Goal: Task Accomplishment & Management: Use online tool/utility

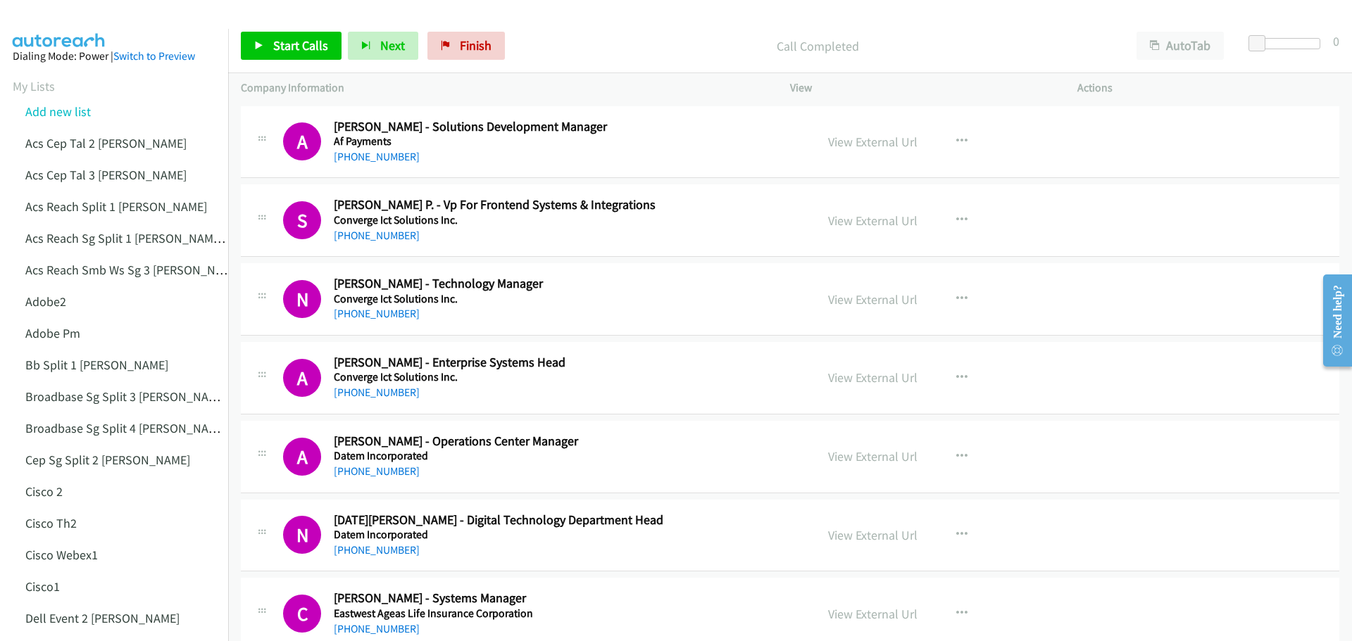
scroll to position [10695, 0]
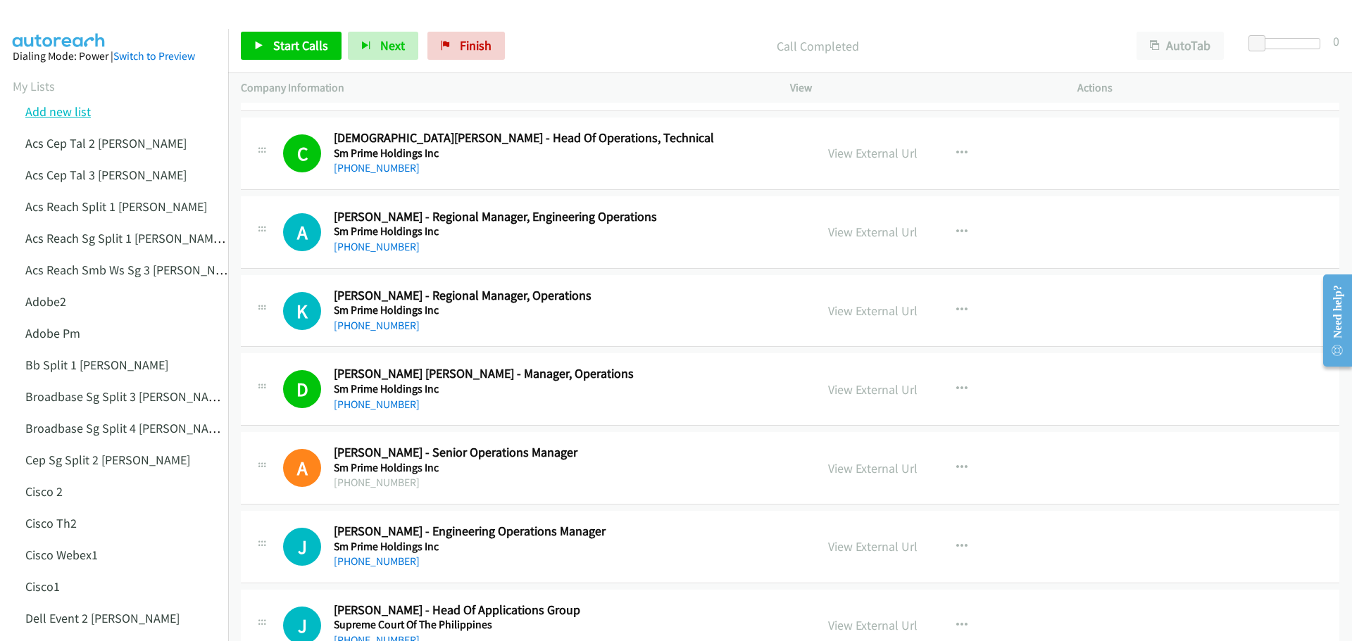
click at [56, 110] on link "Add new list" at bounding box center [57, 112] width 65 height 16
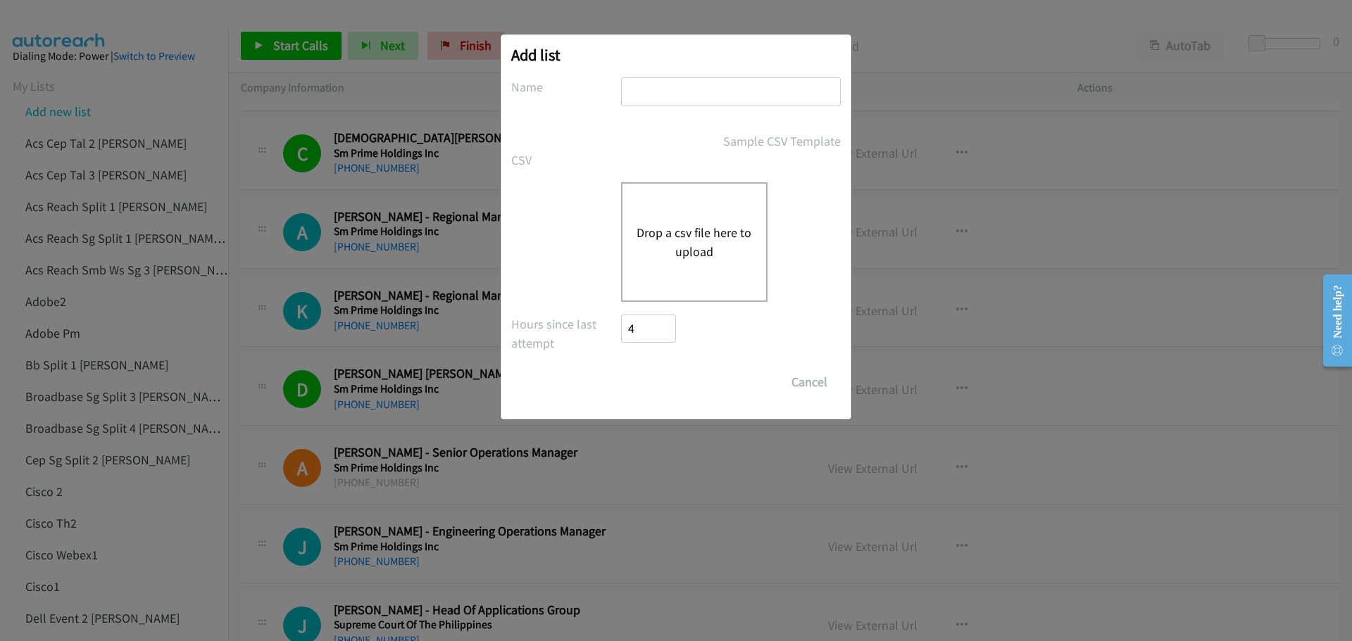
click at [677, 237] on button "Drop a csv file here to upload" at bounding box center [694, 242] width 115 height 38
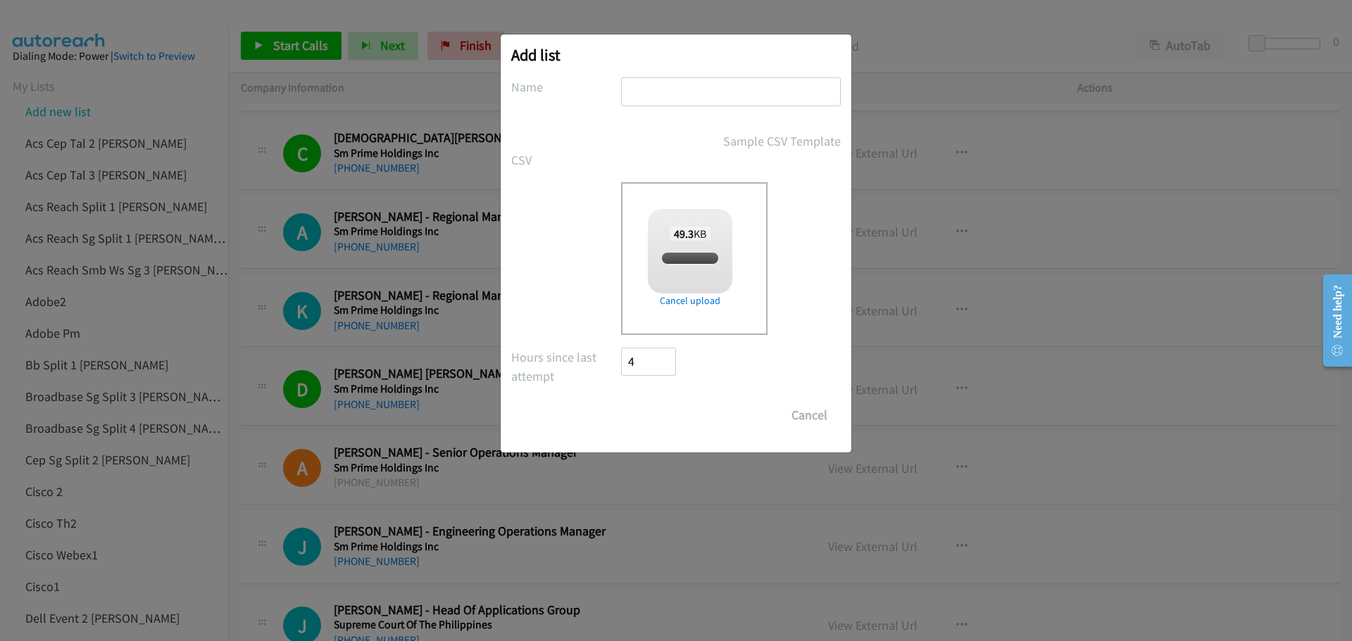
checkbox input "true"
click at [680, 104] on input "text" at bounding box center [731, 91] width 220 height 29
type input "LenovoMY3"
click at [655, 416] on input "Save List" at bounding box center [658, 415] width 74 height 28
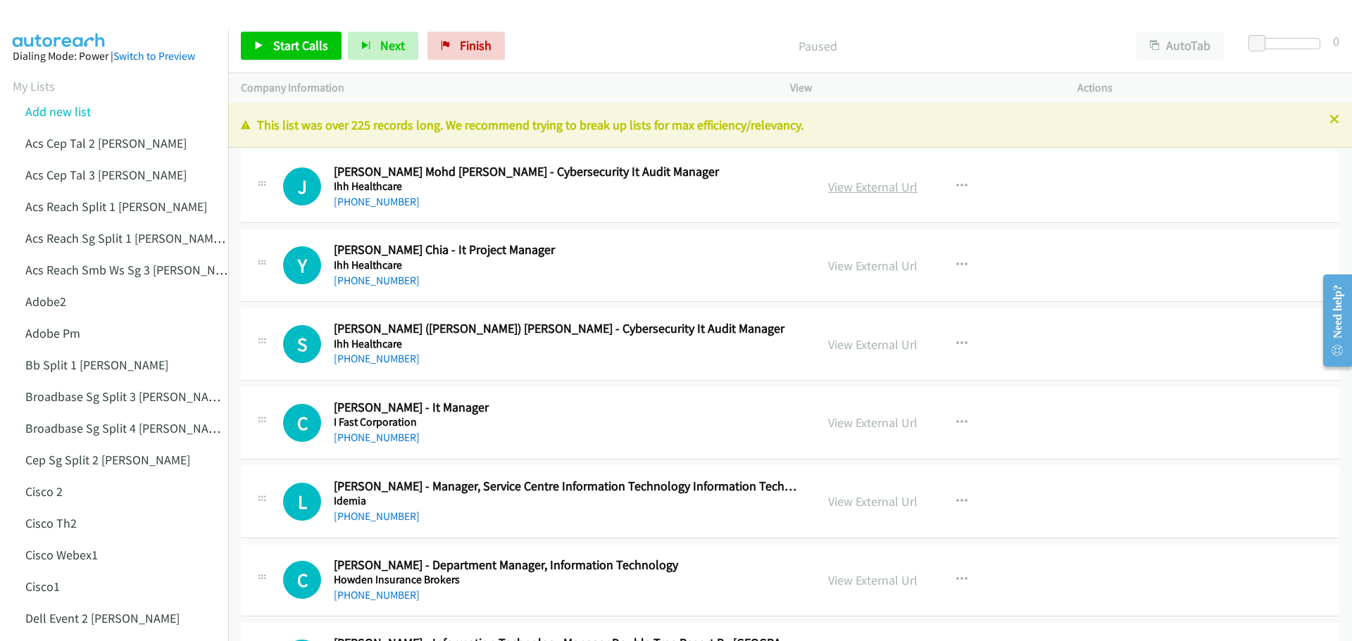
click at [871, 188] on link "View External Url" at bounding box center [872, 187] width 89 height 16
click at [320, 43] on span "Start Calls" at bounding box center [300, 45] width 55 height 16
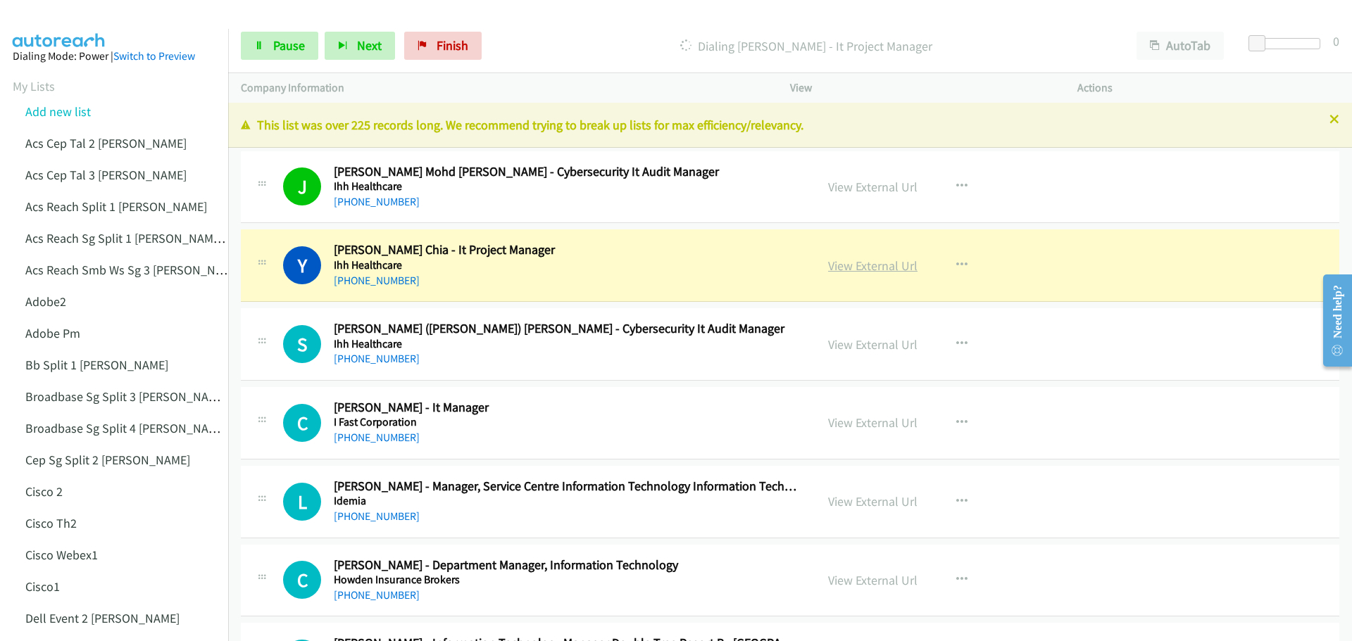
click at [848, 265] on link "View External Url" at bounding box center [872, 266] width 89 height 16
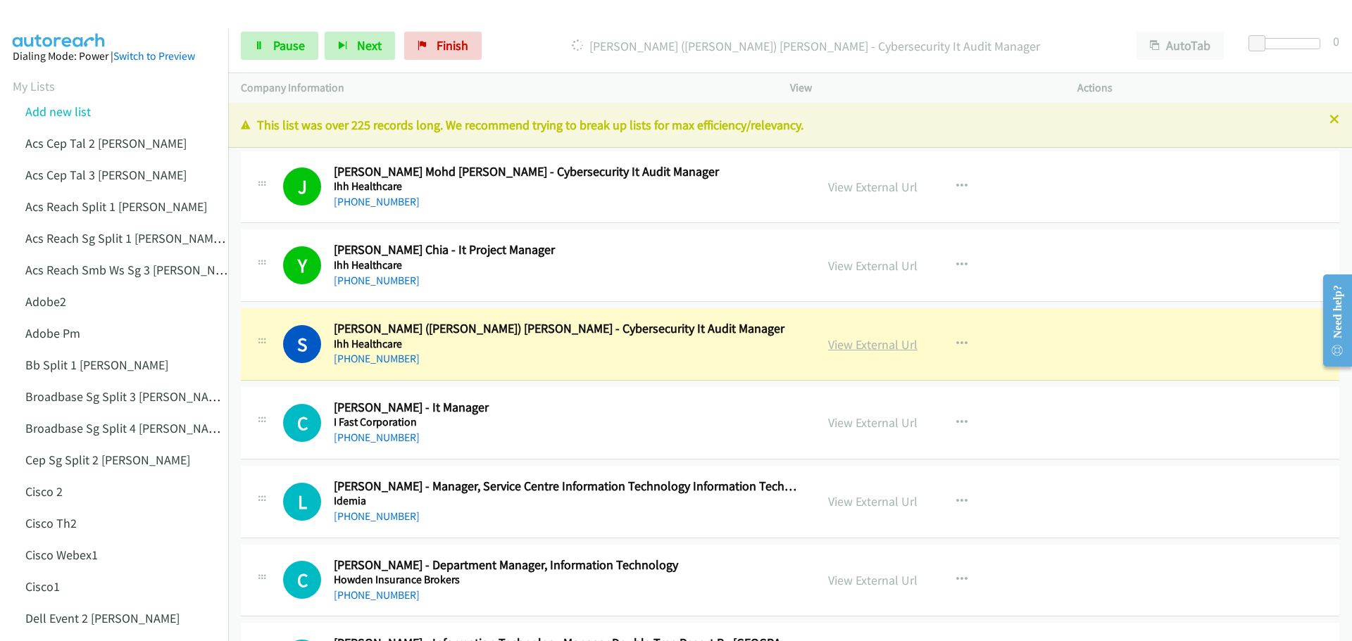
click at [875, 345] on link "View External Url" at bounding box center [872, 345] width 89 height 16
click at [292, 52] on span "Pause" at bounding box center [289, 45] width 32 height 16
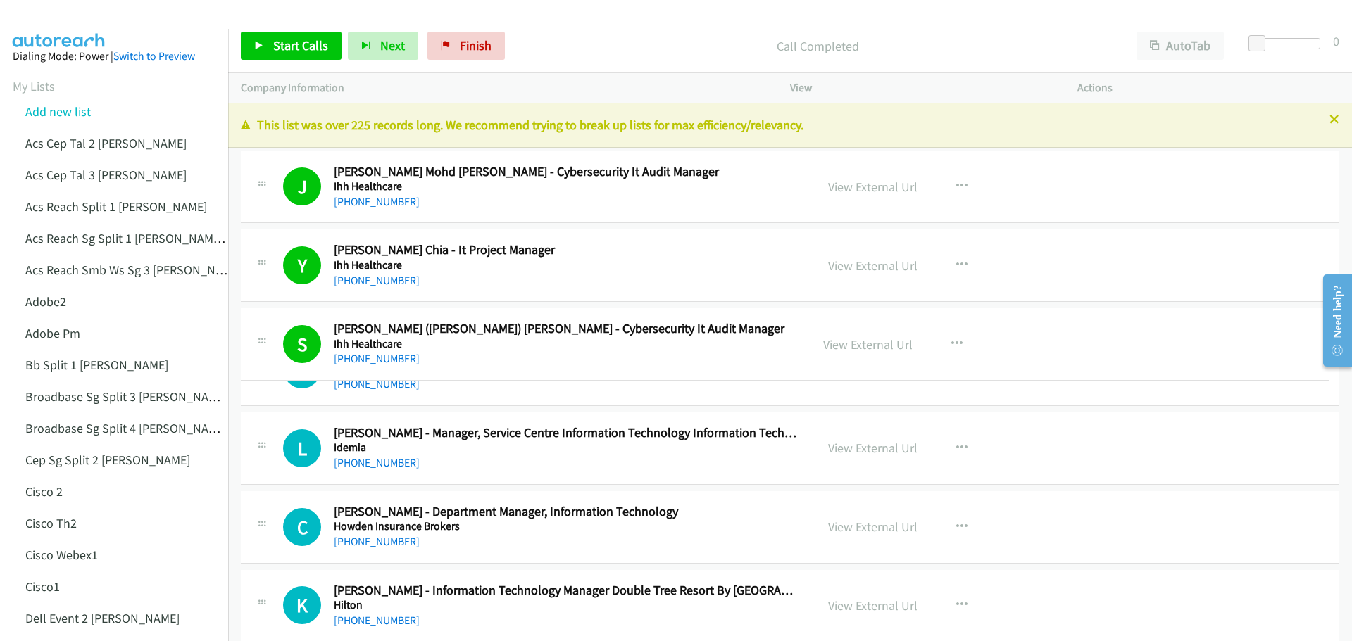
drag, startPoint x: 333, startPoint y: 328, endPoint x: 372, endPoint y: 328, distance: 38.7
drag, startPoint x: 642, startPoint y: 329, endPoint x: 633, endPoint y: 330, distance: 9.3
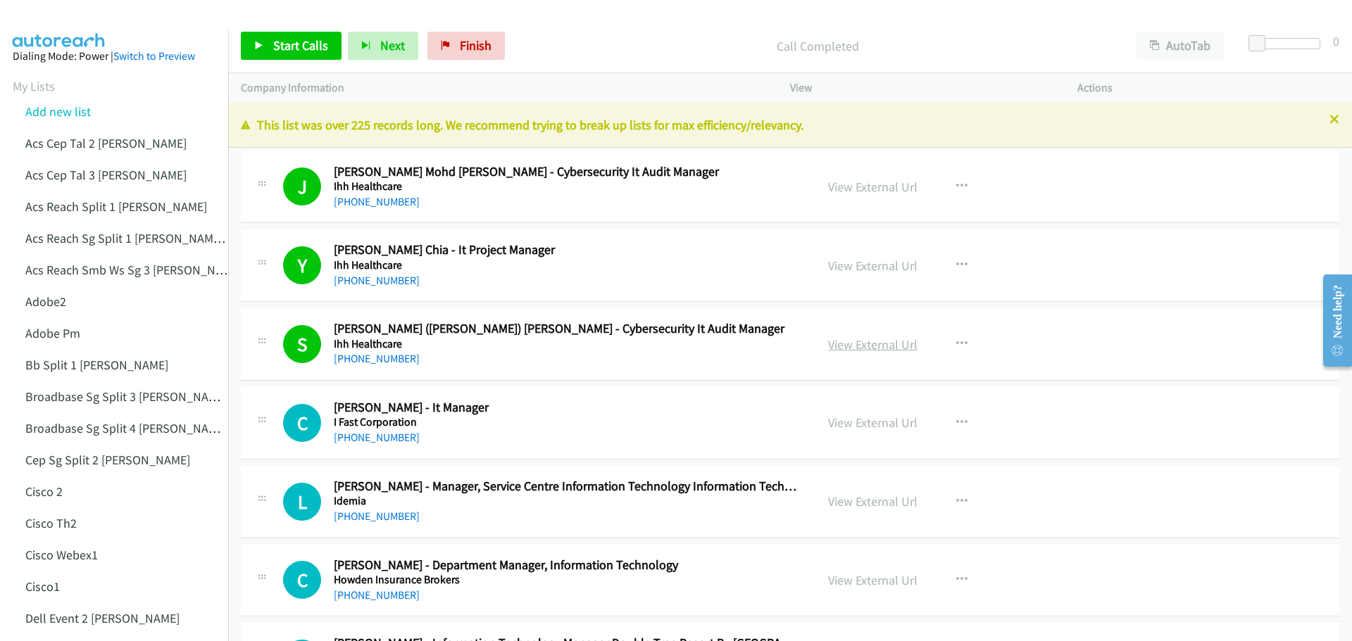
click at [884, 341] on link "View External Url" at bounding box center [872, 345] width 89 height 16
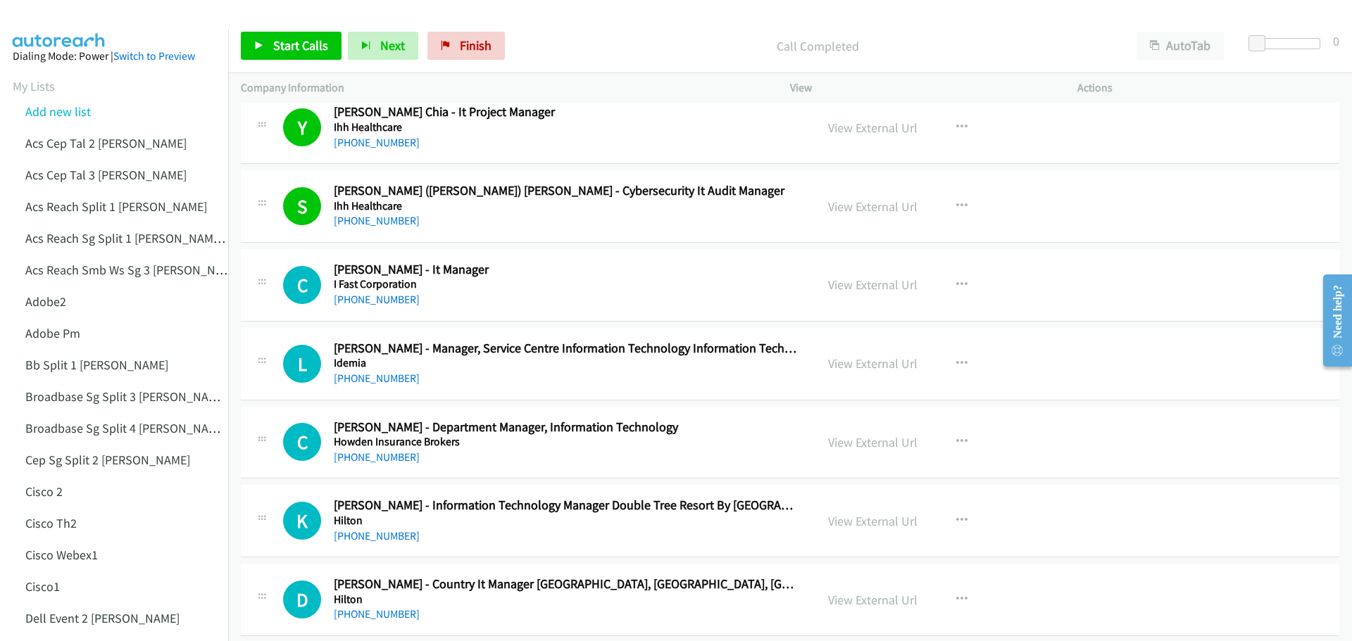
scroll to position [141, 0]
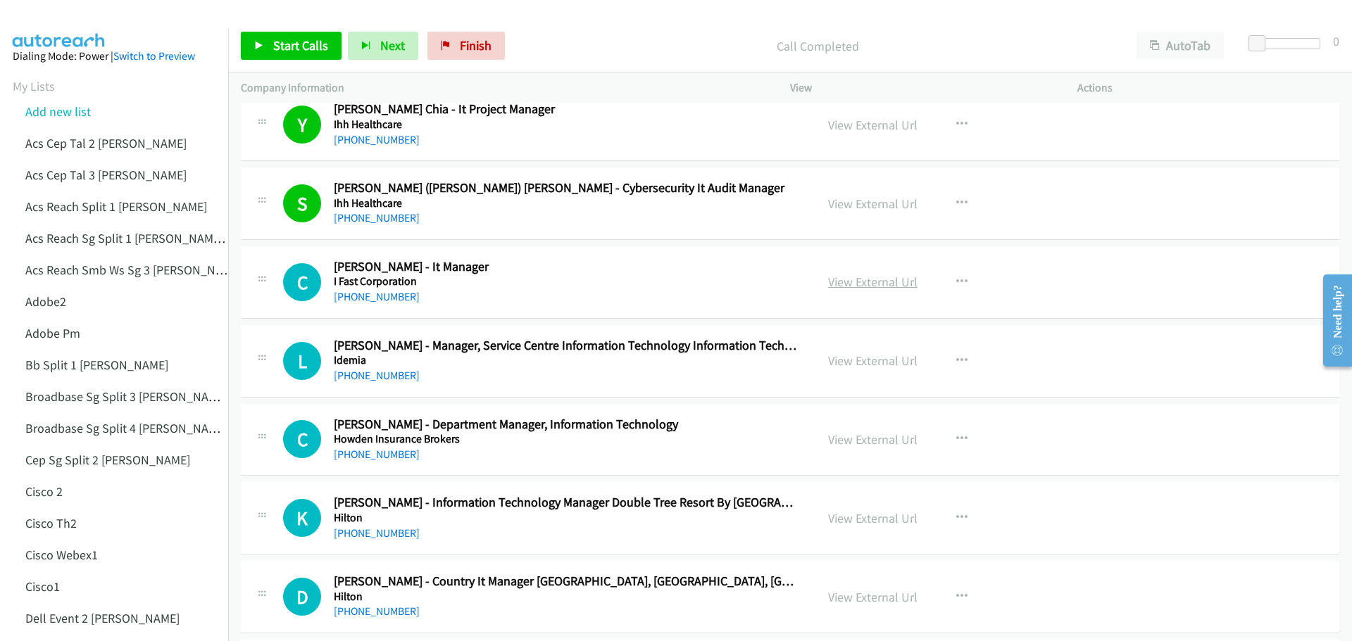
click at [865, 287] on link "View External Url" at bounding box center [872, 282] width 89 height 16
click at [313, 41] on span "Start Calls" at bounding box center [300, 45] width 55 height 16
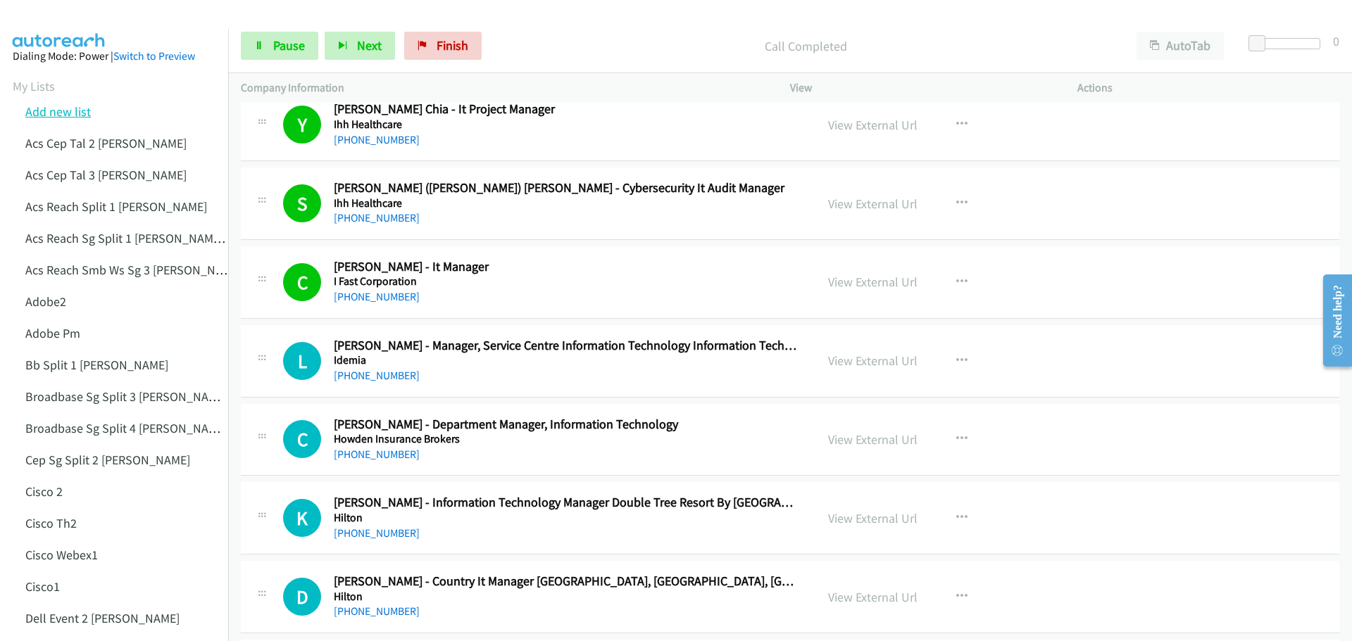
click at [62, 111] on link "Add new list" at bounding box center [57, 112] width 65 height 16
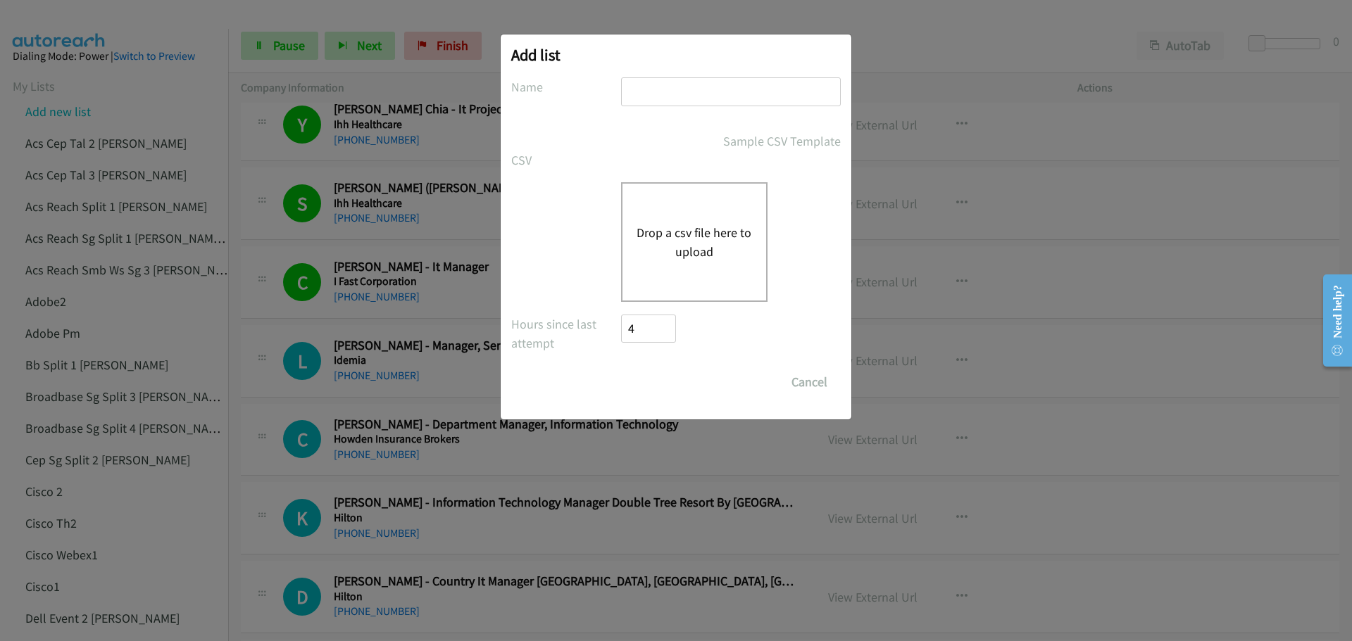
click at [705, 224] on button "Drop a csv file here to upload" at bounding box center [694, 242] width 115 height 38
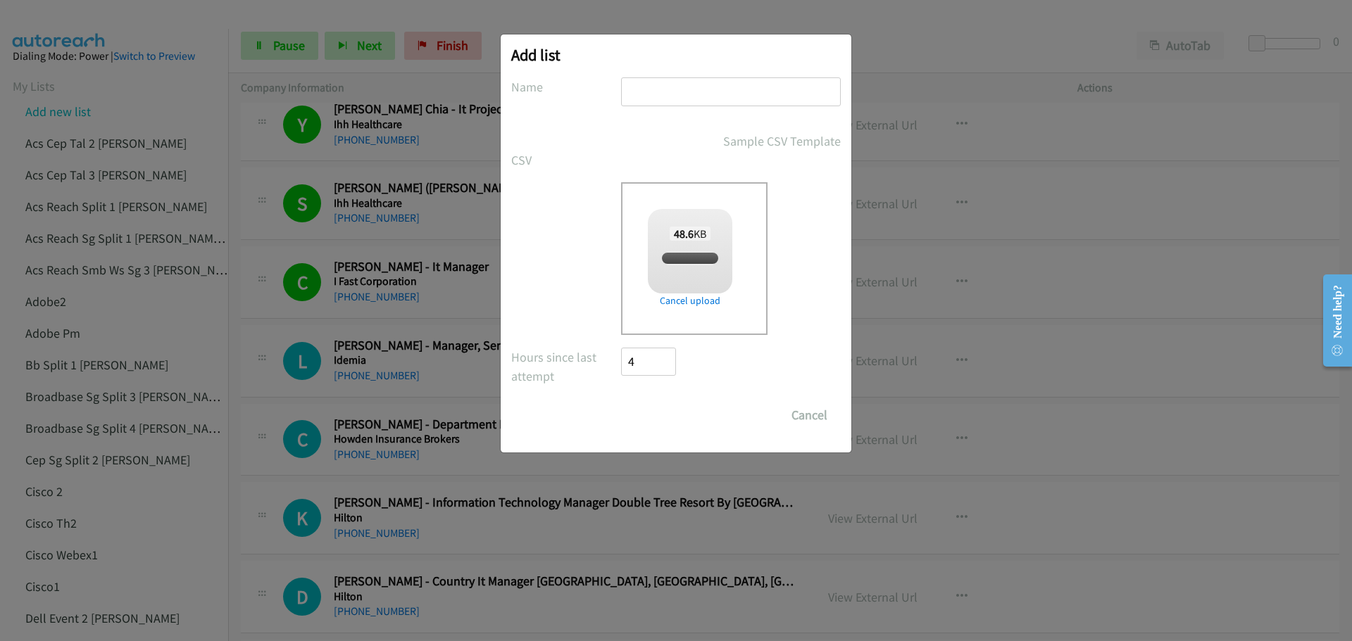
checkbox input "true"
click at [668, 96] on input "text" at bounding box center [731, 91] width 220 height 29
type input "LenovoMY4"
click at [621, 401] on input "Save List" at bounding box center [658, 415] width 74 height 28
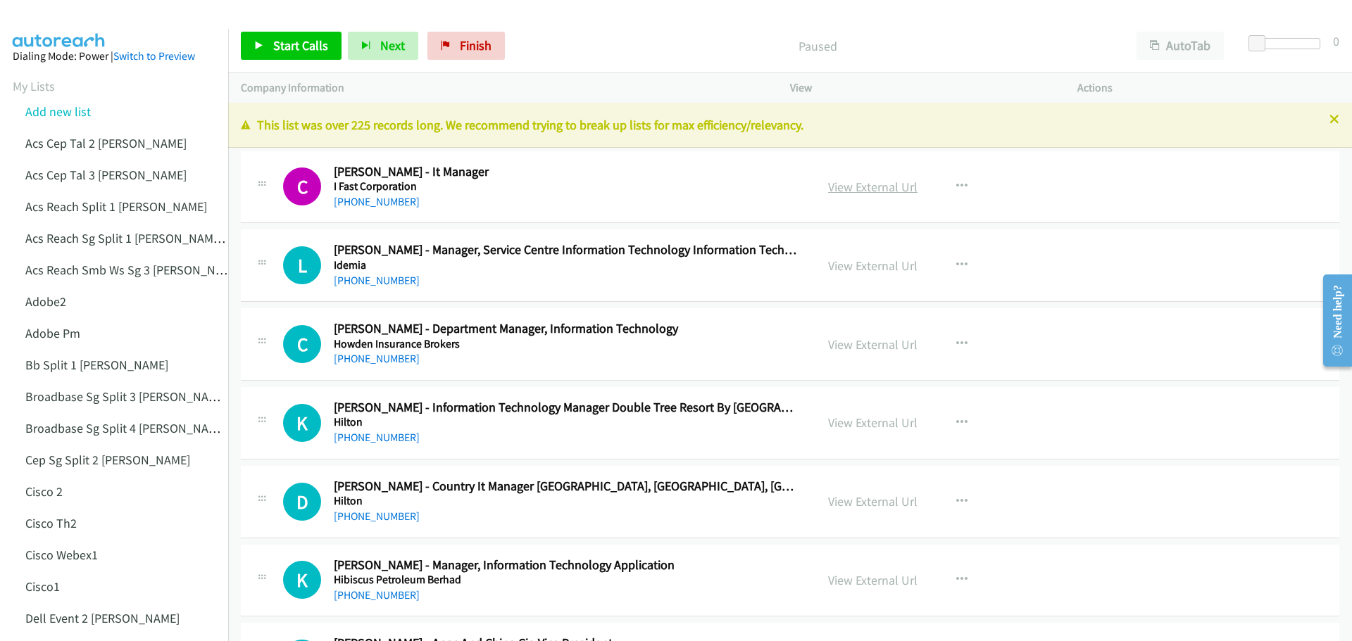
click at [859, 194] on link "View External Url" at bounding box center [872, 187] width 89 height 16
click at [875, 182] on link "View External Url" at bounding box center [872, 187] width 89 height 16
click at [291, 46] on span "Start Calls" at bounding box center [300, 45] width 55 height 16
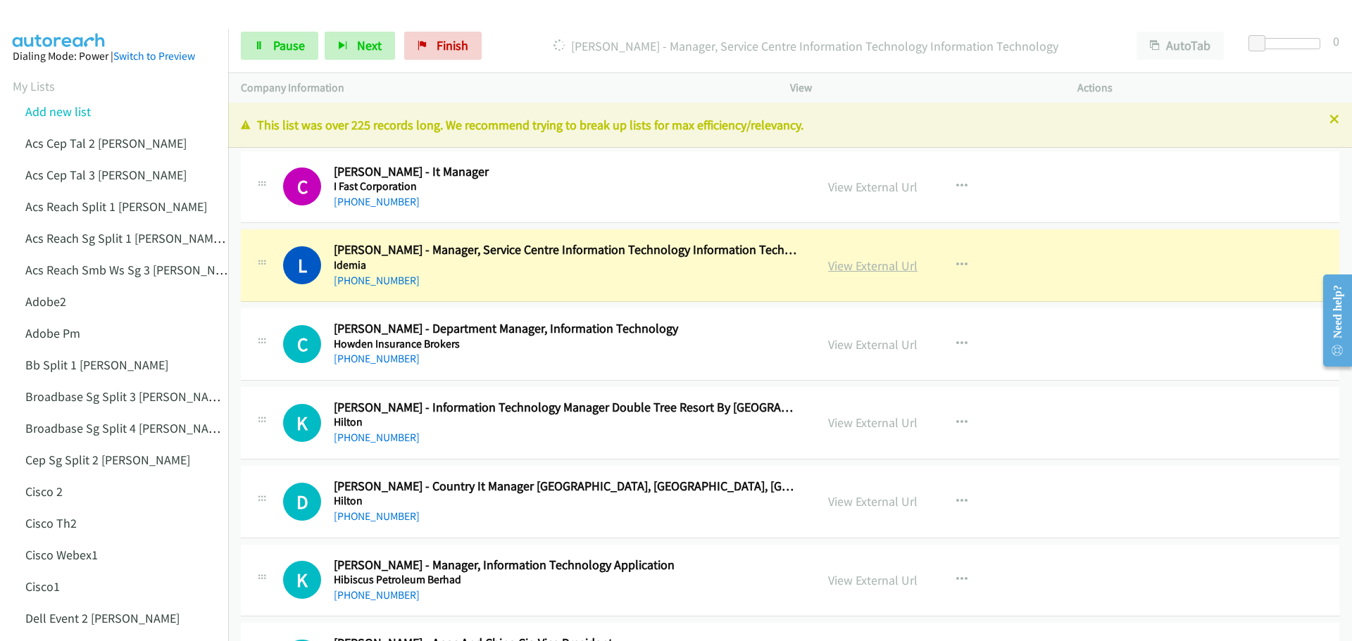
click at [860, 269] on link "View External Url" at bounding box center [872, 266] width 89 height 16
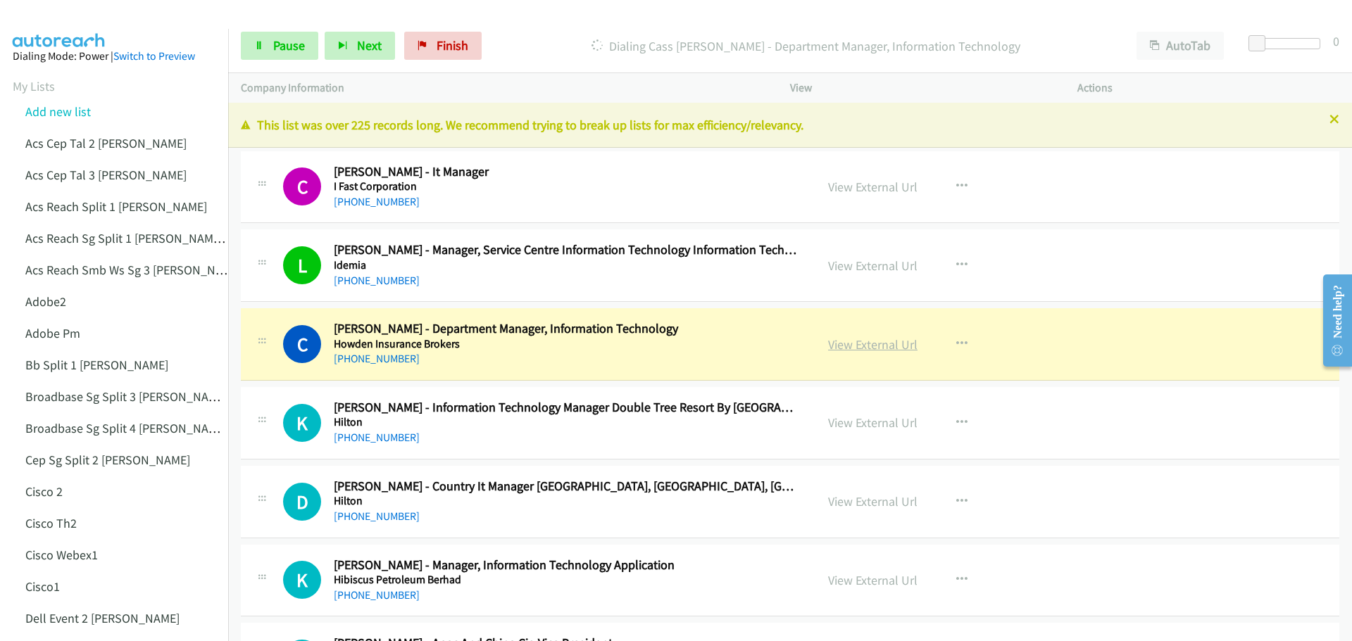
click at [877, 348] on link "View External Url" at bounding box center [872, 345] width 89 height 16
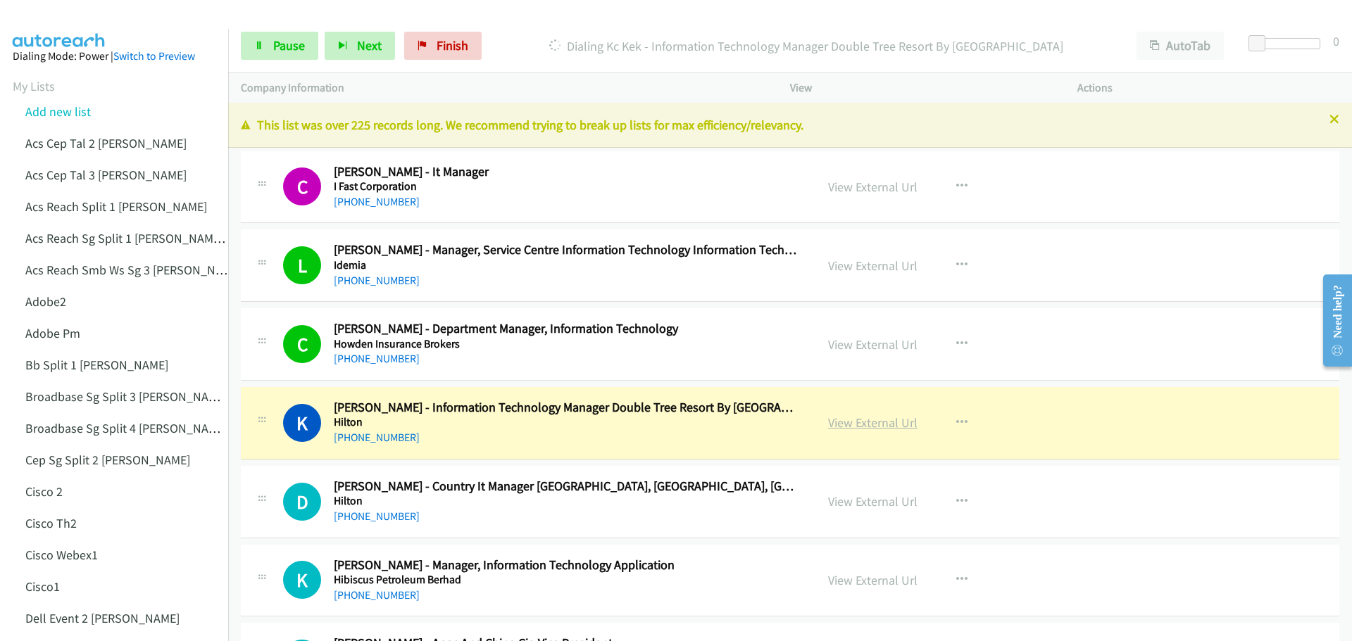
click at [898, 420] on link "View External Url" at bounding box center [872, 423] width 89 height 16
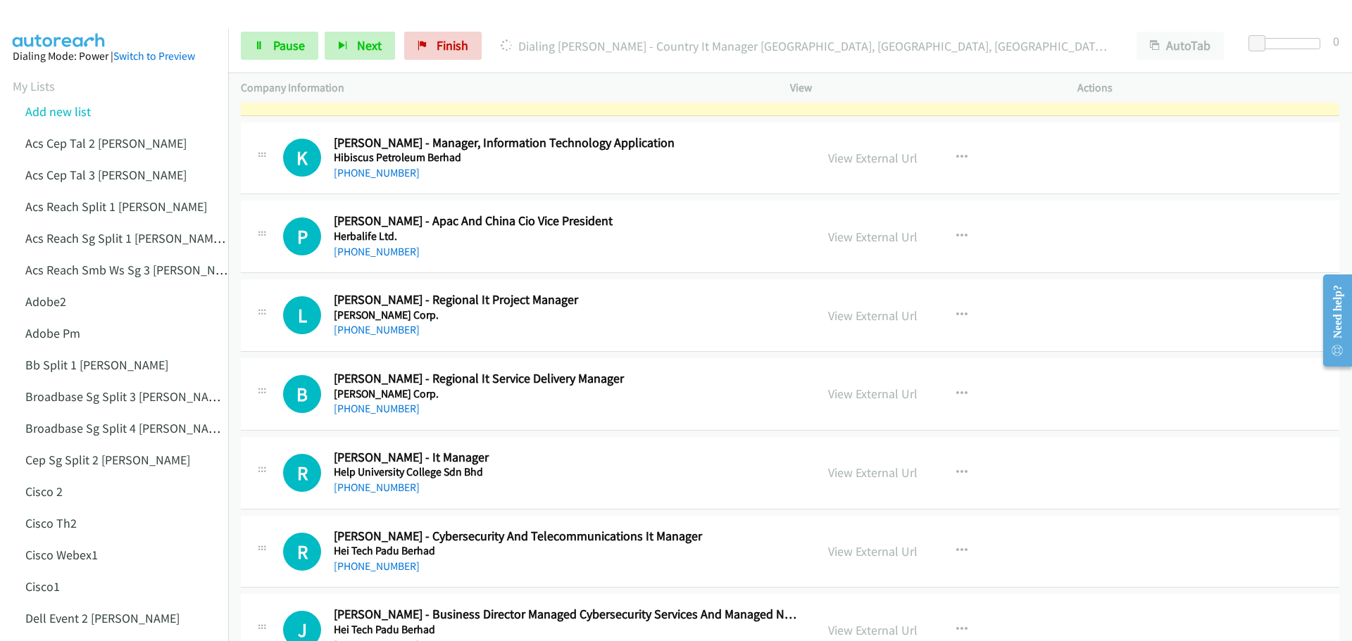
scroll to position [352, 0]
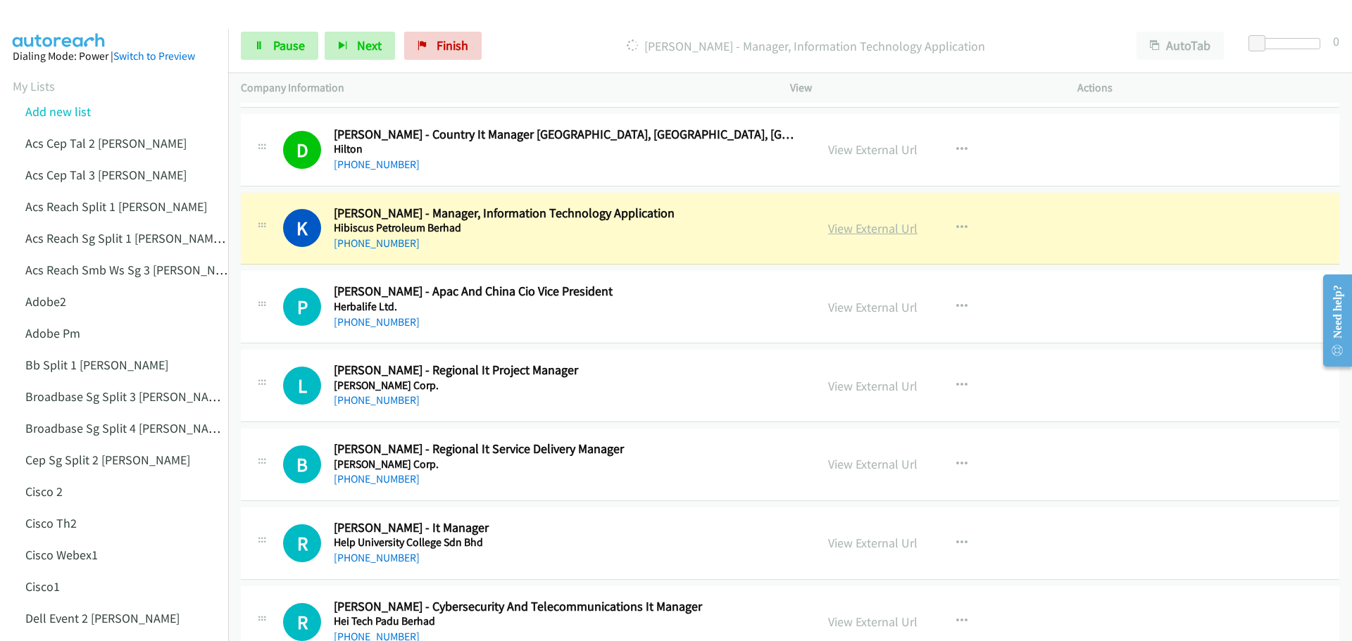
click at [856, 233] on link "View External Url" at bounding box center [872, 228] width 89 height 16
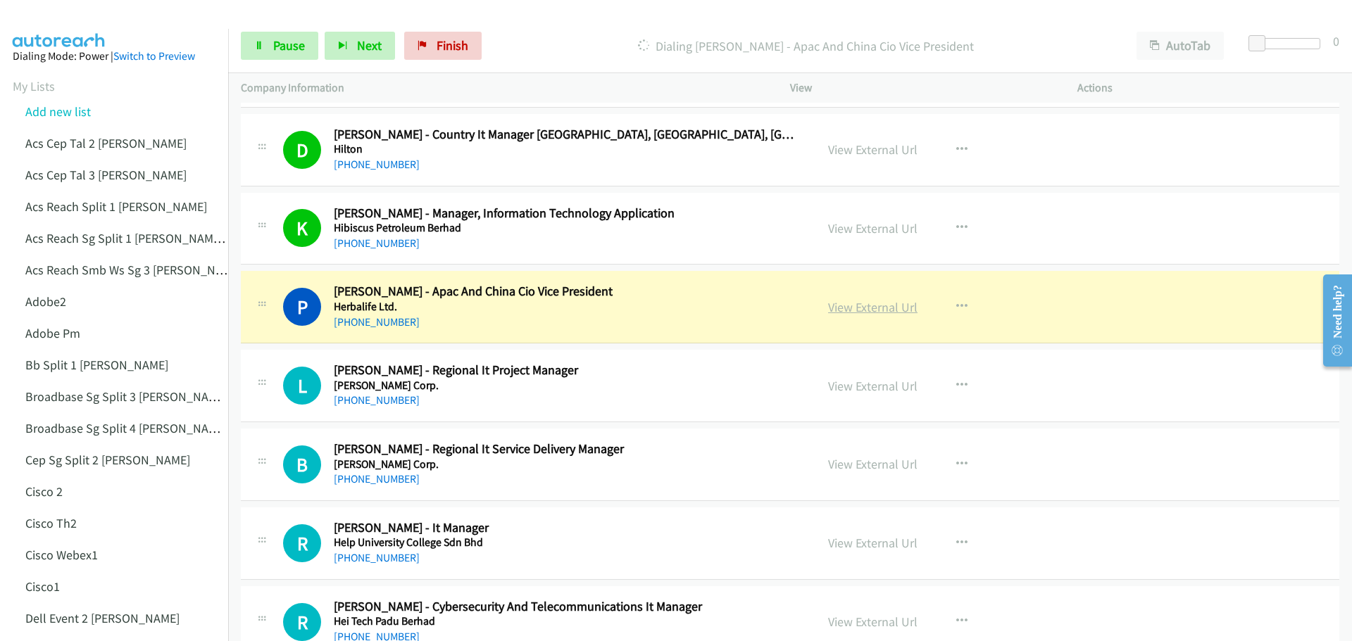
click at [863, 310] on link "View External Url" at bounding box center [872, 307] width 89 height 16
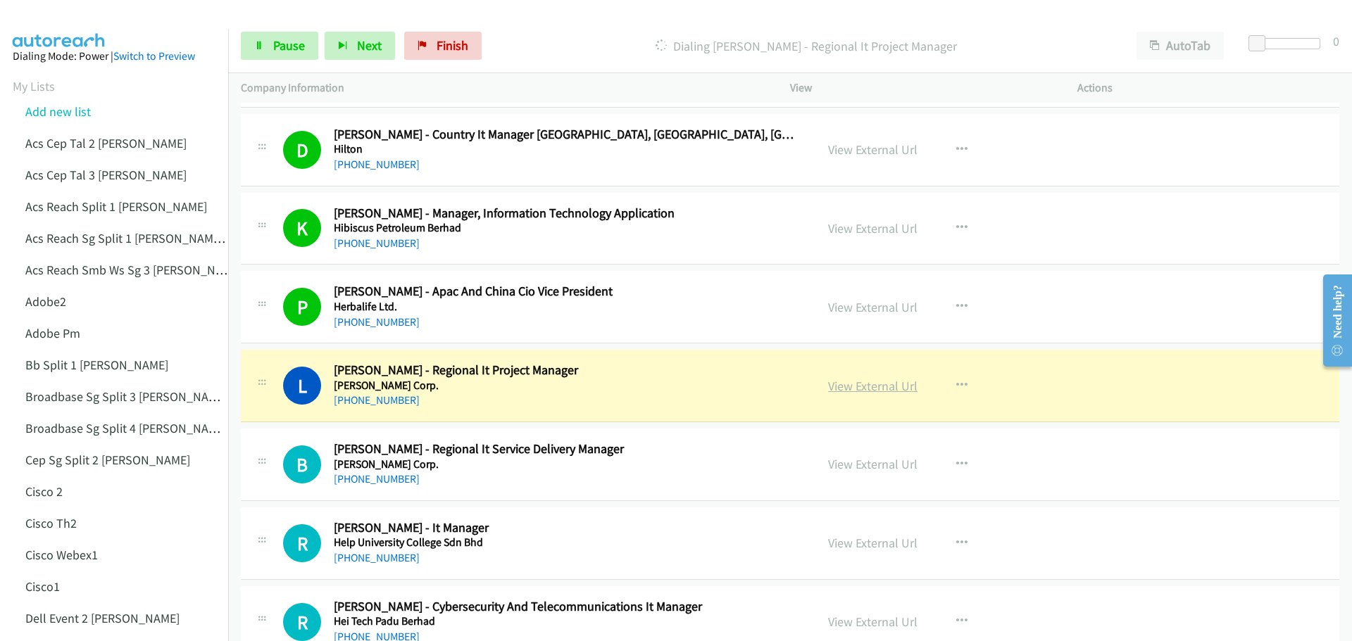
click at [852, 391] on link "View External Url" at bounding box center [872, 386] width 89 height 16
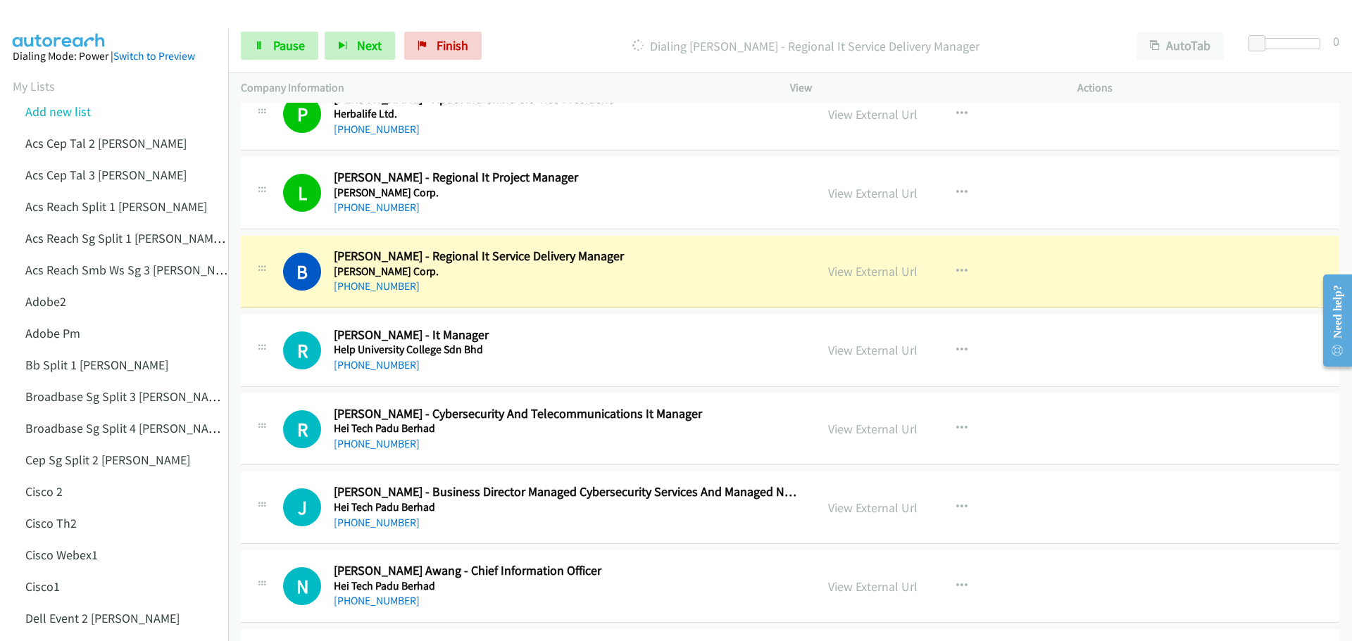
scroll to position [563, 0]
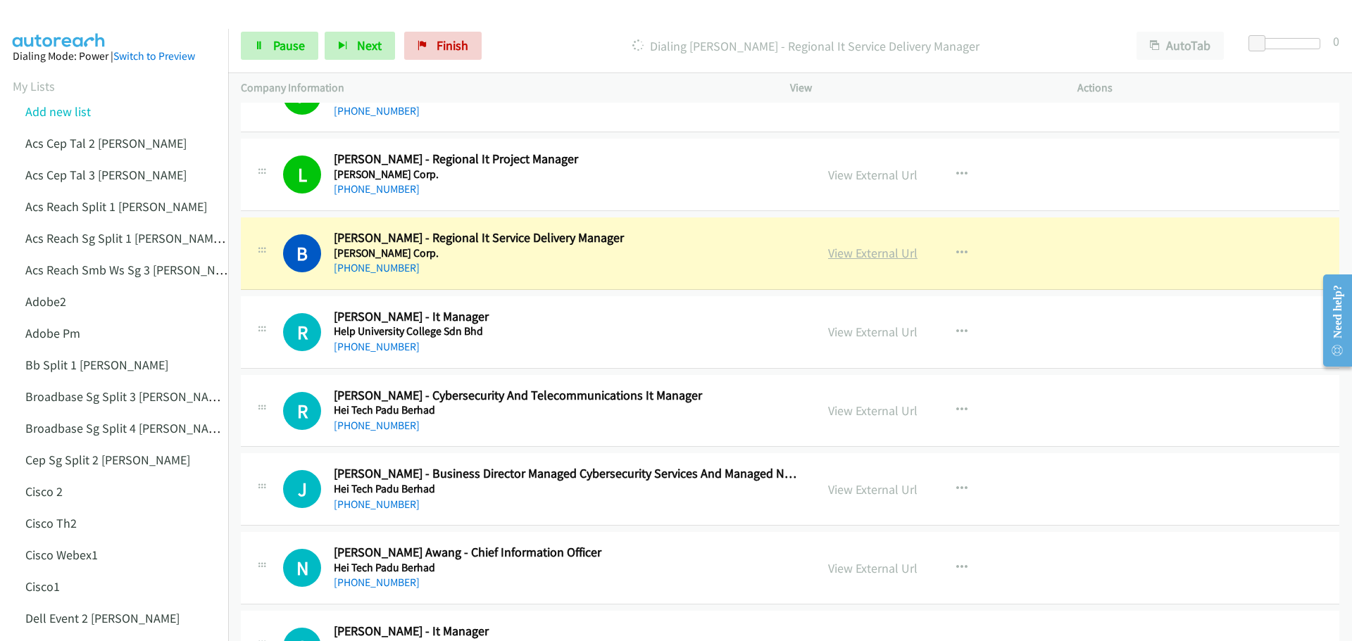
click at [879, 258] on link "View External Url" at bounding box center [872, 253] width 89 height 16
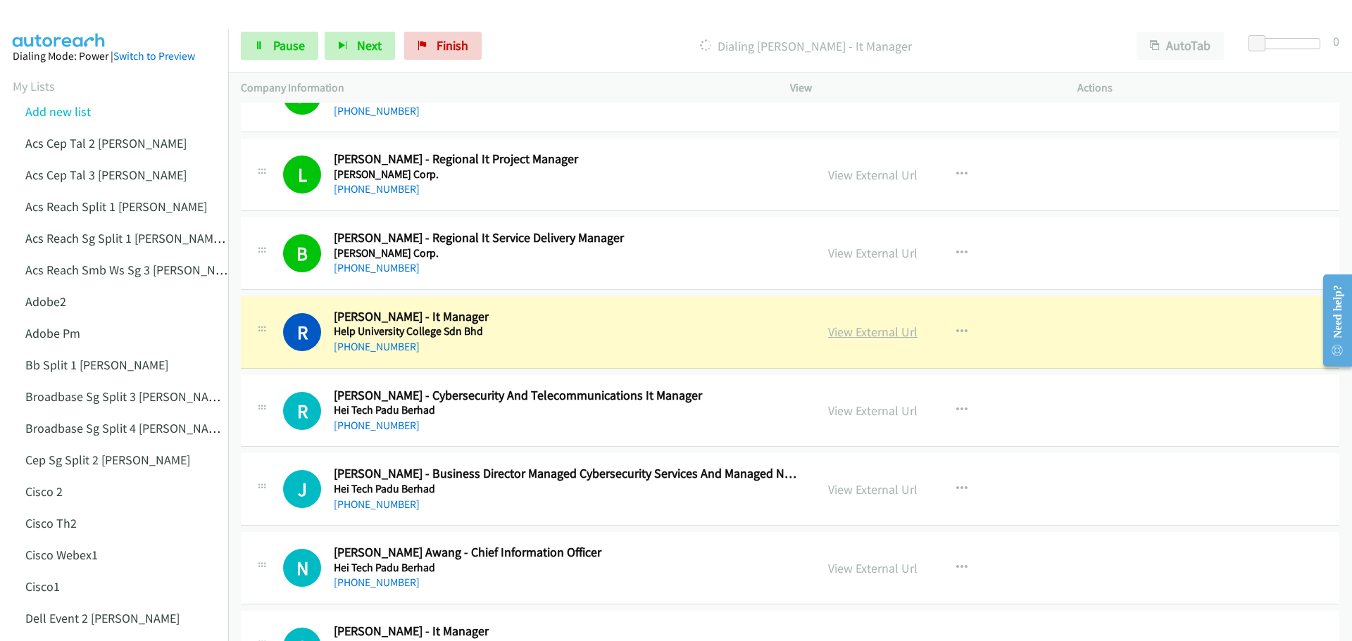
click at [877, 330] on link "View External Url" at bounding box center [872, 332] width 89 height 16
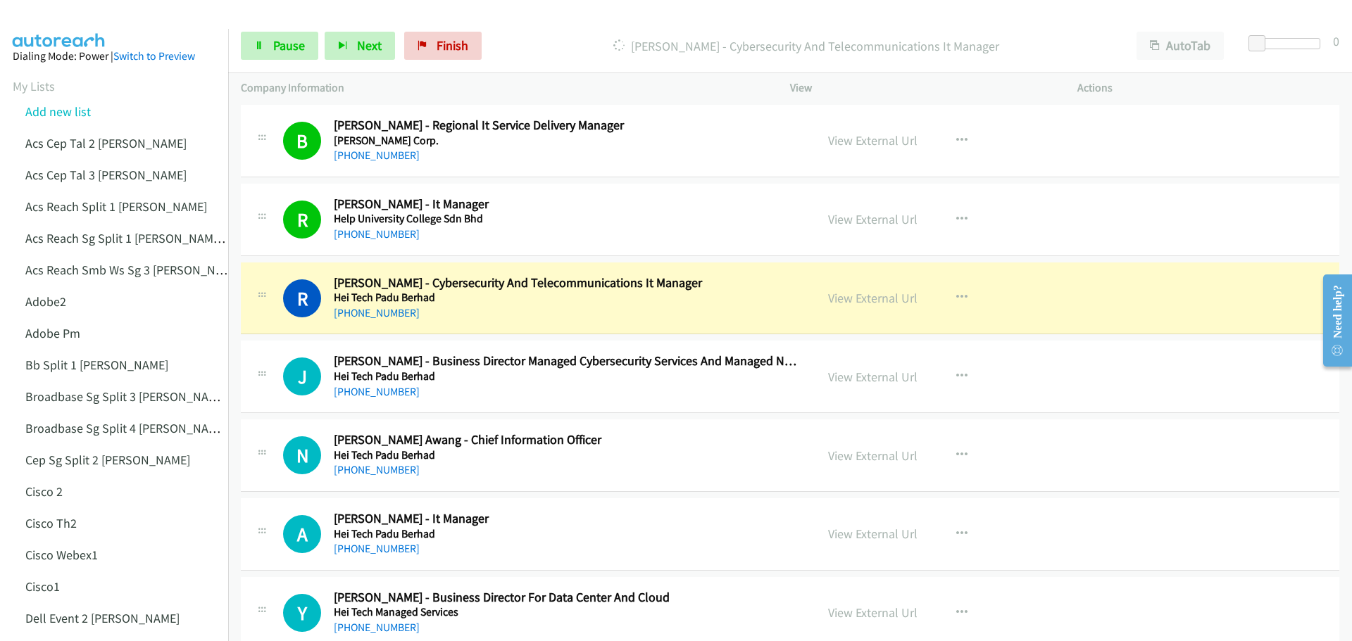
scroll to position [704, 0]
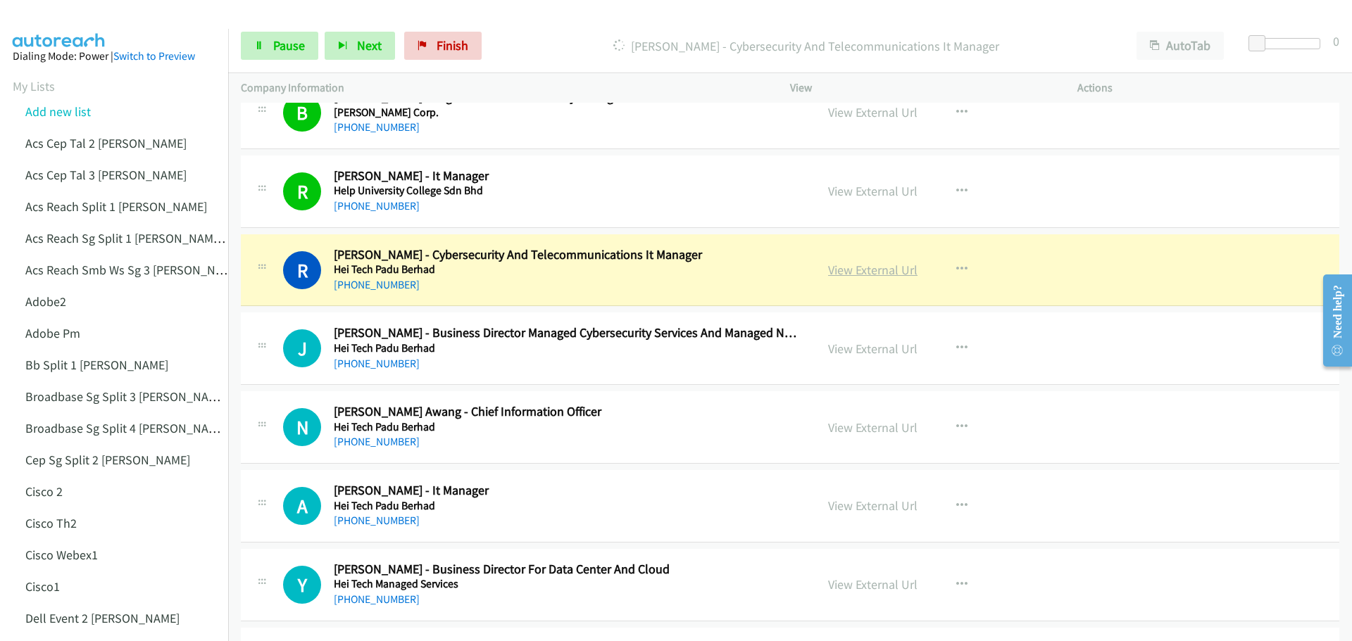
click at [848, 275] on link "View External Url" at bounding box center [872, 270] width 89 height 16
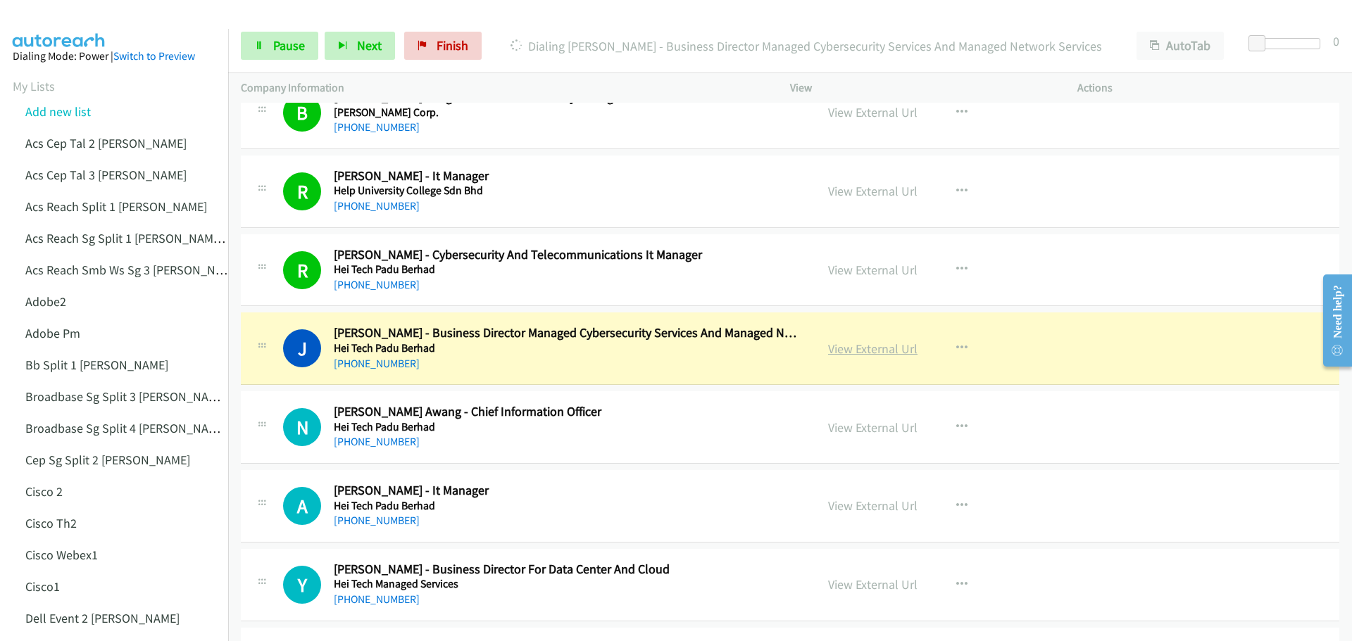
click at [870, 353] on link "View External Url" at bounding box center [872, 349] width 89 height 16
click at [277, 54] on link "Pause" at bounding box center [279, 46] width 77 height 28
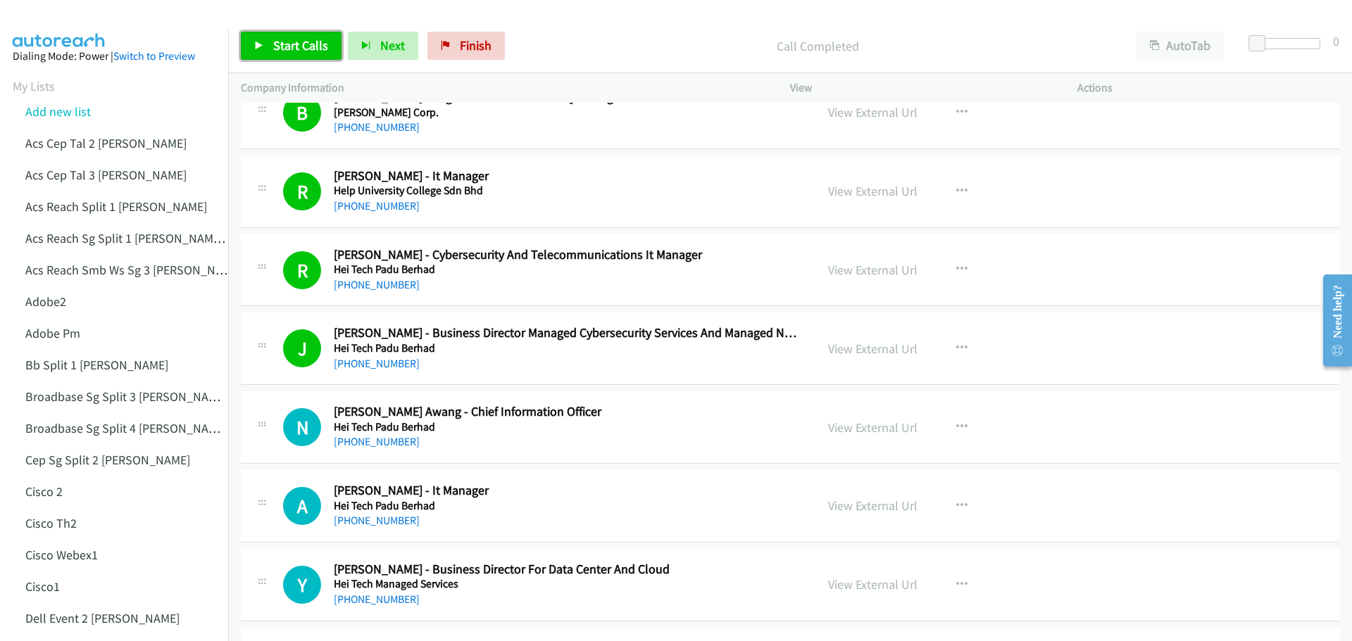
click at [306, 40] on span "Start Calls" at bounding box center [300, 45] width 55 height 16
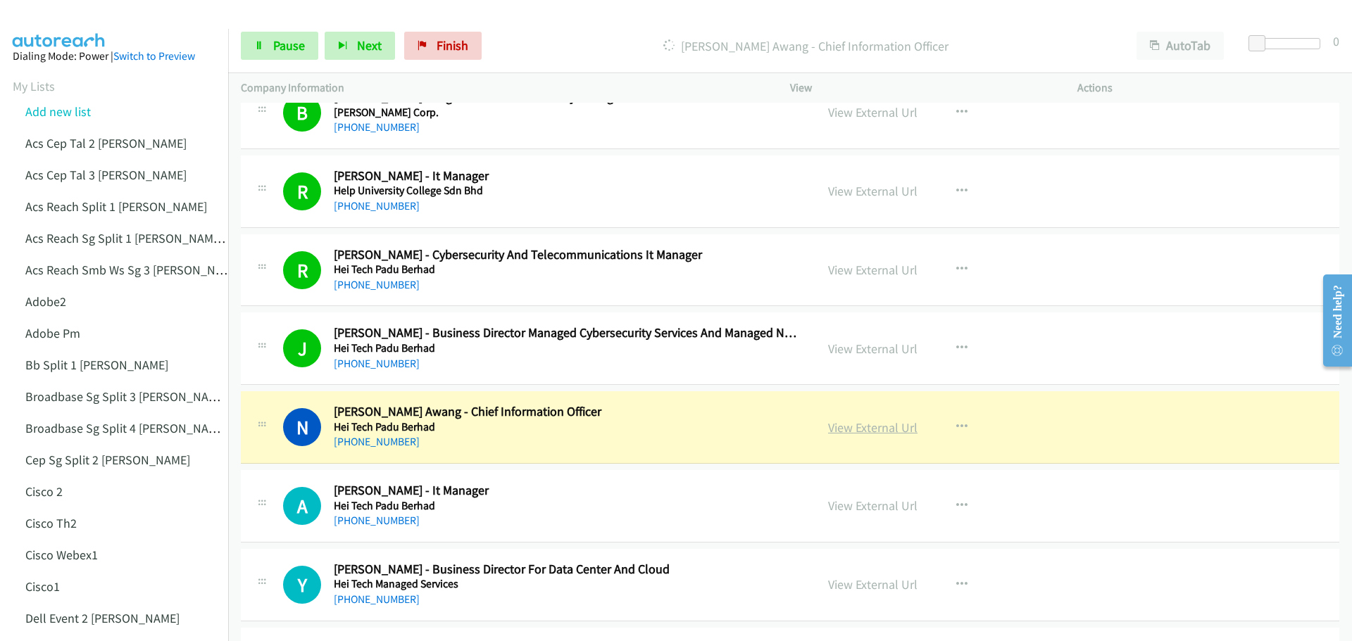
click at [866, 422] on link "View External Url" at bounding box center [872, 428] width 89 height 16
click at [292, 49] on span "Pause" at bounding box center [289, 45] width 32 height 16
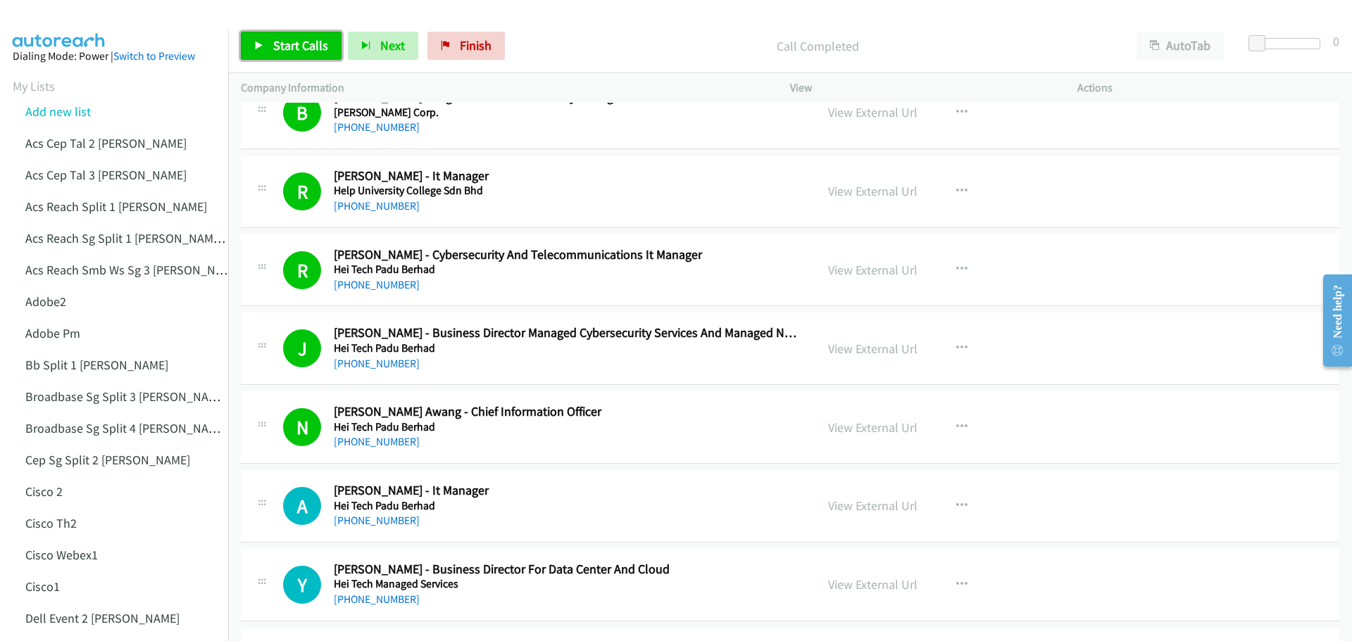
click at [284, 42] on span "Start Calls" at bounding box center [300, 45] width 55 height 16
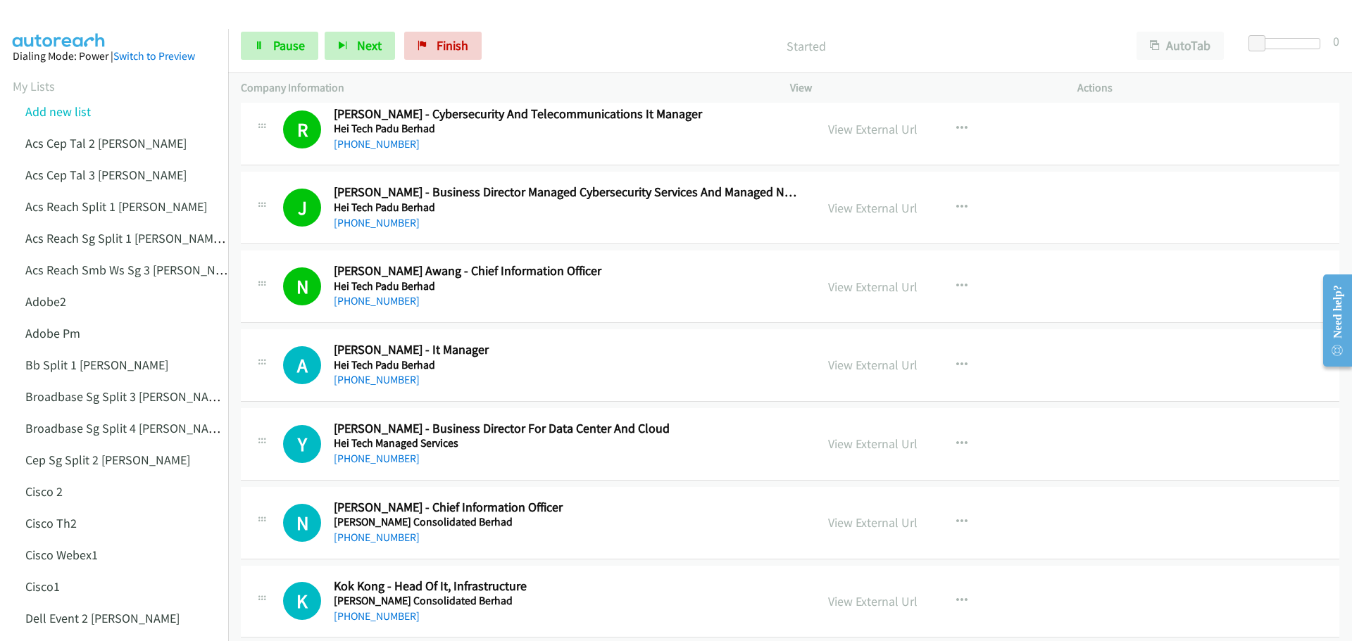
scroll to position [775, 0]
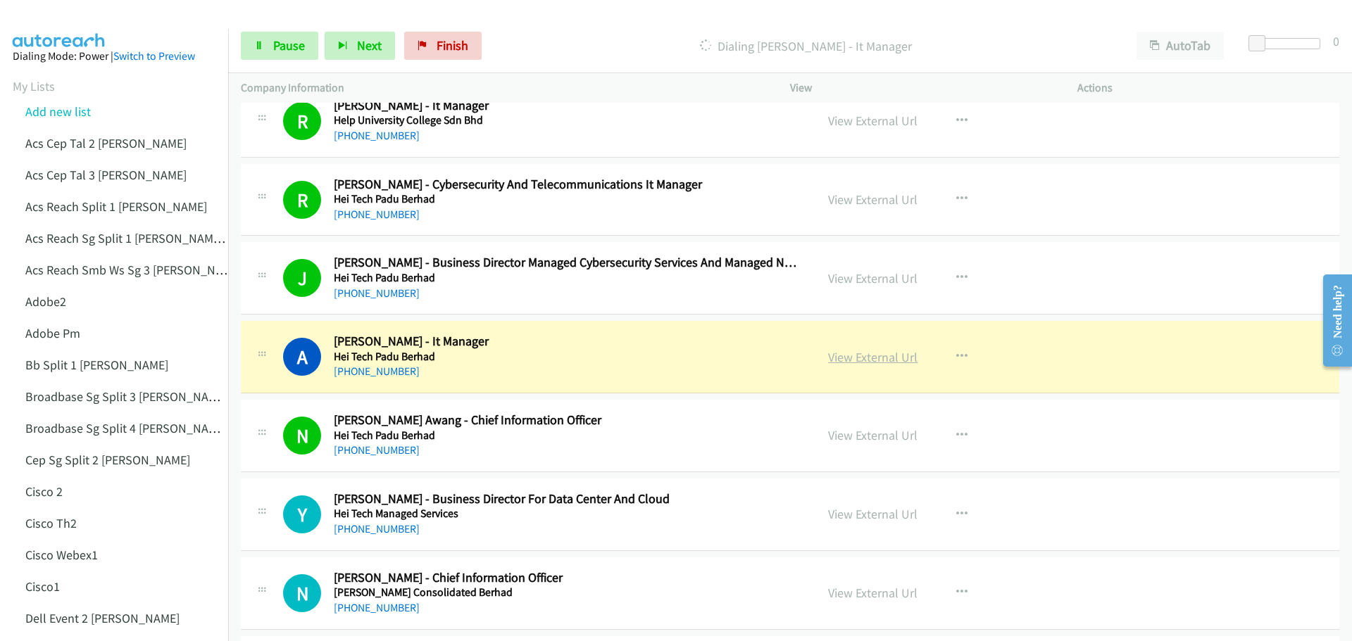
click at [864, 361] on link "View External Url" at bounding box center [872, 357] width 89 height 16
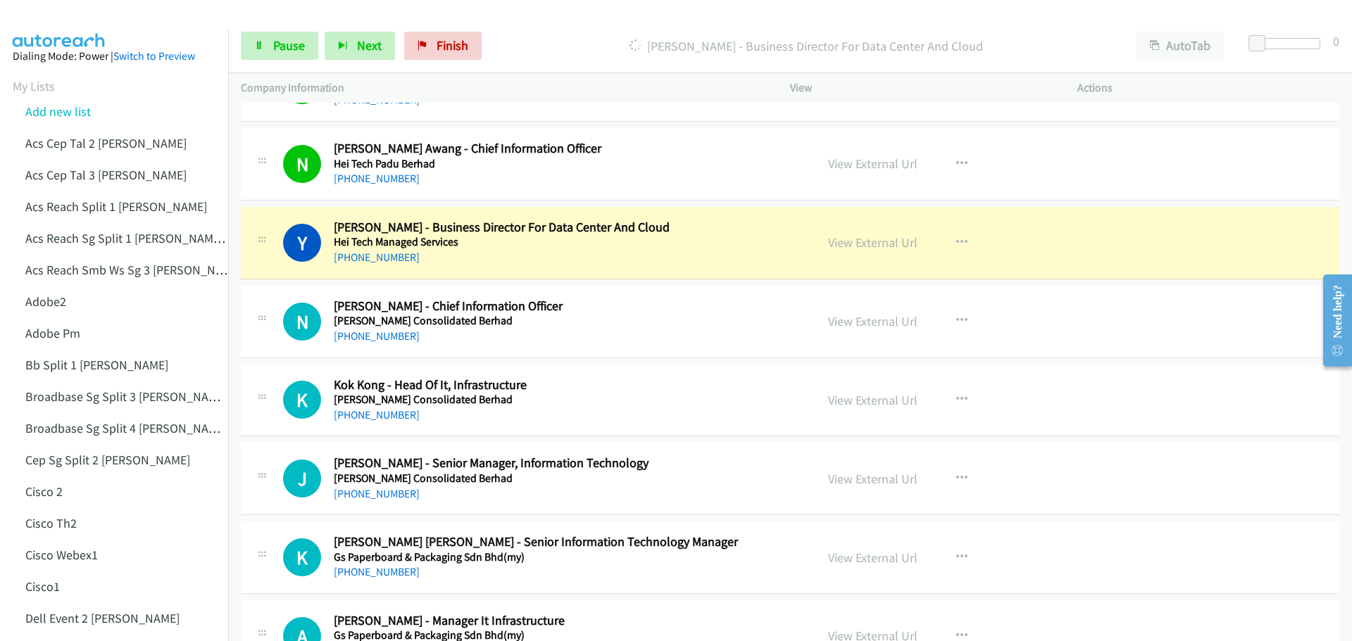
scroll to position [1056, 0]
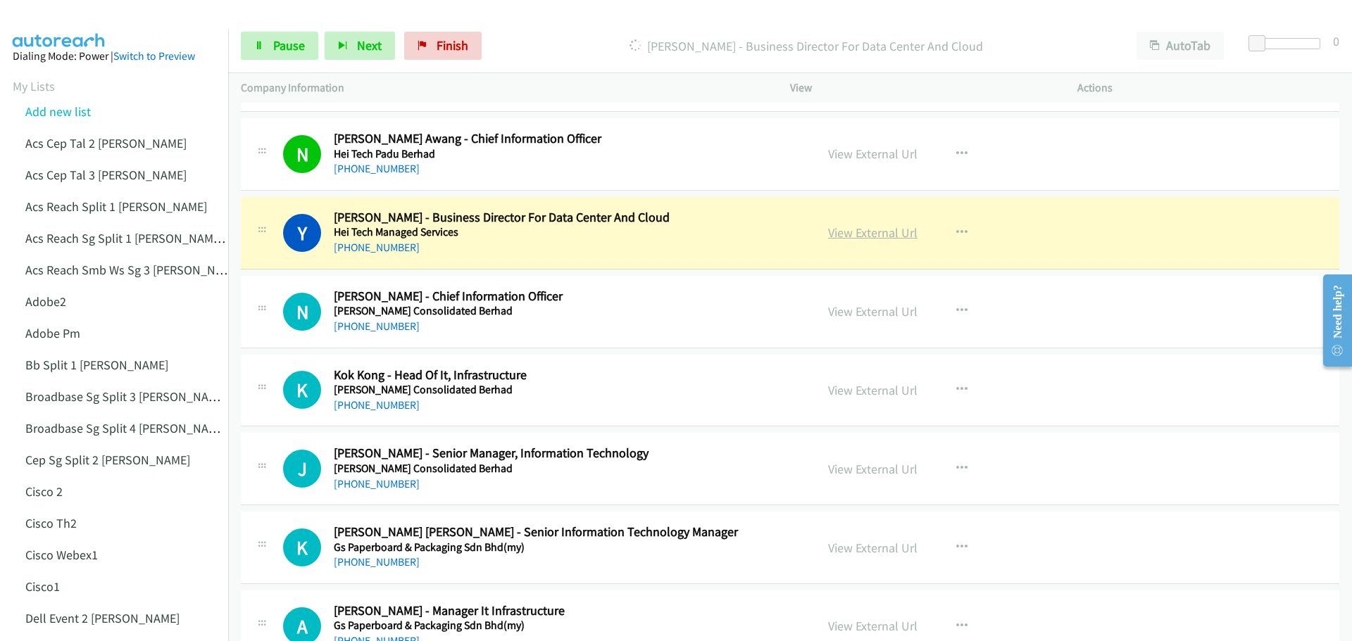
click at [890, 234] on link "View External Url" at bounding box center [872, 233] width 89 height 16
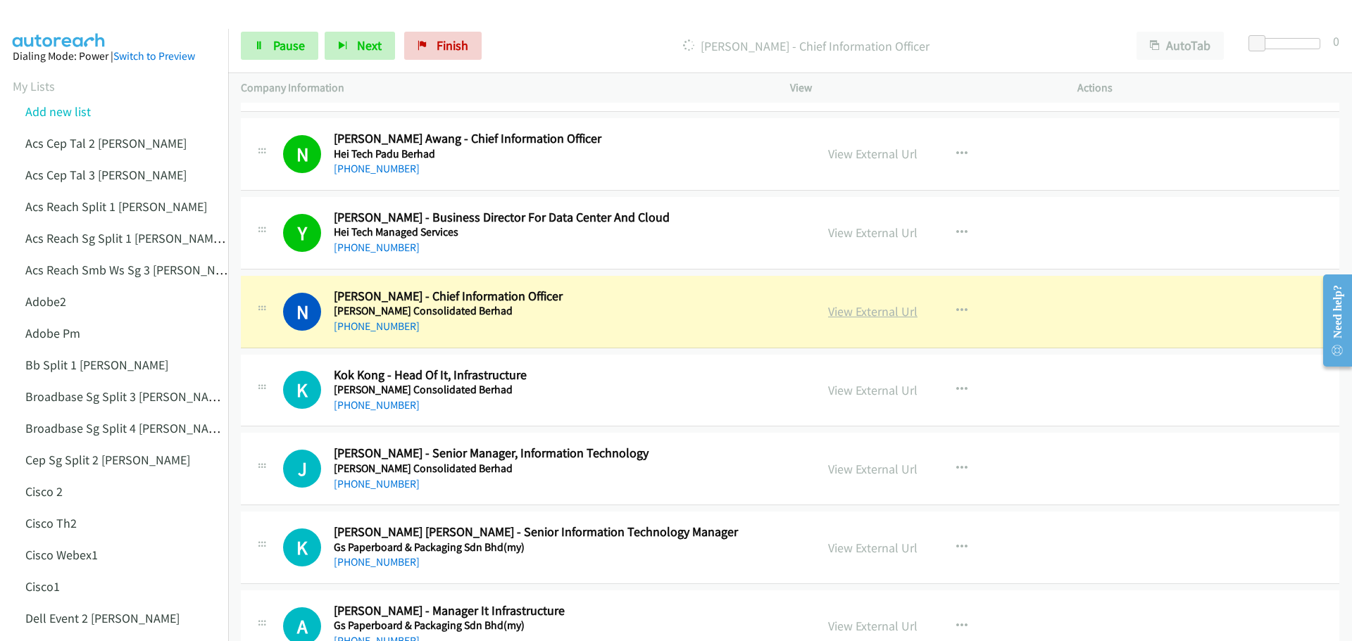
click at [883, 312] on link "View External Url" at bounding box center [872, 311] width 89 height 16
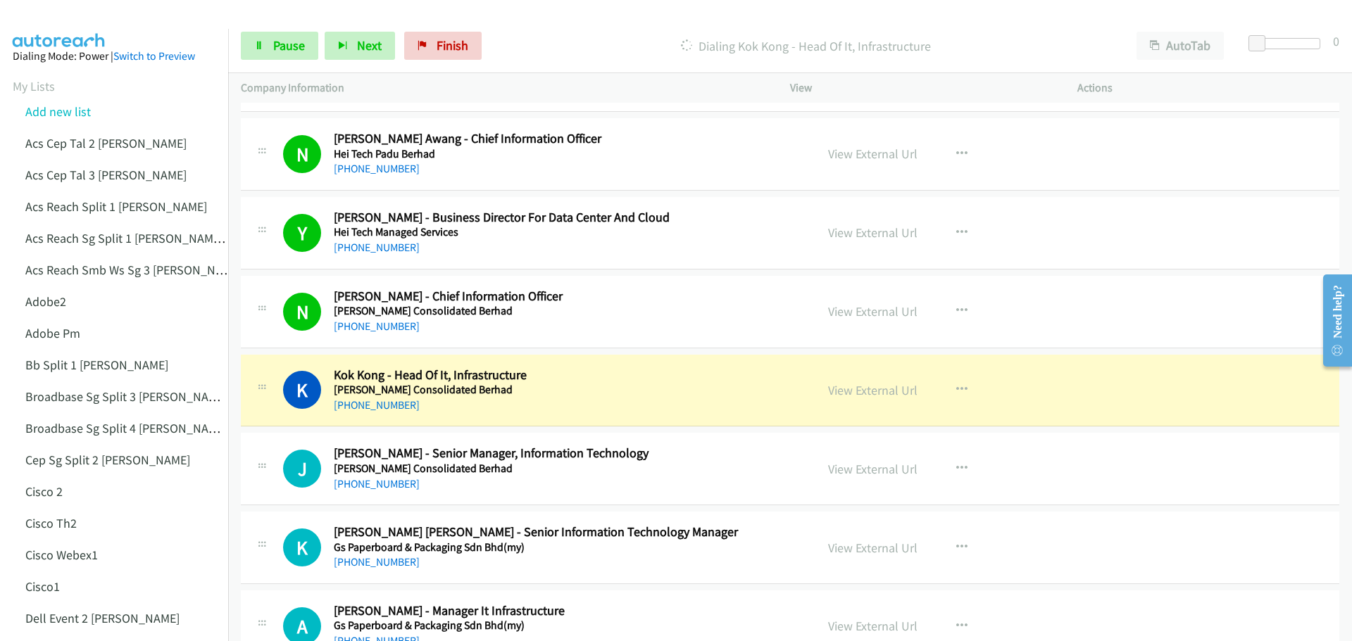
scroll to position [1127, 0]
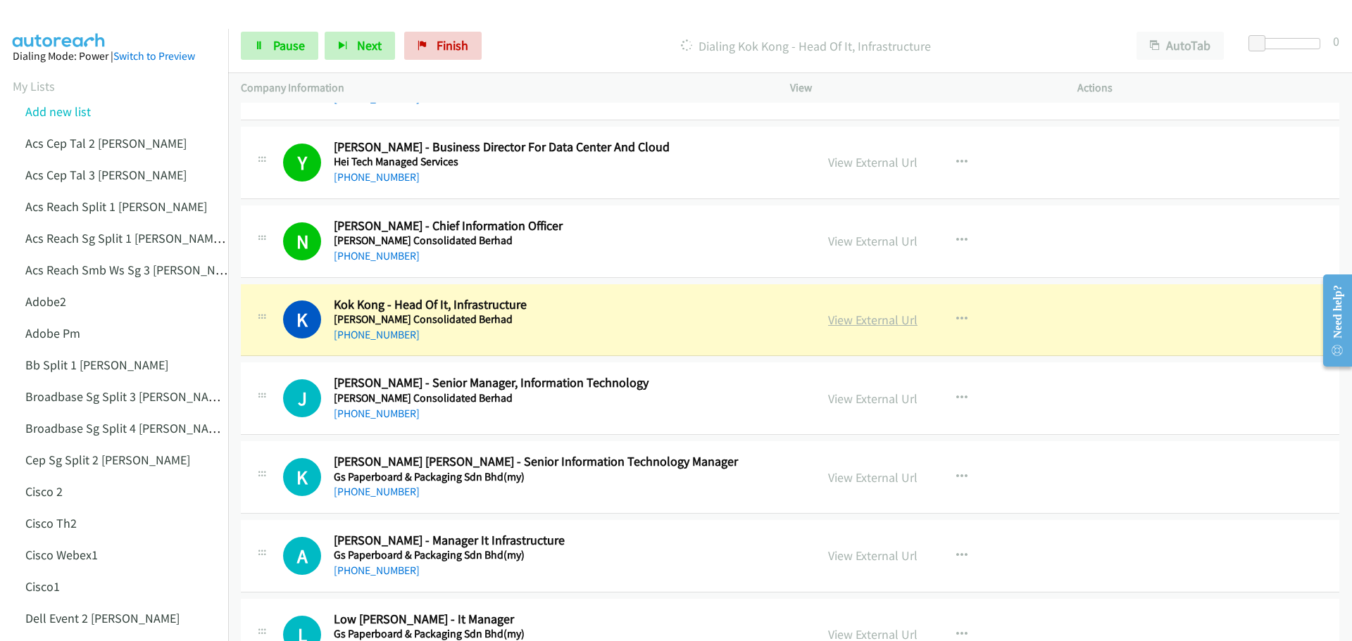
click at [846, 327] on link "View External Url" at bounding box center [872, 320] width 89 height 16
click at [287, 38] on span "Pause" at bounding box center [289, 45] width 32 height 16
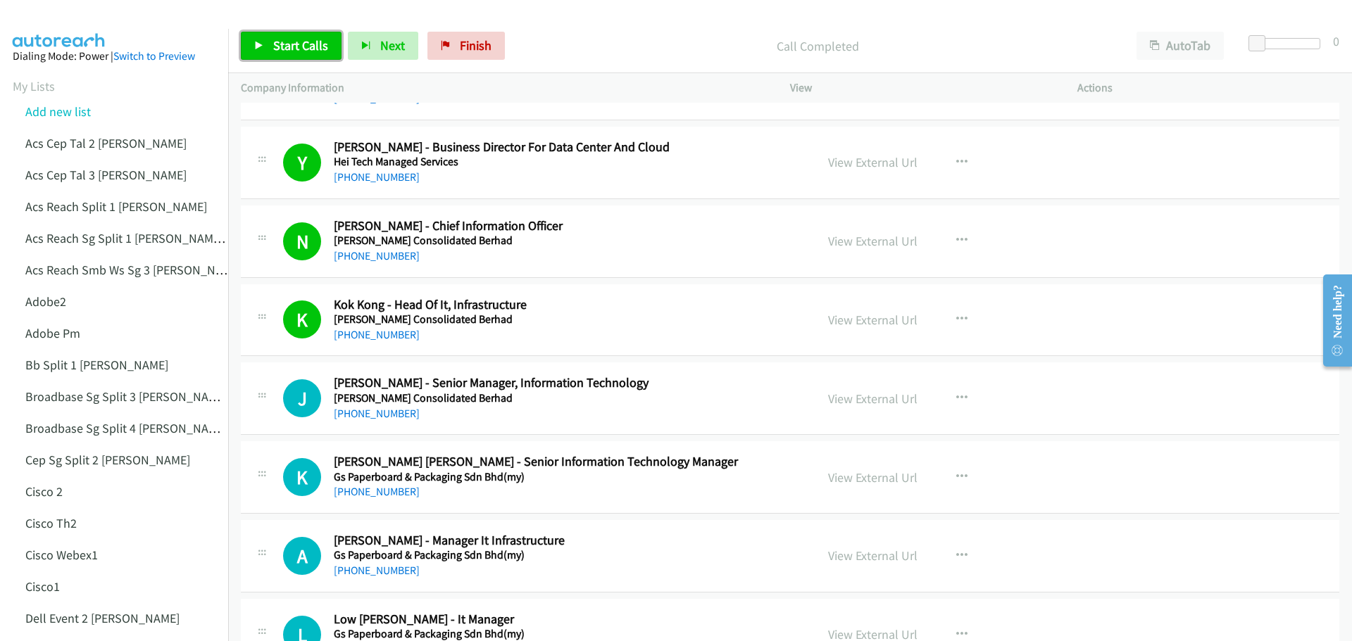
click at [300, 42] on span "Start Calls" at bounding box center [300, 45] width 55 height 16
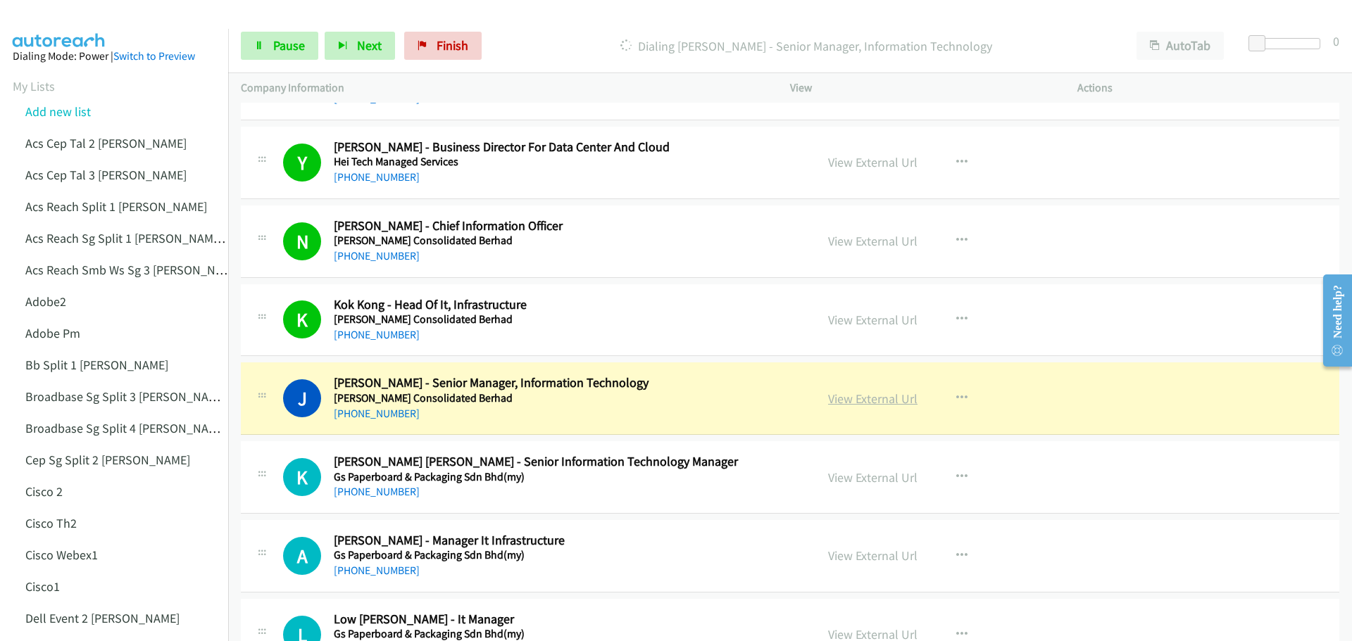
click at [855, 393] on link "View External Url" at bounding box center [872, 399] width 89 height 16
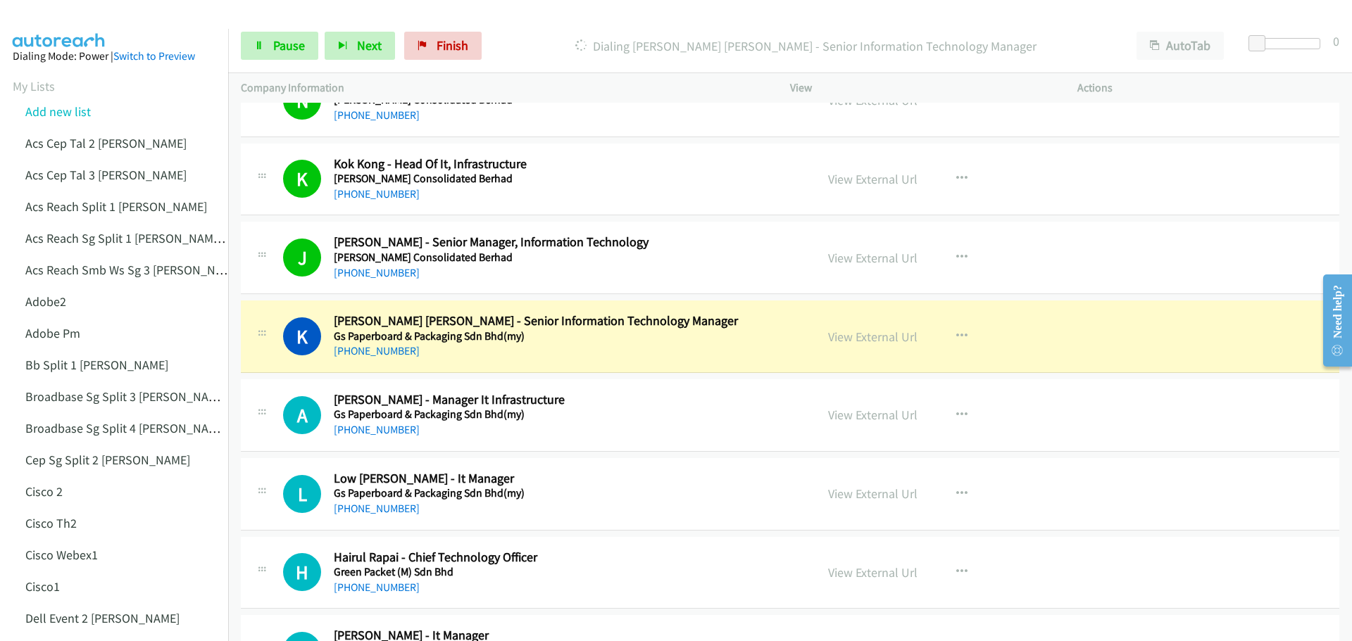
scroll to position [1338, 0]
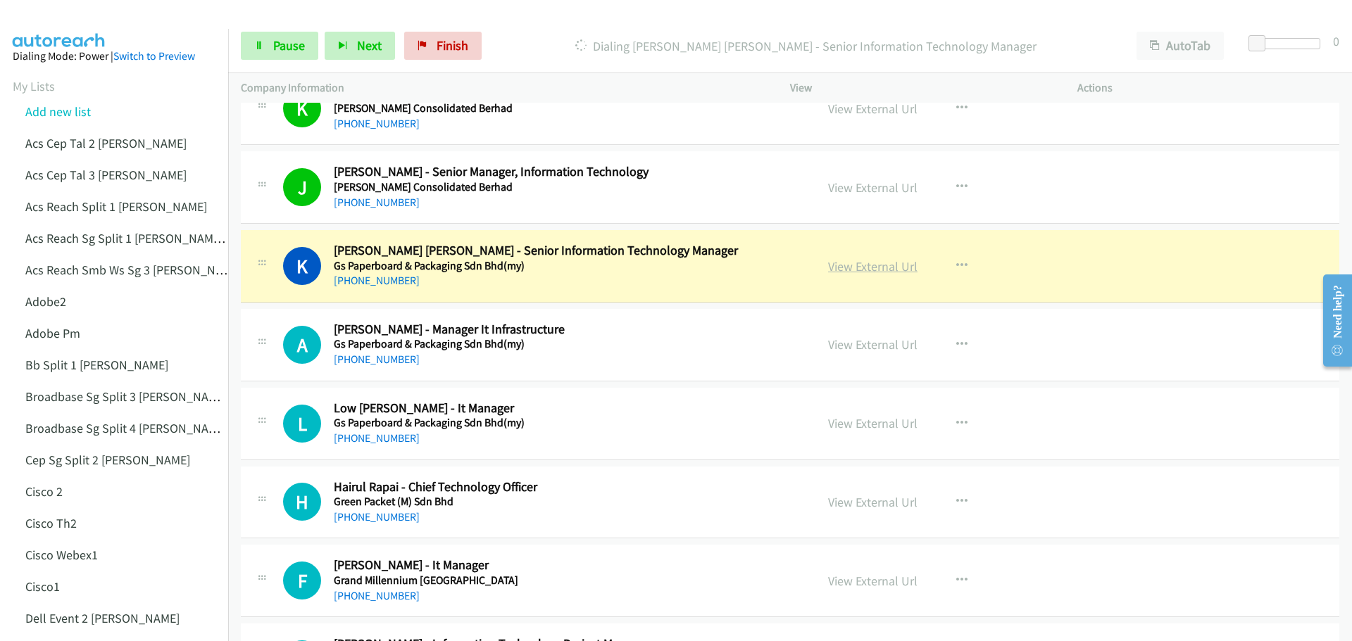
click at [863, 263] on link "View External Url" at bounding box center [872, 266] width 89 height 16
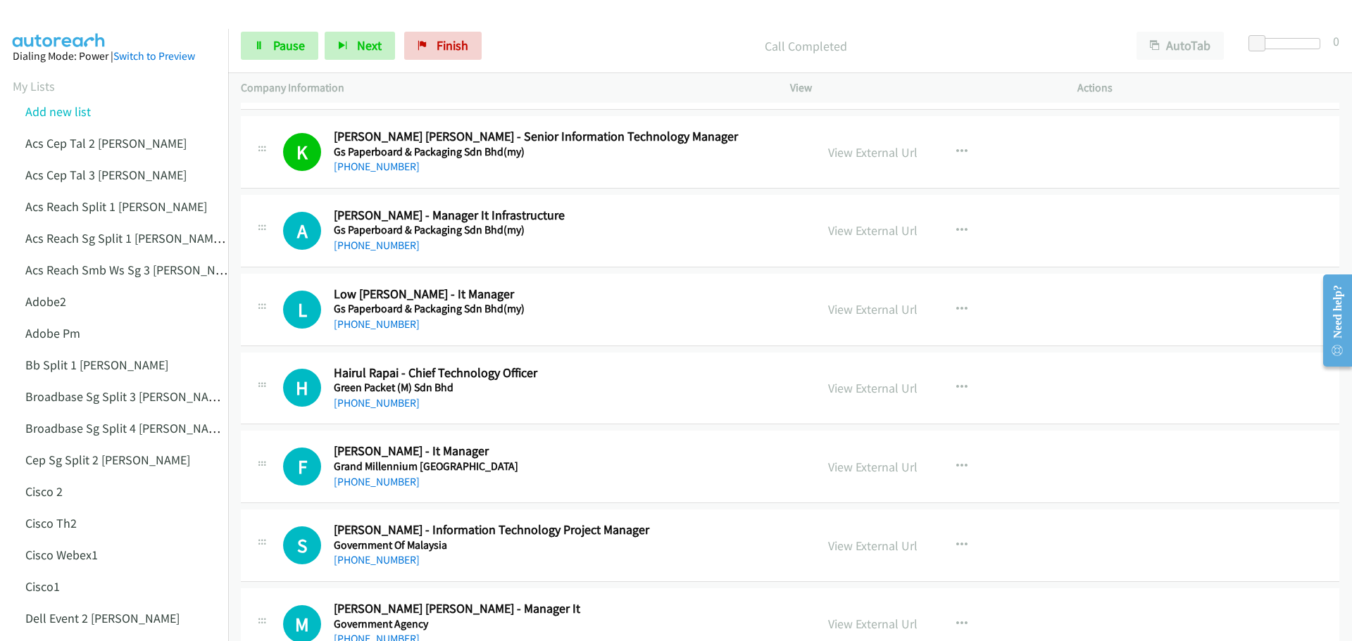
scroll to position [1479, 0]
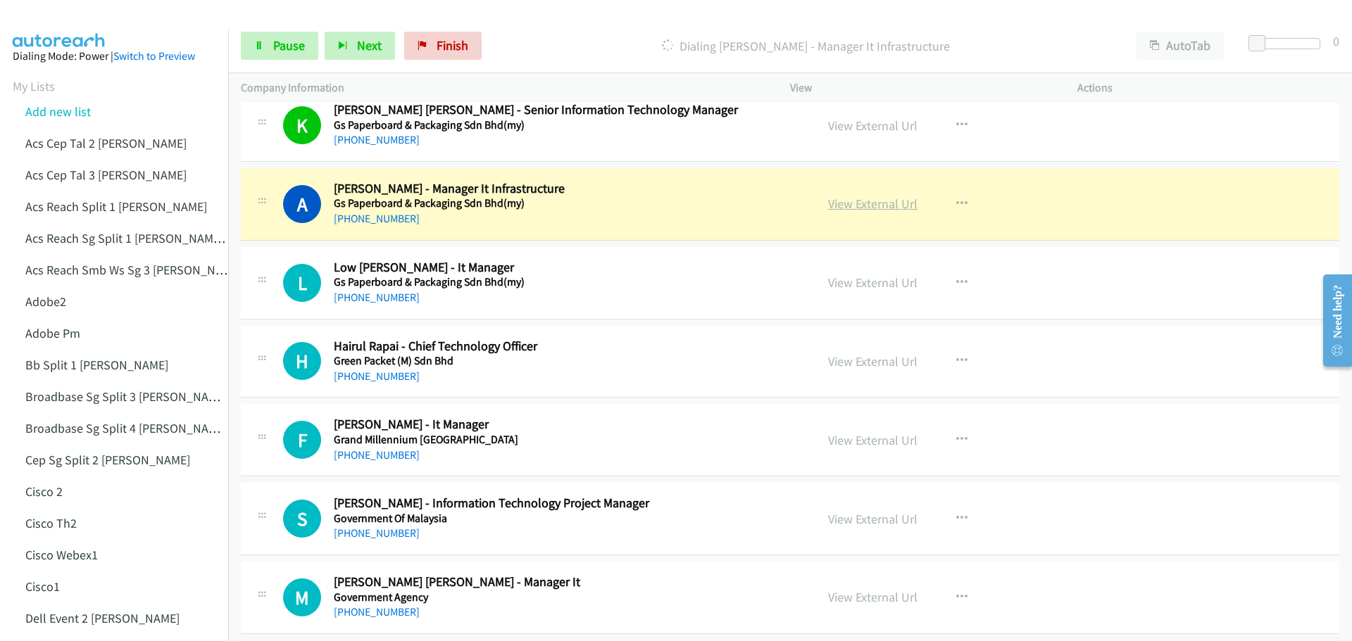
click at [853, 205] on link "View External Url" at bounding box center [872, 204] width 89 height 16
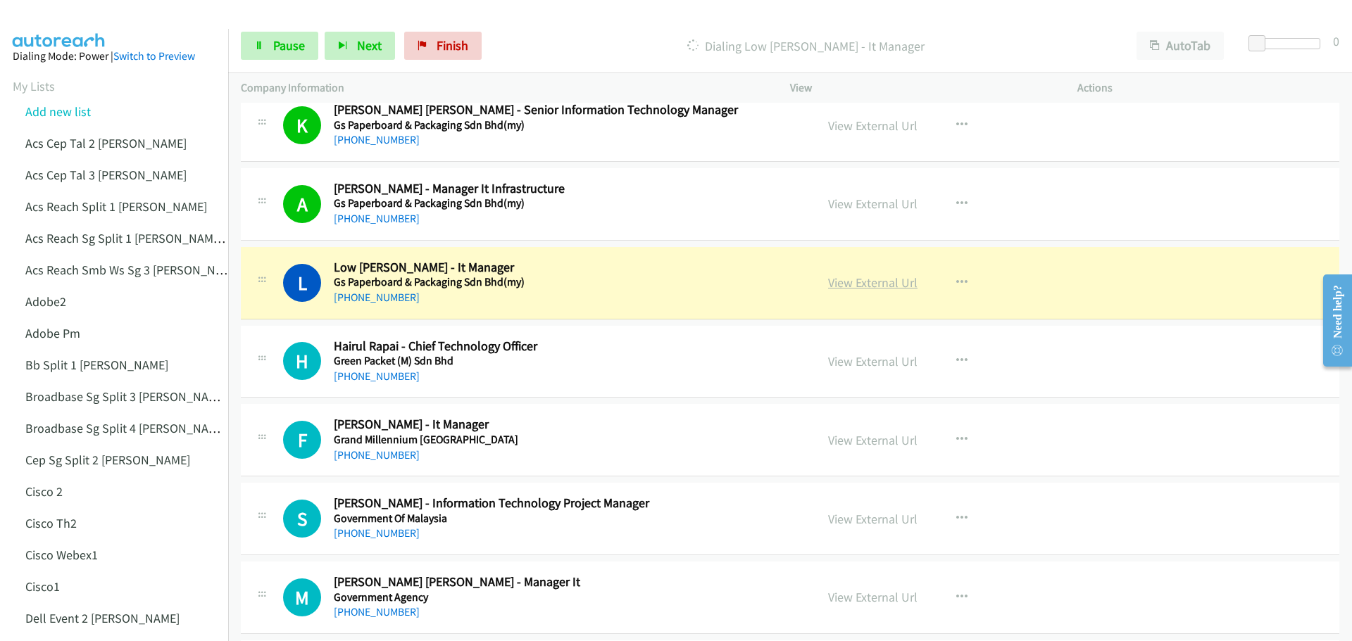
click at [886, 280] on link "View External Url" at bounding box center [872, 283] width 89 height 16
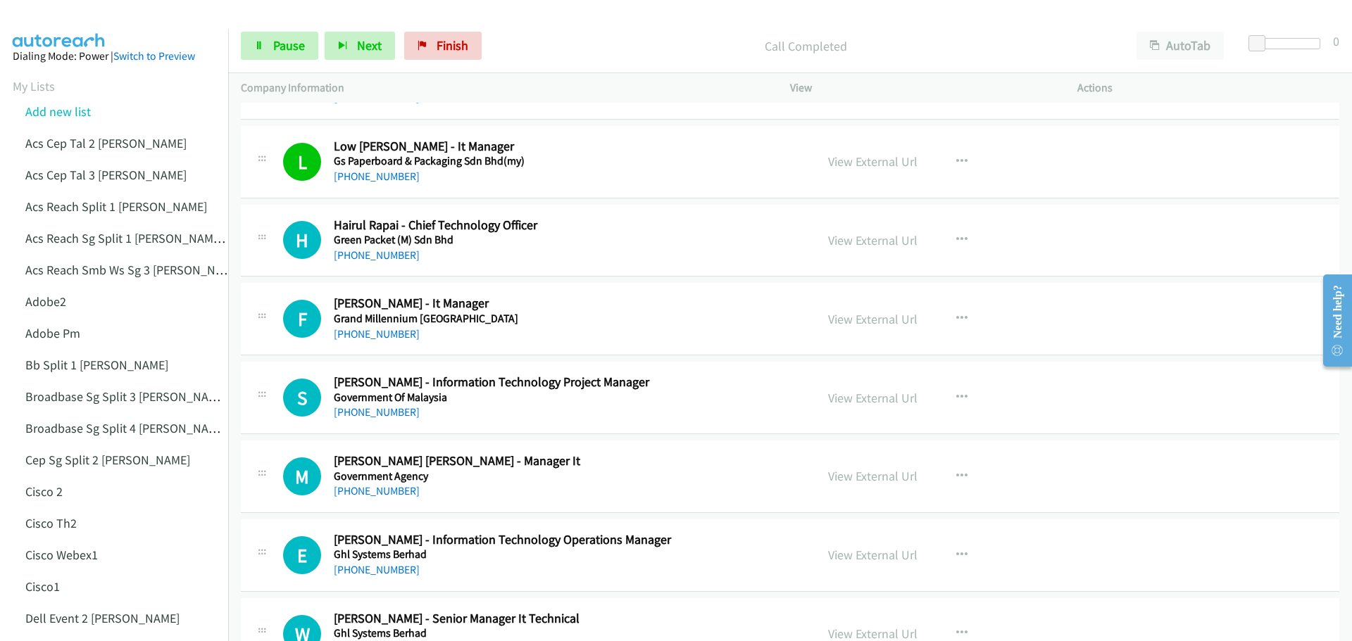
scroll to position [1619, 0]
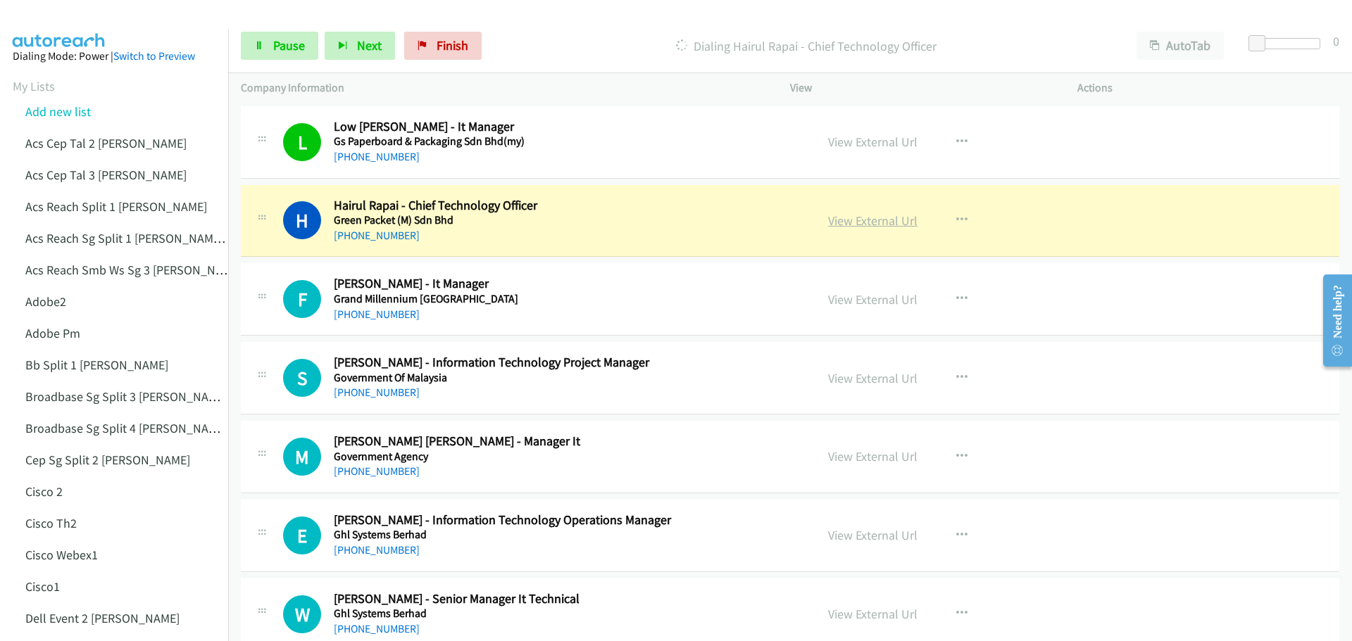
click at [877, 224] on link "View External Url" at bounding box center [872, 221] width 89 height 16
click at [287, 44] on span "Pause" at bounding box center [289, 45] width 32 height 16
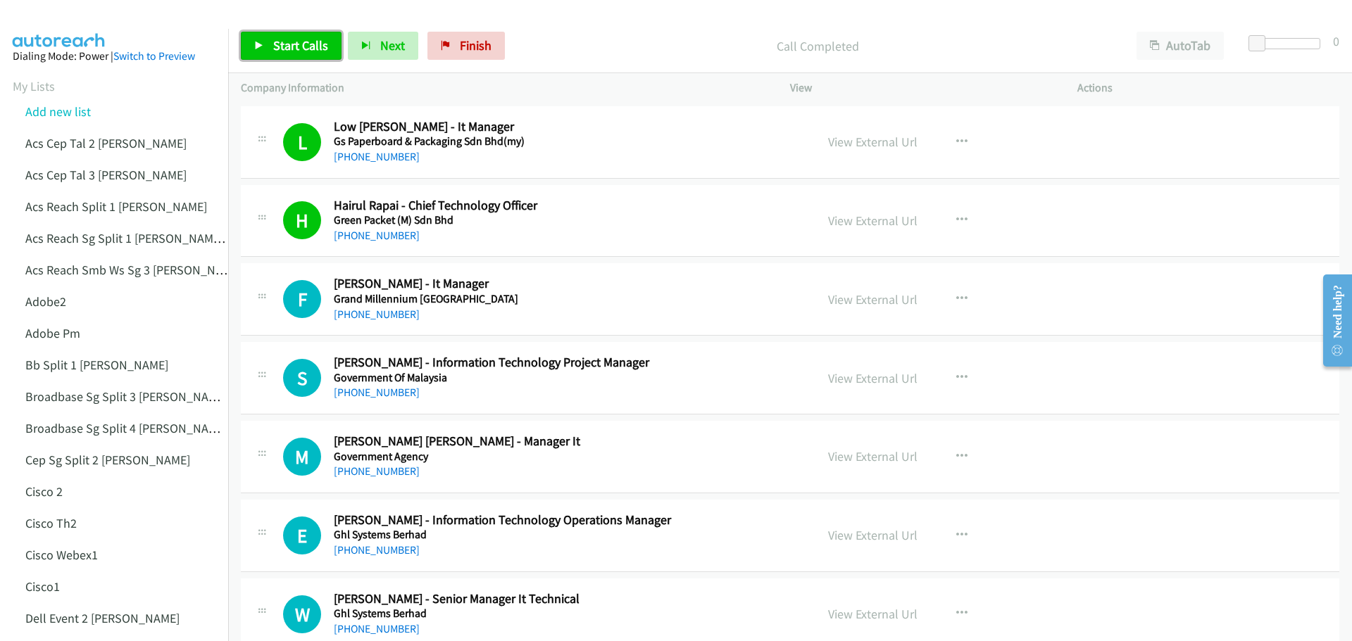
click at [299, 46] on span "Start Calls" at bounding box center [300, 45] width 55 height 16
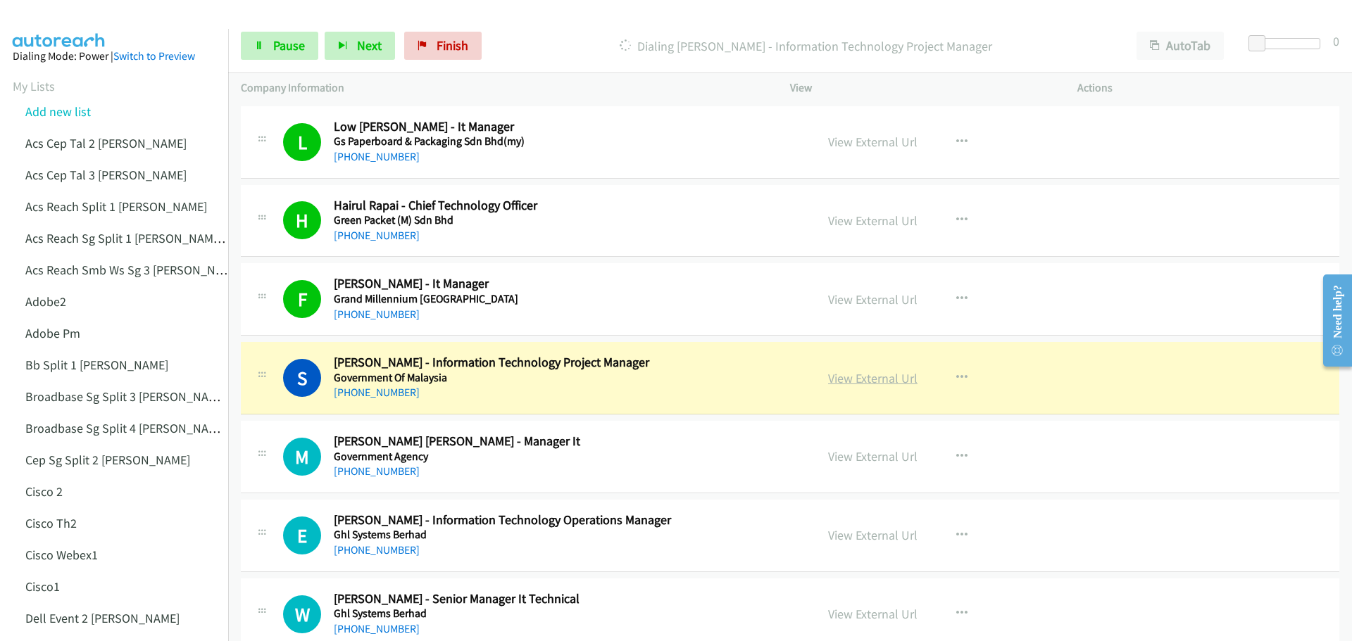
click at [853, 384] on link "View External Url" at bounding box center [872, 378] width 89 height 16
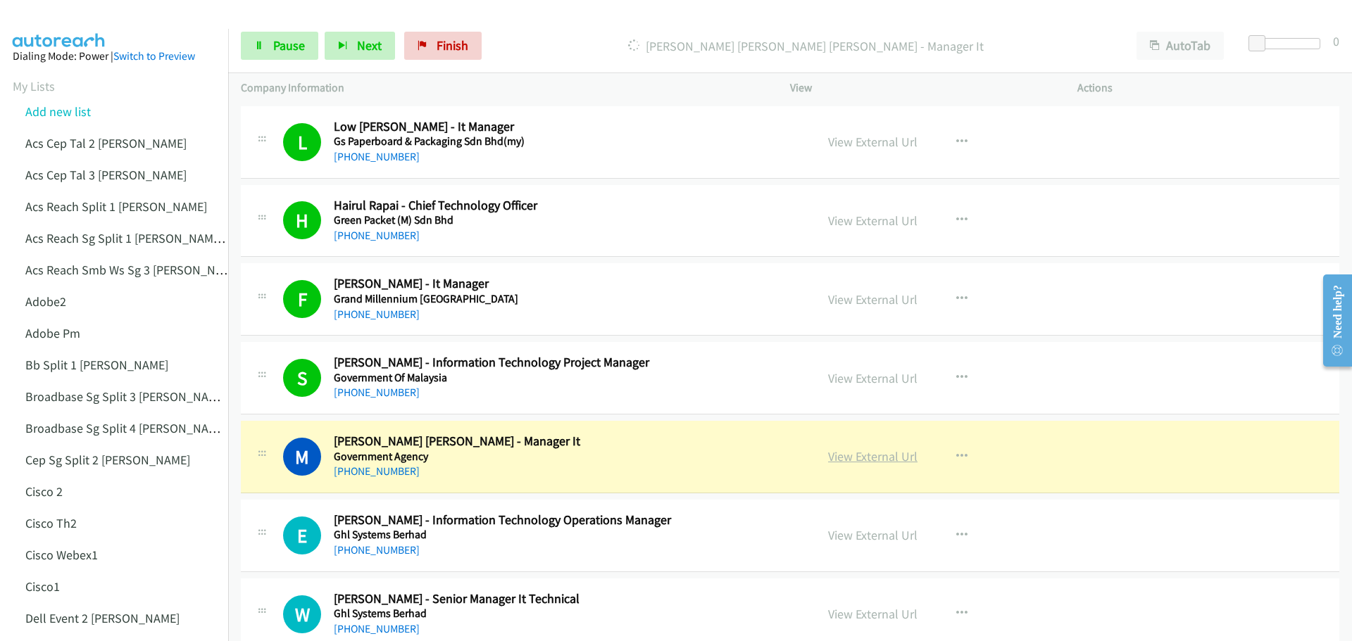
click at [889, 456] on link "View External Url" at bounding box center [872, 457] width 89 height 16
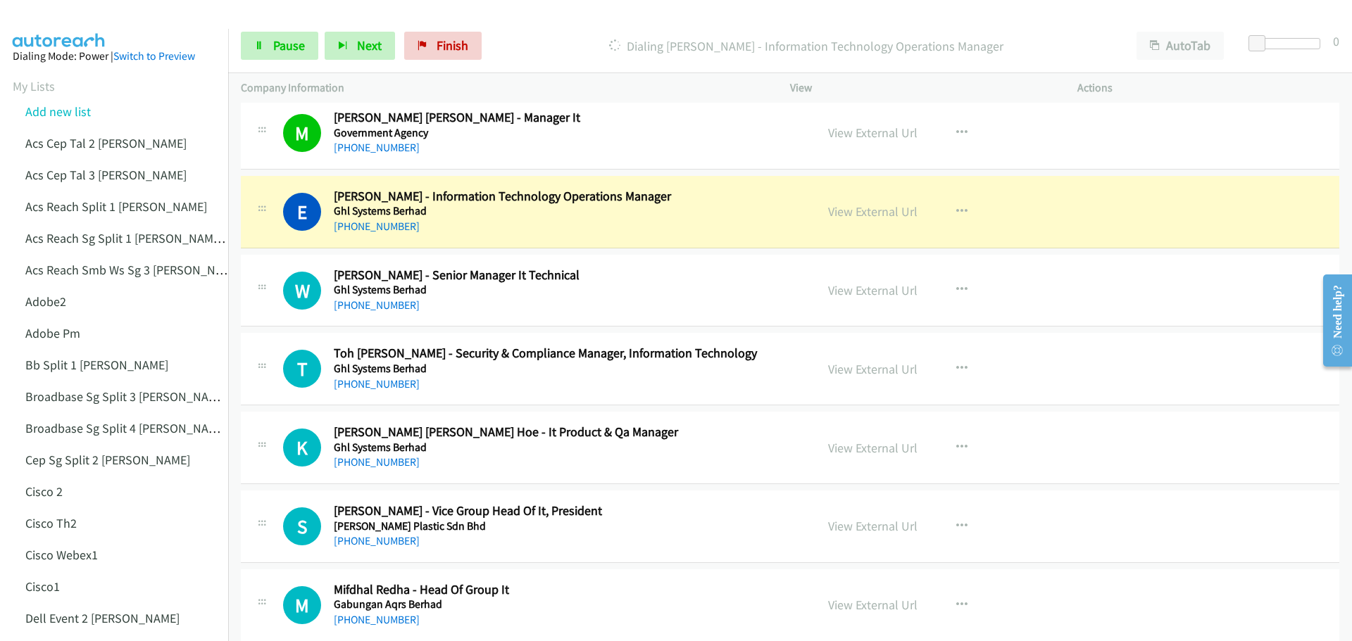
scroll to position [1972, 0]
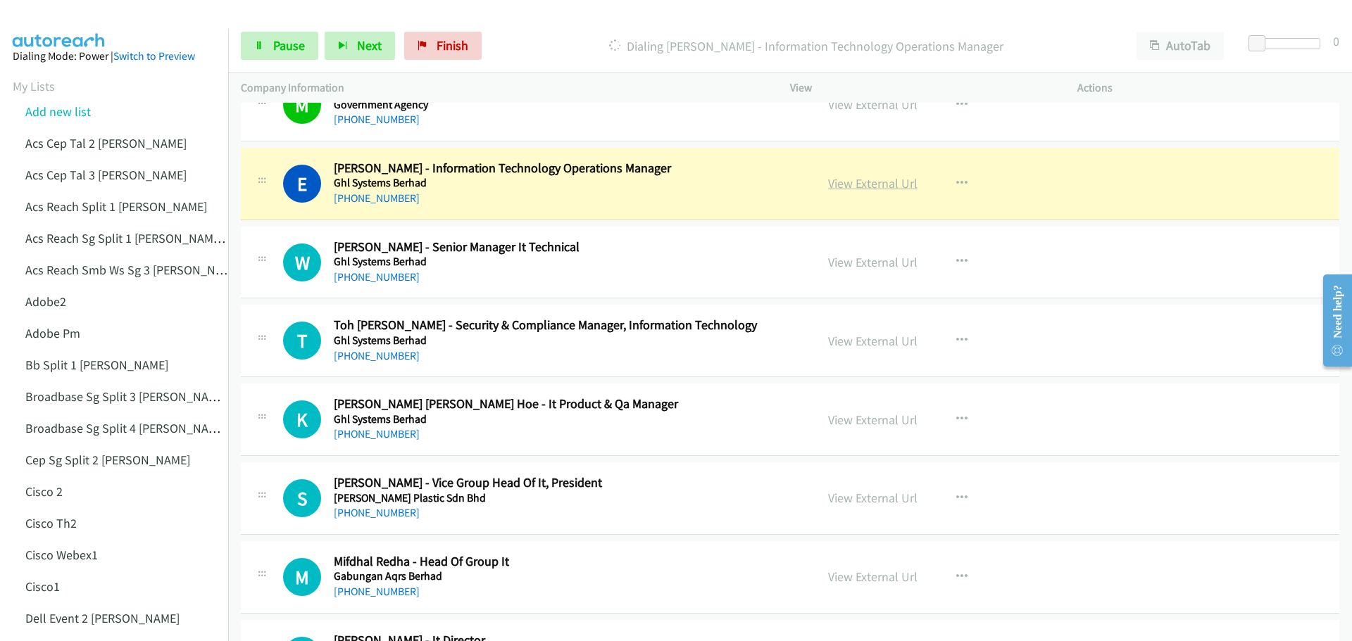
click at [851, 185] on link "View External Url" at bounding box center [872, 183] width 89 height 16
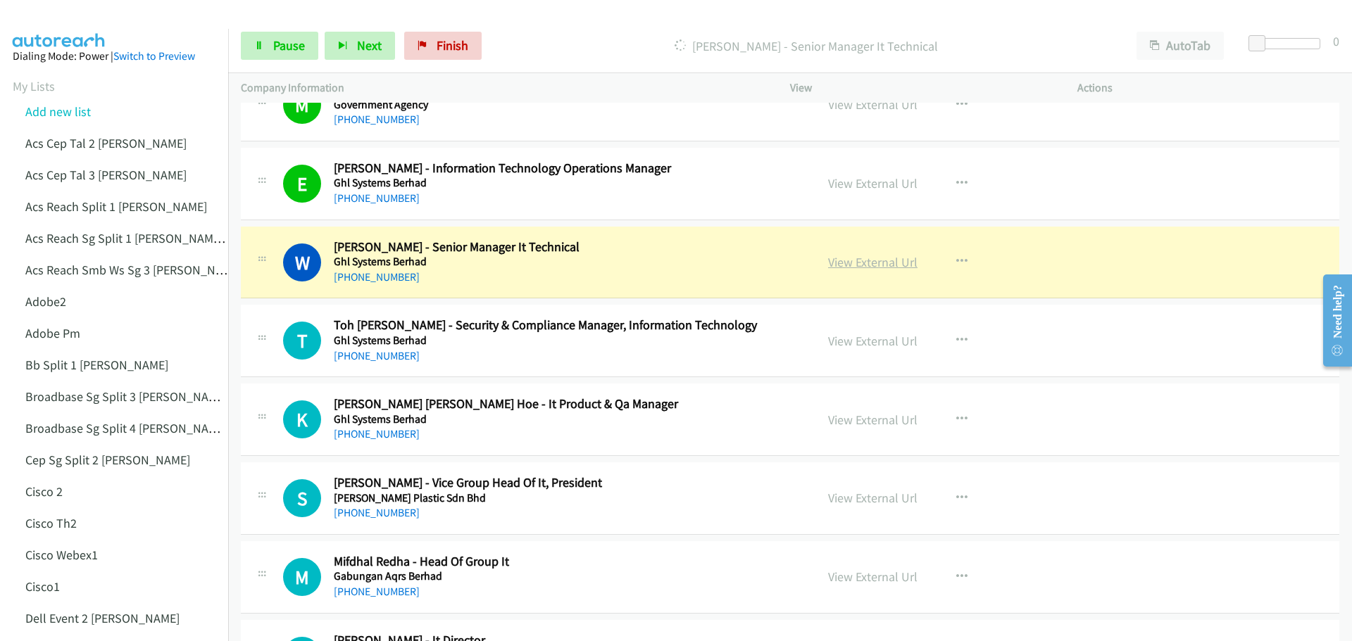
click at [874, 259] on link "View External Url" at bounding box center [872, 262] width 89 height 16
click at [277, 48] on span "Pause" at bounding box center [289, 45] width 32 height 16
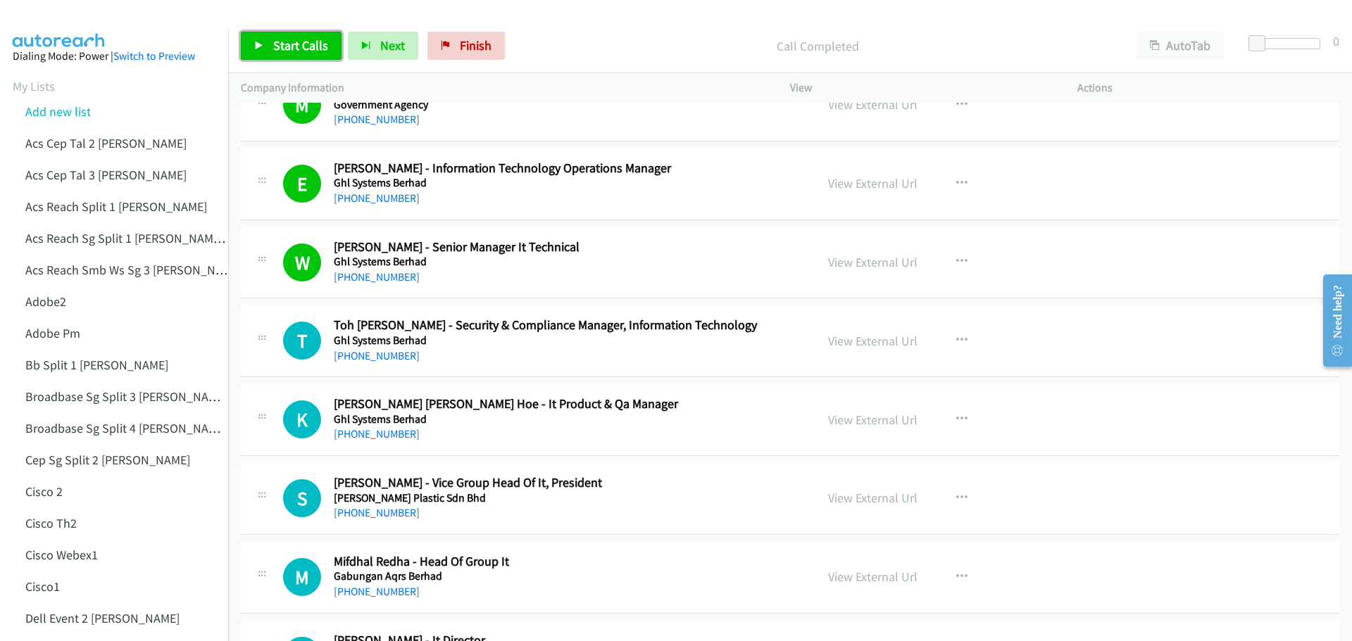
click at [261, 48] on icon at bounding box center [259, 47] width 10 height 10
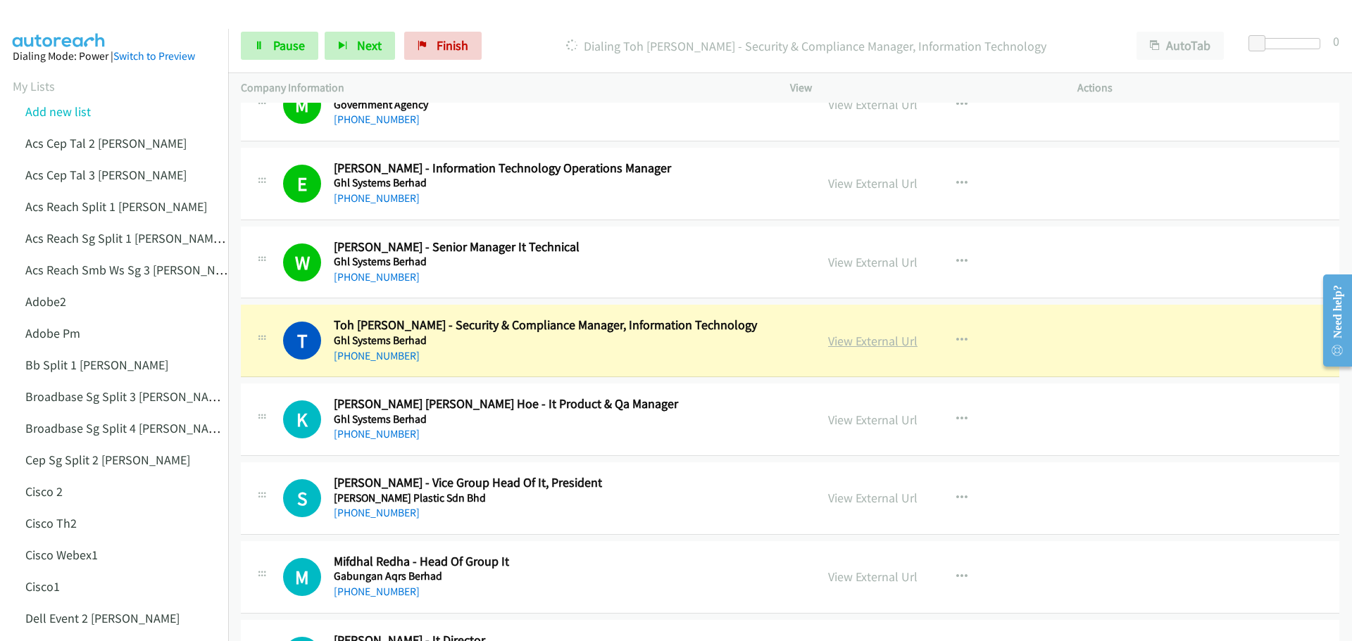
click at [857, 338] on link "View External Url" at bounding box center [872, 341] width 89 height 16
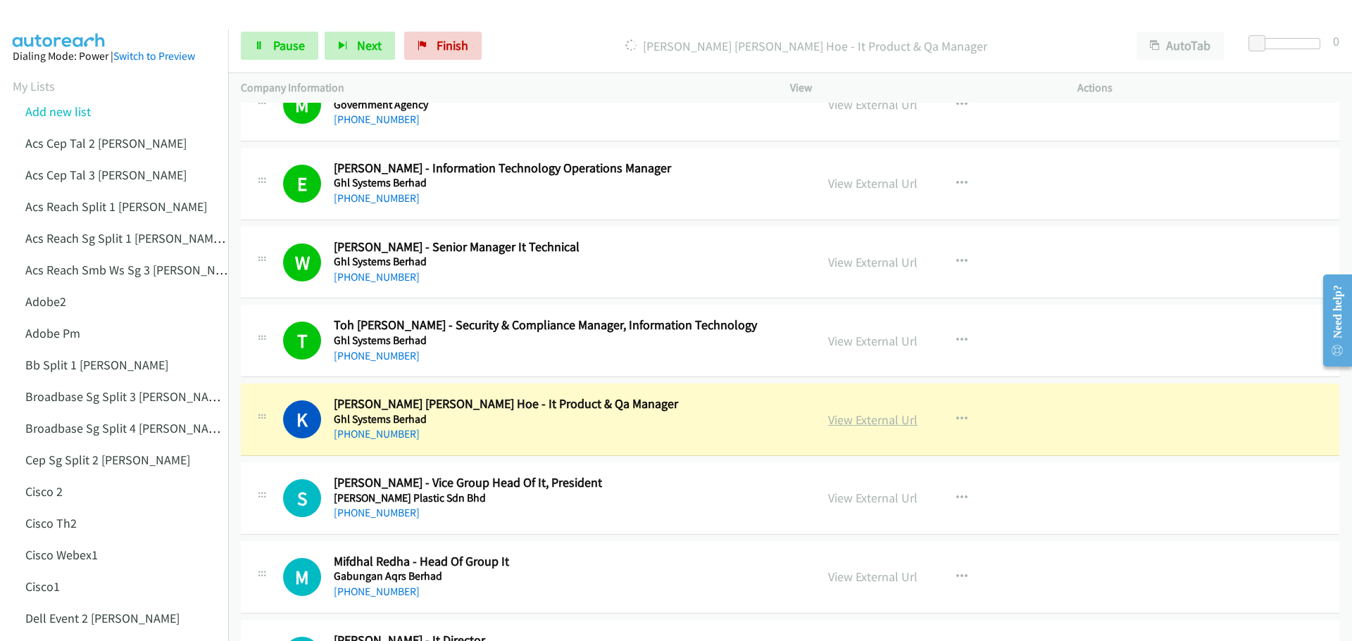
click at [871, 420] on link "View External Url" at bounding box center [872, 420] width 89 height 16
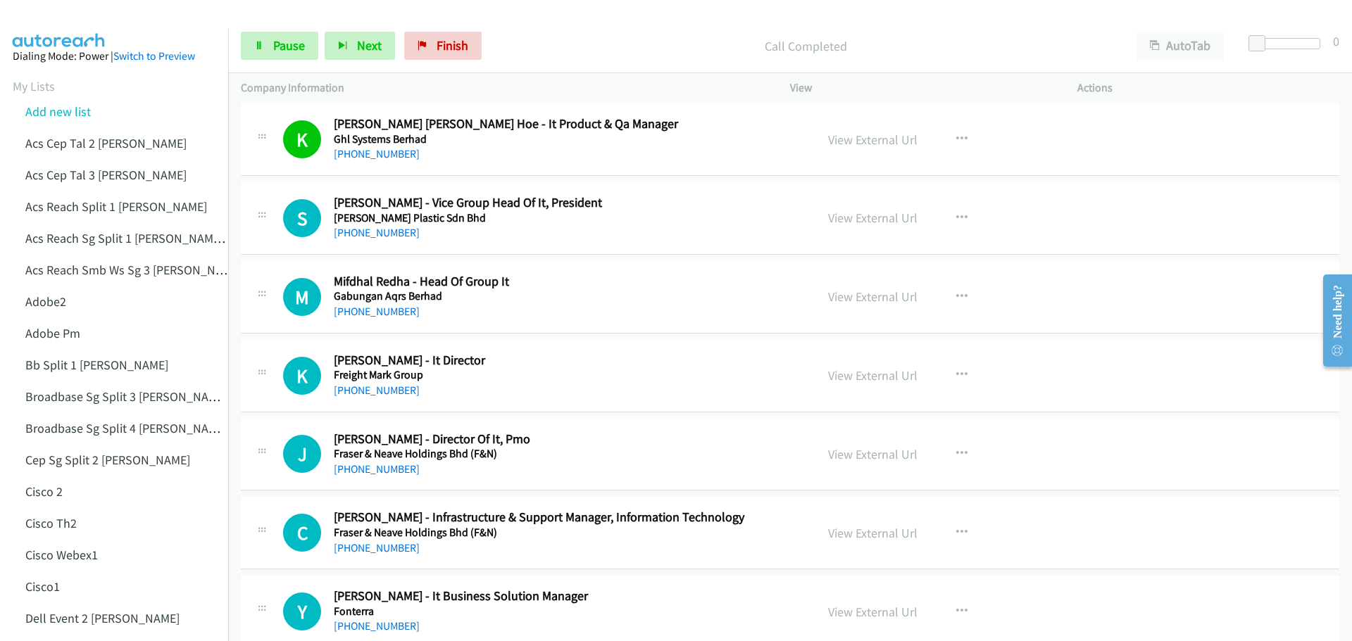
scroll to position [2253, 0]
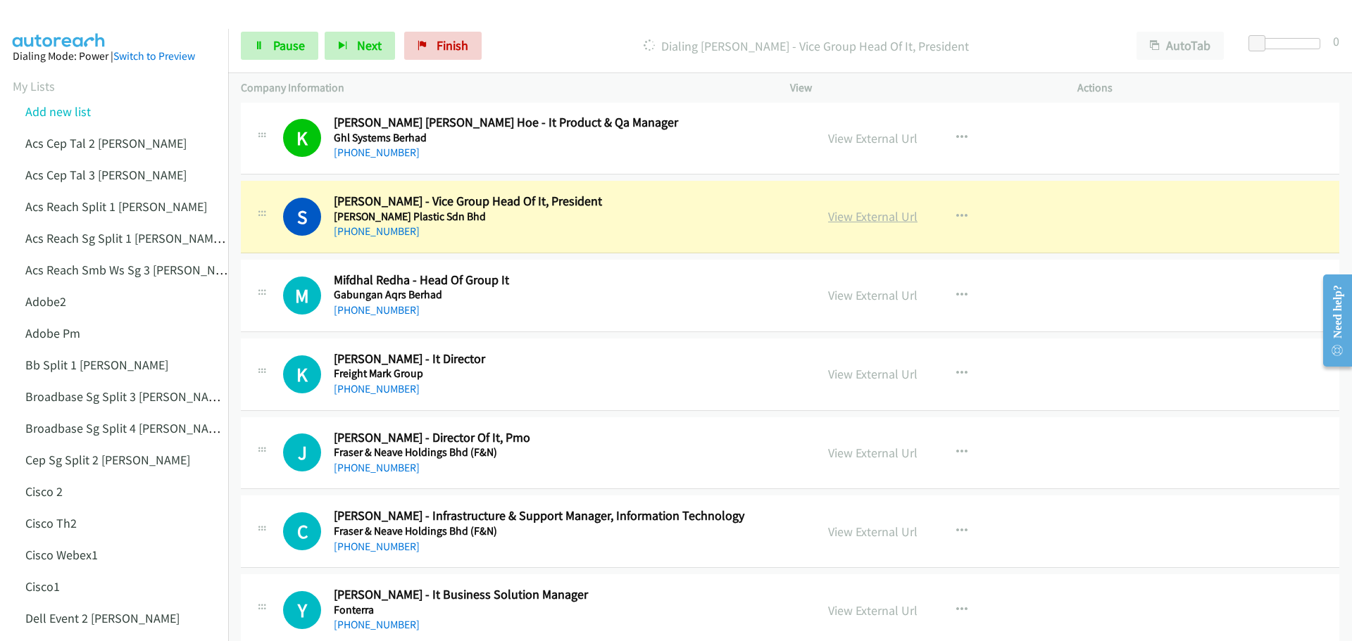
click at [882, 213] on link "View External Url" at bounding box center [872, 216] width 89 height 16
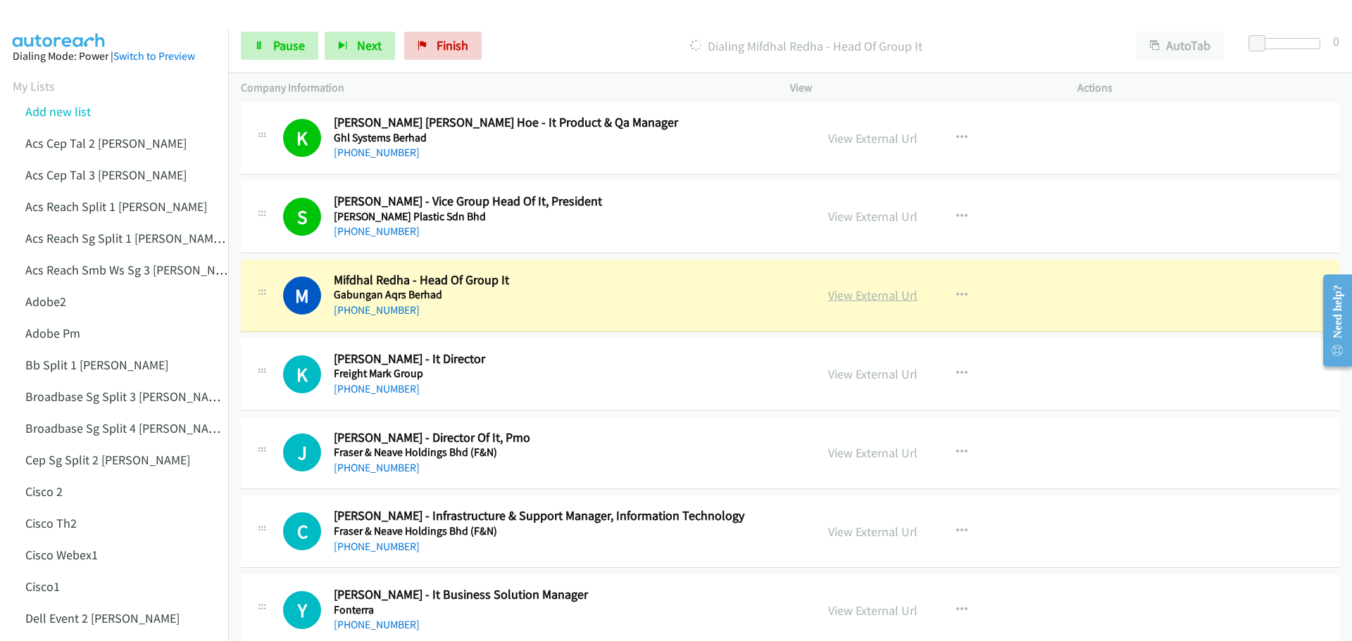
click at [886, 294] on link "View External Url" at bounding box center [872, 295] width 89 height 16
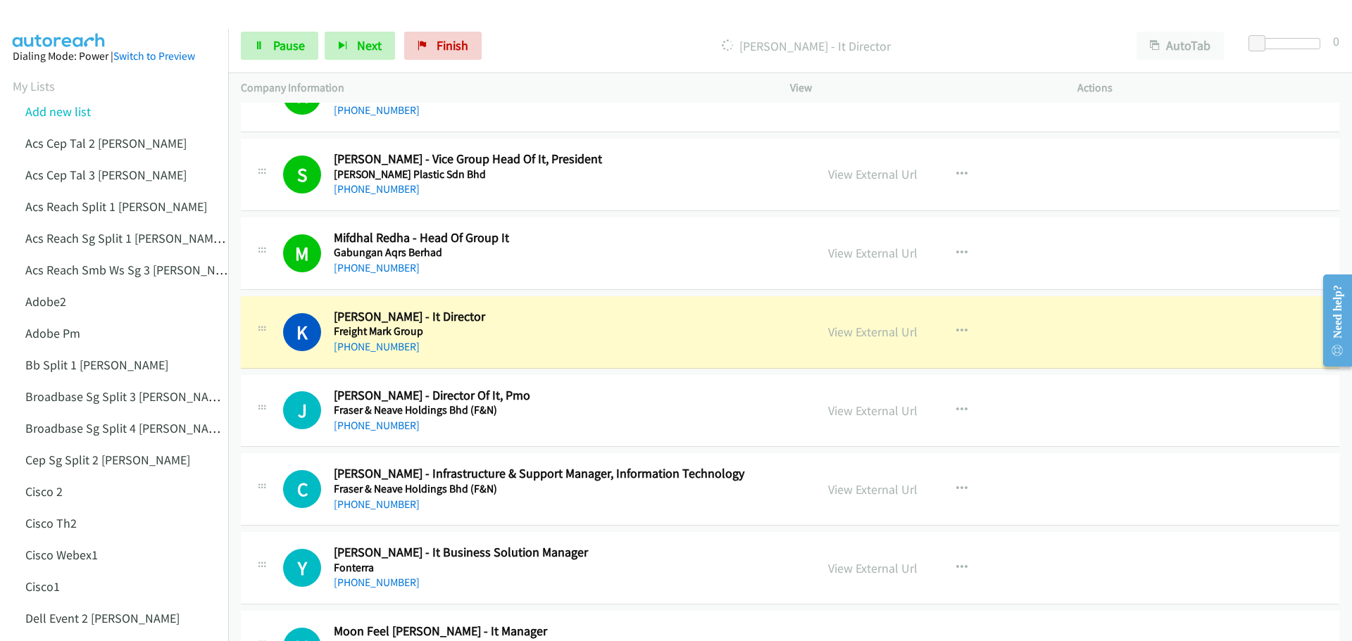
scroll to position [2394, 0]
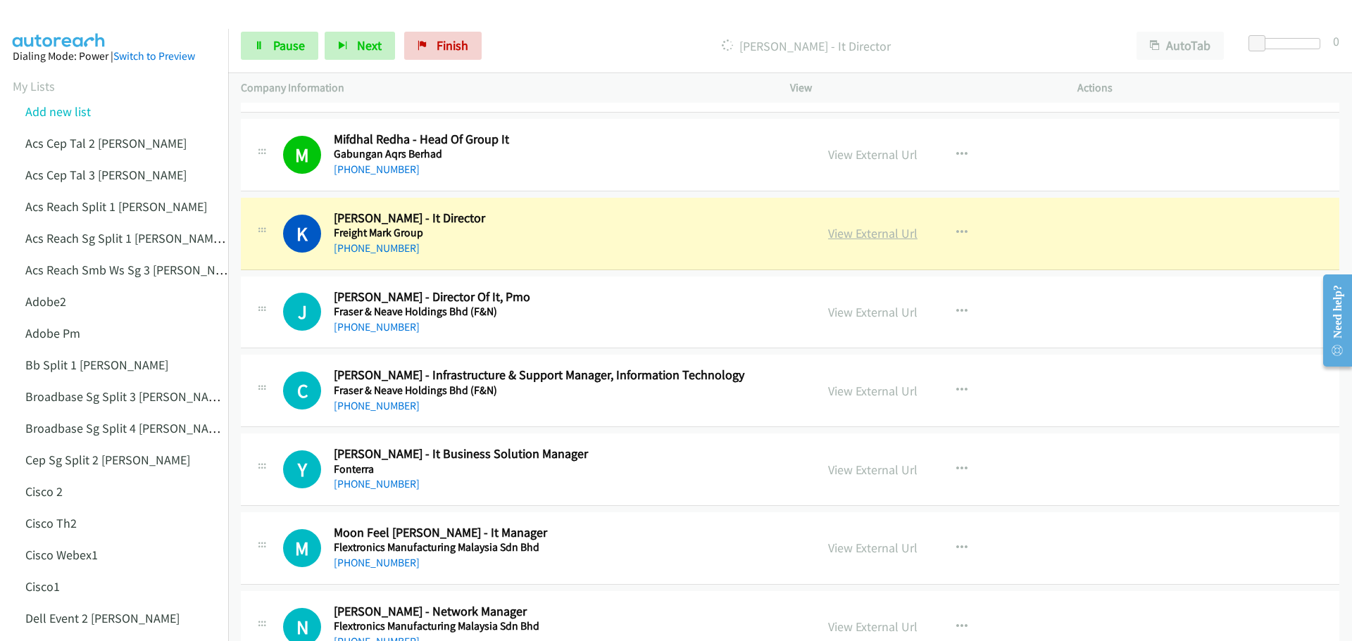
click at [876, 239] on link "View External Url" at bounding box center [872, 233] width 89 height 16
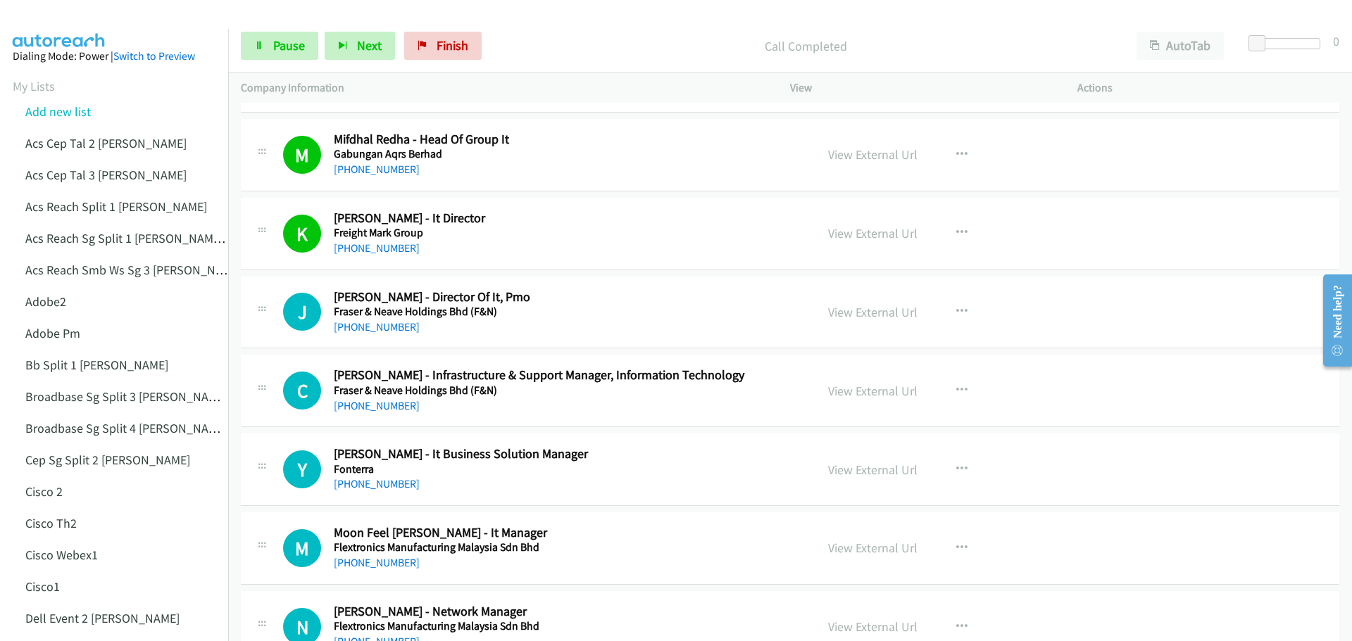
scroll to position [2464, 0]
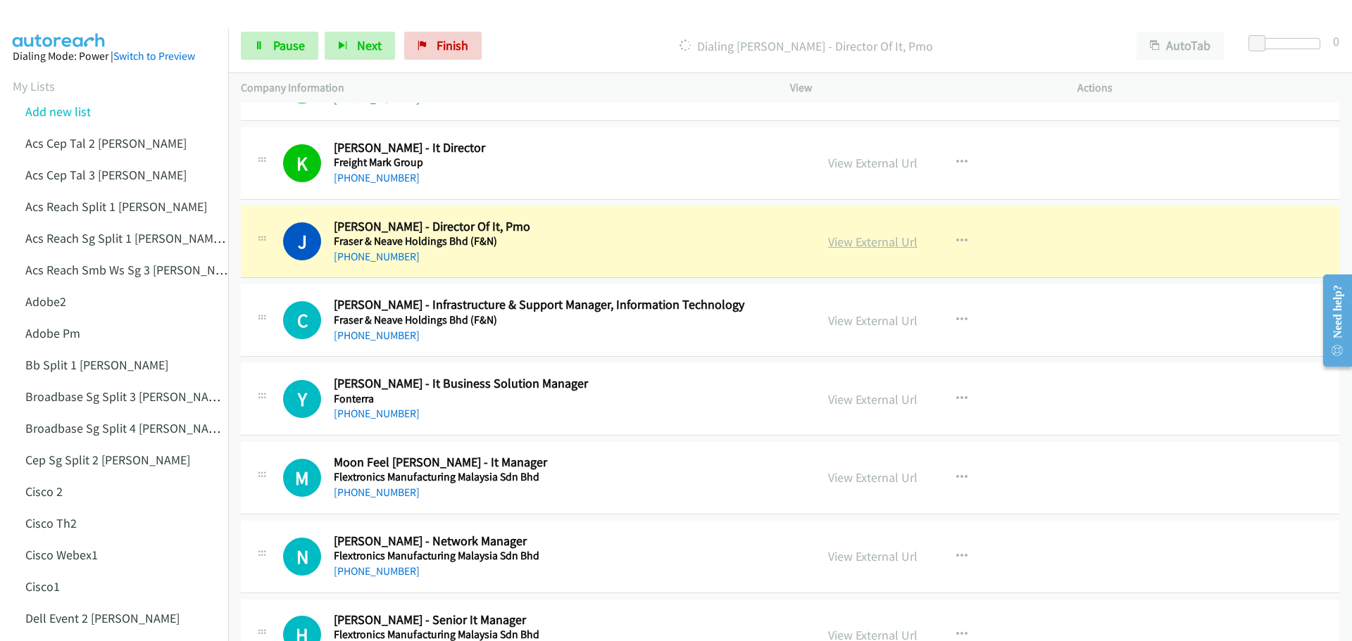
click at [859, 235] on link "View External Url" at bounding box center [872, 242] width 89 height 16
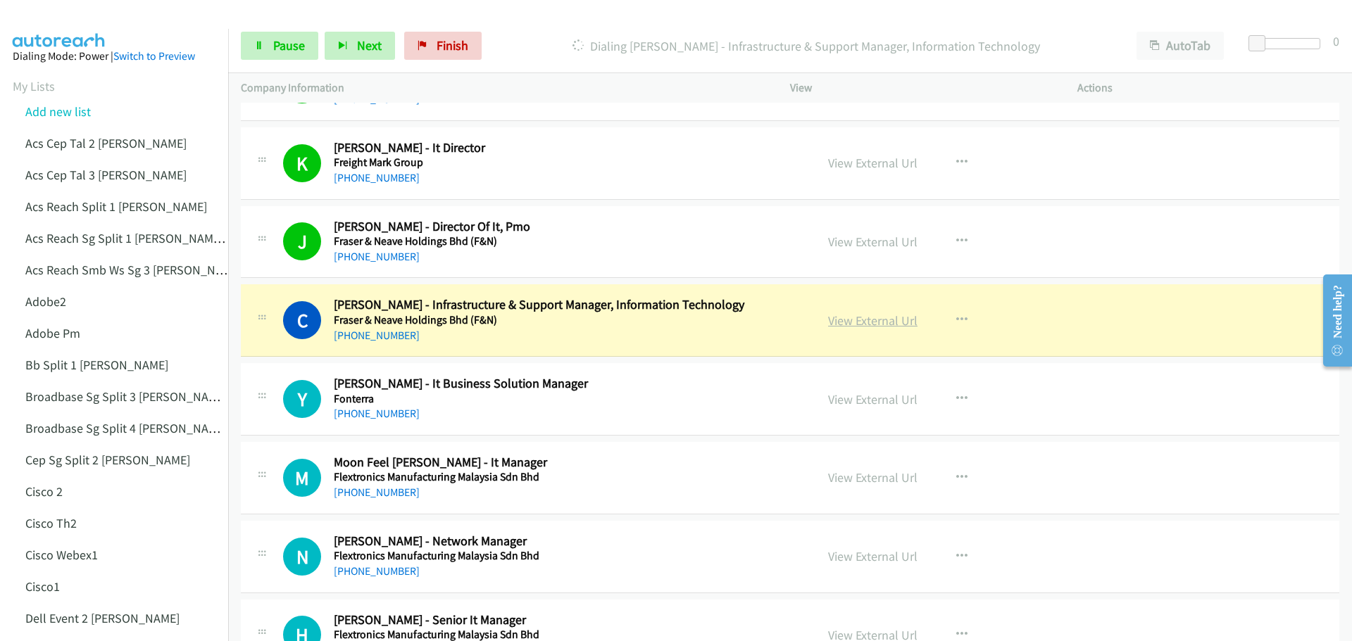
click at [875, 324] on link "View External Url" at bounding box center [872, 321] width 89 height 16
click at [275, 47] on span "Pause" at bounding box center [289, 45] width 32 height 16
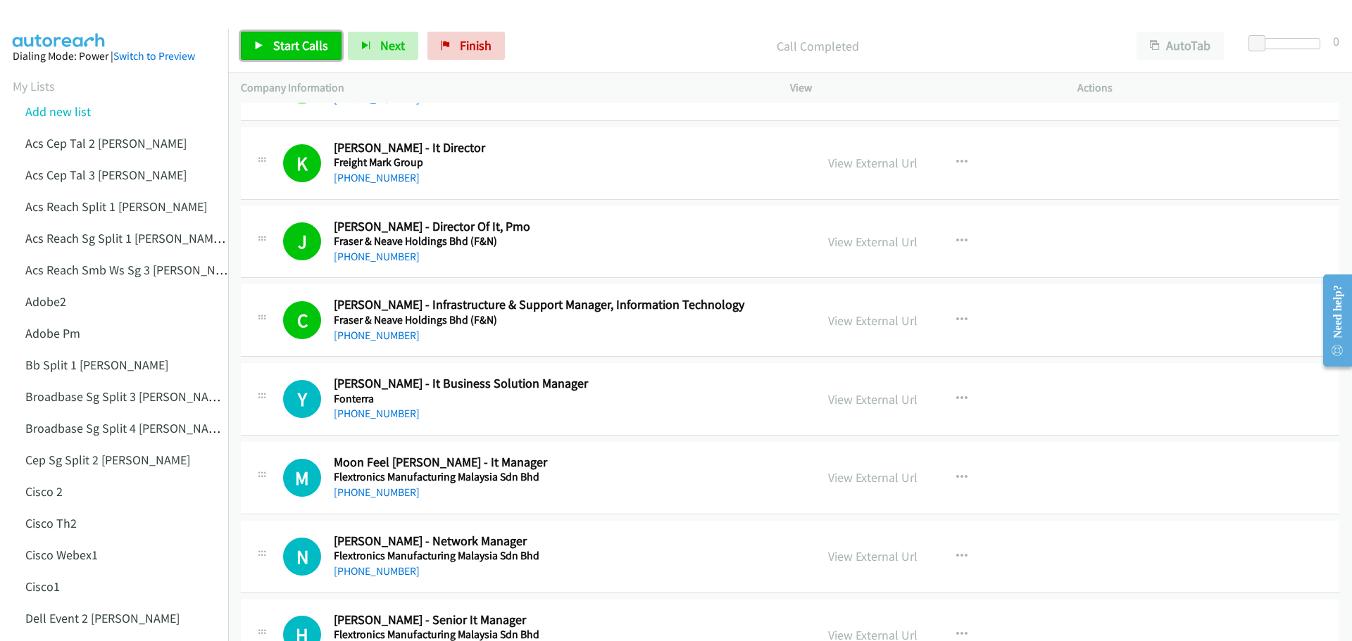
click at [269, 43] on link "Start Calls" at bounding box center [291, 46] width 101 height 28
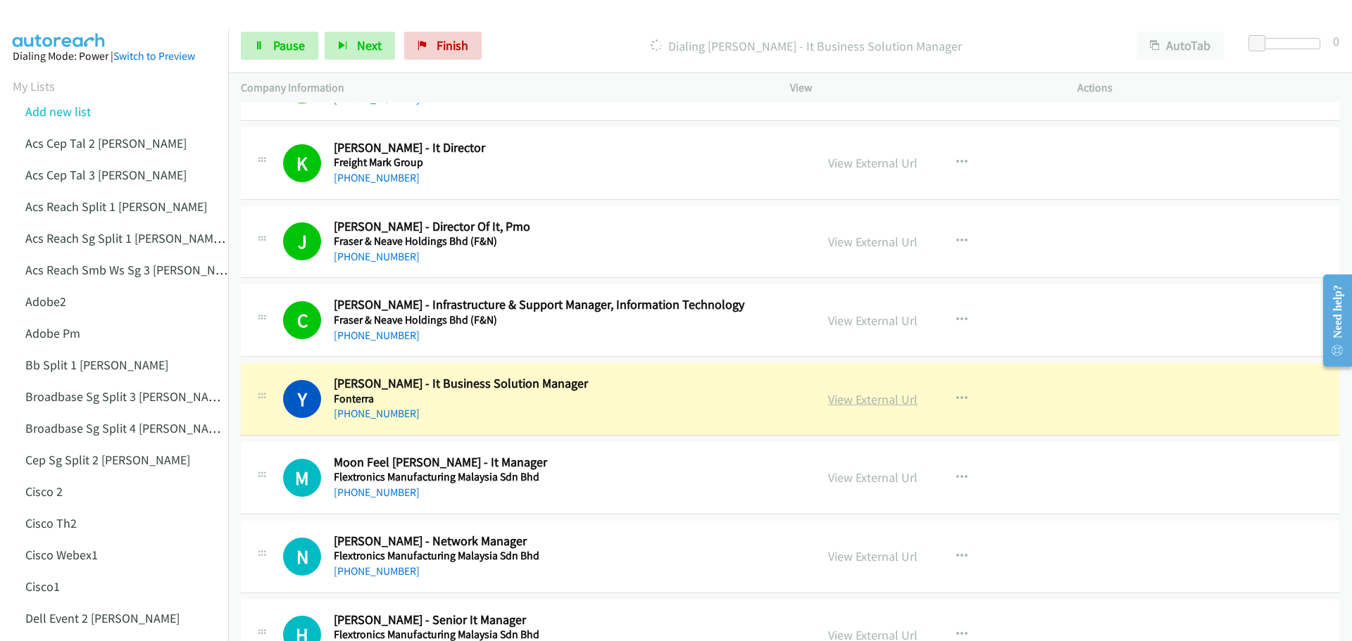
click at [858, 401] on link "View External Url" at bounding box center [872, 399] width 89 height 16
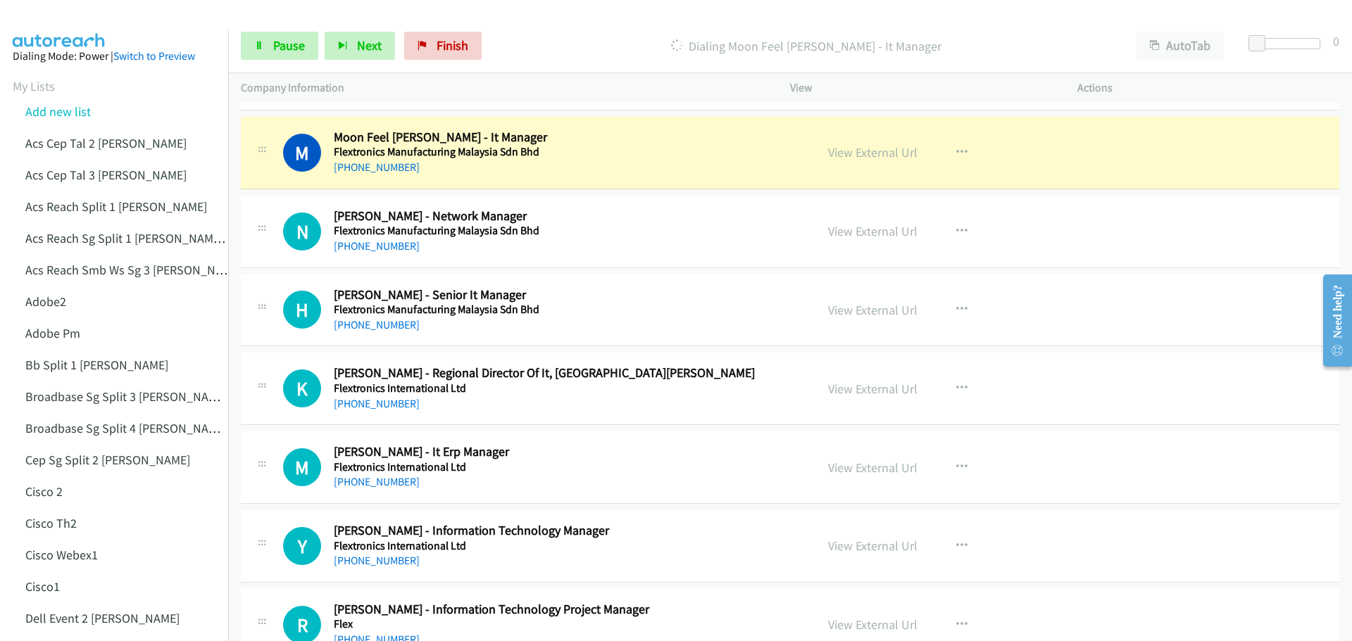
scroll to position [2816, 0]
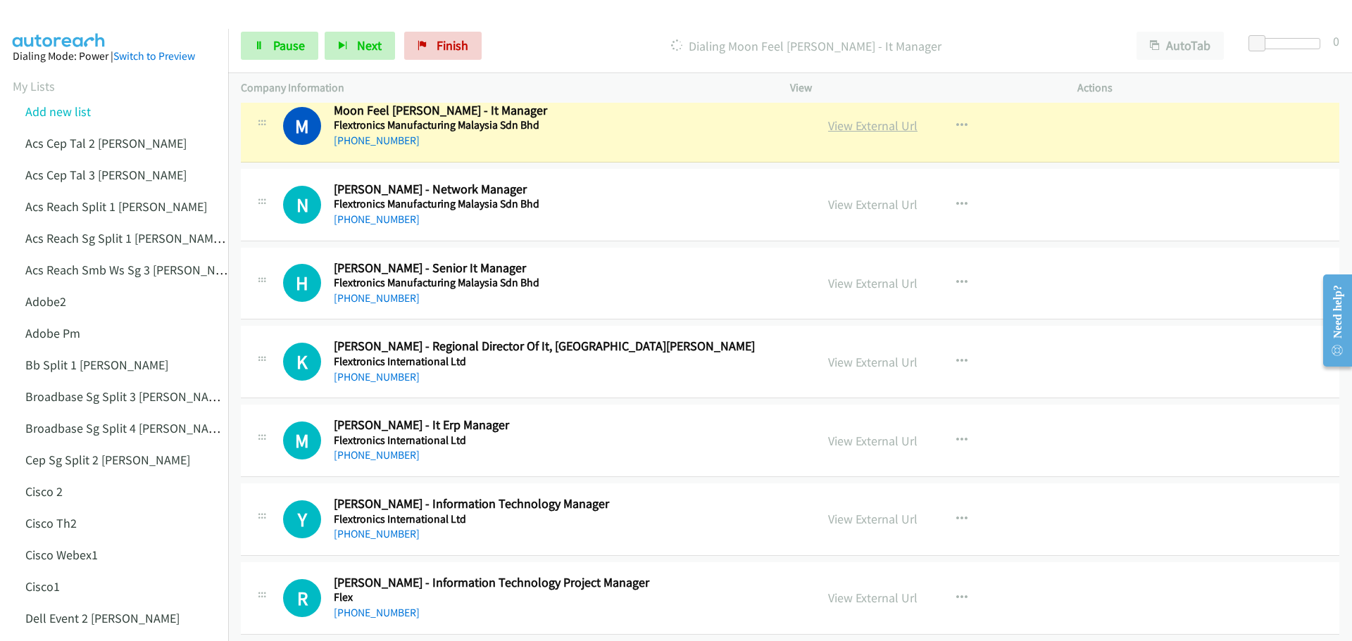
click at [870, 130] on link "View External Url" at bounding box center [872, 126] width 89 height 16
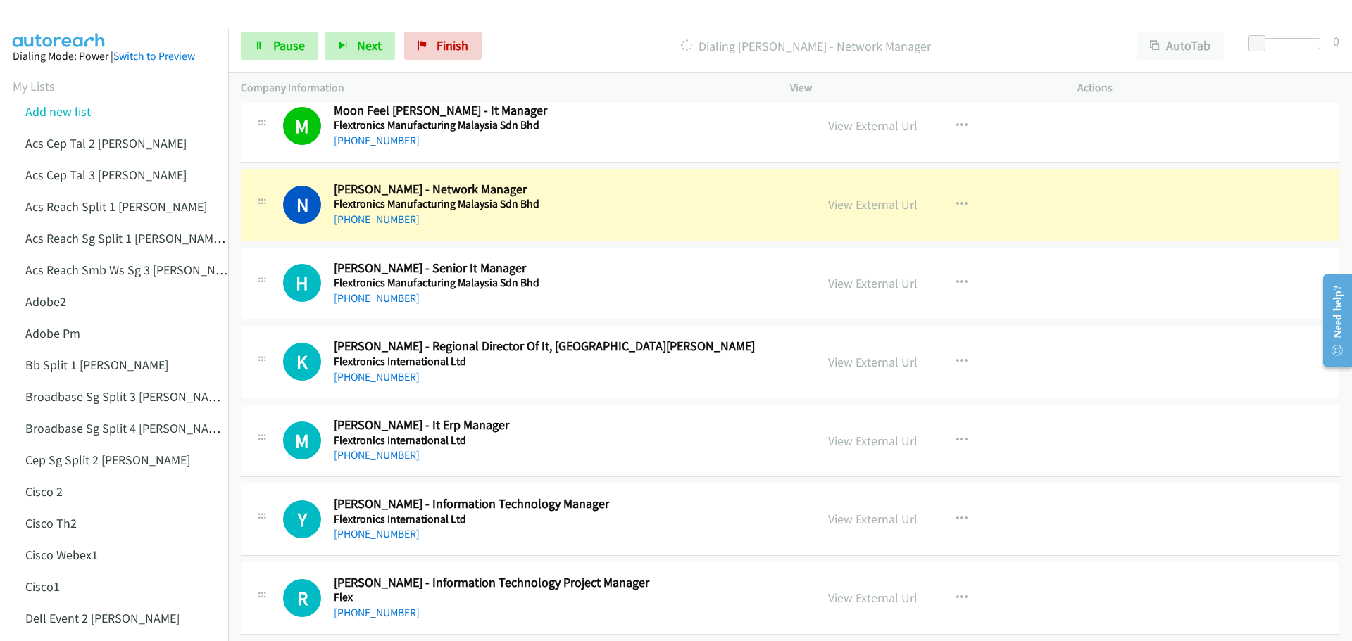
click at [846, 206] on link "View External Url" at bounding box center [872, 204] width 89 height 16
click at [298, 58] on link "Pause" at bounding box center [279, 46] width 77 height 28
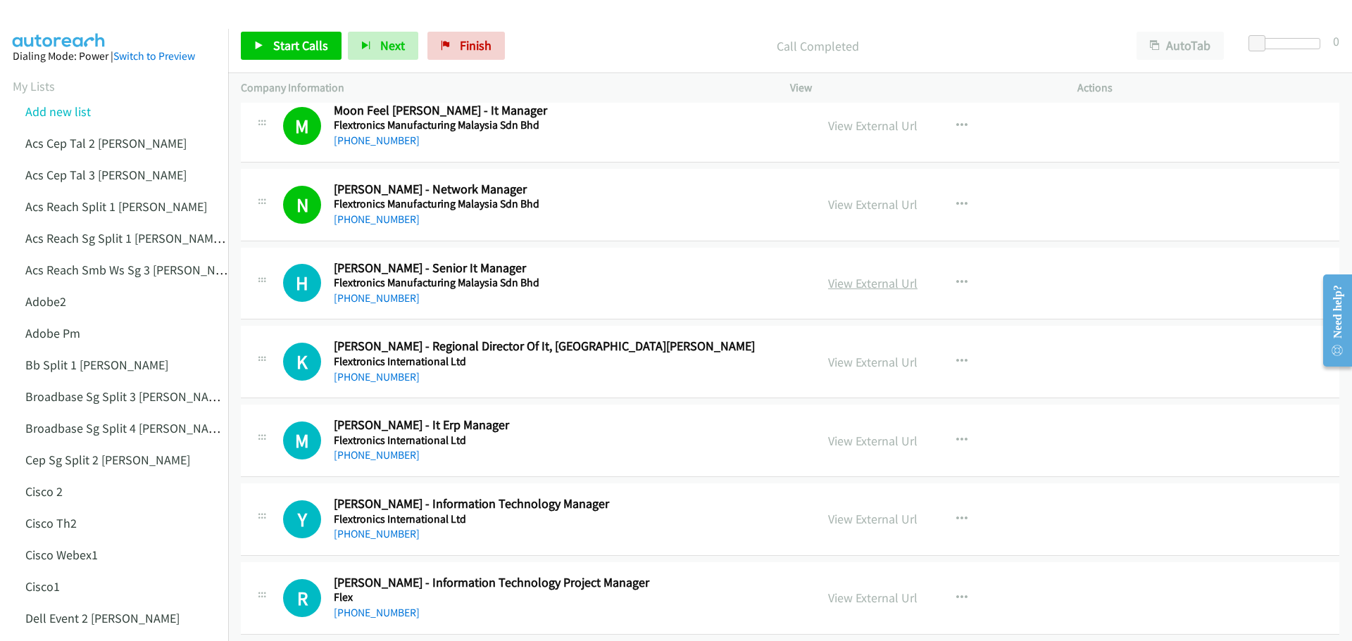
click at [888, 286] on link "View External Url" at bounding box center [872, 283] width 89 height 16
click at [287, 42] on span "Start Calls" at bounding box center [300, 45] width 55 height 16
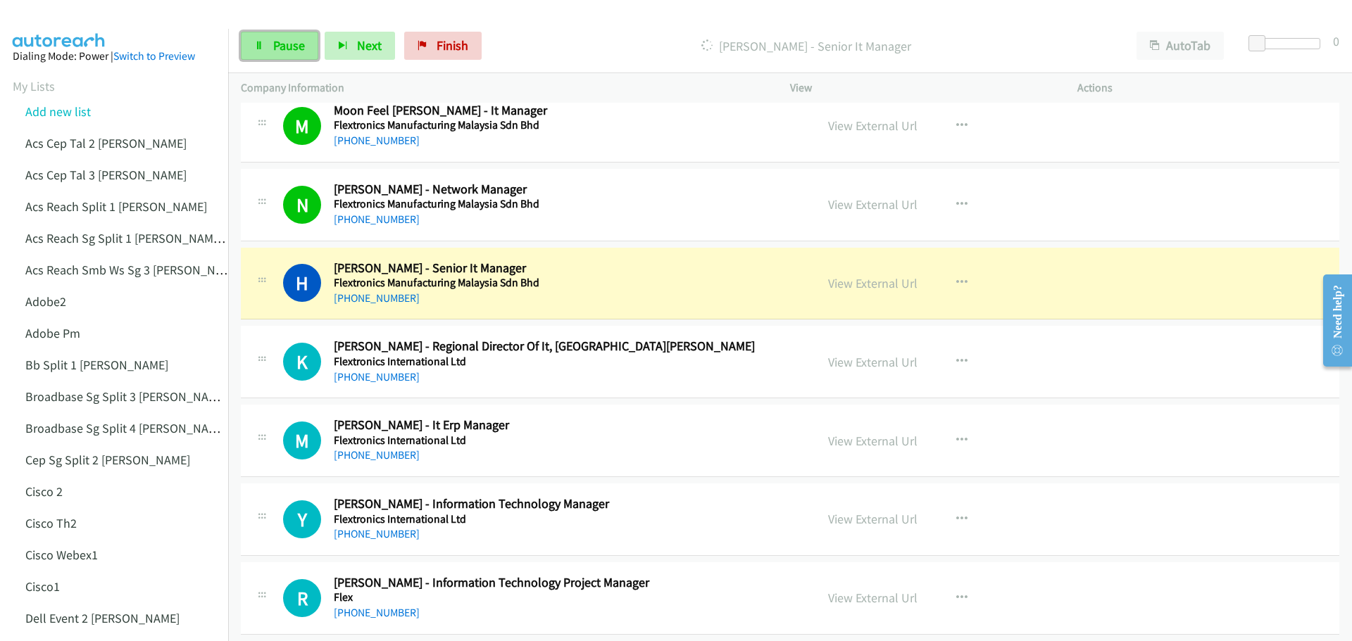
click at [280, 41] on span "Pause" at bounding box center [289, 45] width 32 height 16
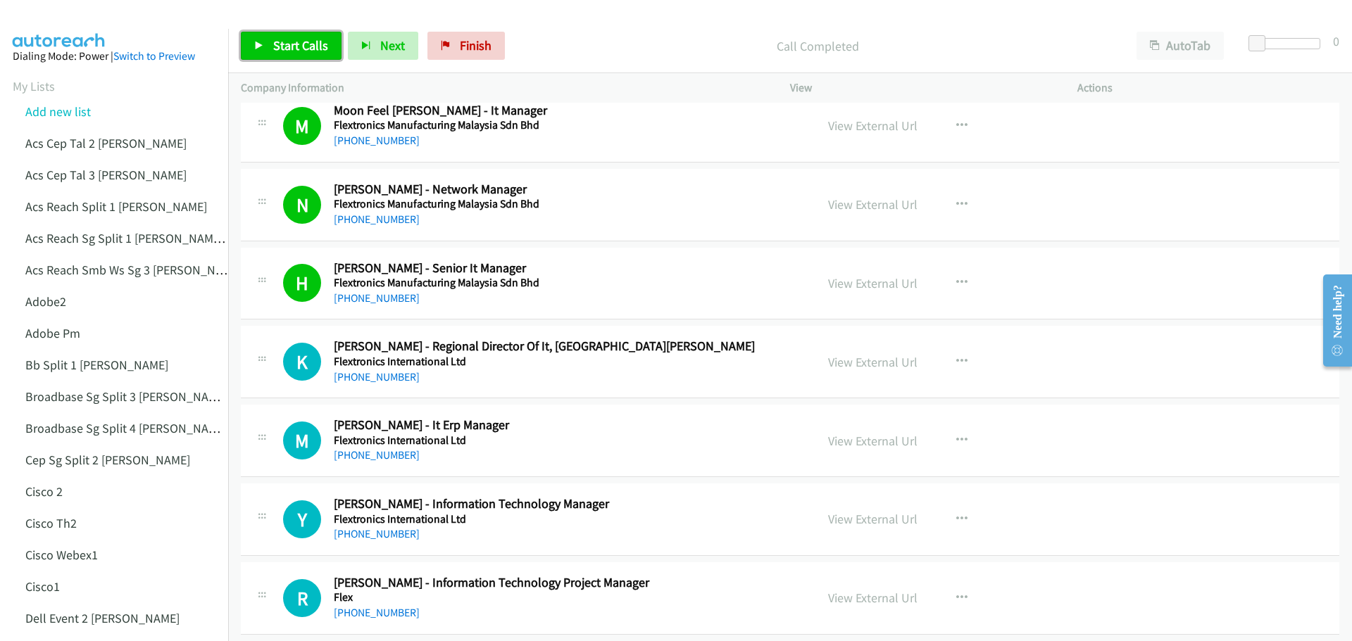
click at [302, 36] on link "Start Calls" at bounding box center [291, 46] width 101 height 28
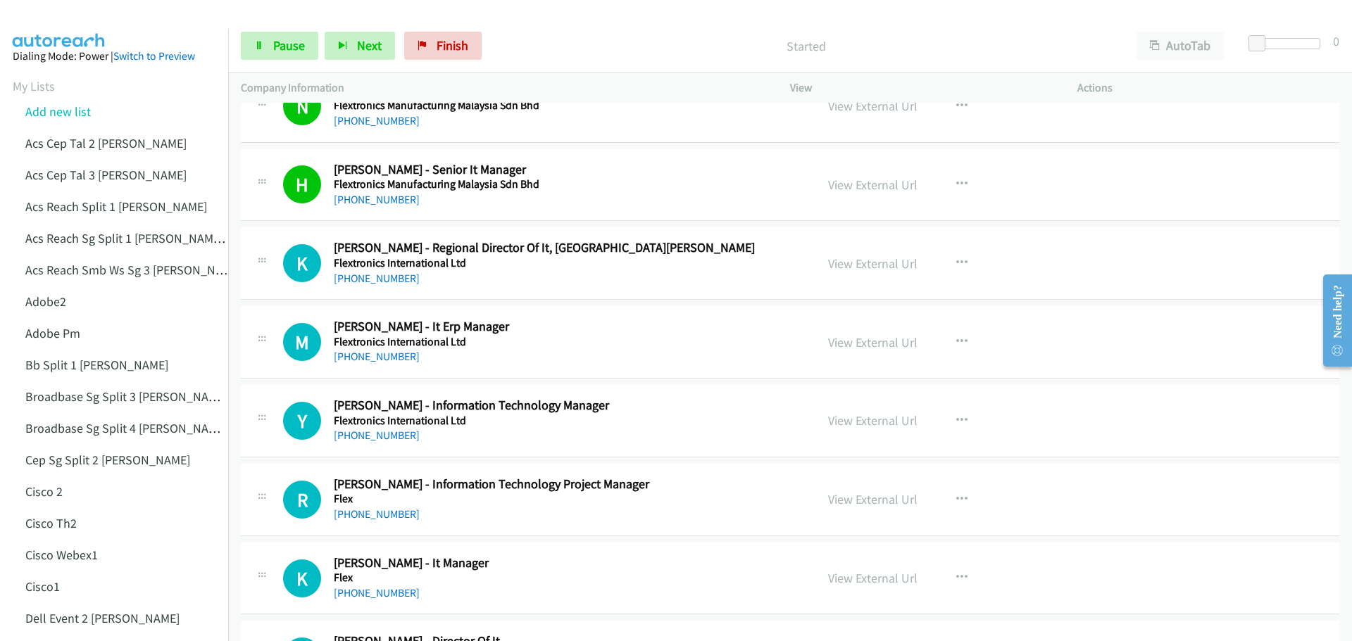
scroll to position [2957, 0]
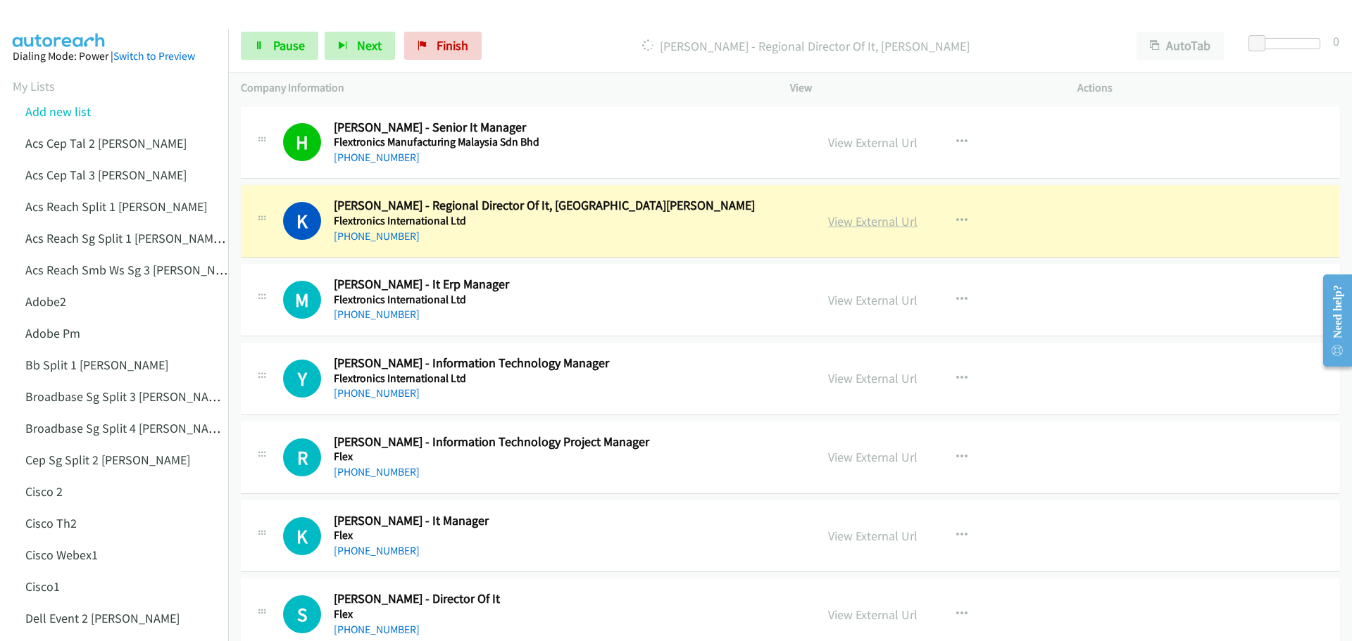
click at [856, 226] on link "View External Url" at bounding box center [872, 221] width 89 height 16
drag, startPoint x: 289, startPoint y: 51, endPoint x: 333, endPoint y: 61, distance: 44.8
click at [289, 51] on span "Pause" at bounding box center [289, 45] width 32 height 16
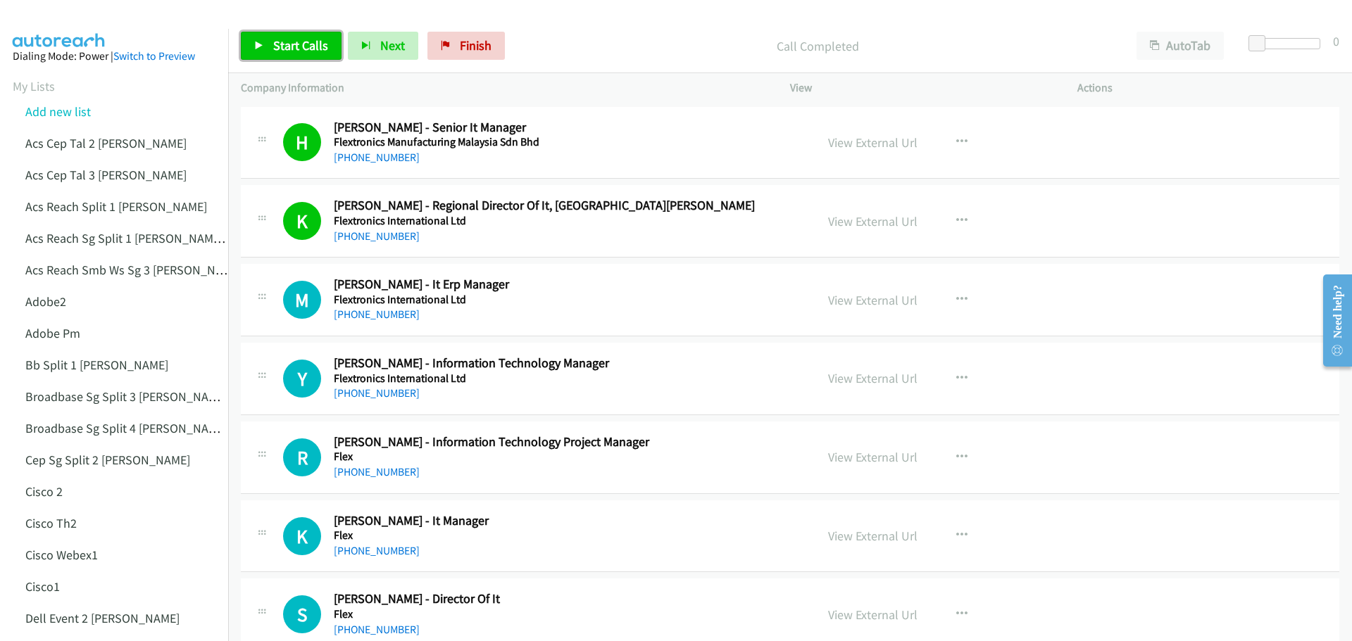
click at [303, 49] on span "Start Calls" at bounding box center [300, 45] width 55 height 16
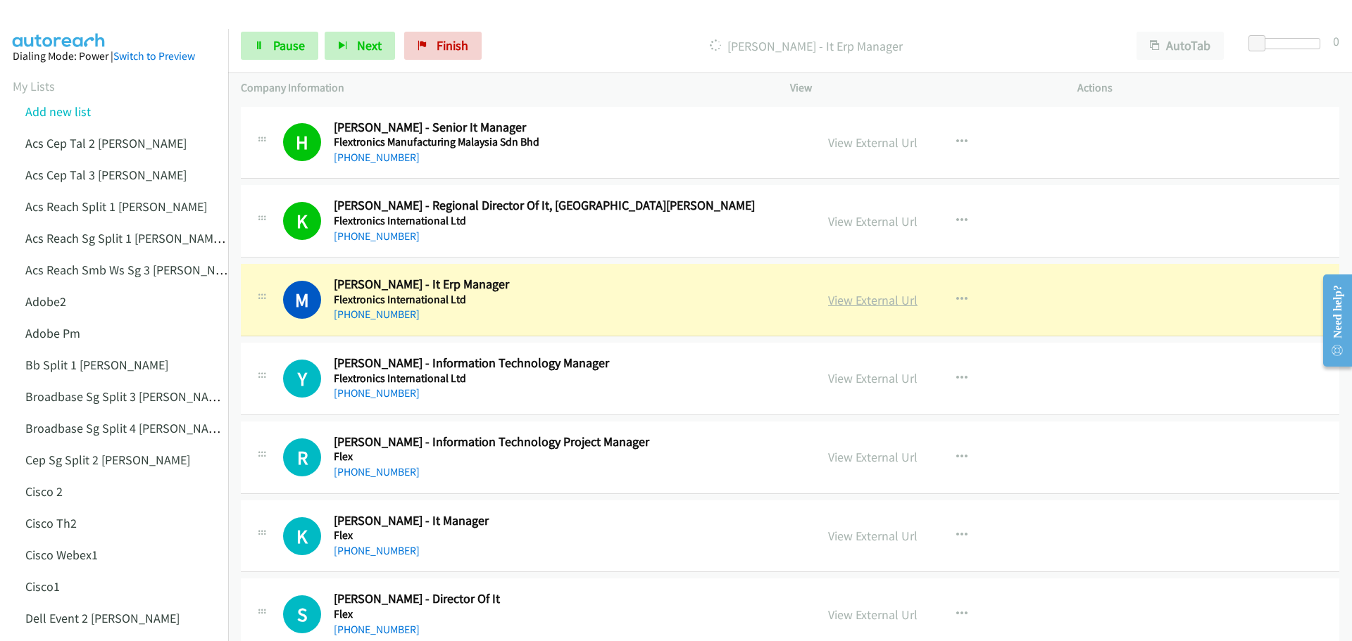
click at [875, 303] on link "View External Url" at bounding box center [872, 300] width 89 height 16
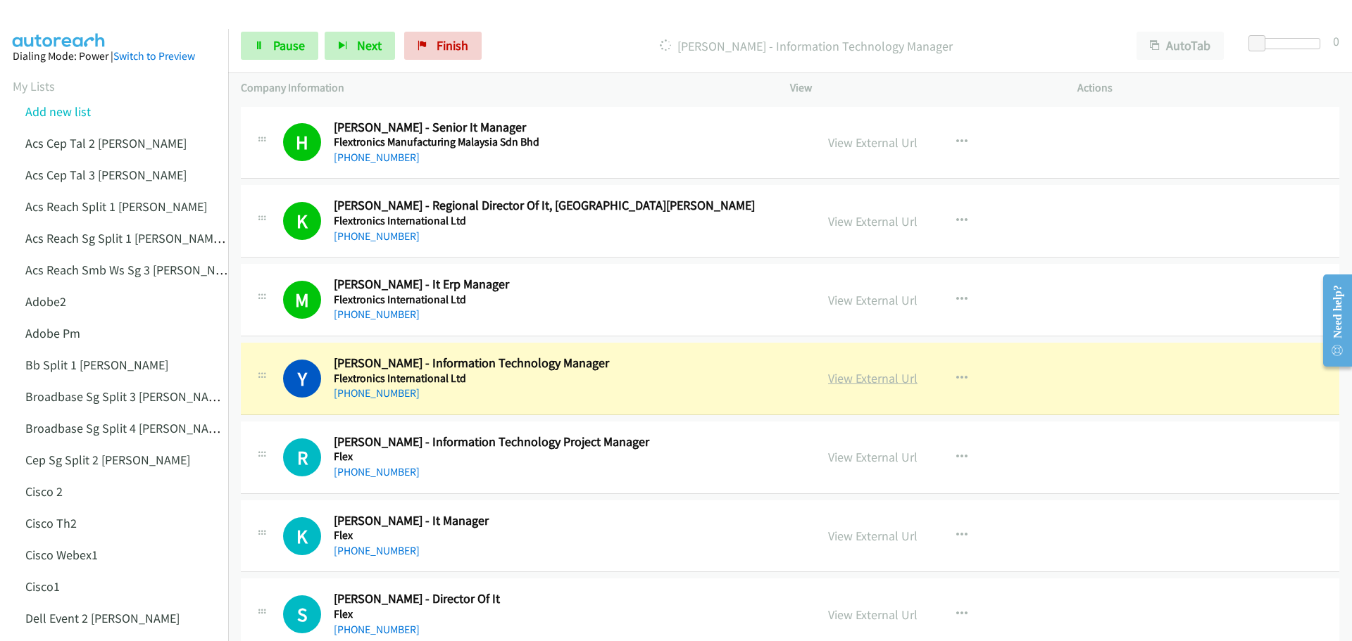
click at [864, 372] on link "View External Url" at bounding box center [872, 378] width 89 height 16
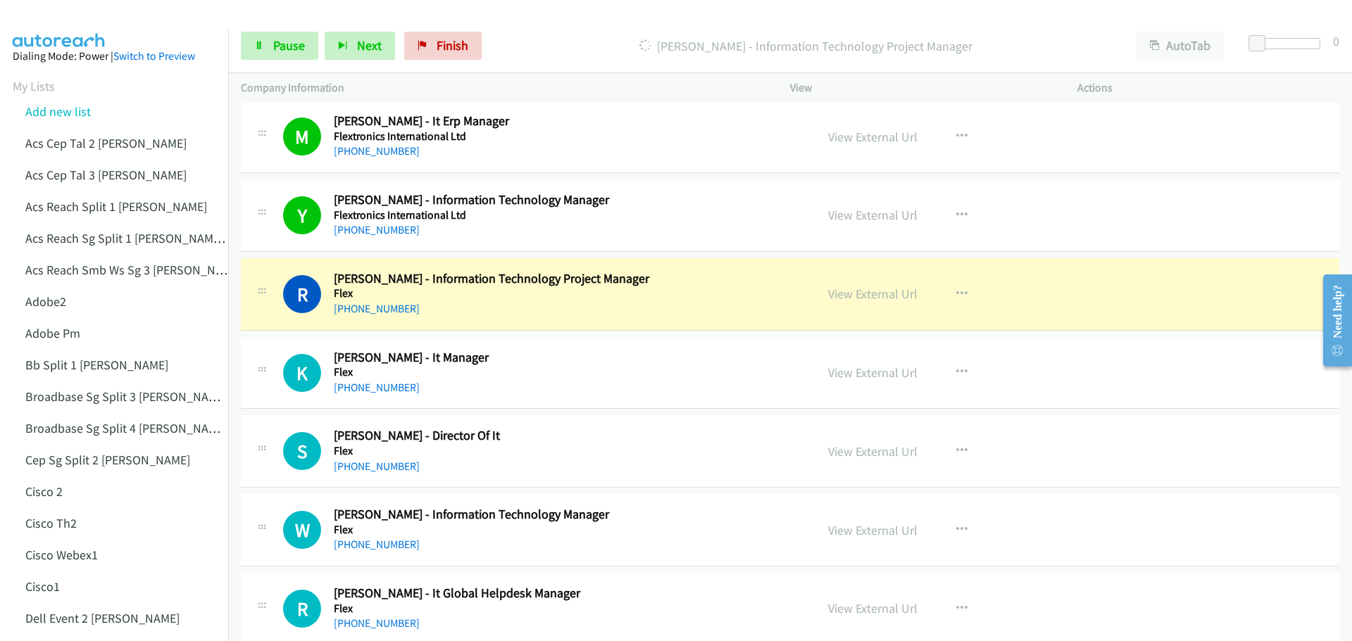
scroll to position [3169, 0]
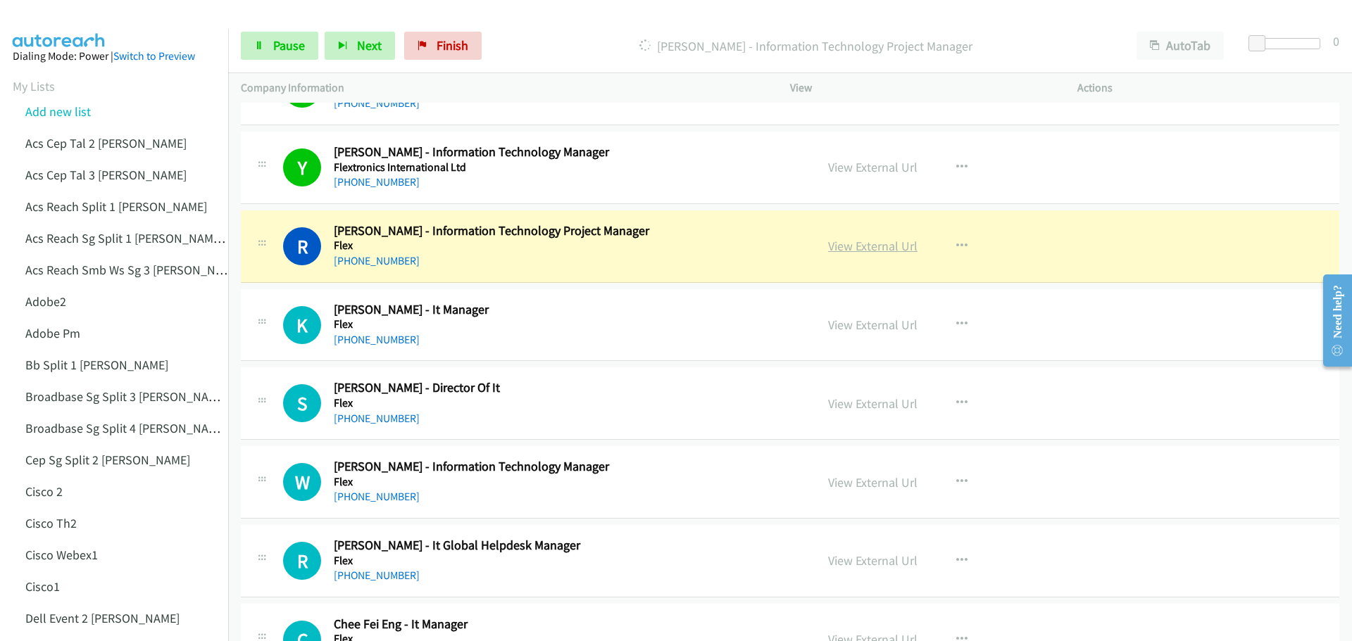
click at [878, 249] on link "View External Url" at bounding box center [872, 246] width 89 height 16
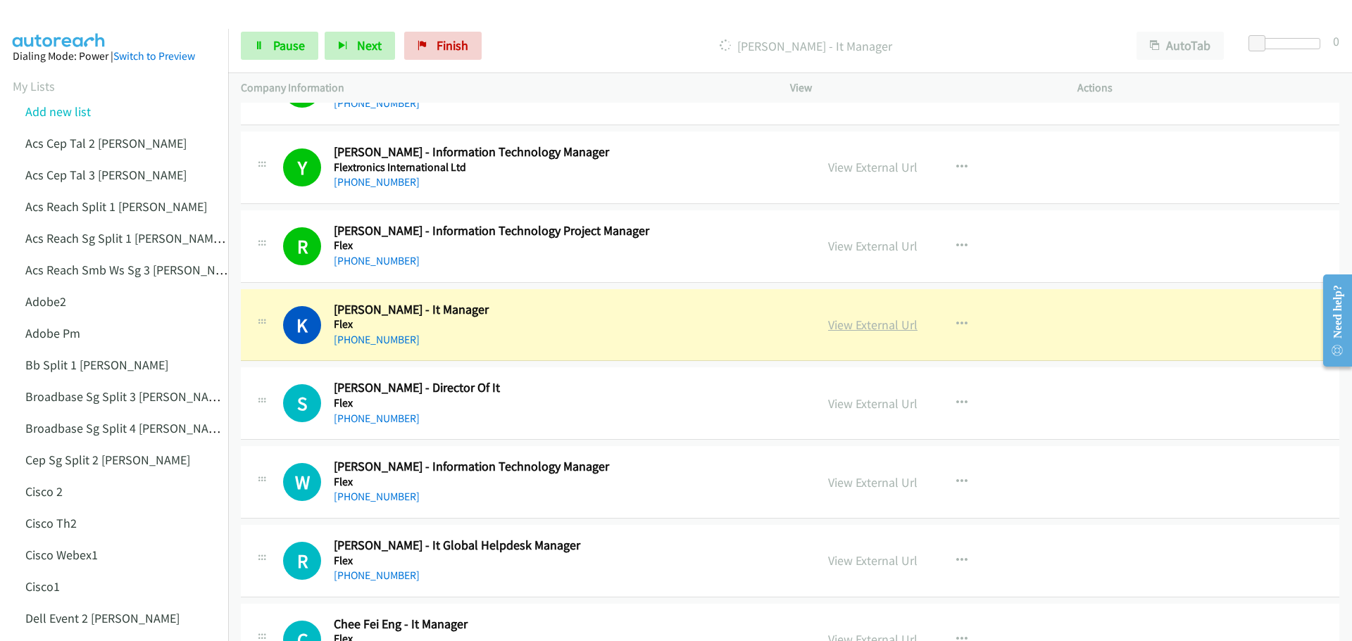
click at [869, 327] on link "View External Url" at bounding box center [872, 325] width 89 height 16
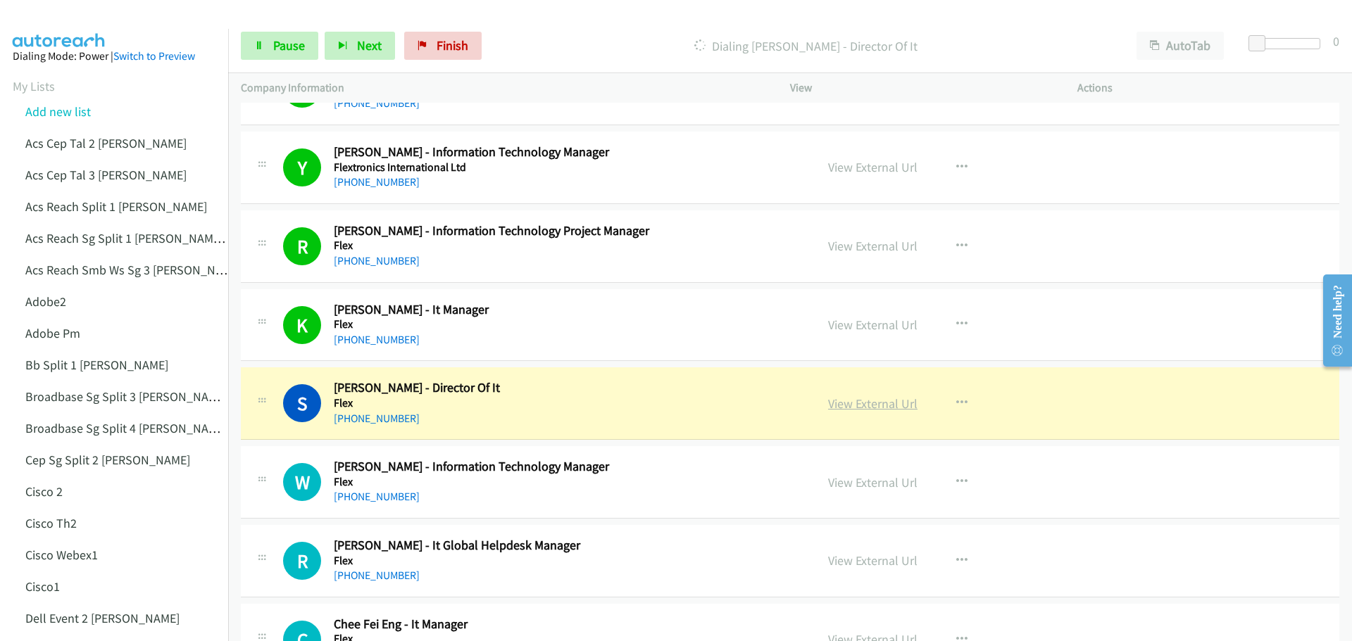
click at [850, 403] on link "View External Url" at bounding box center [872, 404] width 89 height 16
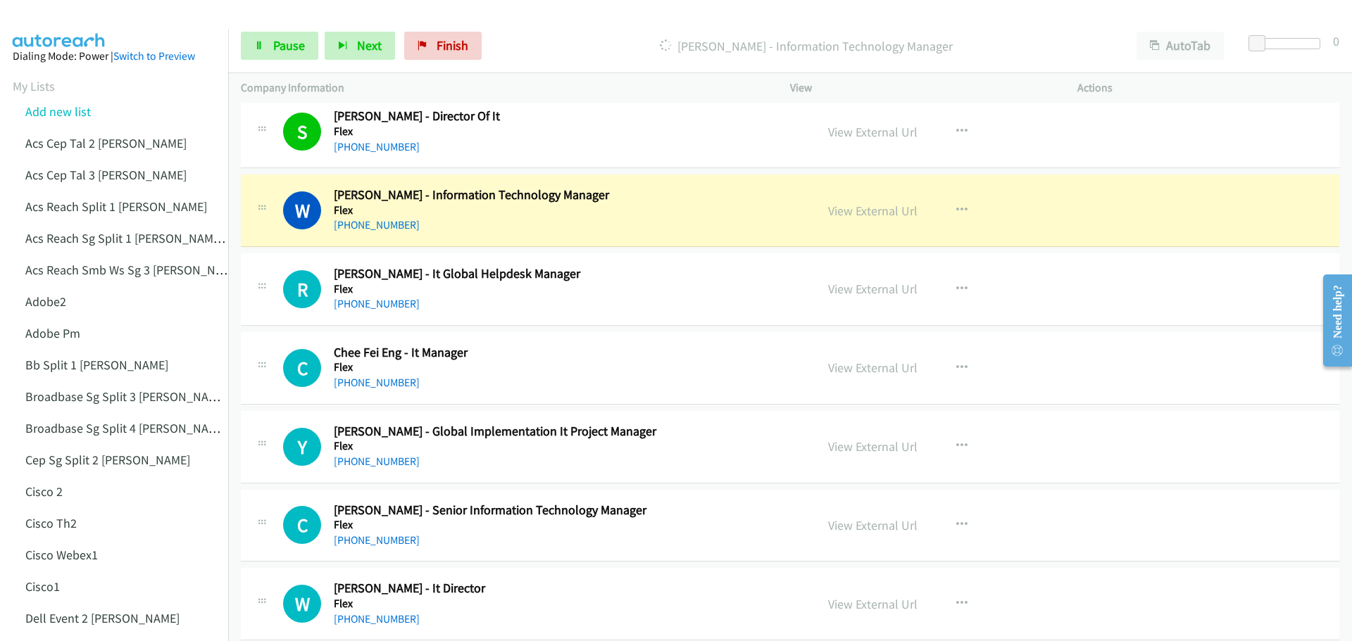
scroll to position [3450, 0]
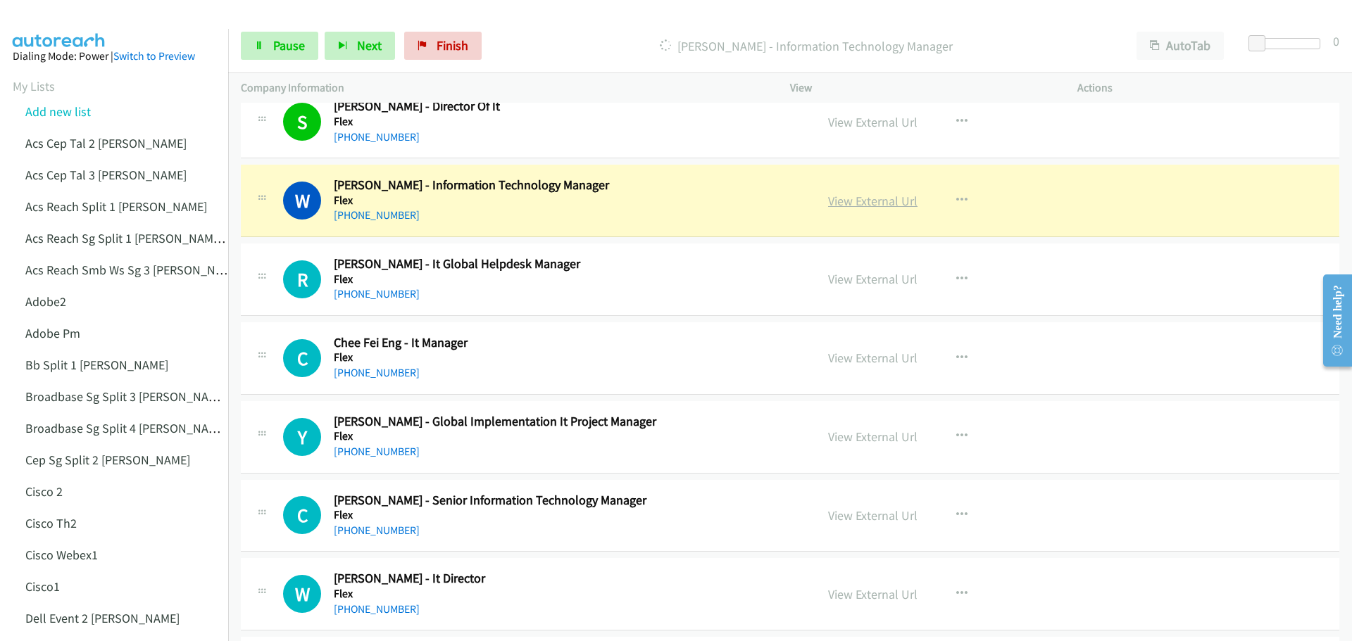
click at [879, 206] on link "View External Url" at bounding box center [872, 201] width 89 height 16
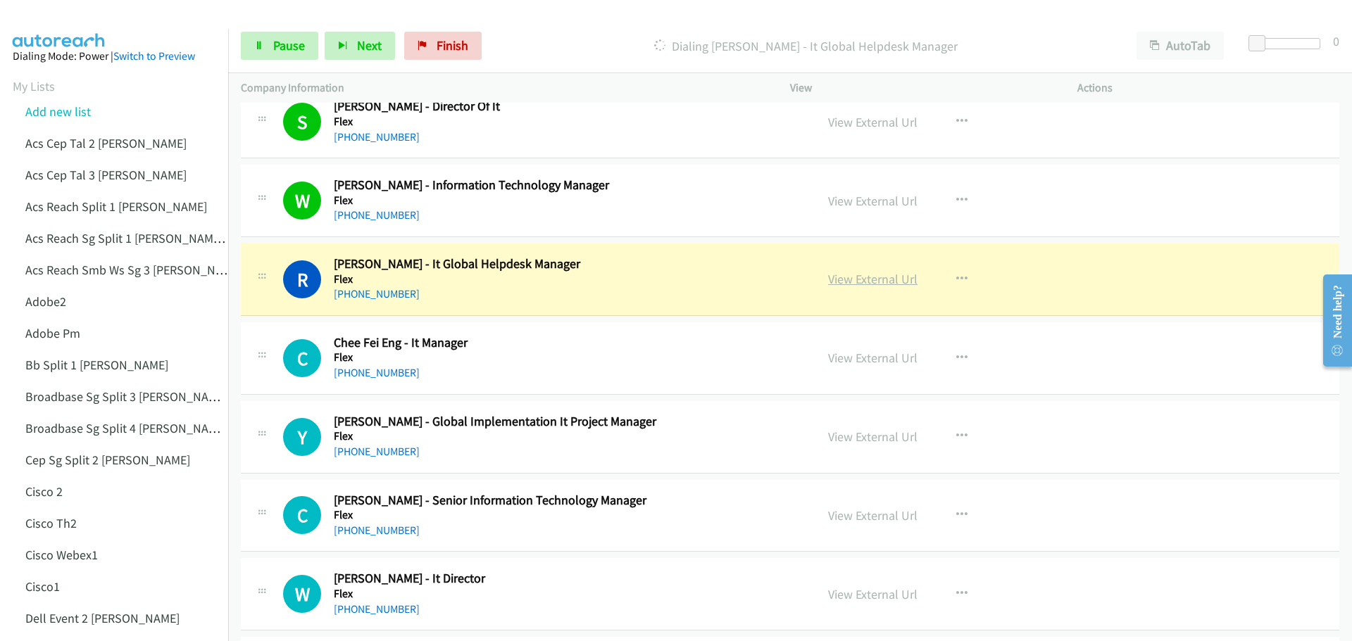
click at [860, 279] on link "View External Url" at bounding box center [872, 279] width 89 height 16
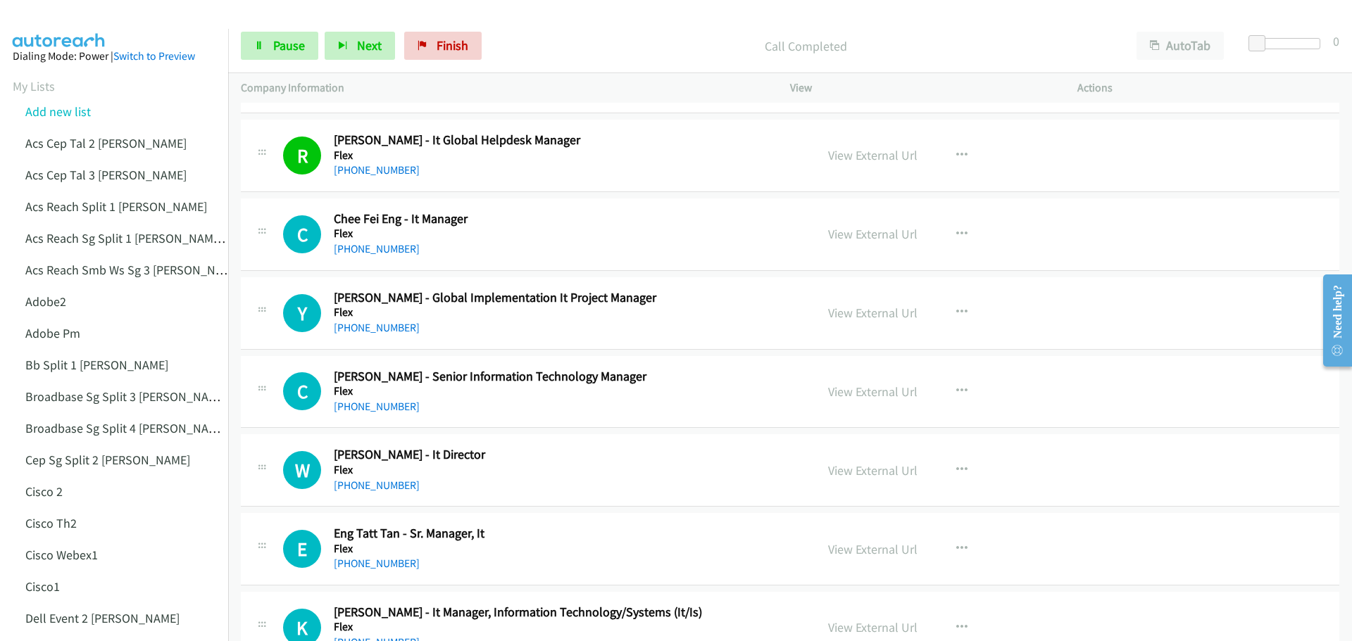
scroll to position [3661, 0]
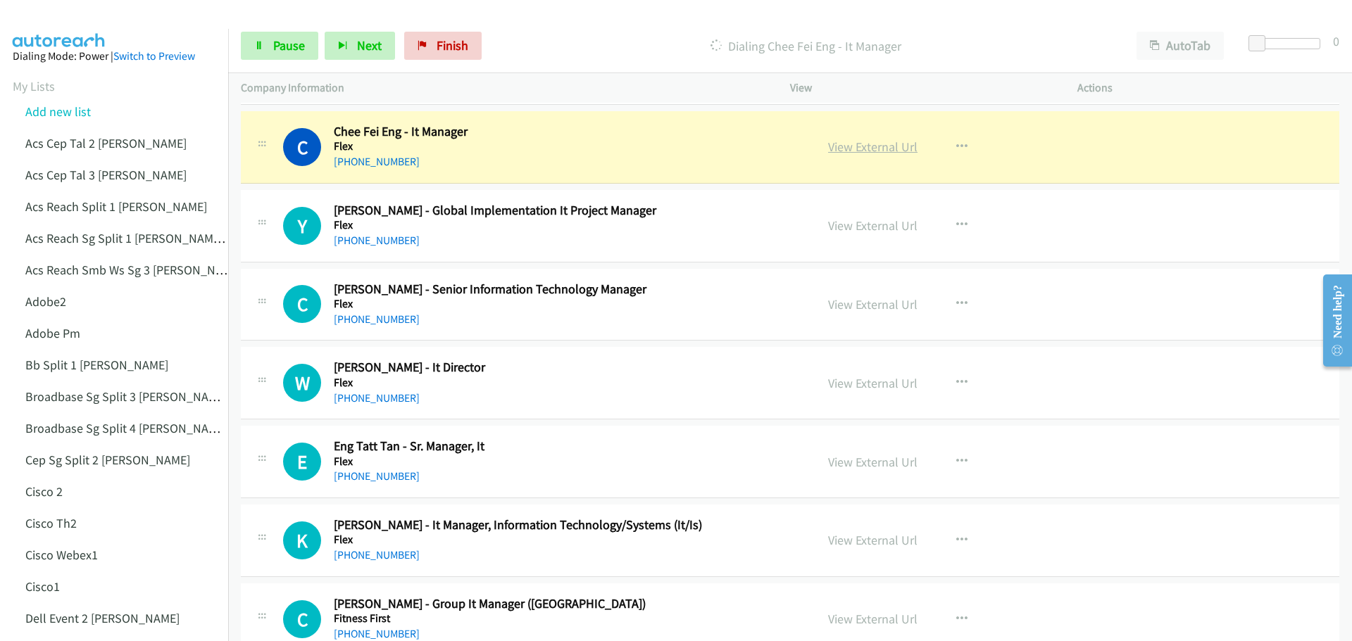
click at [853, 149] on link "View External Url" at bounding box center [872, 147] width 89 height 16
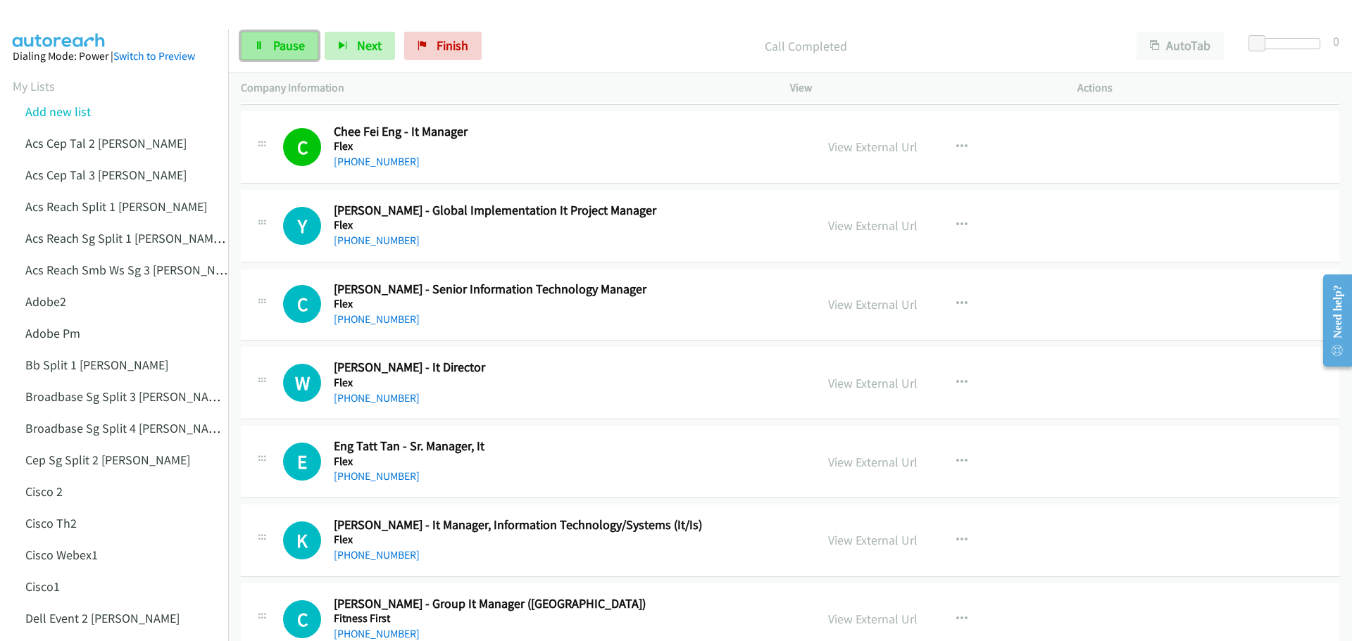
click at [287, 44] on span "Pause" at bounding box center [289, 45] width 32 height 16
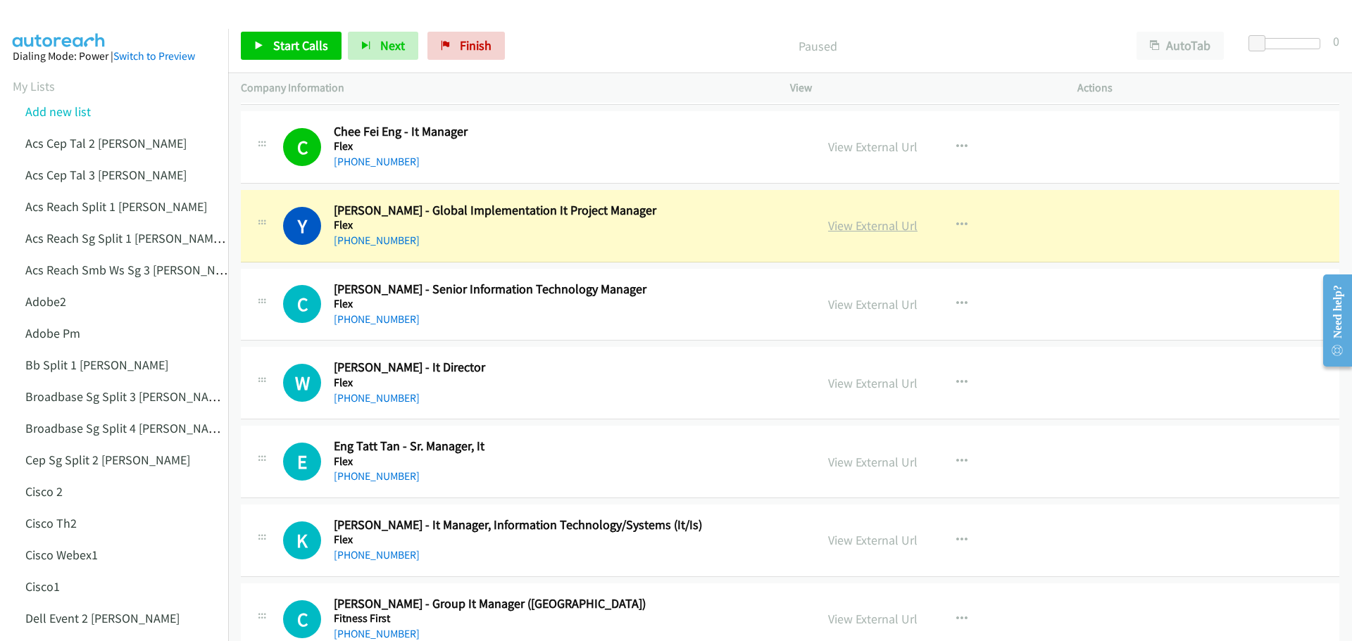
click at [838, 223] on link "View External Url" at bounding box center [872, 226] width 89 height 16
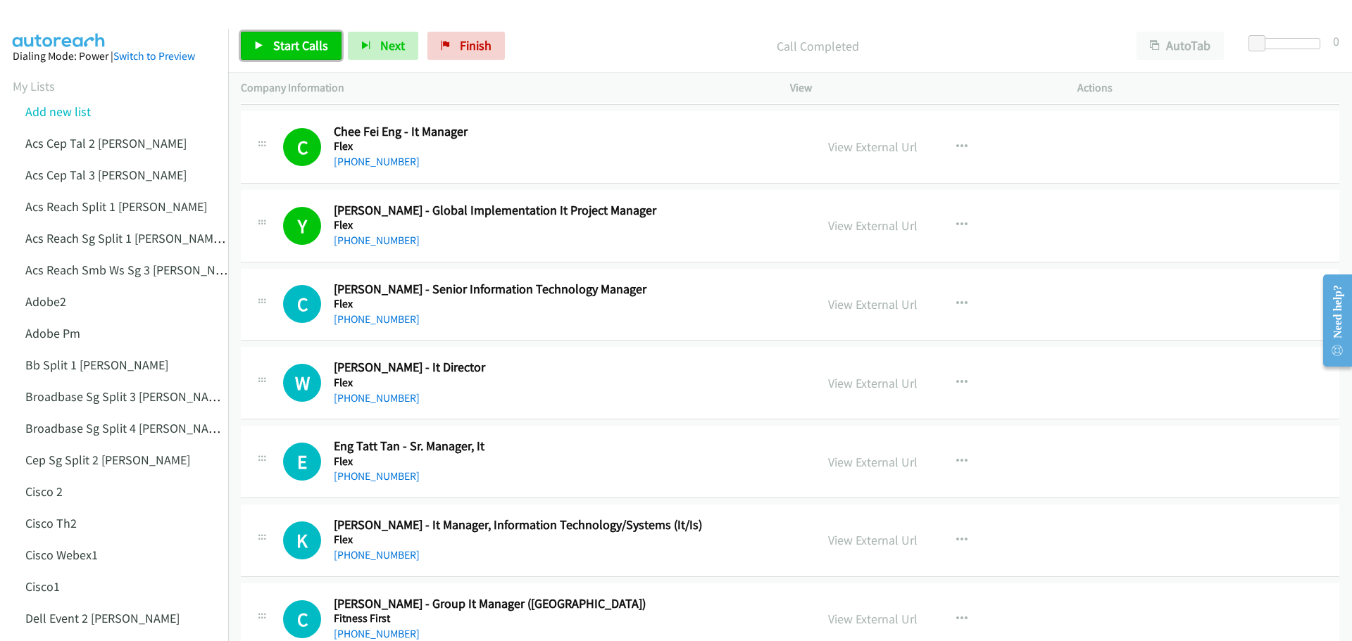
click at [294, 44] on span "Start Calls" at bounding box center [300, 45] width 55 height 16
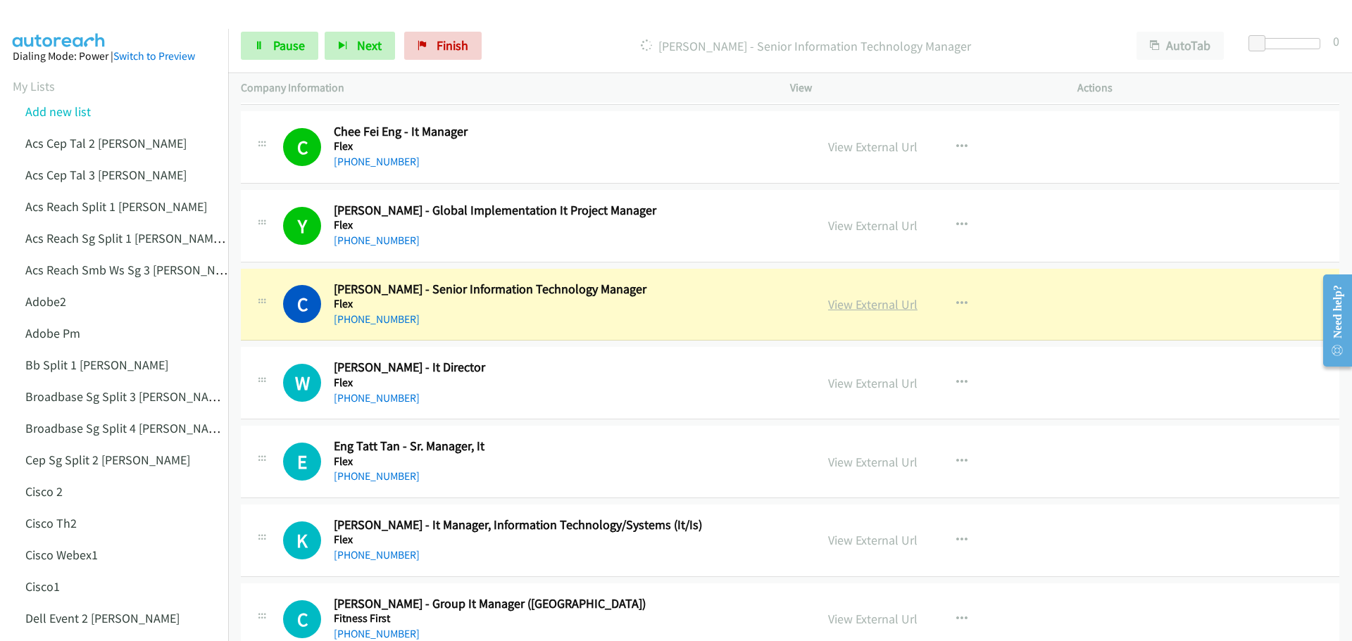
click at [867, 303] on link "View External Url" at bounding box center [872, 304] width 89 height 16
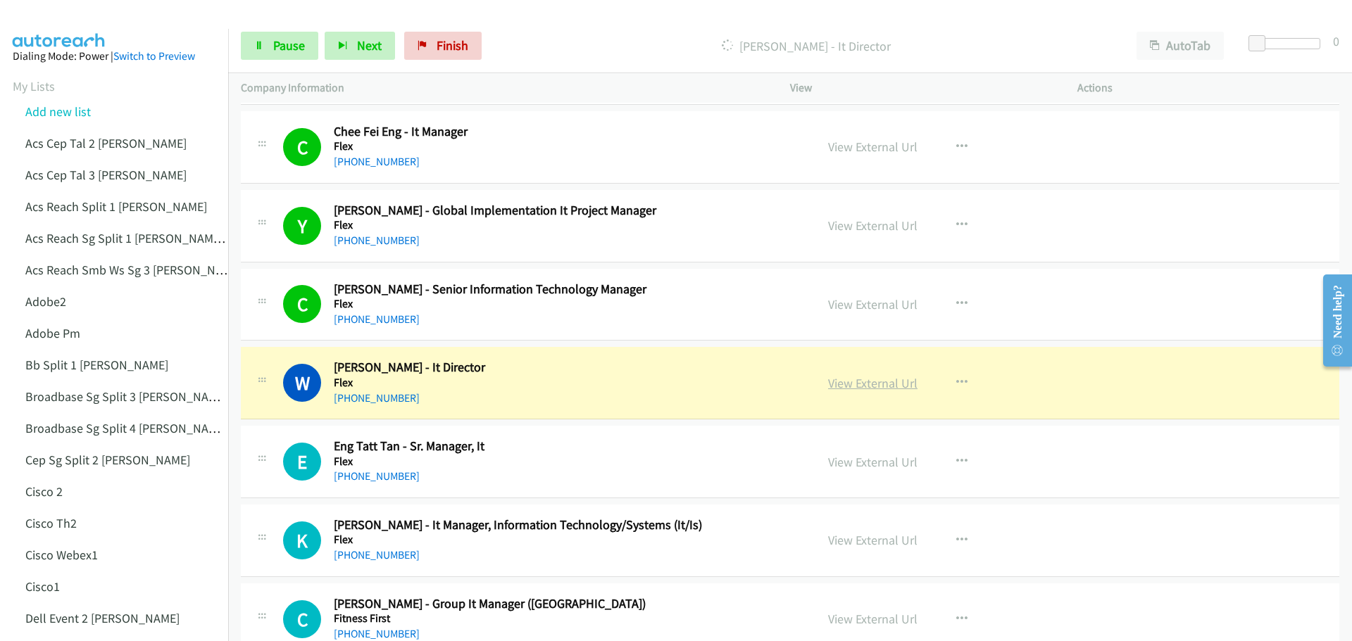
click at [868, 377] on link "View External Url" at bounding box center [872, 383] width 89 height 16
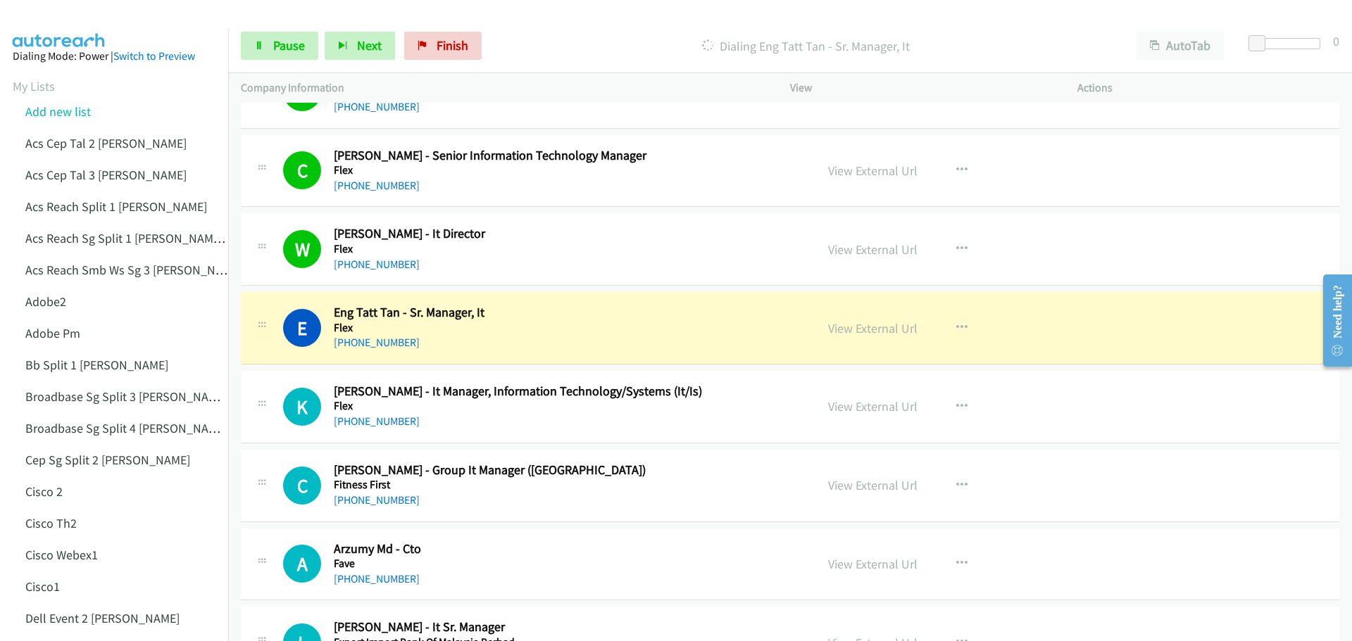
scroll to position [3802, 0]
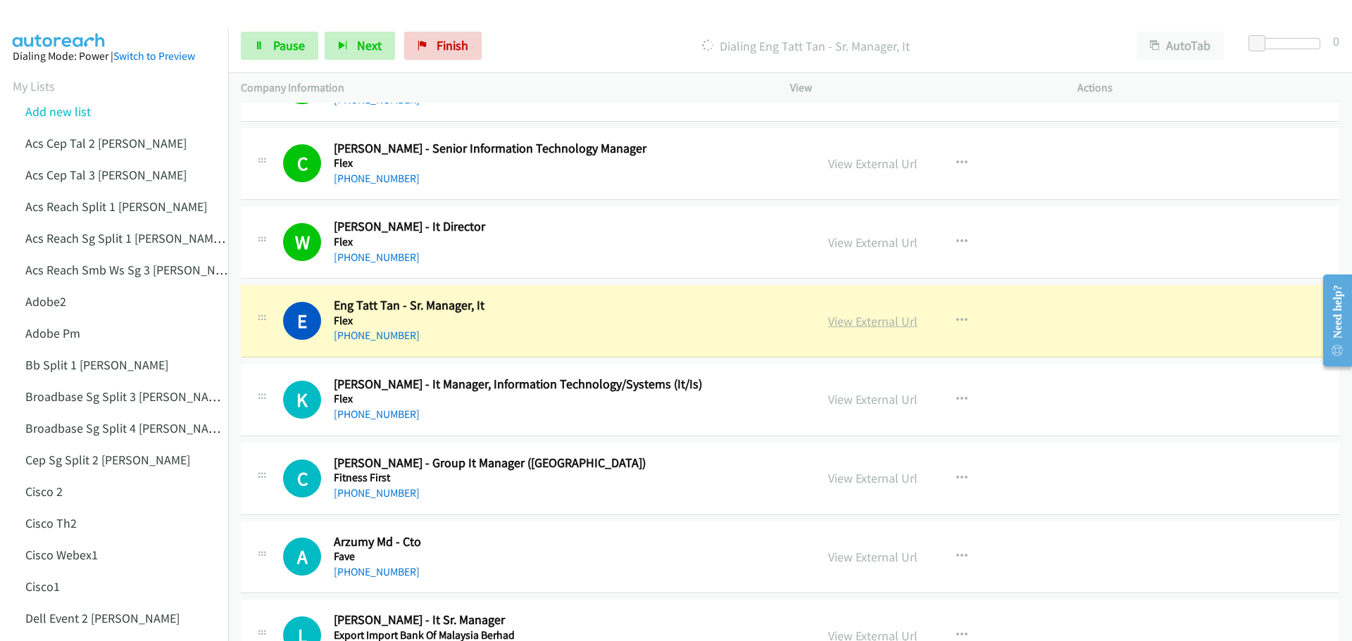
click at [880, 322] on link "View External Url" at bounding box center [872, 321] width 89 height 16
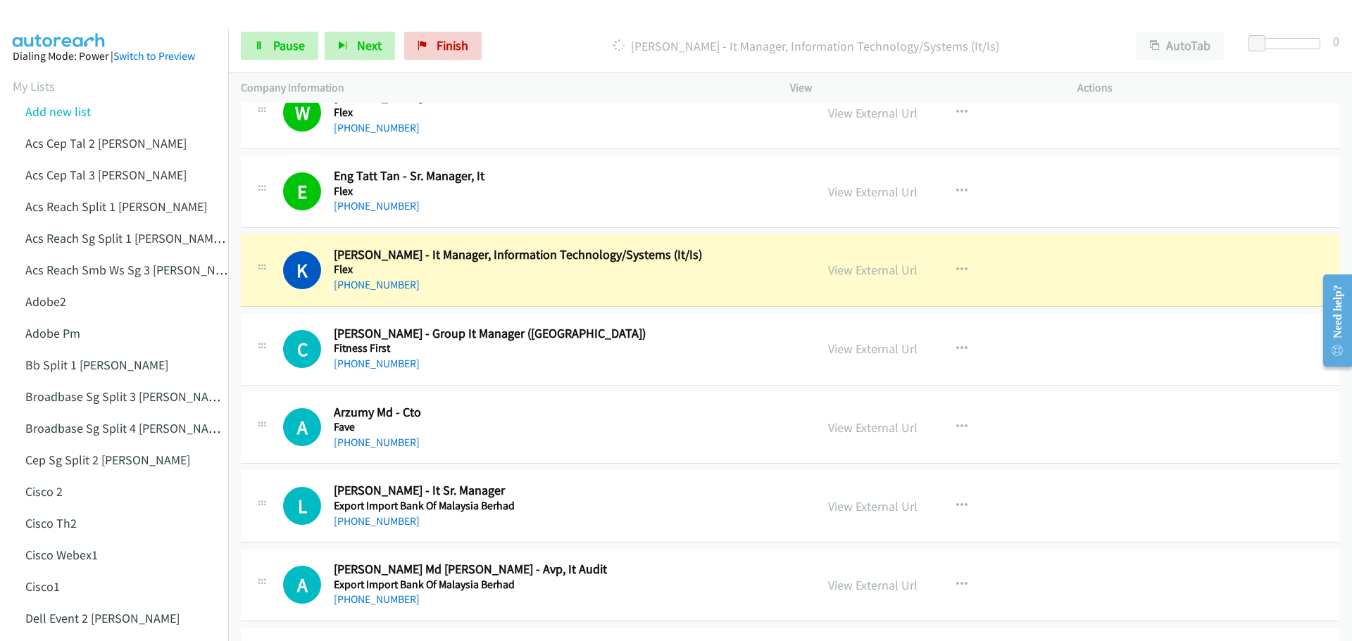
scroll to position [3943, 0]
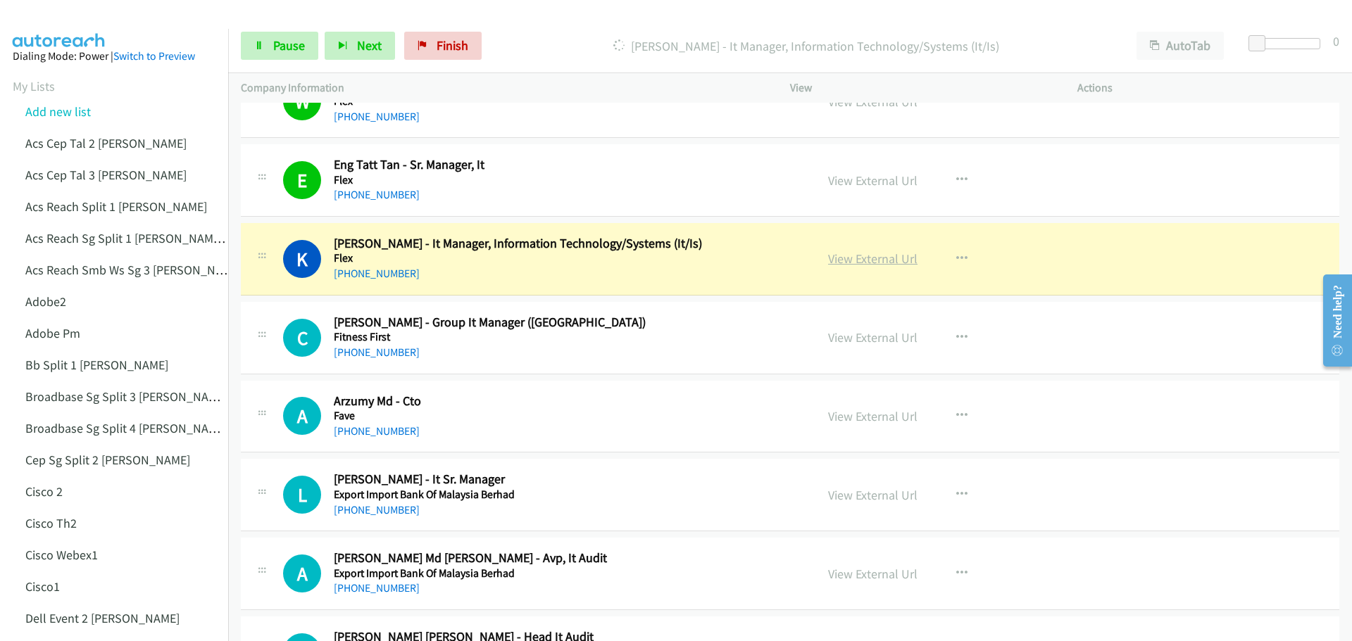
click at [884, 256] on link "View External Url" at bounding box center [872, 259] width 89 height 16
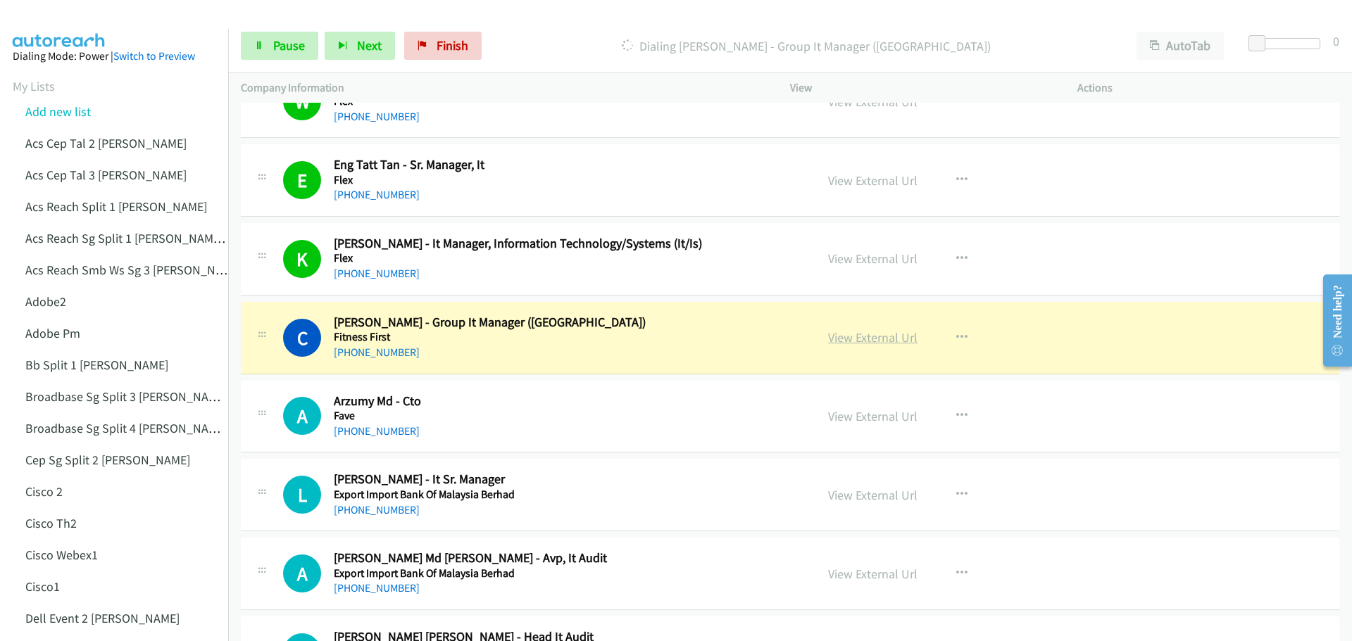
click at [859, 339] on link "View External Url" at bounding box center [872, 338] width 89 height 16
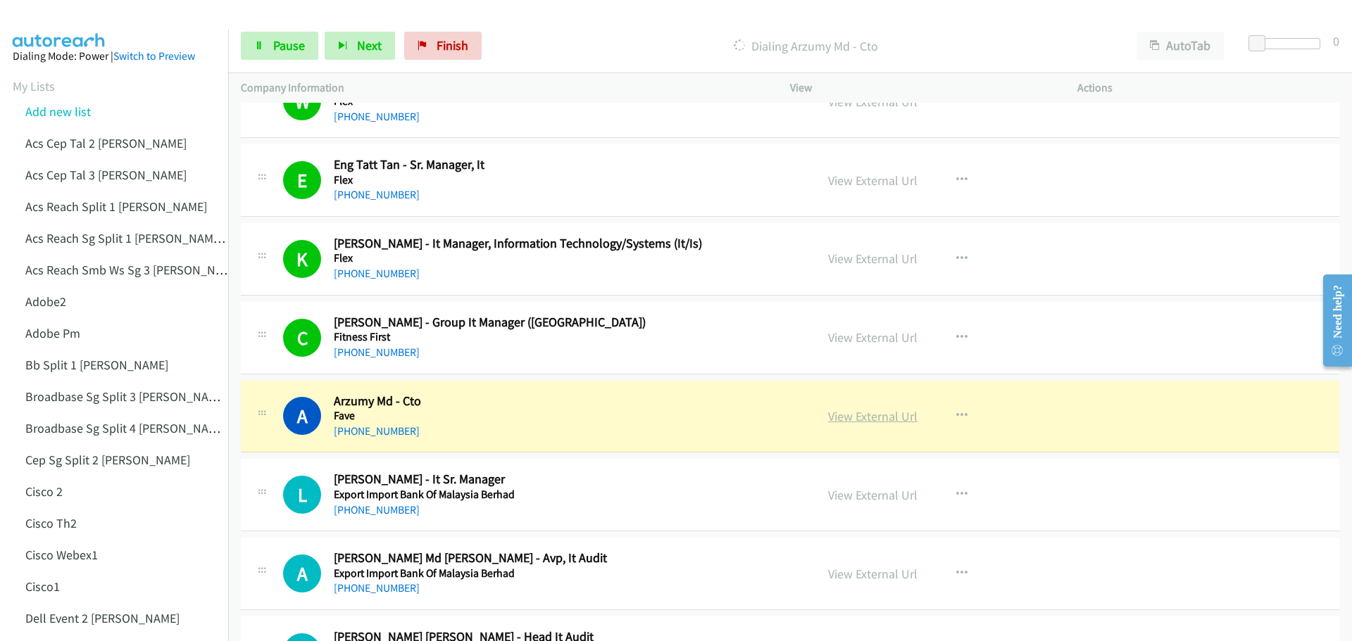
click at [872, 418] on link "View External Url" at bounding box center [872, 416] width 89 height 16
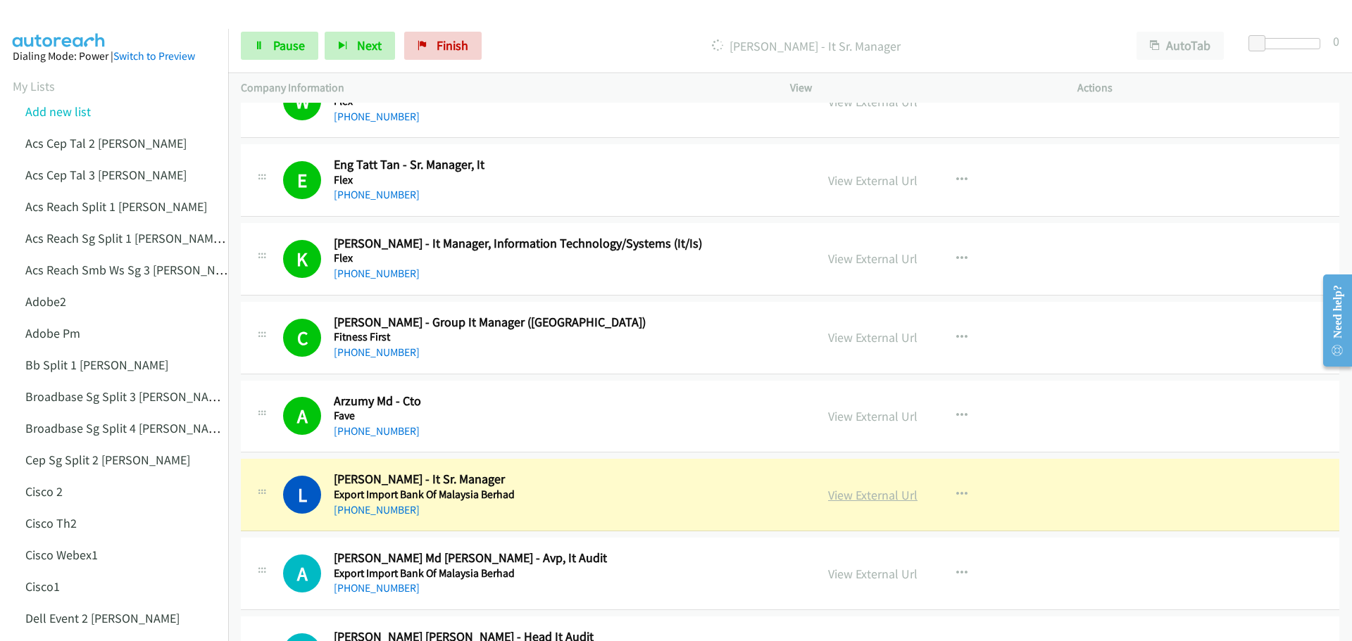
click at [879, 497] on link "View External Url" at bounding box center [872, 495] width 89 height 16
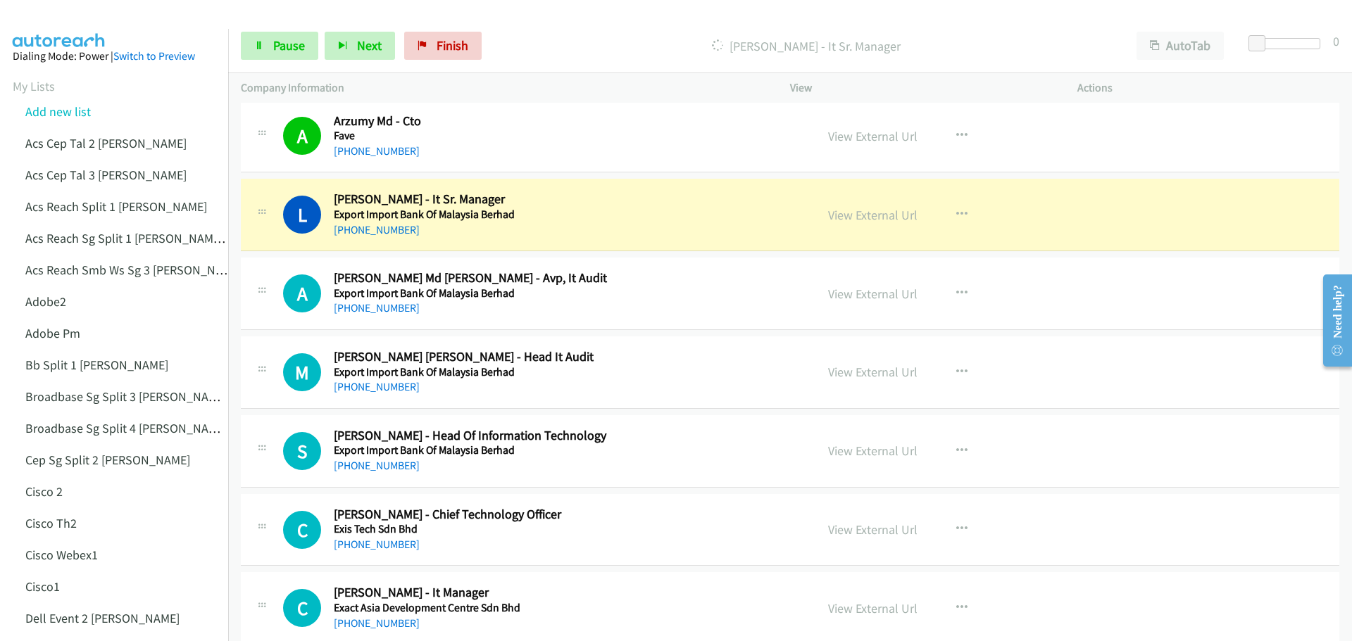
scroll to position [4225, 0]
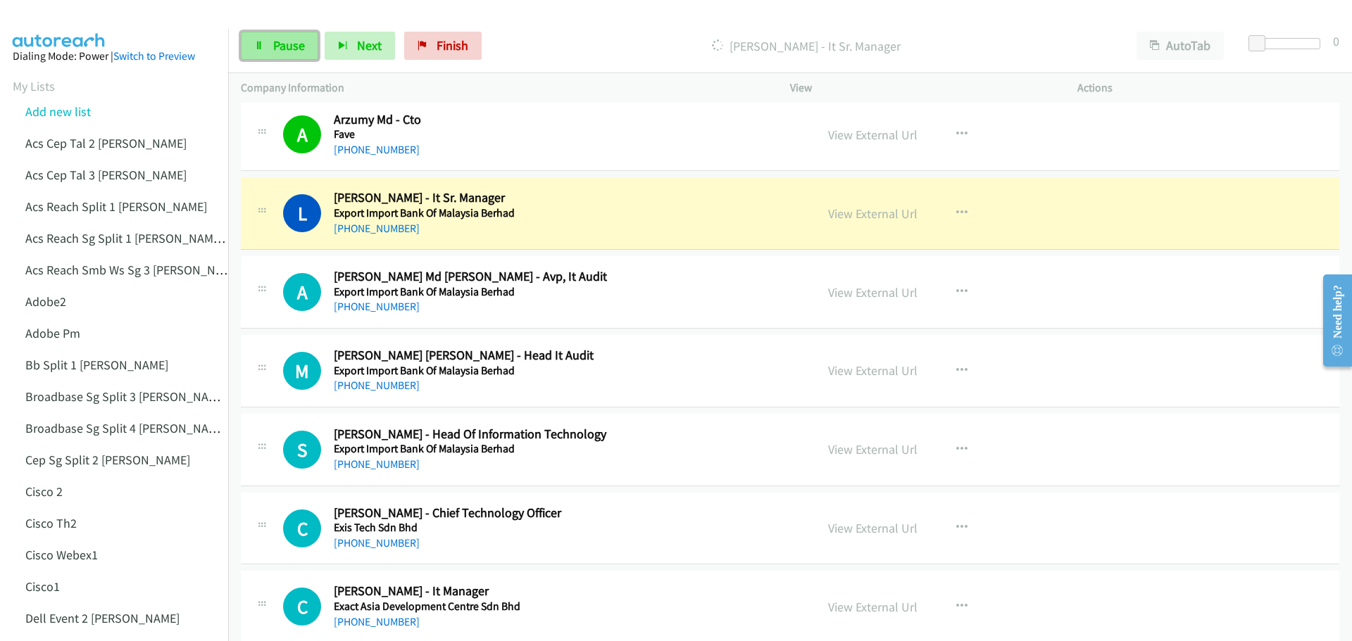
click at [296, 39] on span "Pause" at bounding box center [289, 45] width 32 height 16
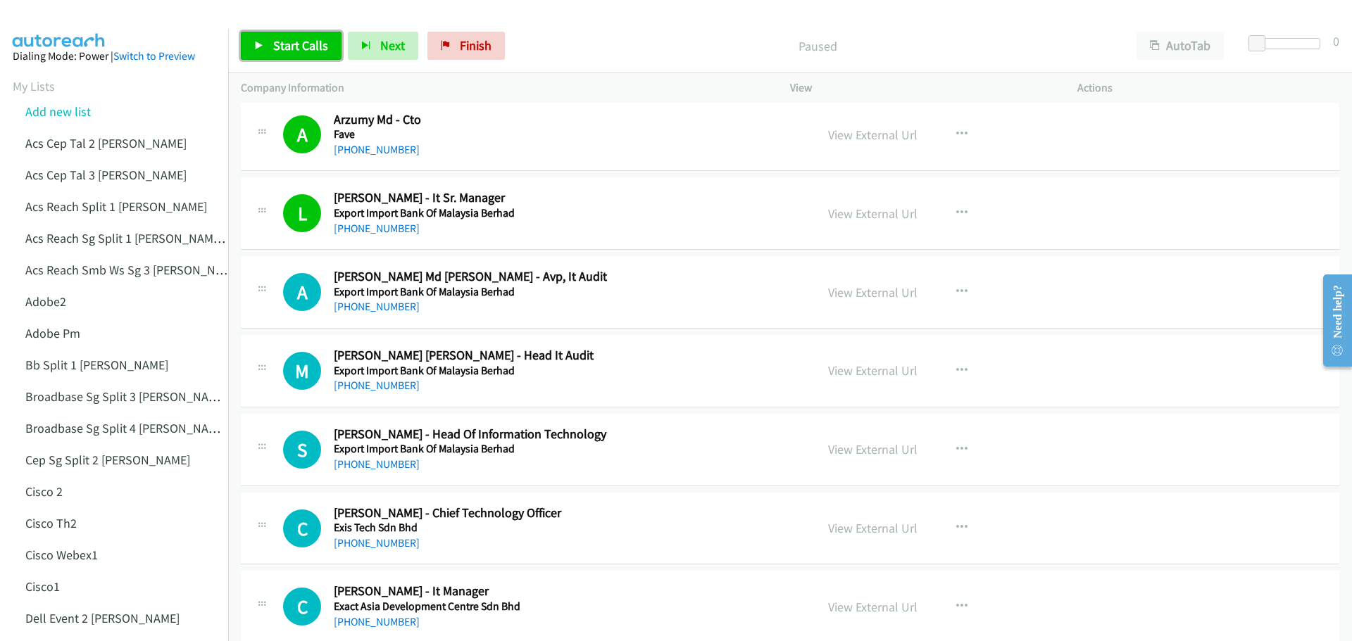
click at [308, 44] on span "Start Calls" at bounding box center [300, 45] width 55 height 16
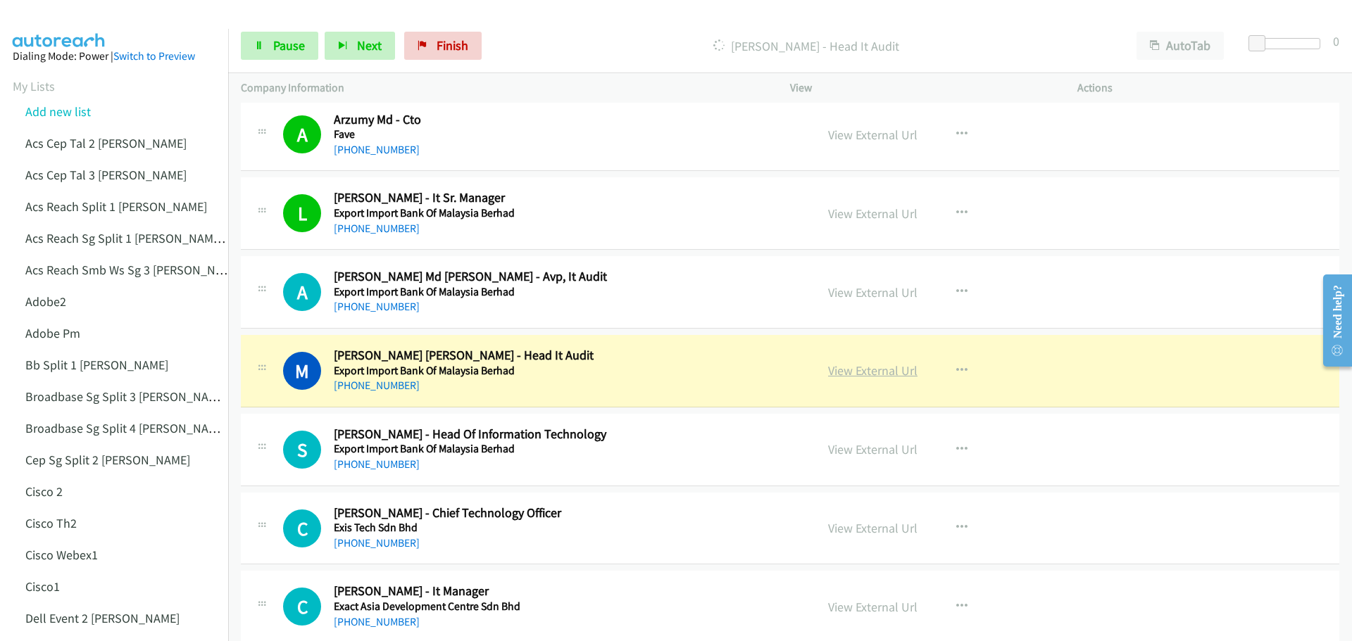
click at [853, 372] on link "View External Url" at bounding box center [872, 371] width 89 height 16
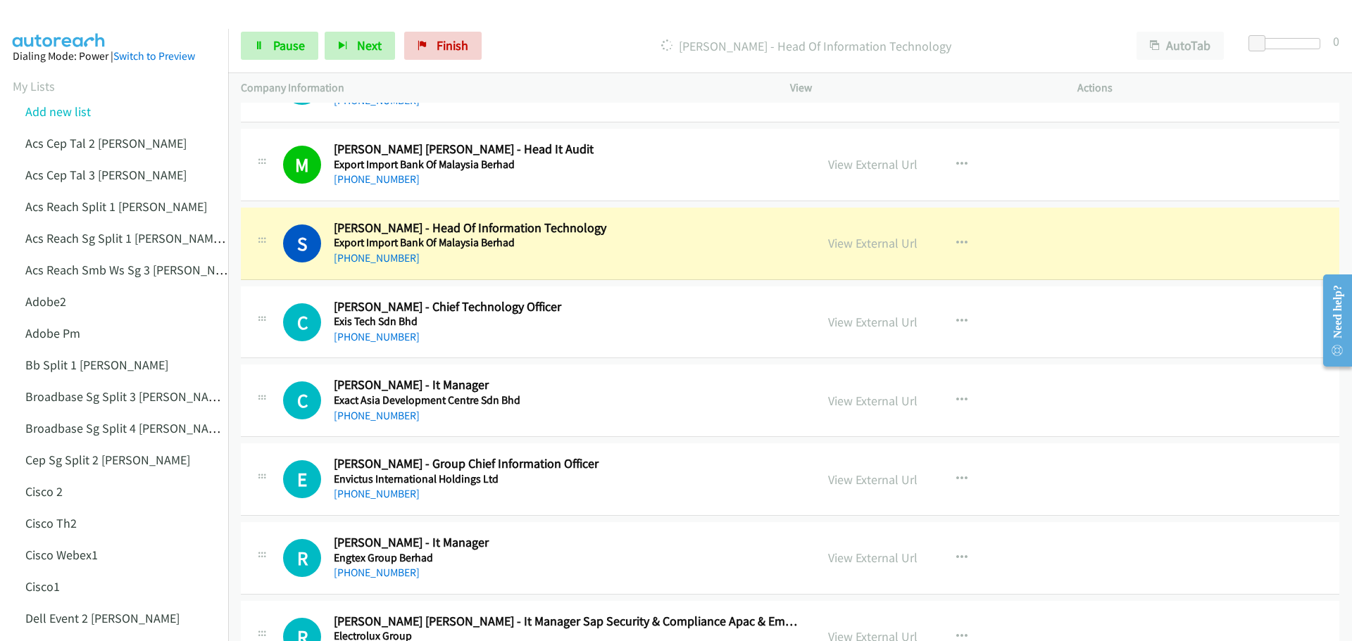
scroll to position [4436, 0]
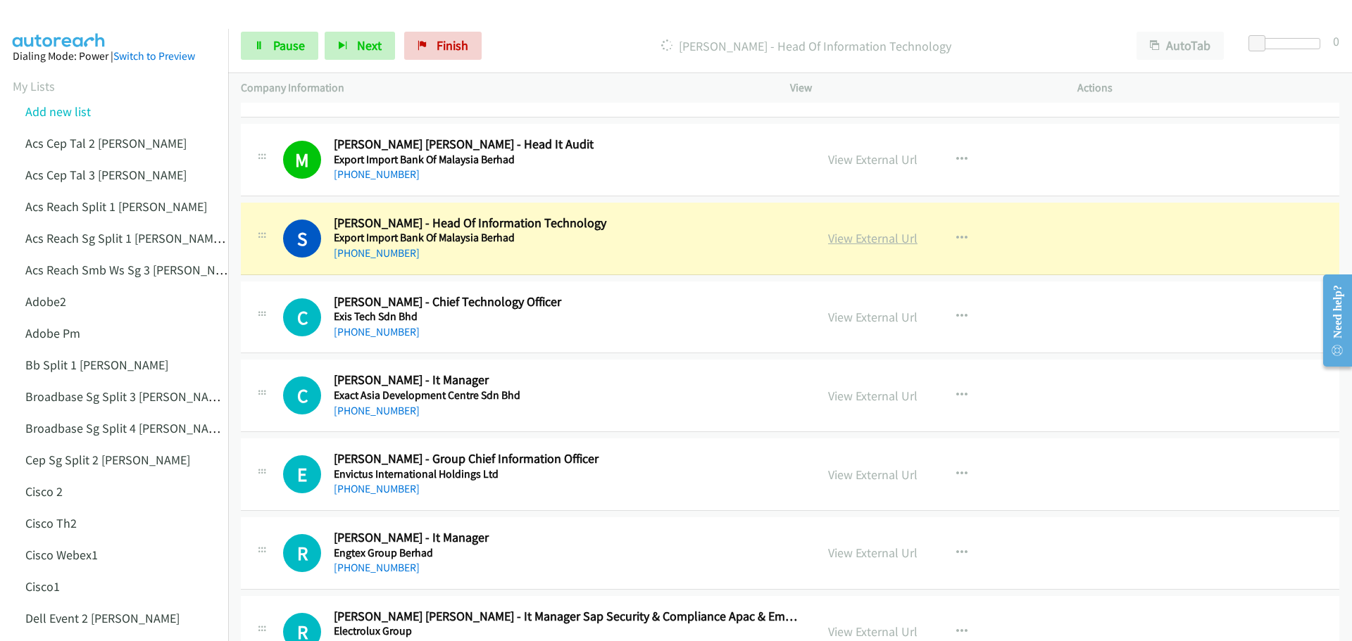
click at [846, 237] on link "View External Url" at bounding box center [872, 238] width 89 height 16
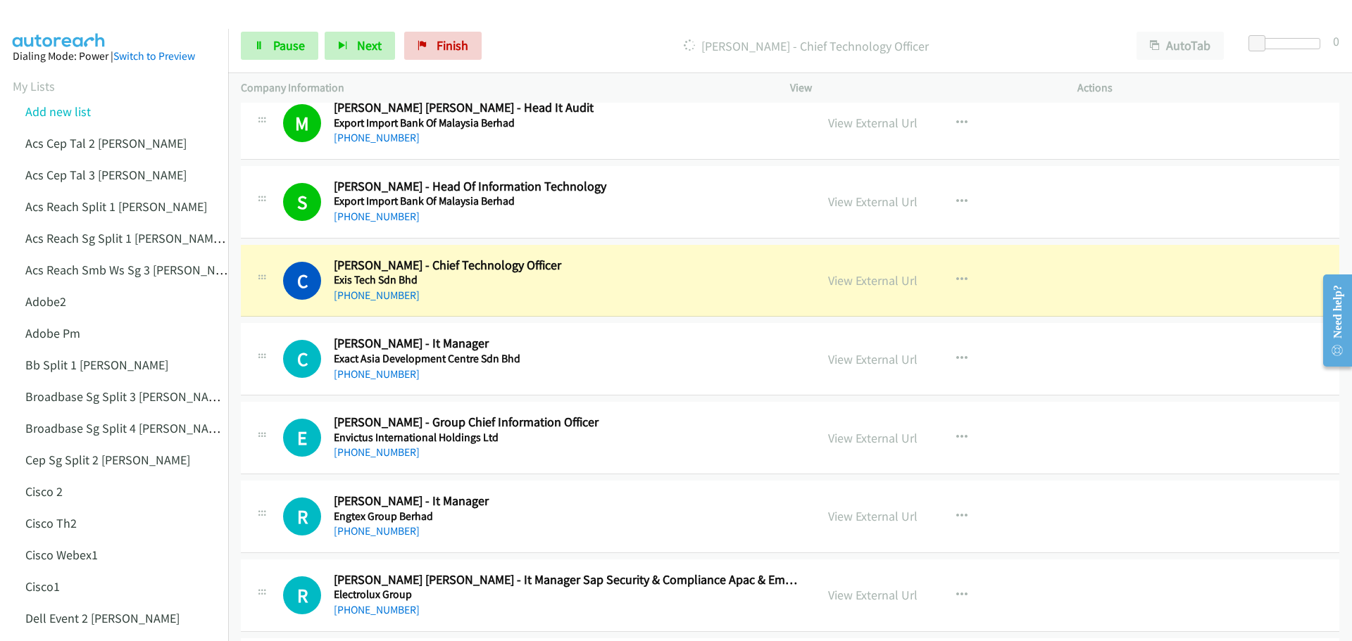
scroll to position [4577, 0]
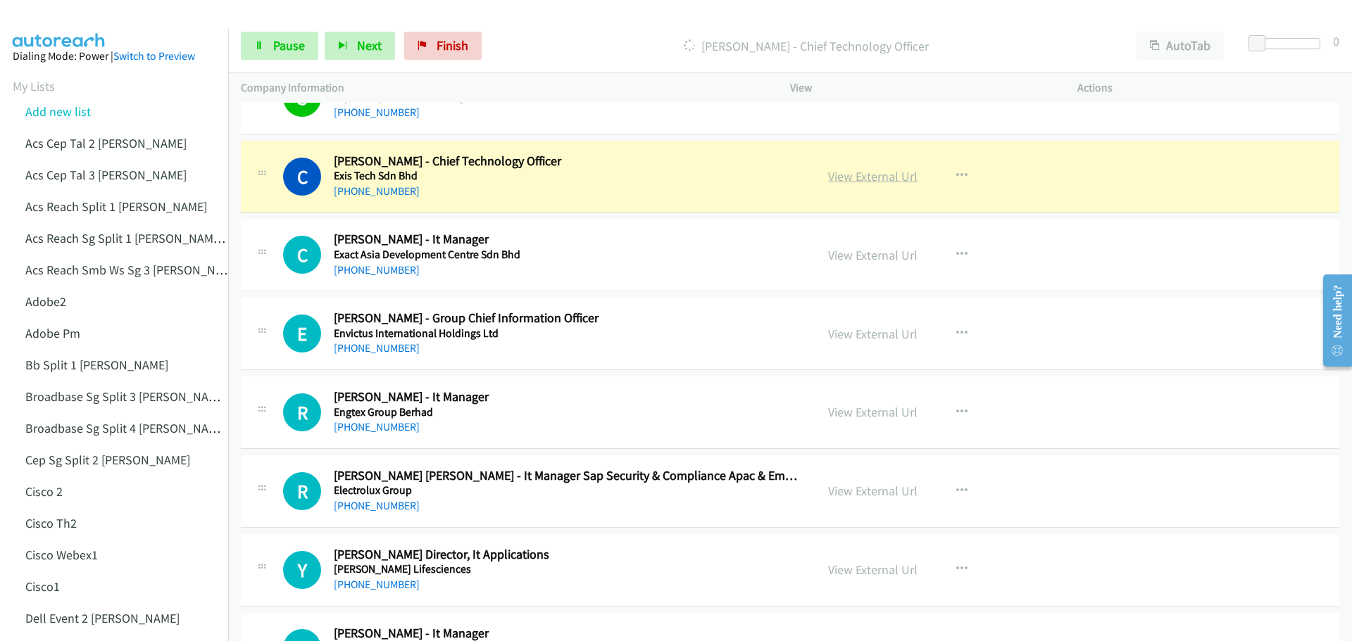
click at [877, 177] on link "View External Url" at bounding box center [872, 176] width 89 height 16
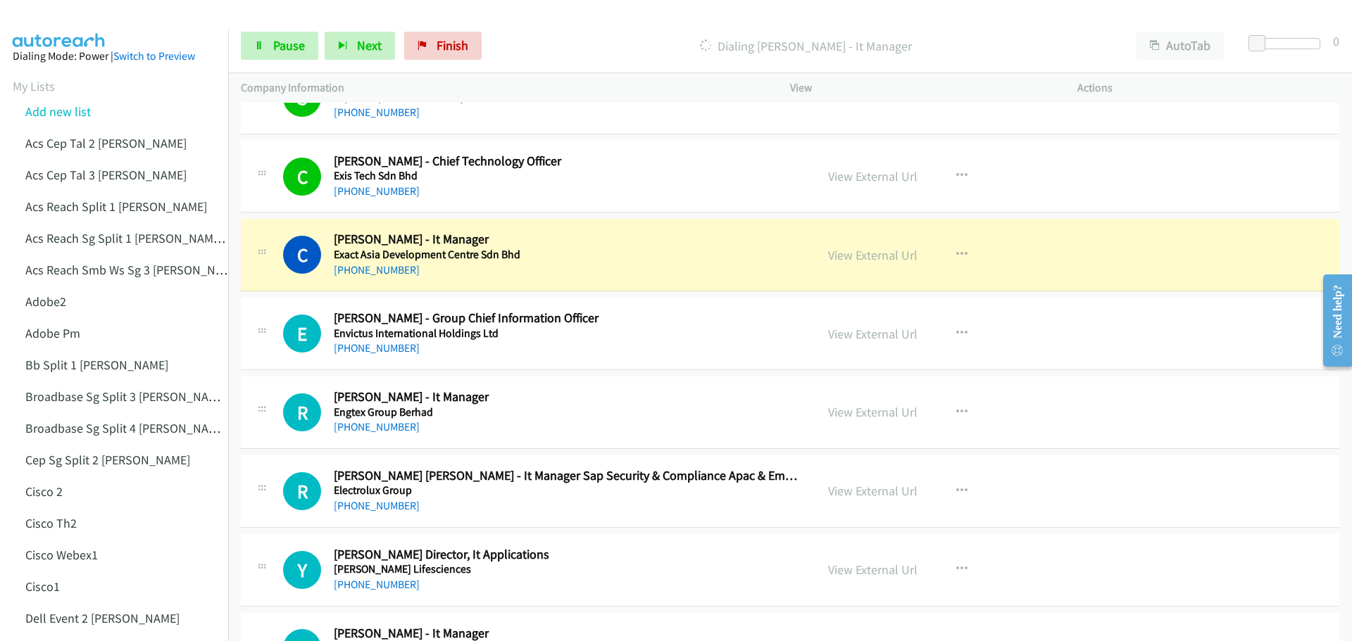
scroll to position [4647, 0]
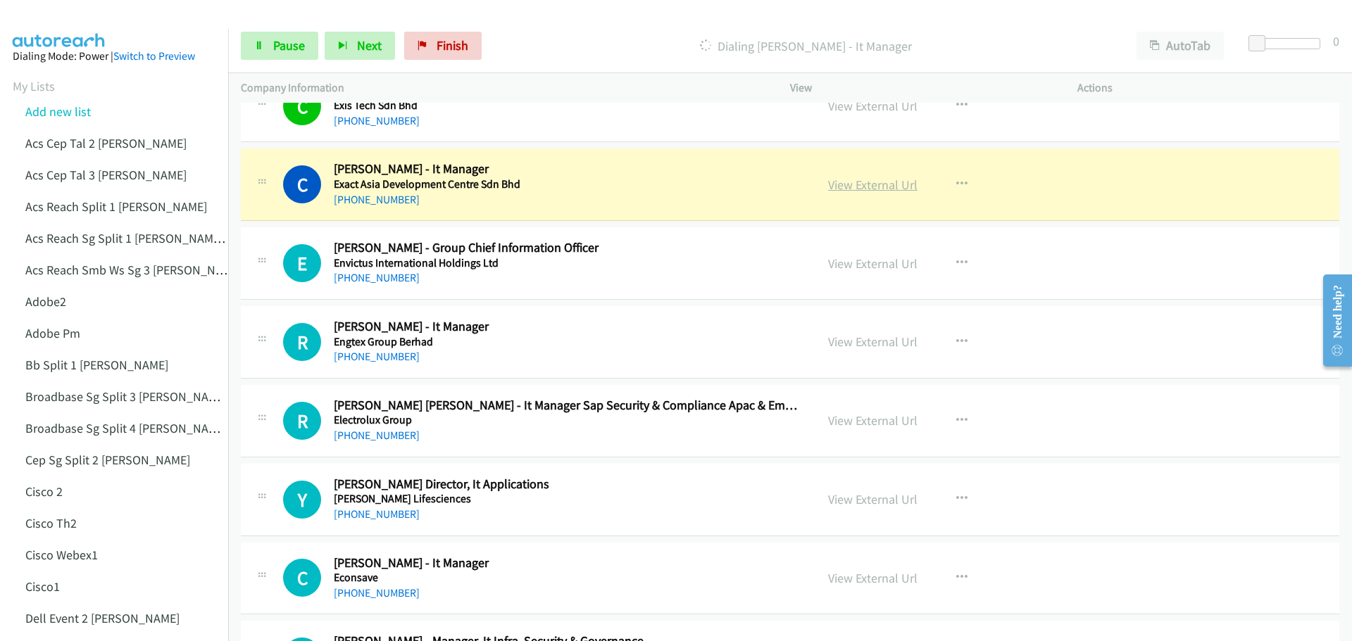
click at [870, 182] on link "View External Url" at bounding box center [872, 185] width 89 height 16
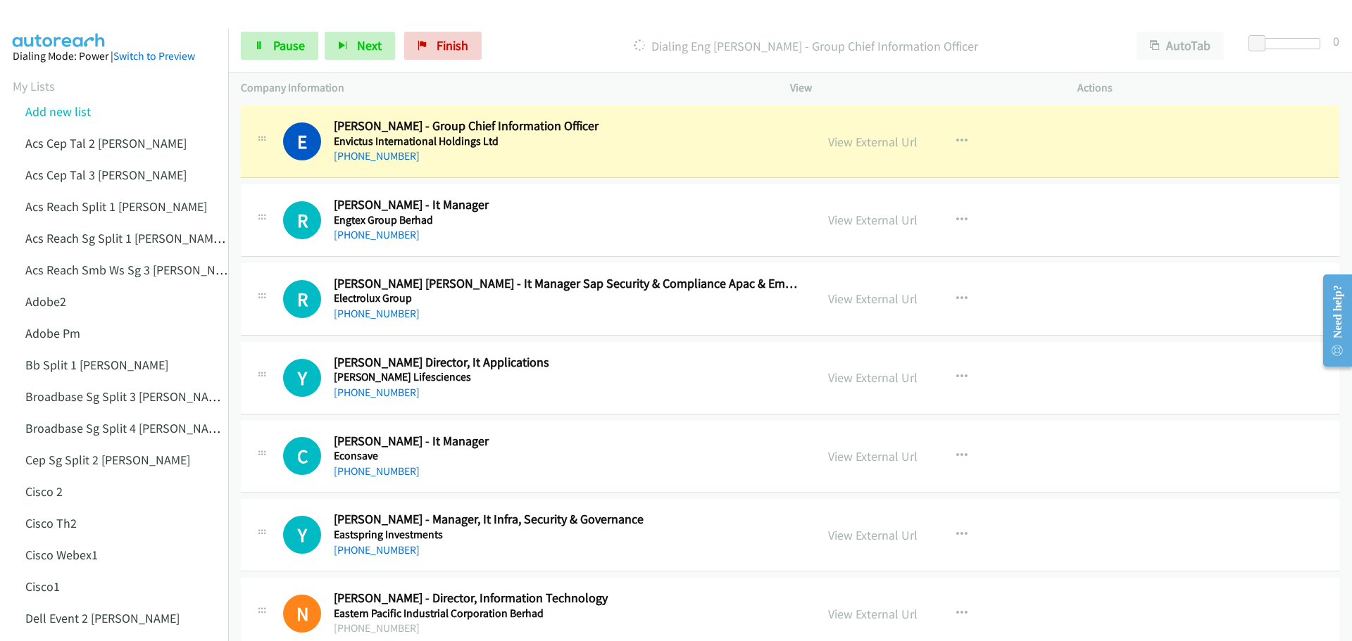
scroll to position [4788, 0]
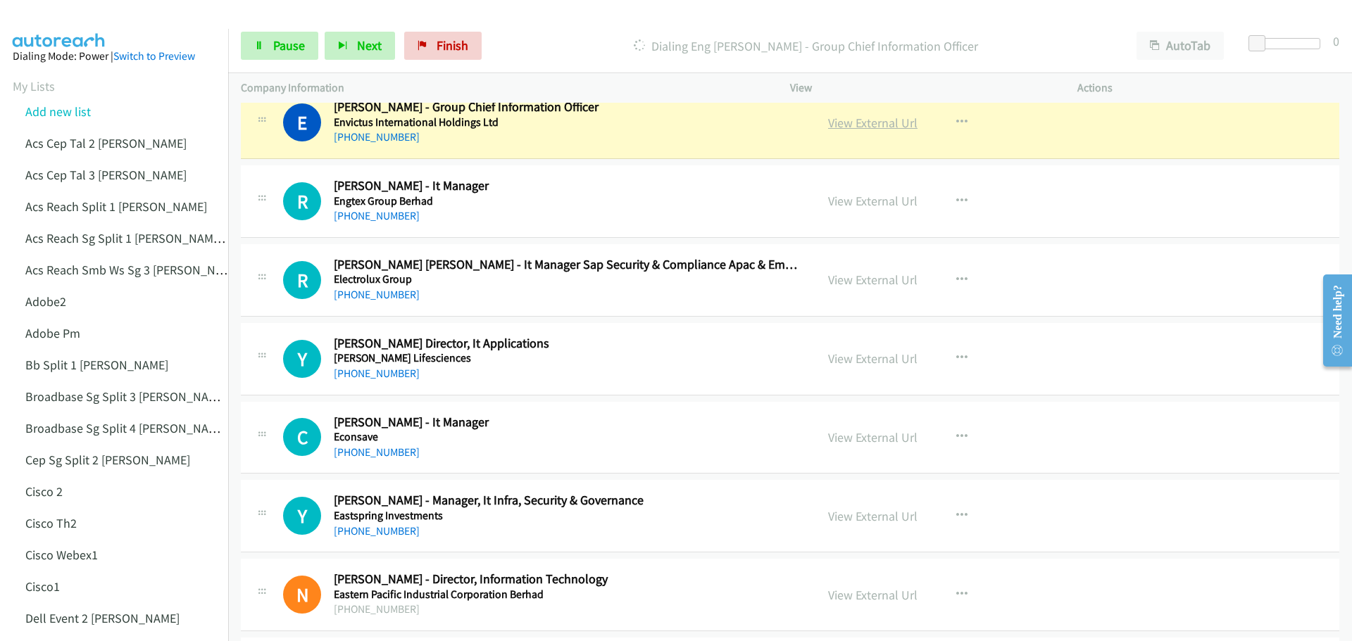
click at [885, 122] on link "View External Url" at bounding box center [872, 123] width 89 height 16
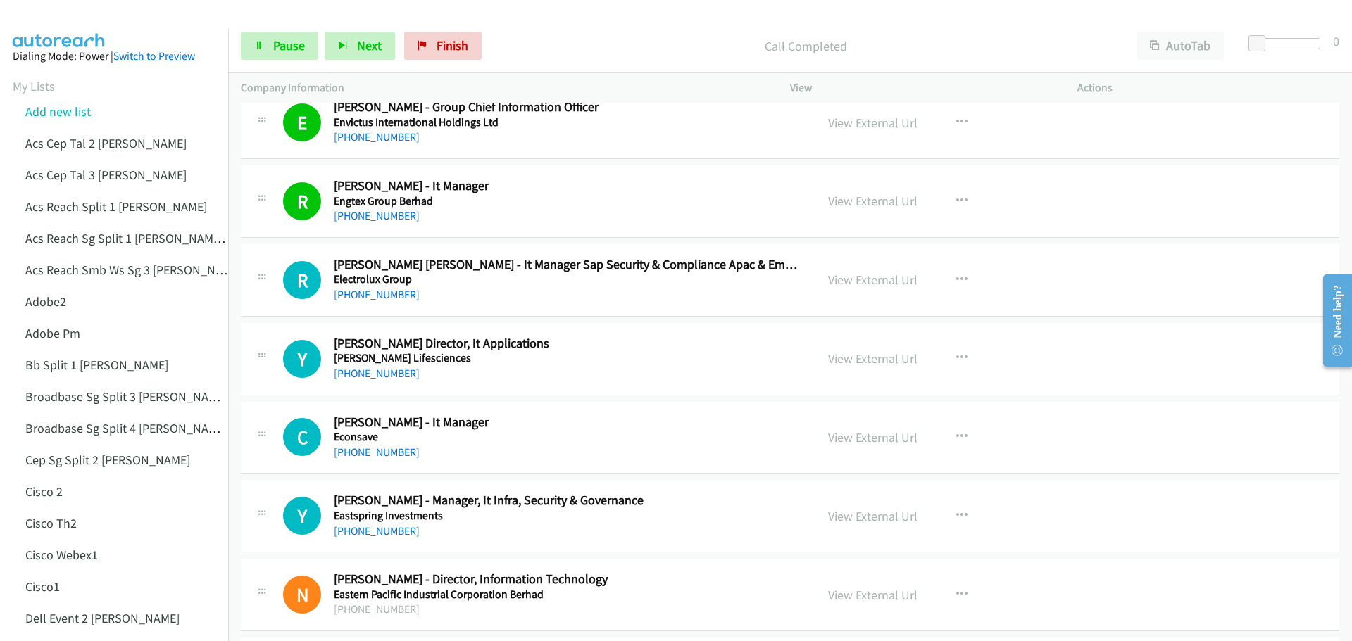
scroll to position [4858, 0]
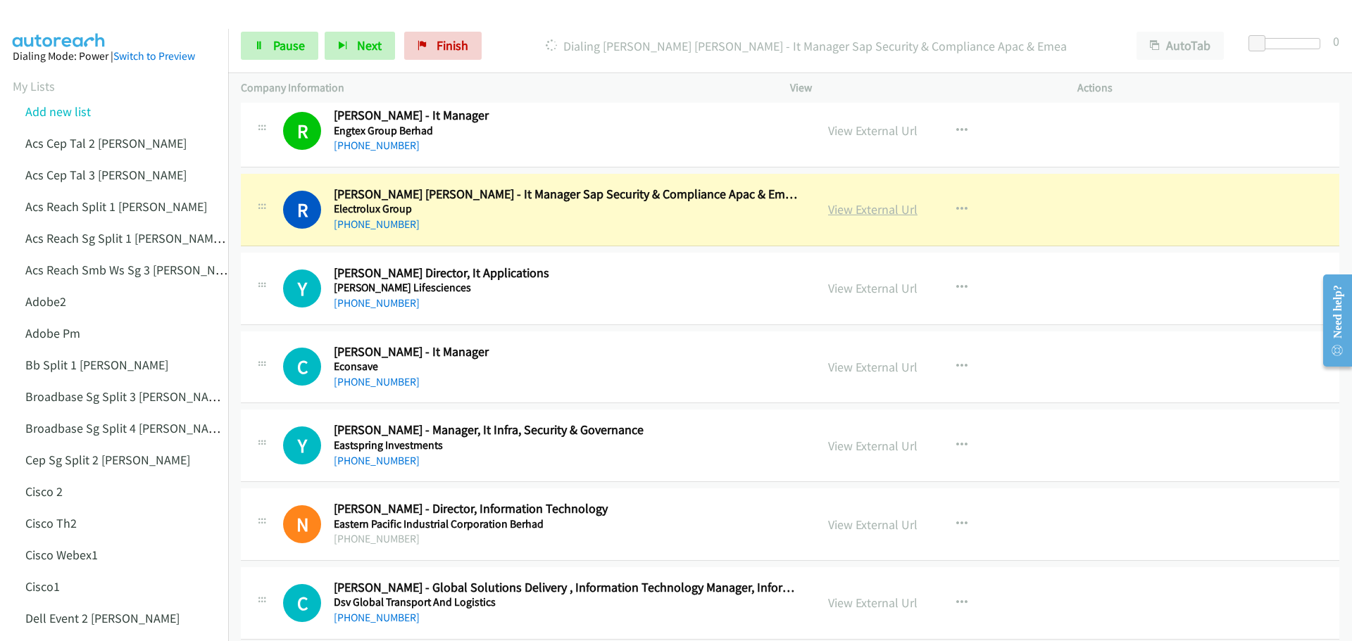
click at [833, 208] on link "View External Url" at bounding box center [872, 209] width 89 height 16
click at [273, 44] on span "Pause" at bounding box center [289, 45] width 32 height 16
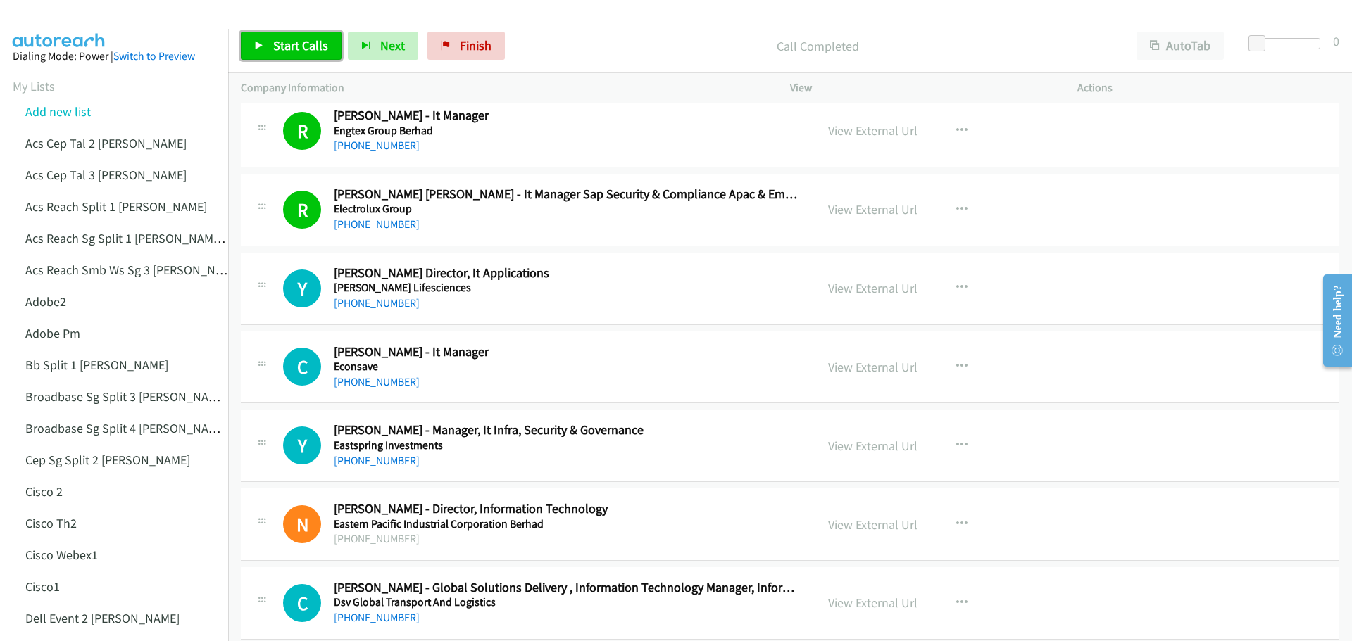
click at [275, 37] on span "Start Calls" at bounding box center [300, 45] width 55 height 16
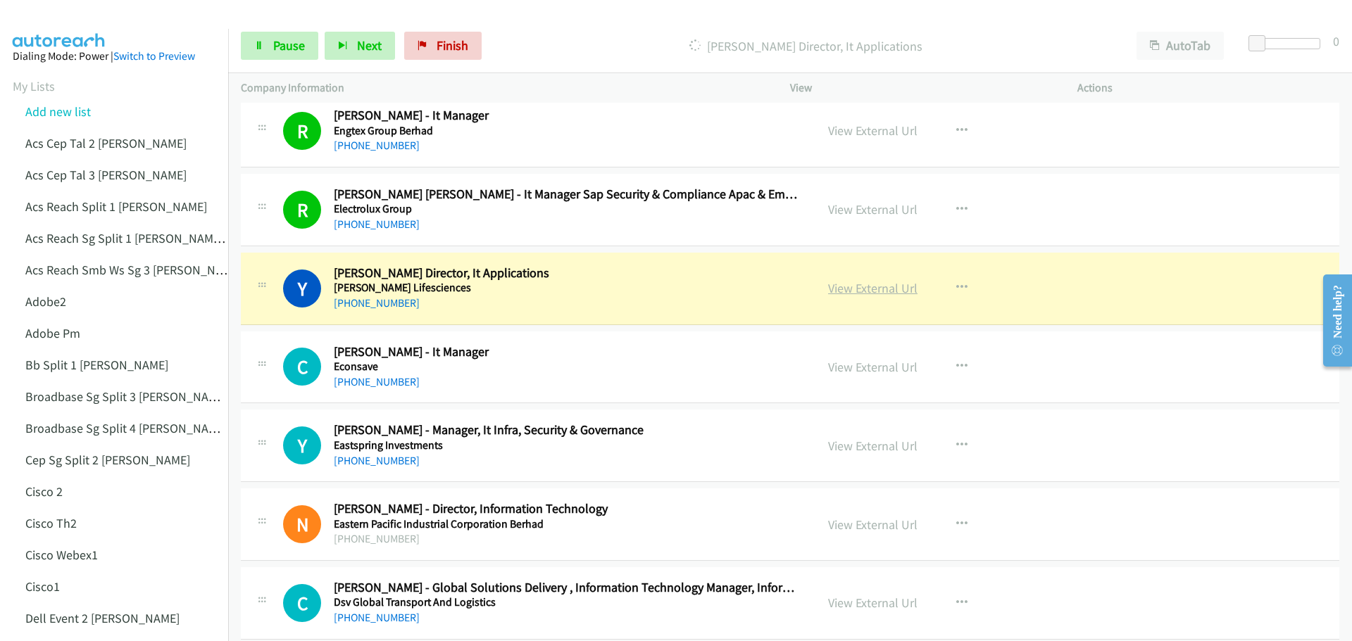
click at [850, 287] on link "View External Url" at bounding box center [872, 288] width 89 height 16
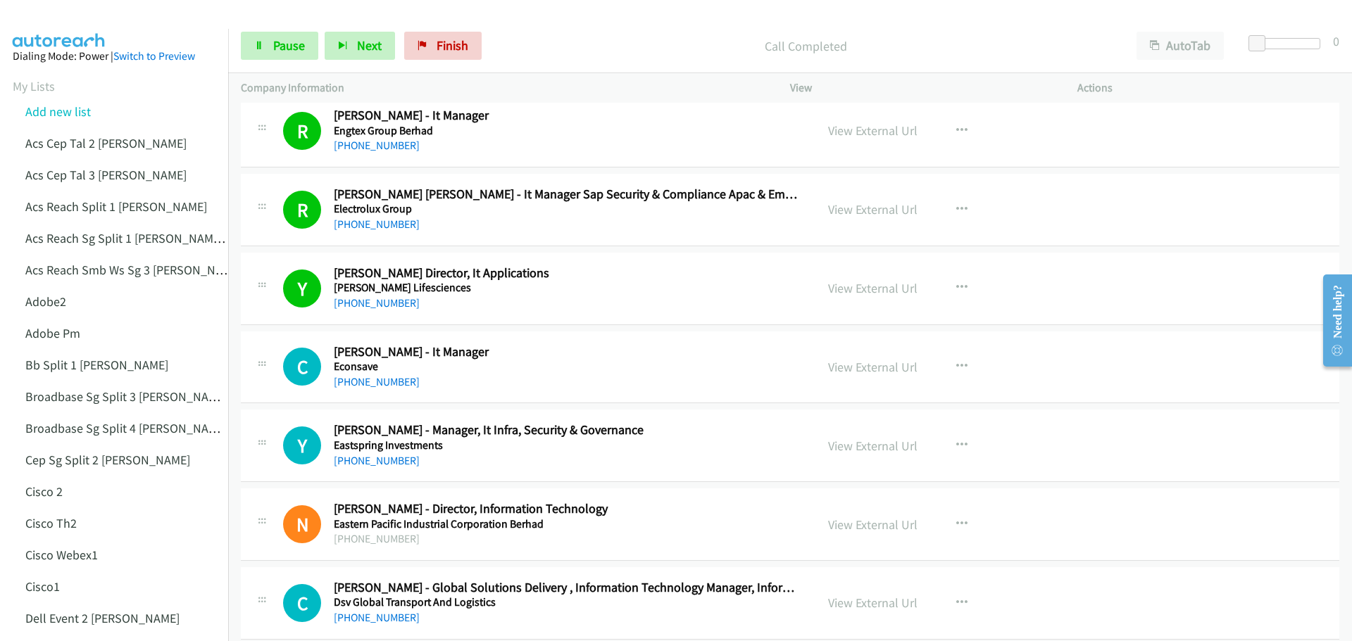
scroll to position [4929, 0]
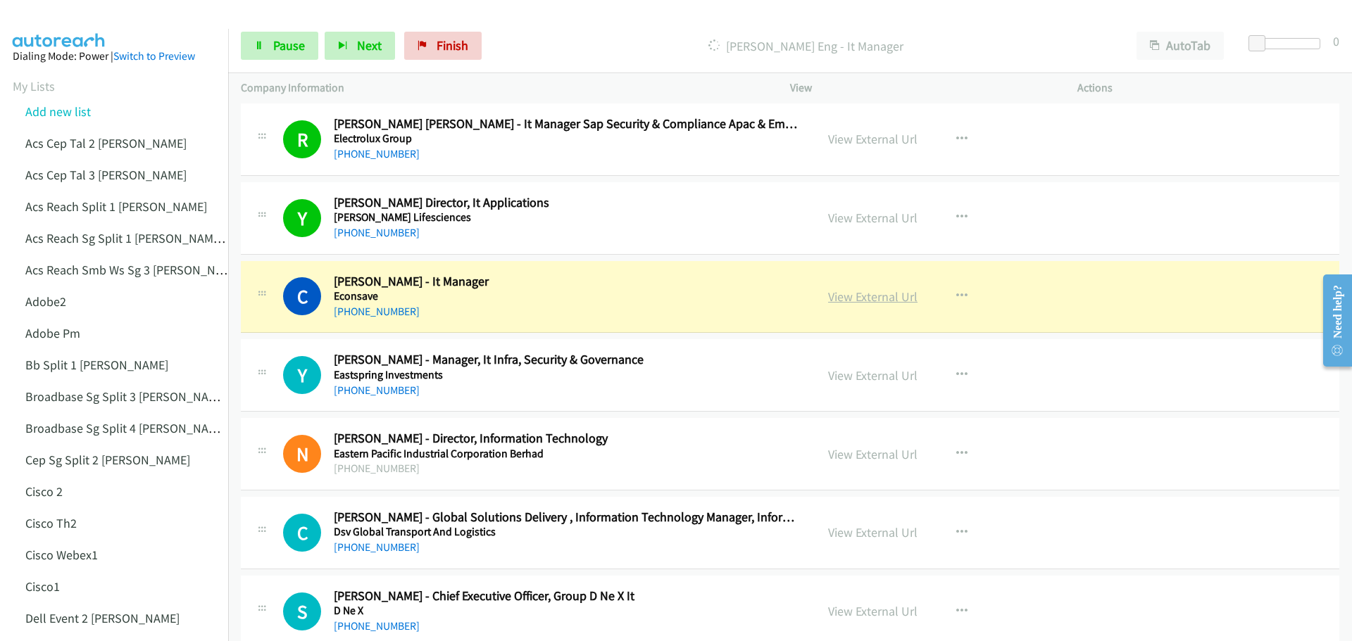
click at [865, 301] on link "View External Url" at bounding box center [872, 297] width 89 height 16
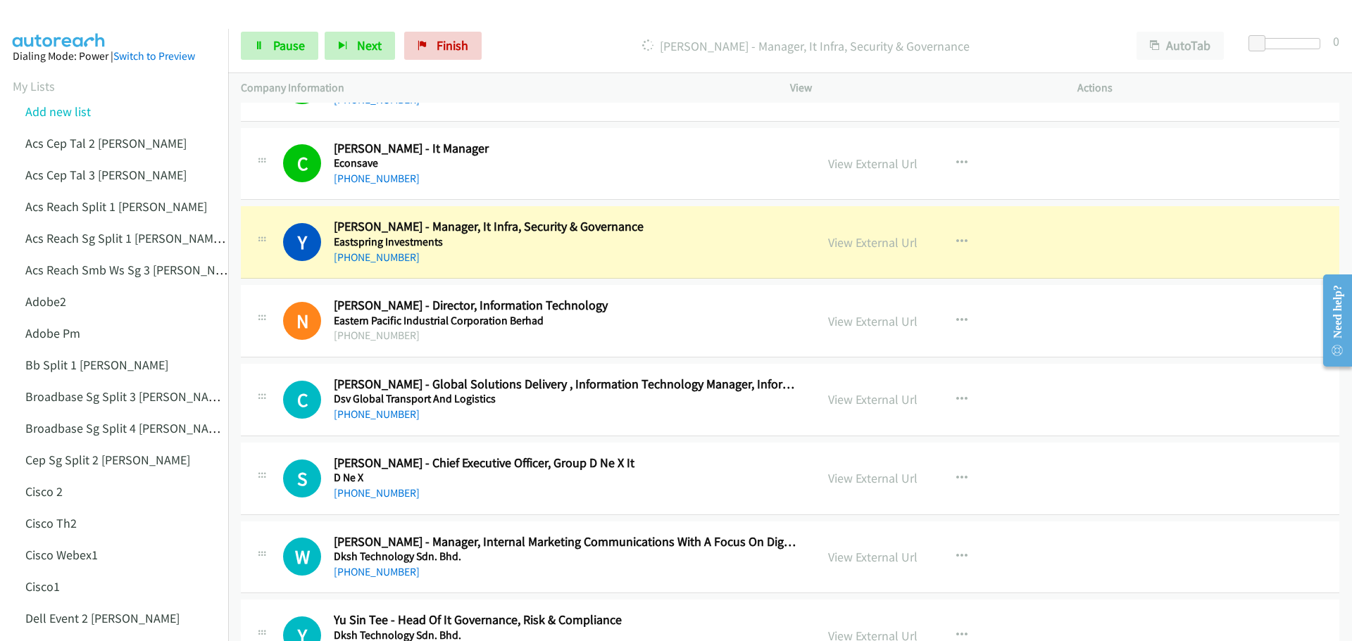
scroll to position [5070, 0]
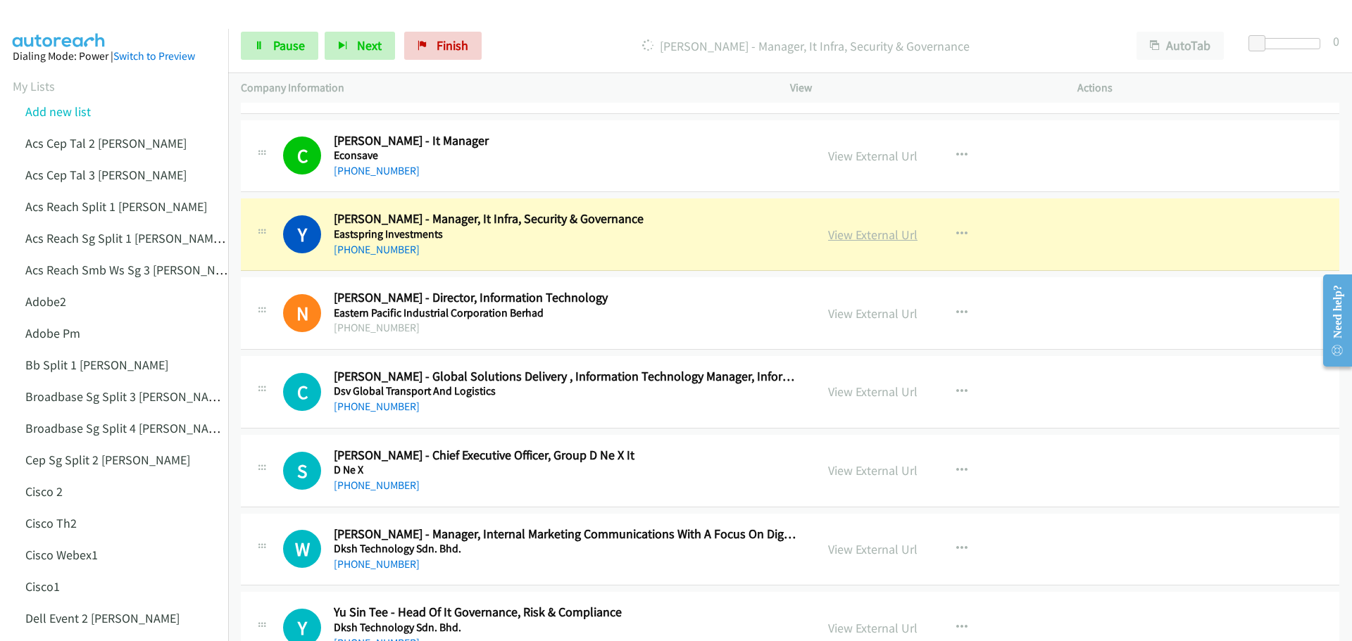
click at [852, 230] on link "View External Url" at bounding box center [872, 235] width 89 height 16
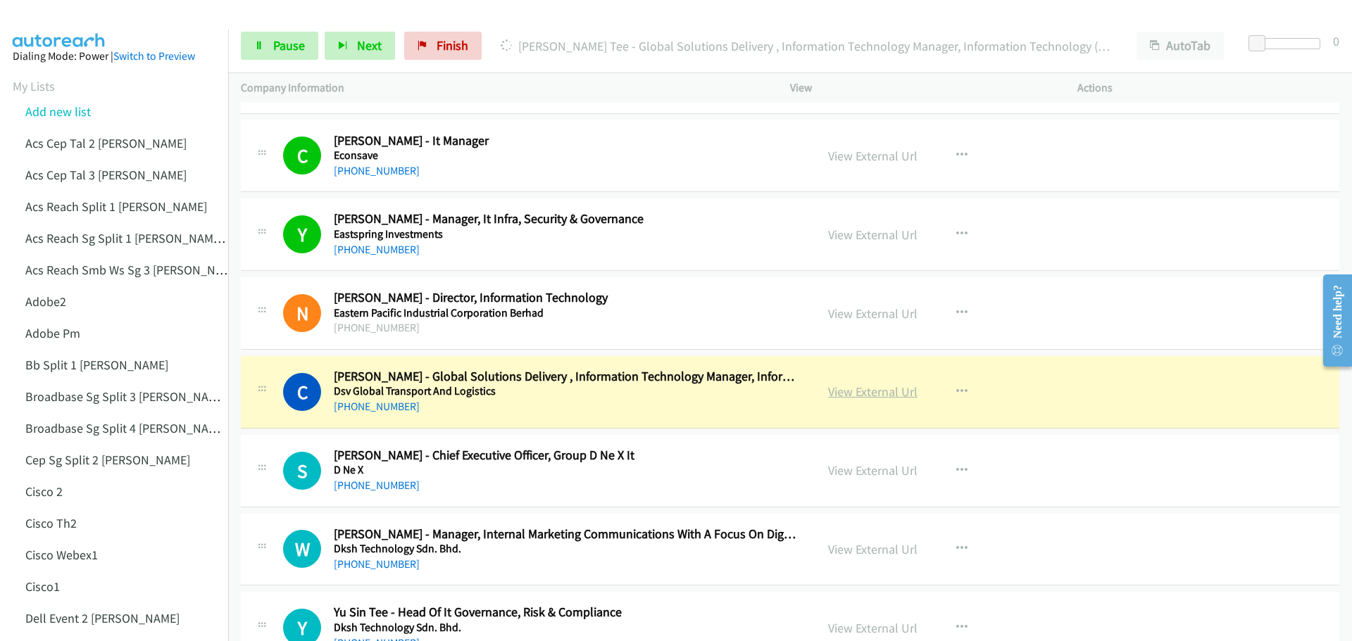
click at [831, 389] on link "View External Url" at bounding box center [872, 392] width 89 height 16
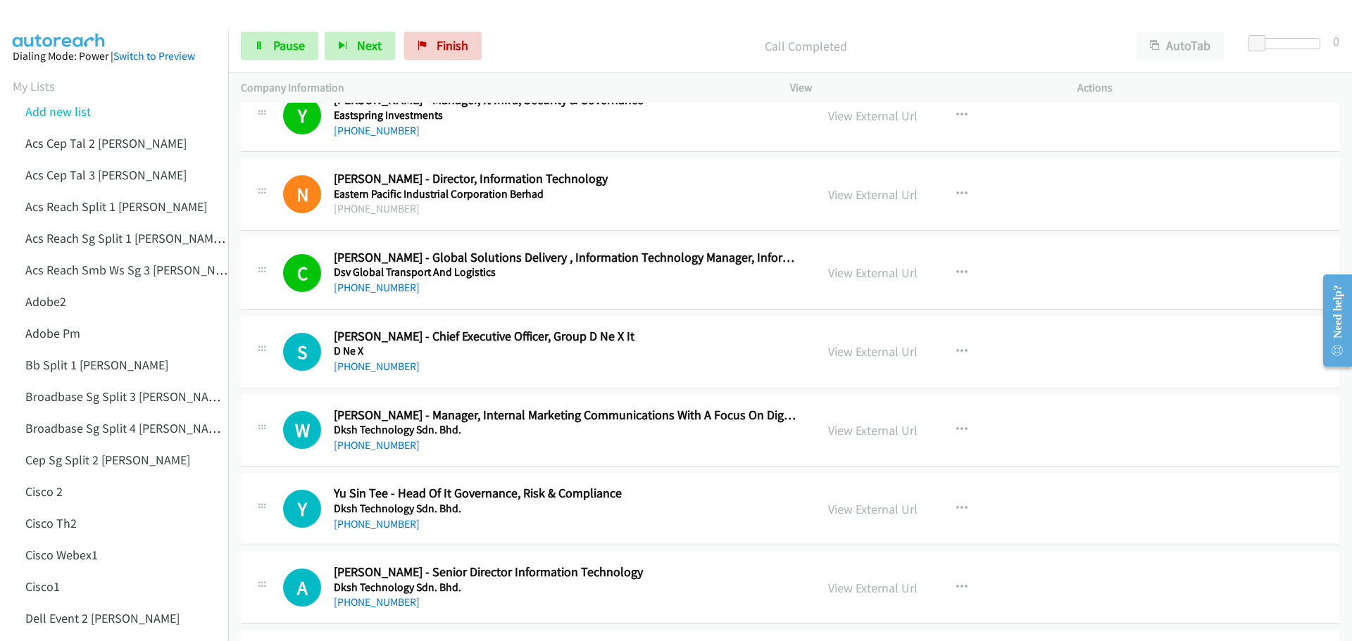
scroll to position [5281, 0]
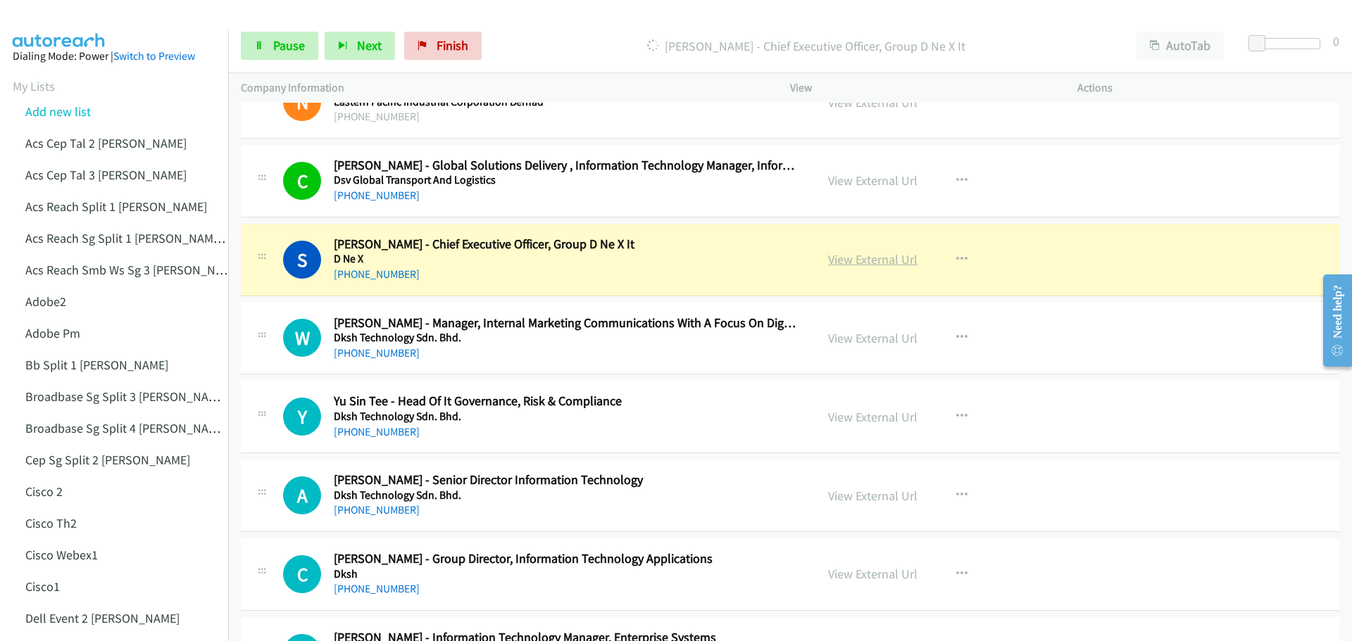
click at [879, 265] on link "View External Url" at bounding box center [872, 259] width 89 height 16
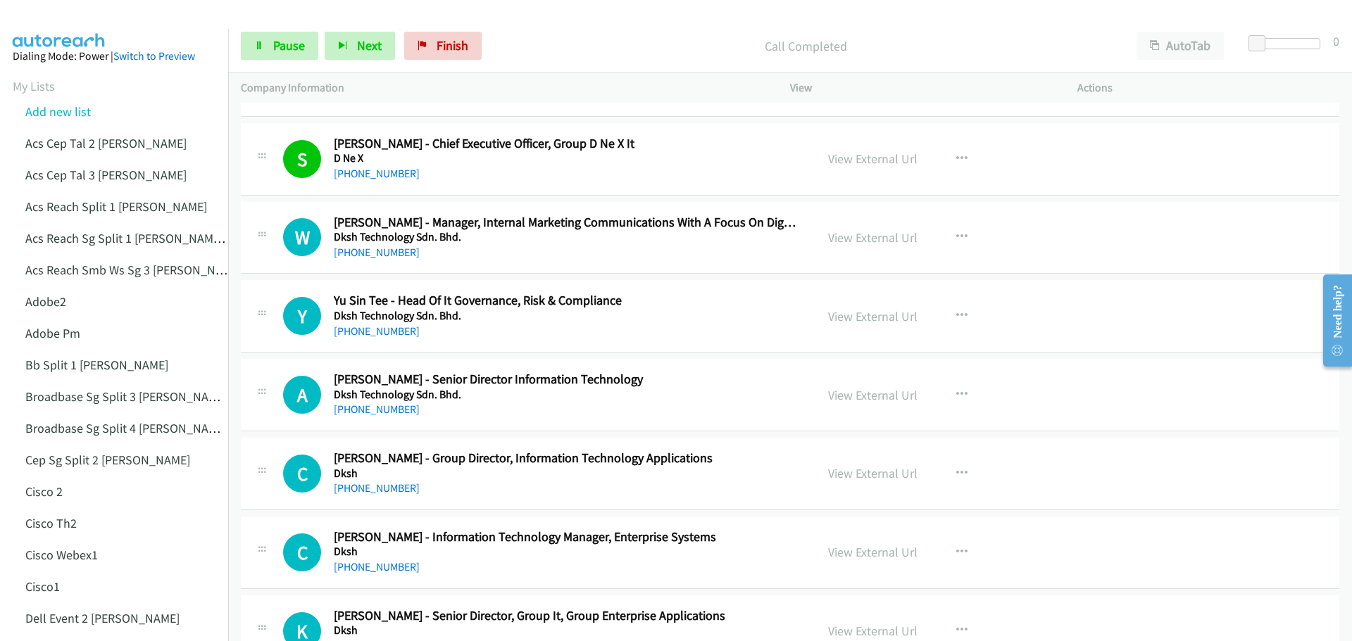
scroll to position [5422, 0]
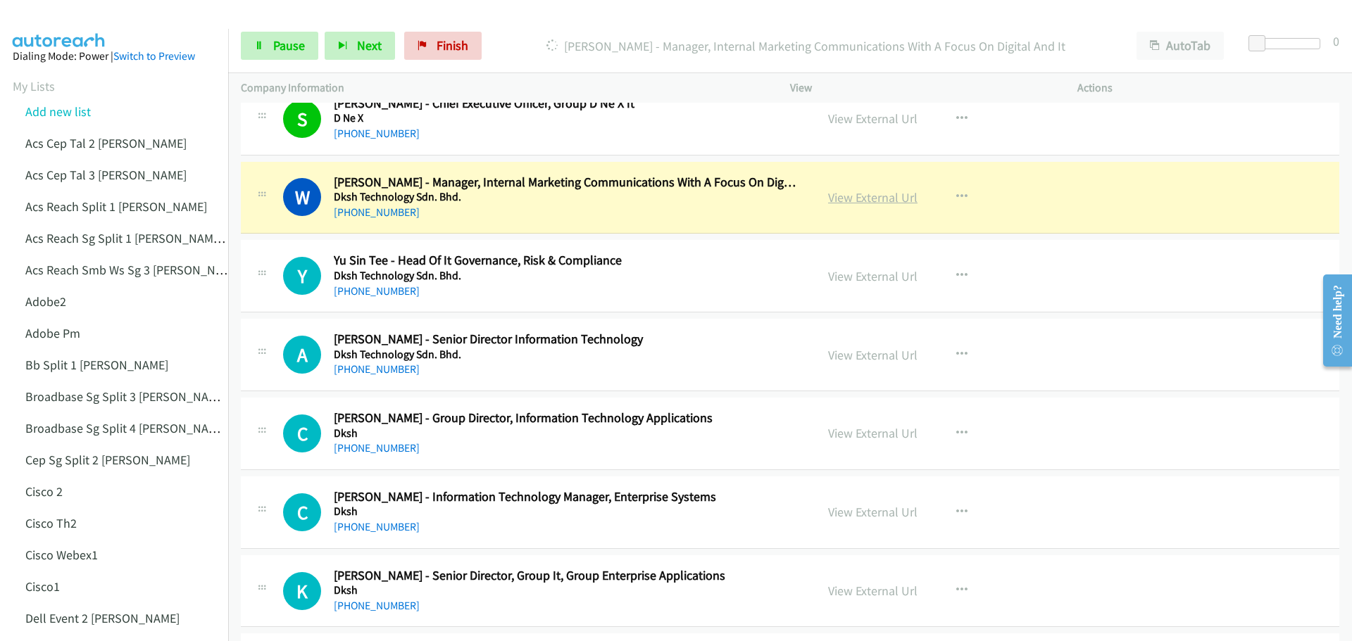
click at [858, 197] on link "View External Url" at bounding box center [872, 197] width 89 height 16
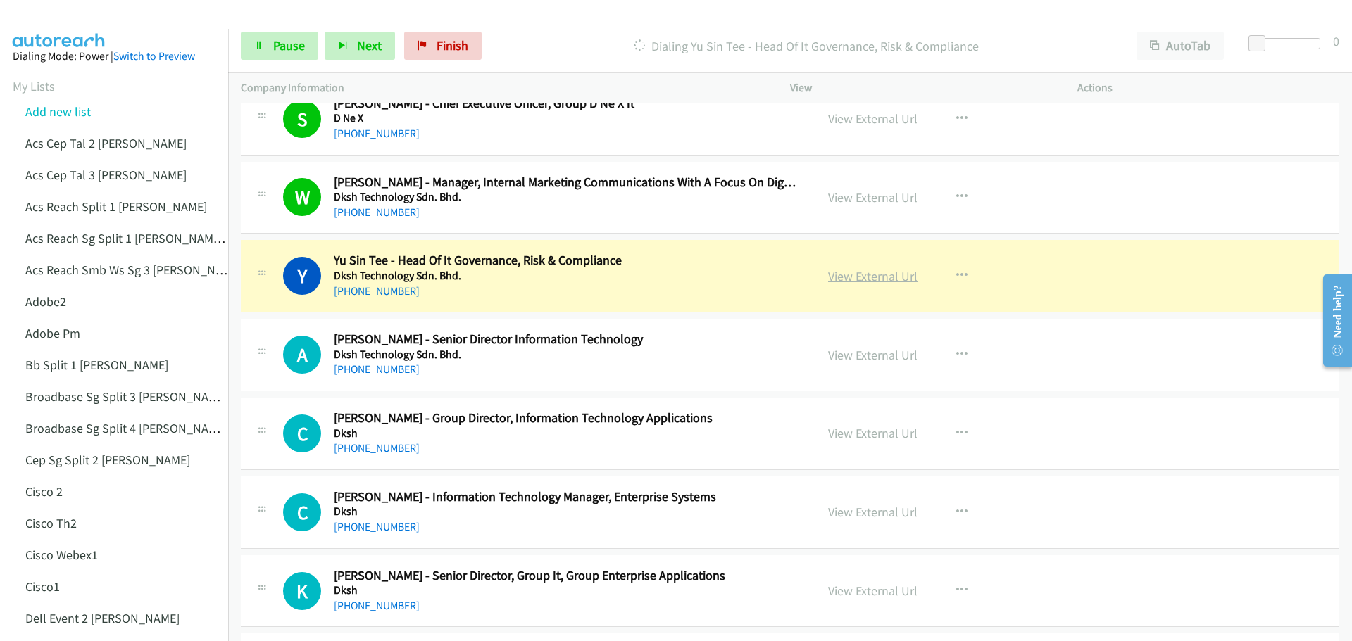
click at [851, 280] on link "View External Url" at bounding box center [872, 276] width 89 height 16
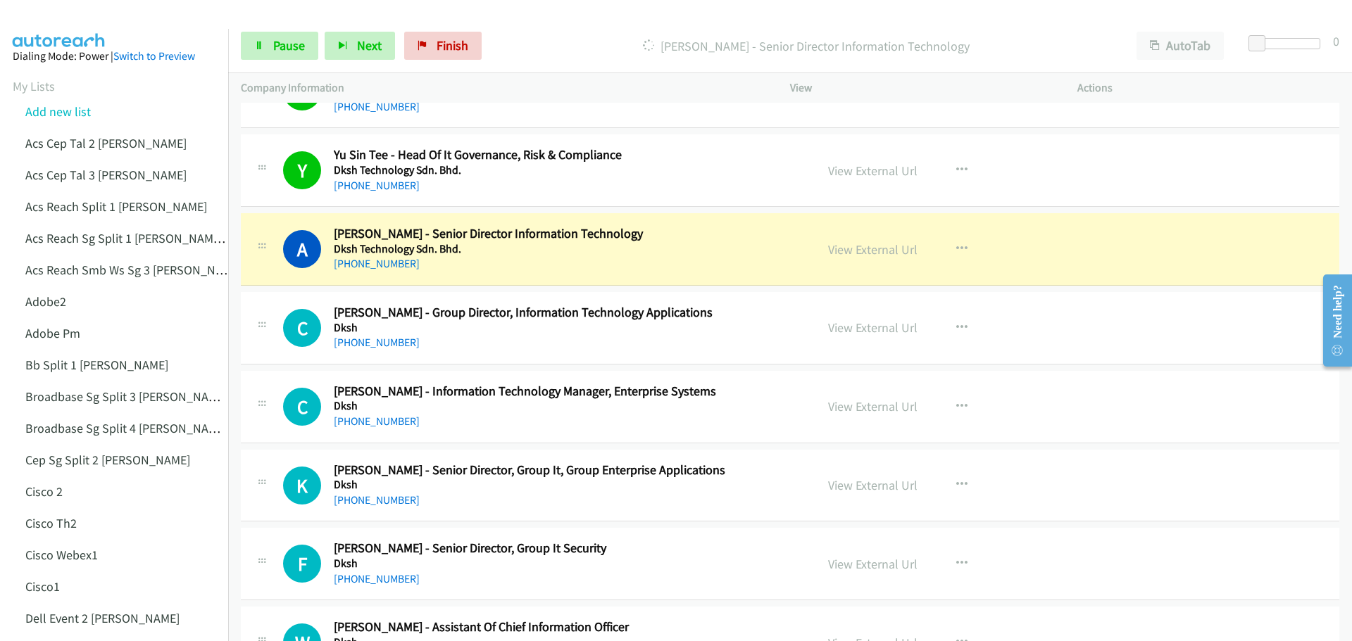
scroll to position [5563, 0]
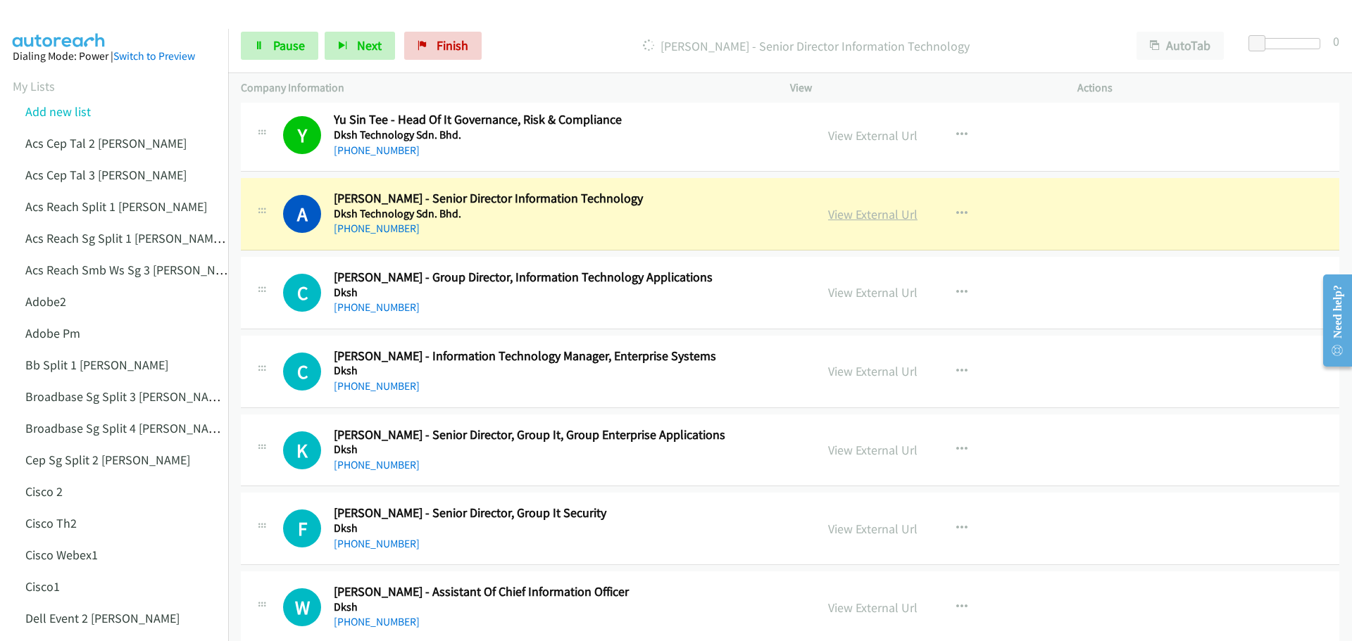
click at [870, 218] on link "View External Url" at bounding box center [872, 214] width 89 height 16
click at [270, 54] on link "Pause" at bounding box center [279, 46] width 77 height 28
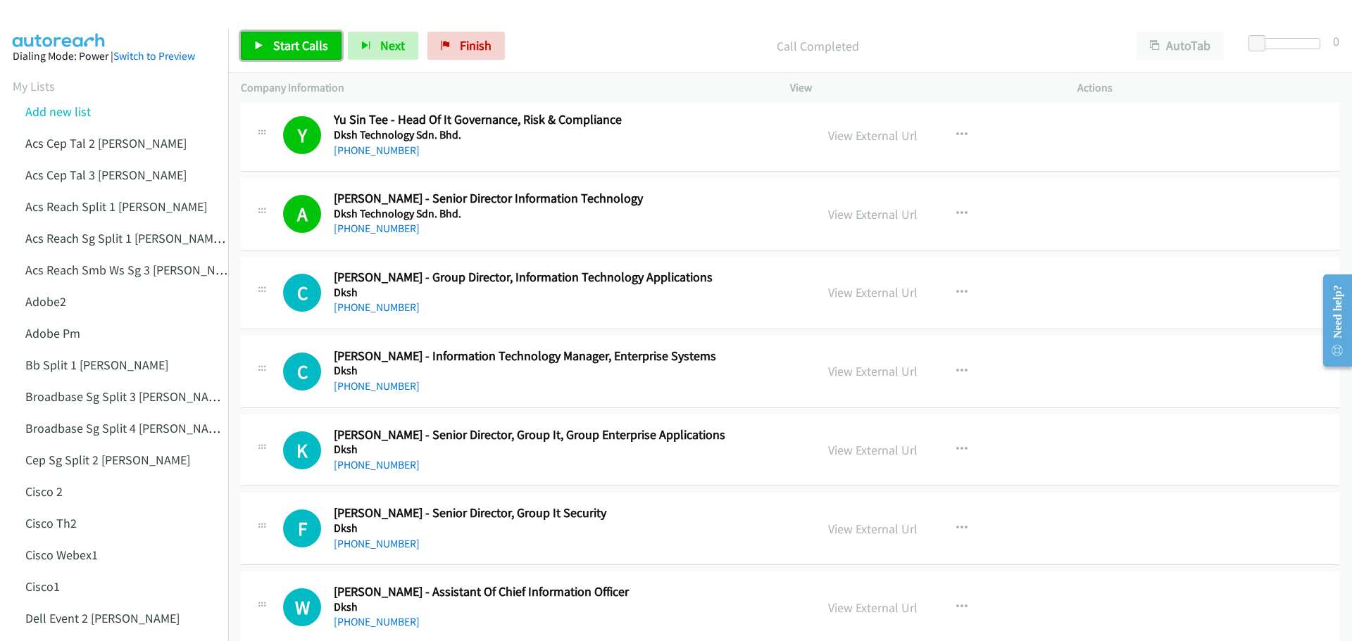
click at [311, 49] on span "Start Calls" at bounding box center [300, 45] width 55 height 16
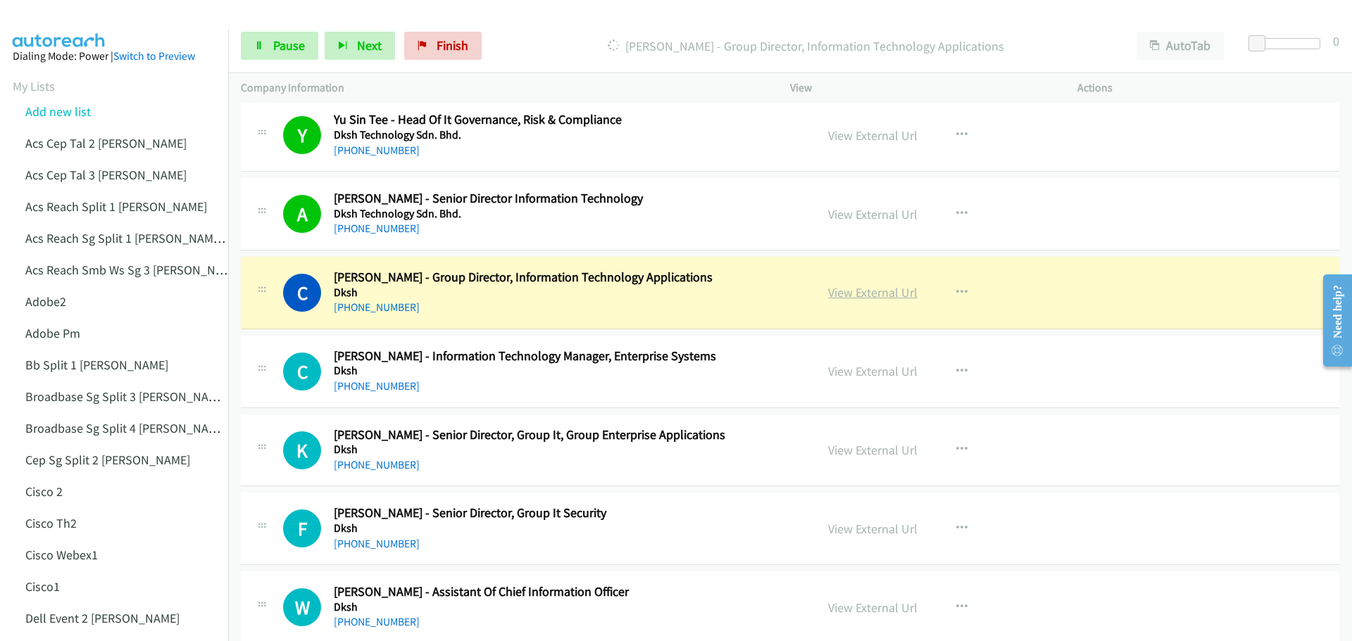
click at [871, 286] on link "View External Url" at bounding box center [872, 292] width 89 height 16
click at [278, 54] on link "Pause" at bounding box center [279, 46] width 77 height 28
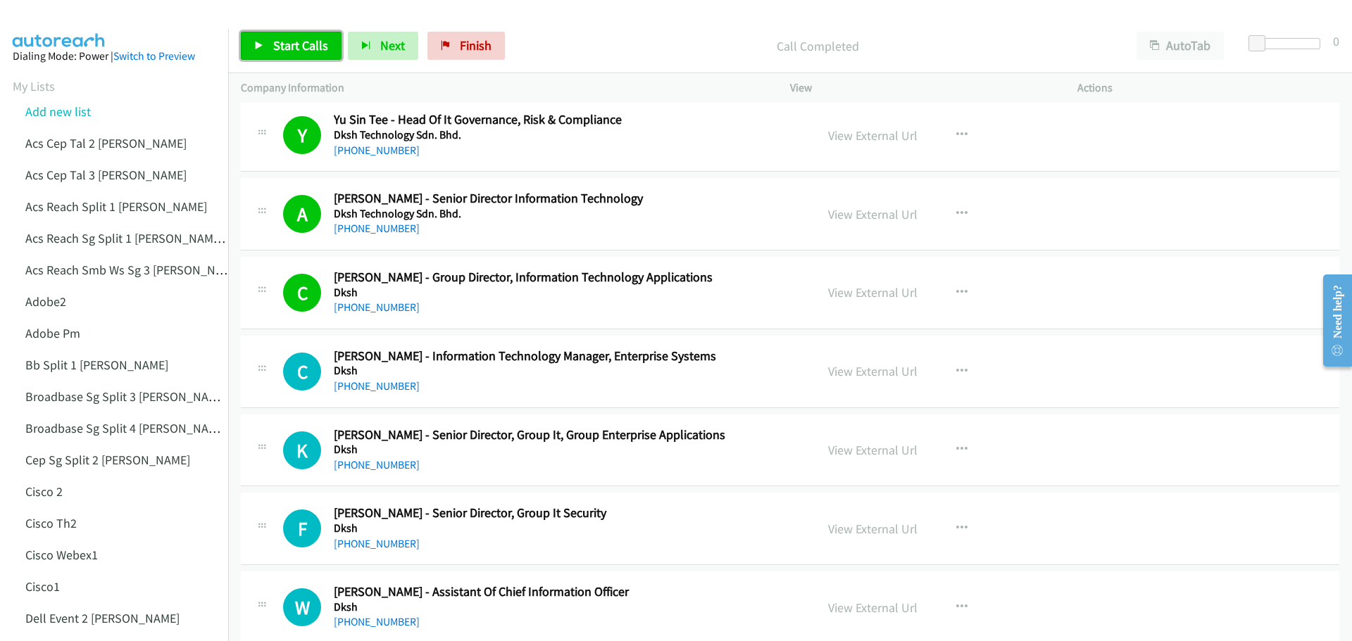
click at [303, 41] on span "Start Calls" at bounding box center [300, 45] width 55 height 16
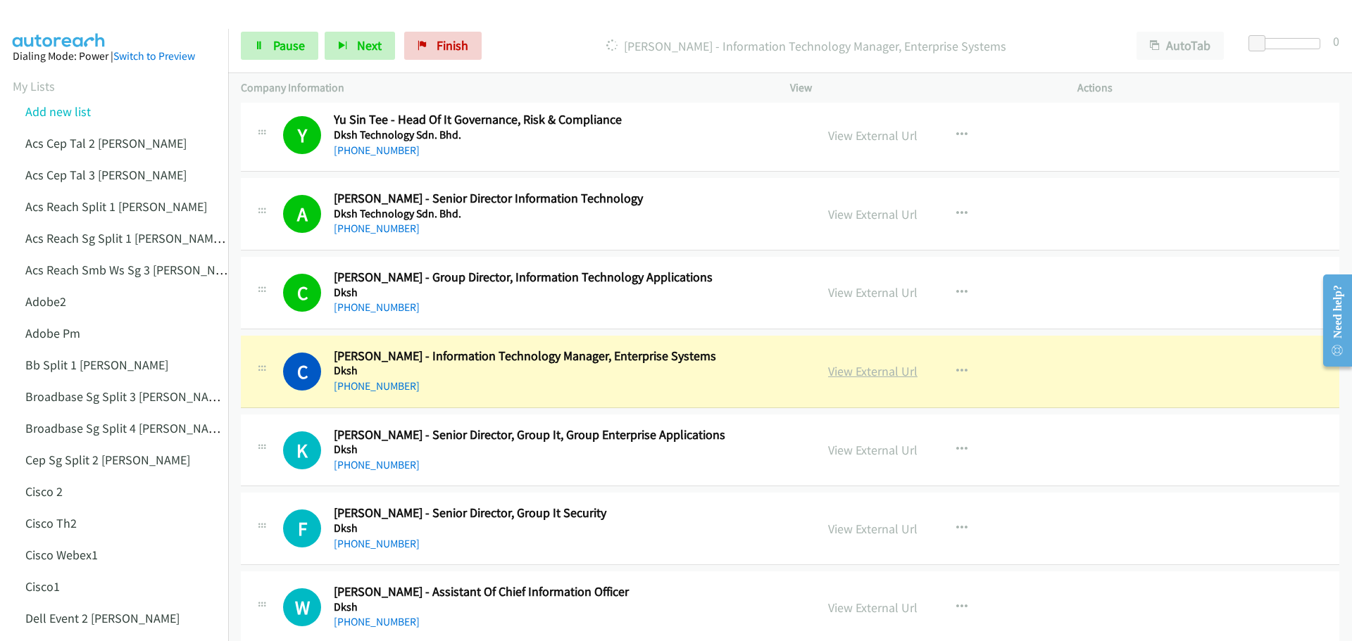
click at [870, 380] on link "View External Url" at bounding box center [872, 371] width 89 height 16
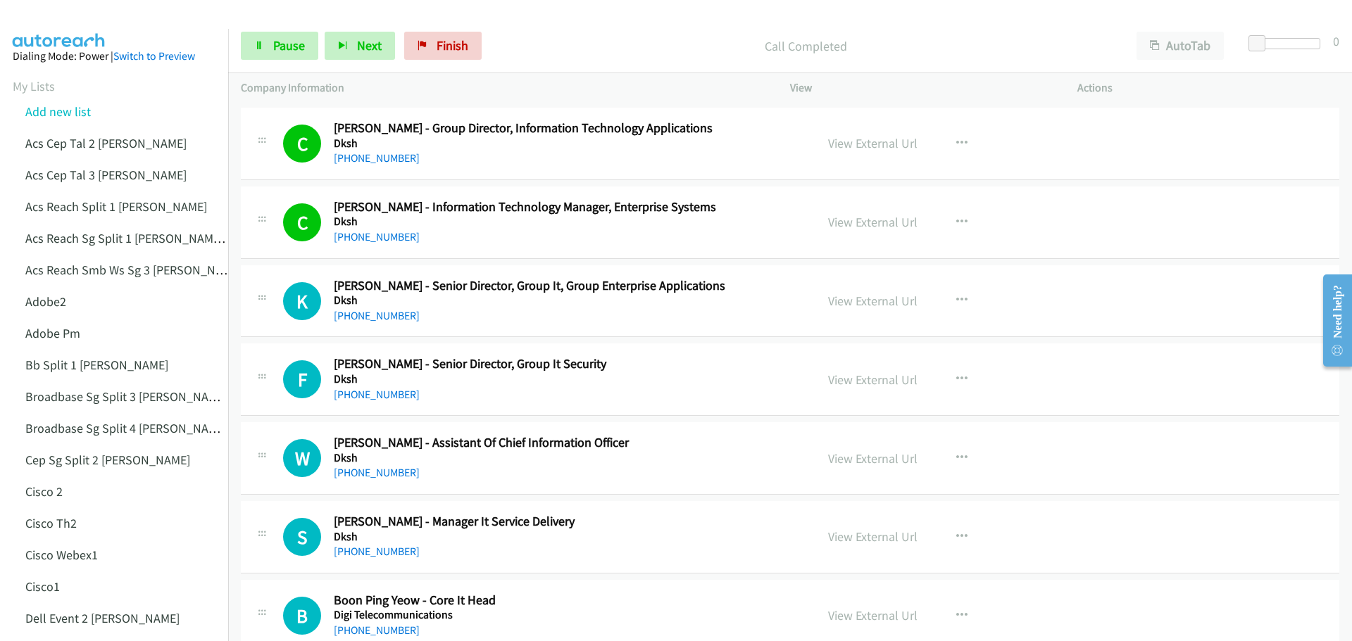
scroll to position [5844, 0]
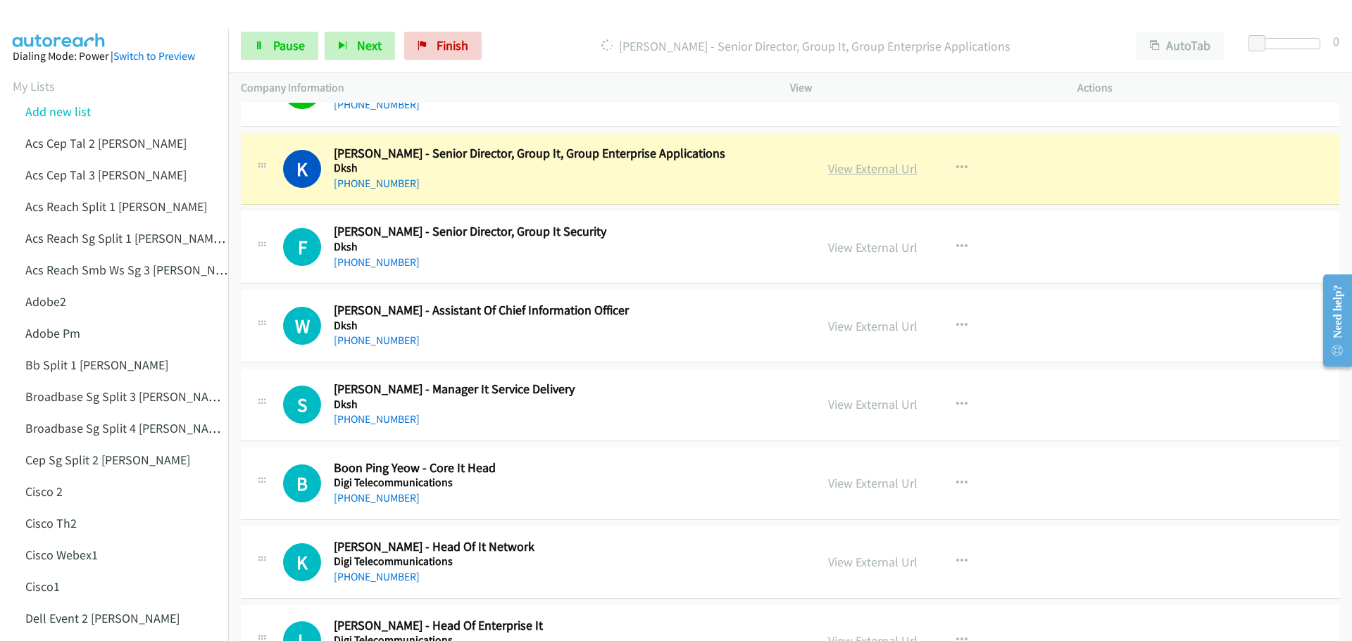
click at [858, 169] on link "View External Url" at bounding box center [872, 169] width 89 height 16
click at [287, 43] on span "Pause" at bounding box center [289, 45] width 32 height 16
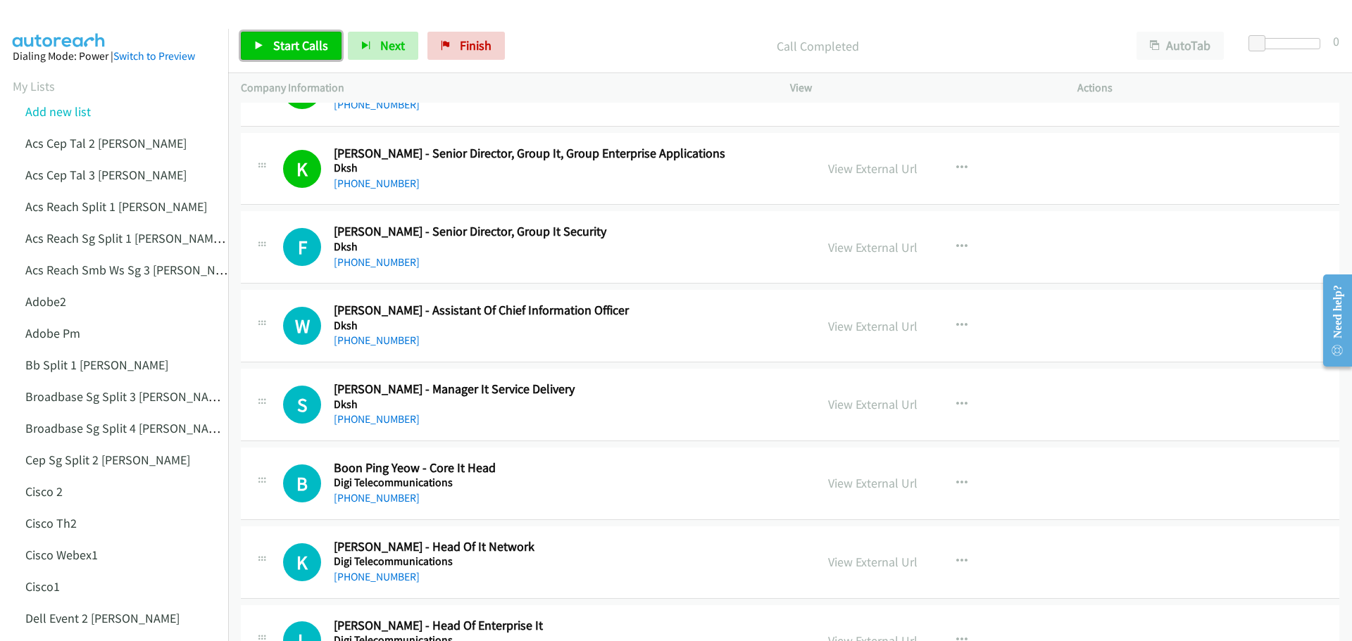
click at [287, 35] on link "Start Calls" at bounding box center [291, 46] width 101 height 28
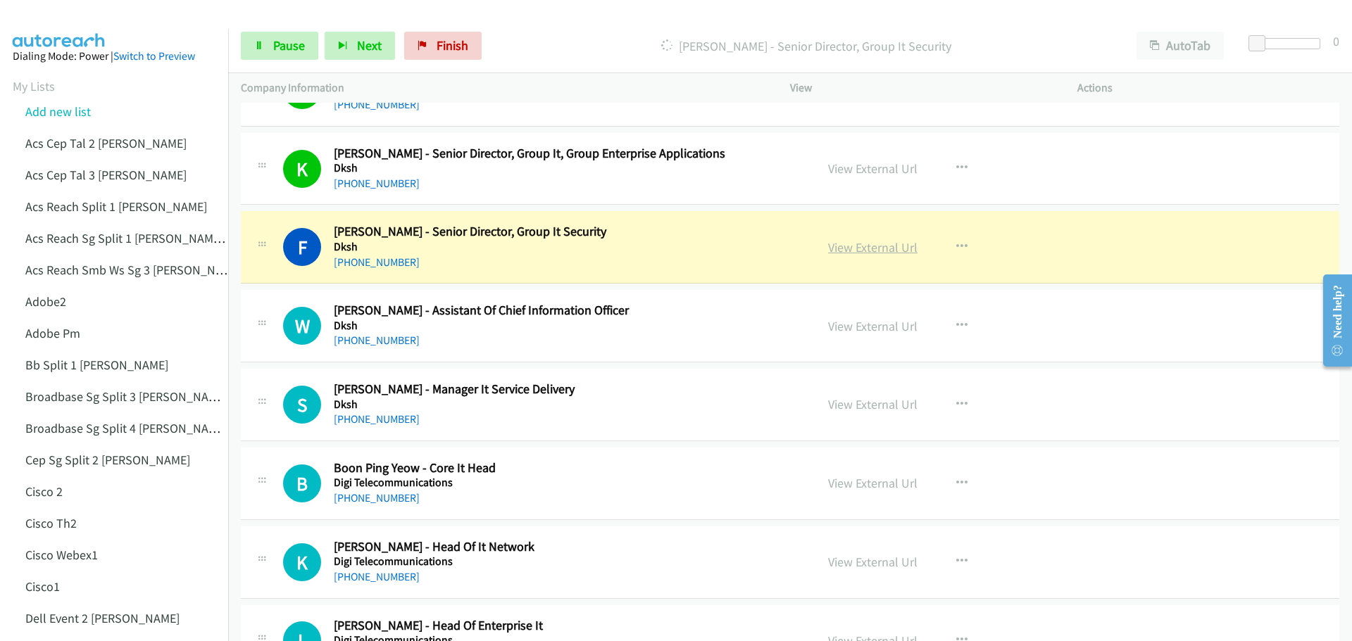
click at [878, 249] on link "View External Url" at bounding box center [872, 247] width 89 height 16
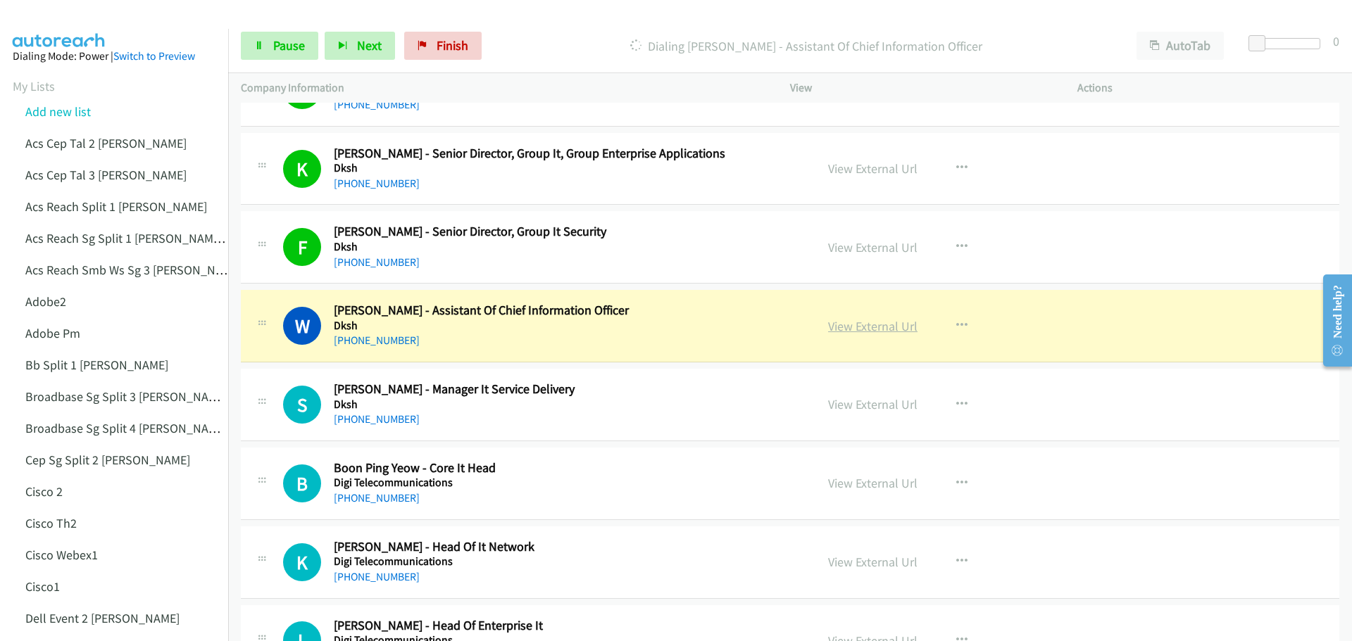
click at [853, 332] on link "View External Url" at bounding box center [872, 326] width 89 height 16
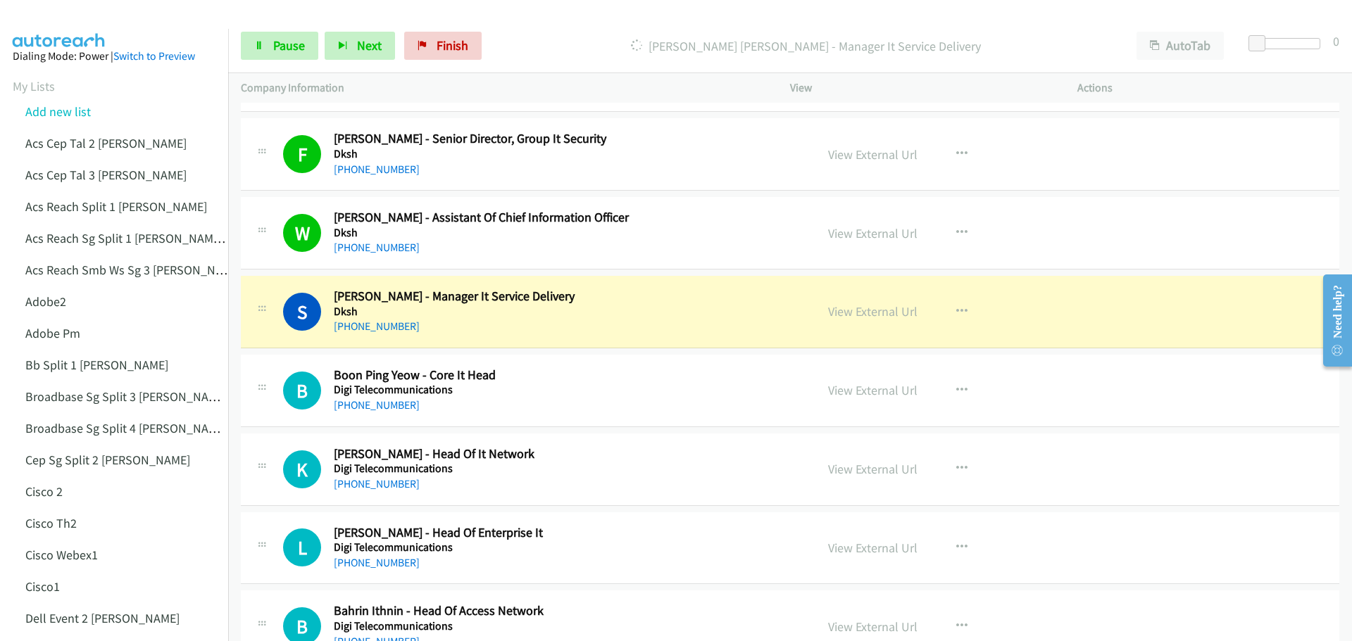
scroll to position [5985, 0]
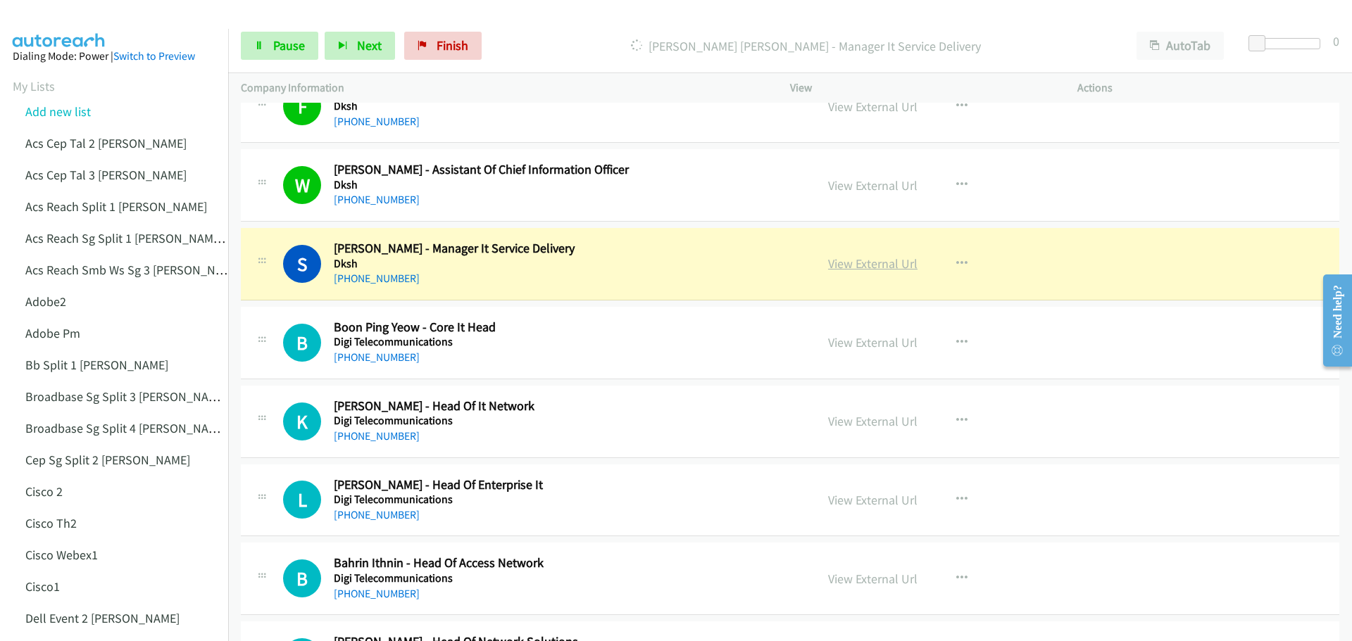
click at [852, 265] on link "View External Url" at bounding box center [872, 264] width 89 height 16
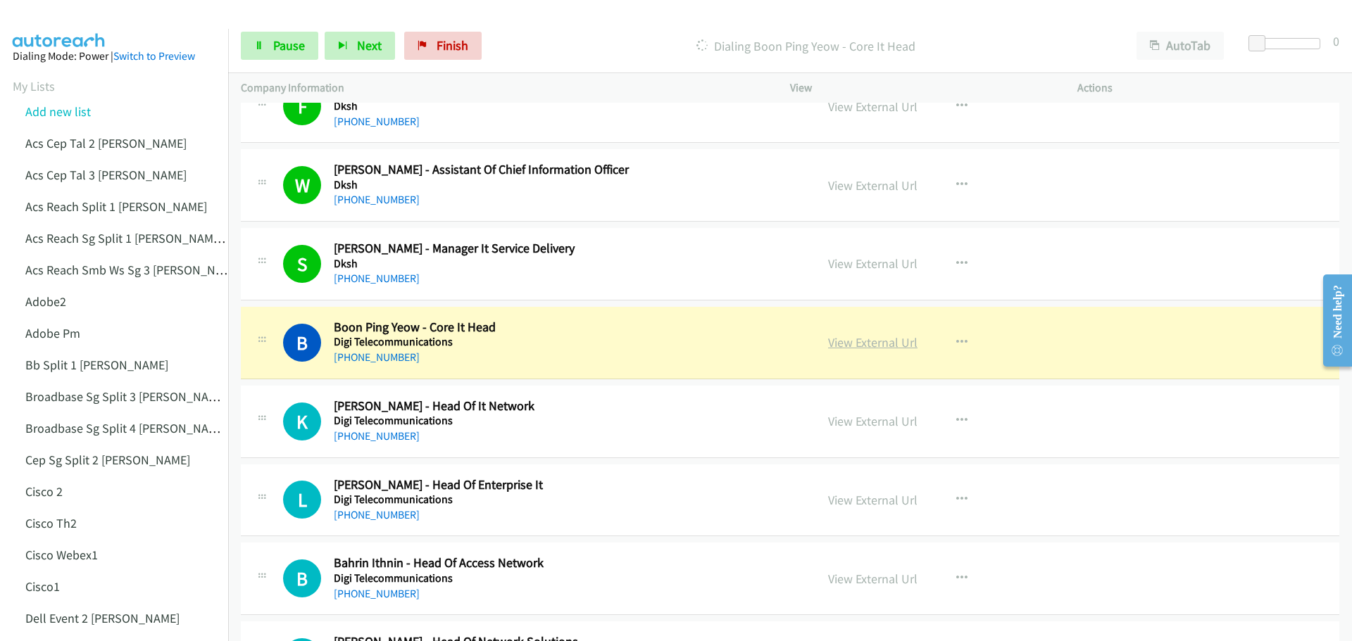
click at [869, 342] on link "View External Url" at bounding box center [872, 342] width 89 height 16
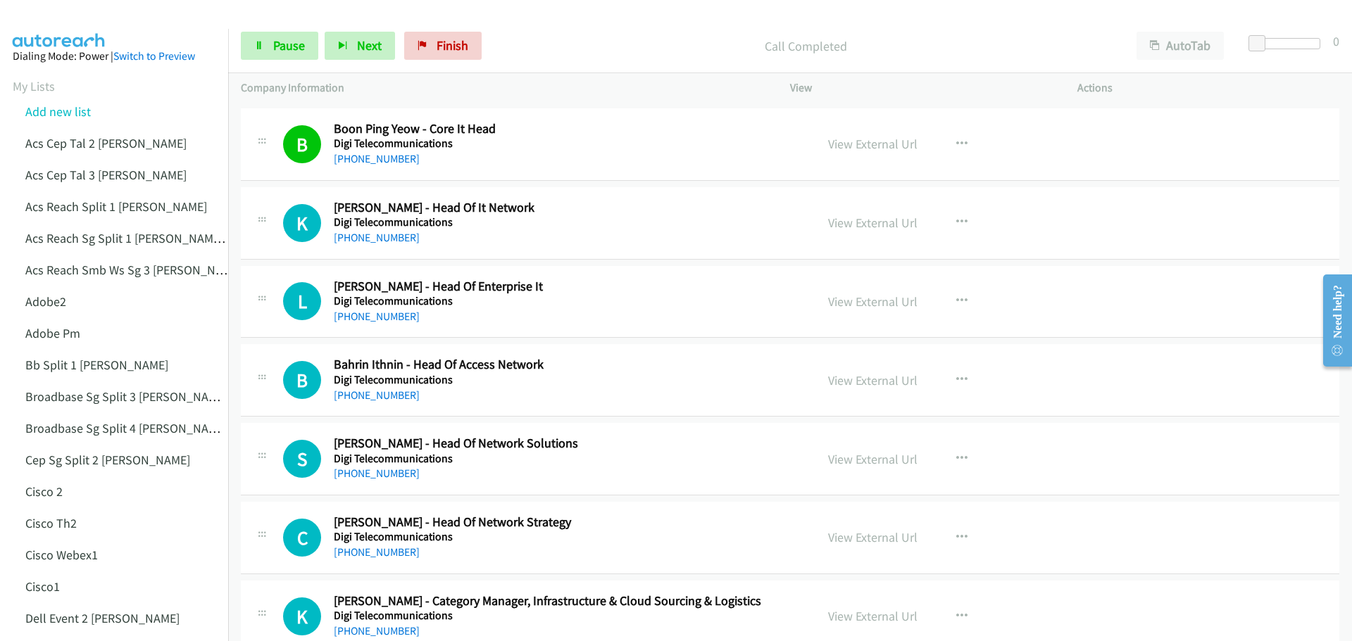
scroll to position [6196, 0]
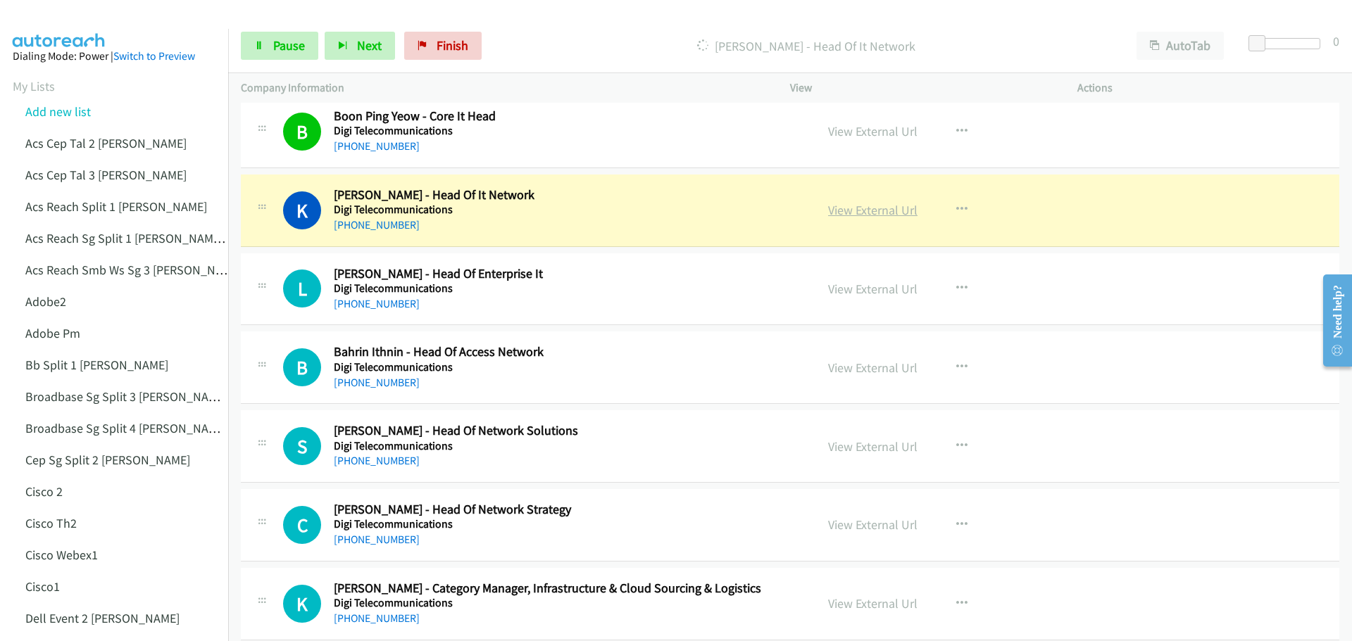
click at [869, 214] on link "View External Url" at bounding box center [872, 210] width 89 height 16
click at [296, 43] on span "Pause" at bounding box center [289, 45] width 32 height 16
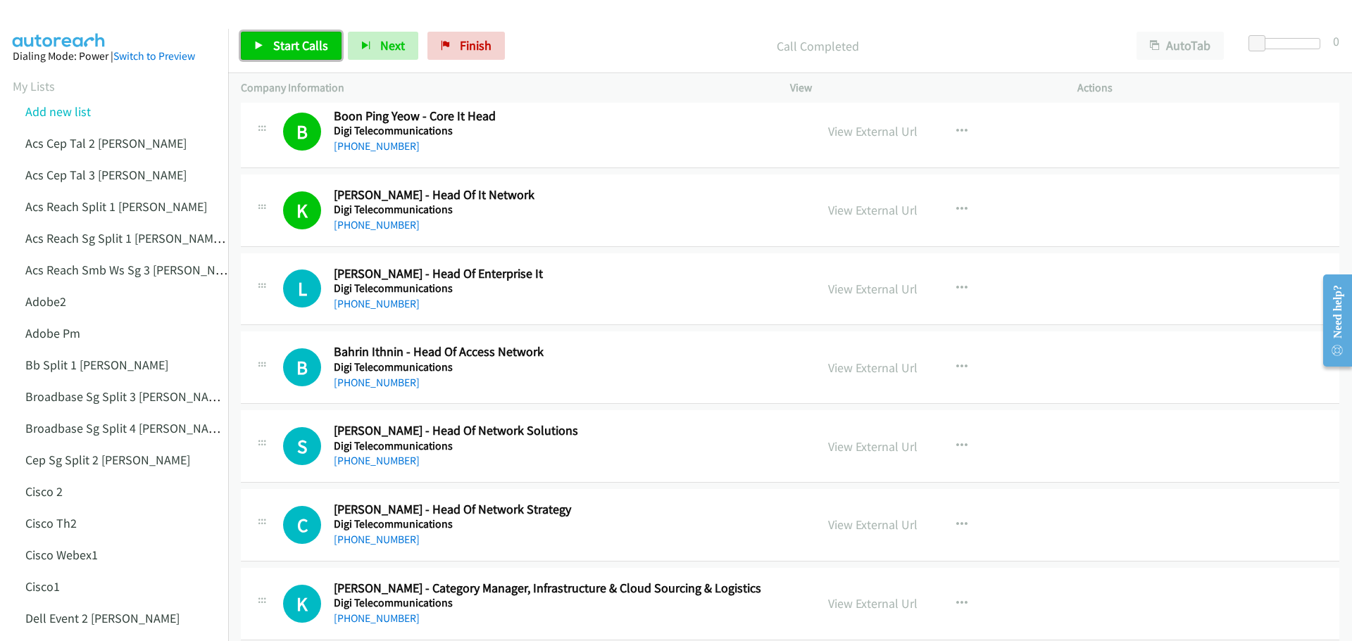
click at [303, 48] on span "Start Calls" at bounding box center [300, 45] width 55 height 16
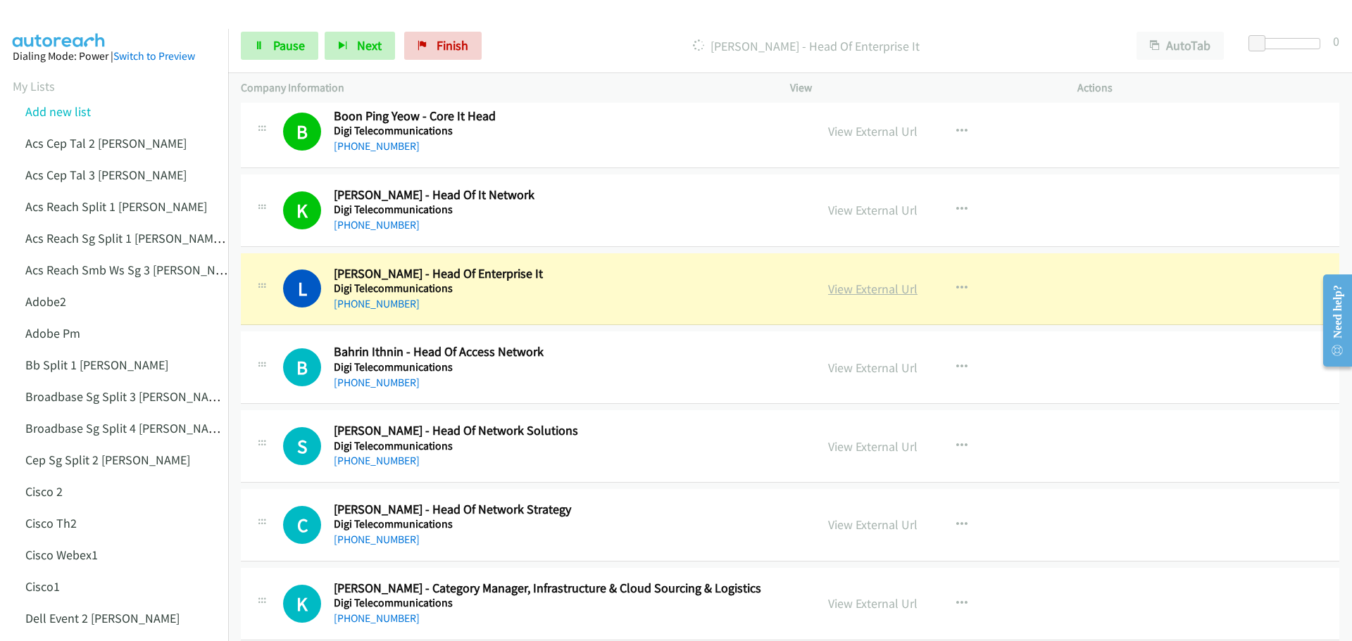
click at [861, 294] on link "View External Url" at bounding box center [872, 289] width 89 height 16
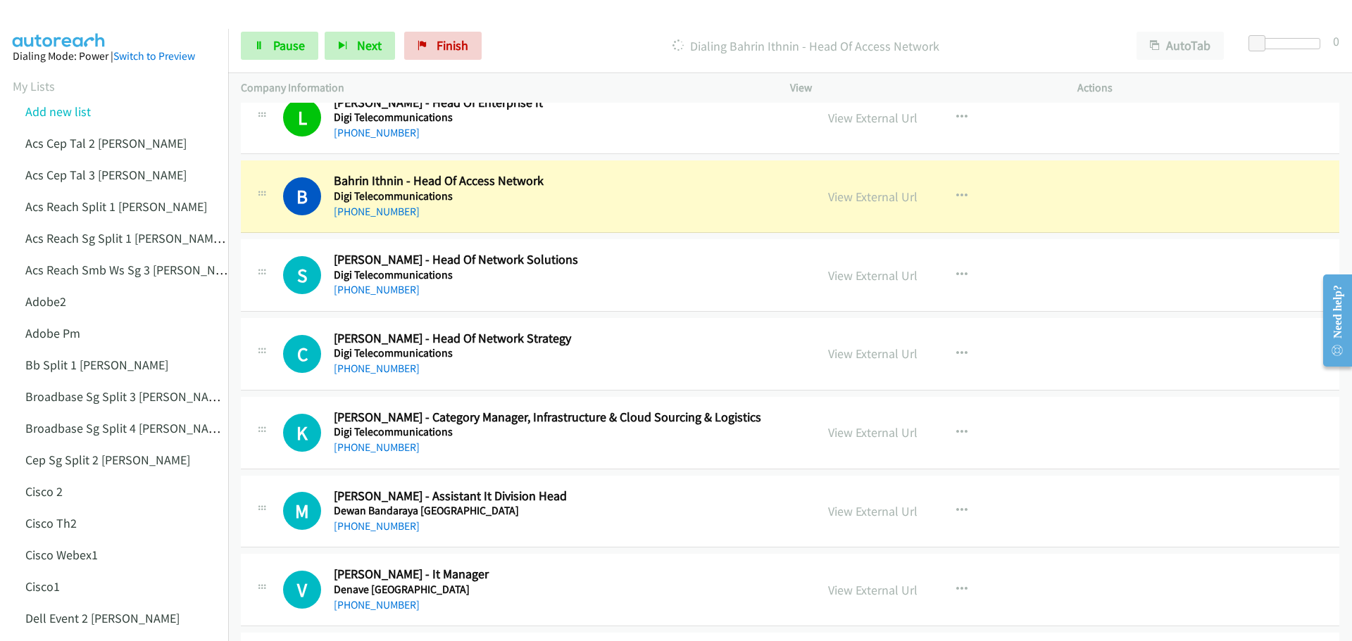
scroll to position [6407, 0]
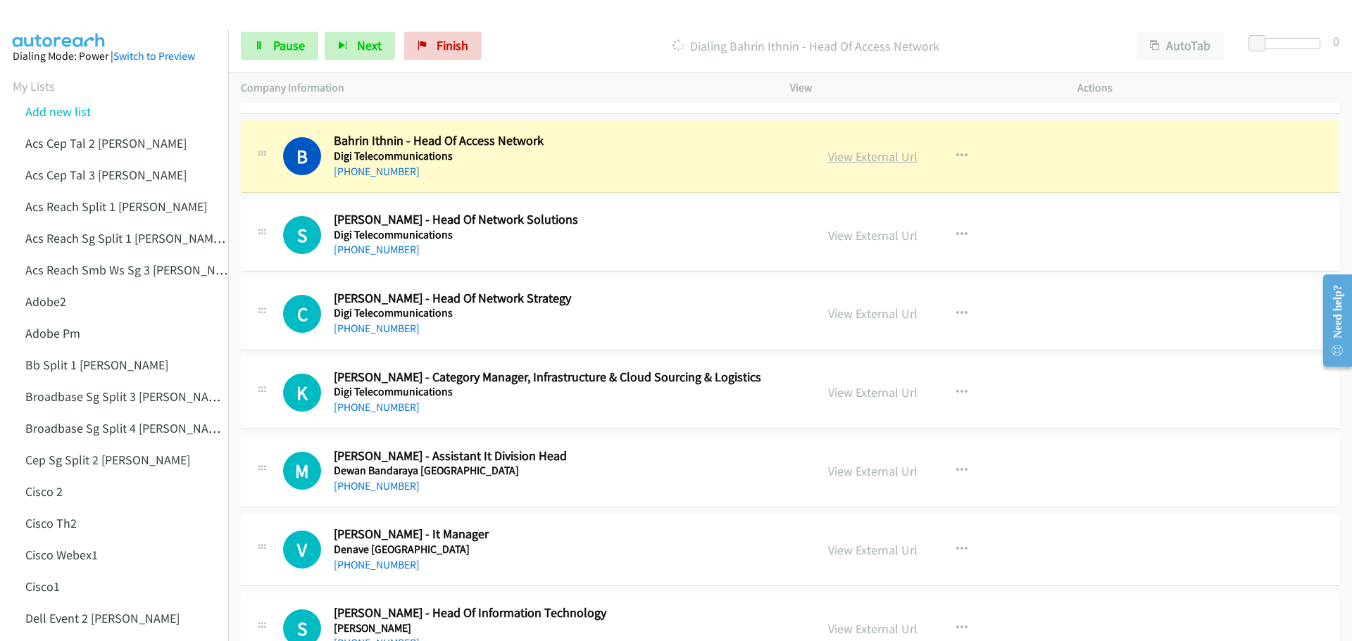
click at [851, 160] on link "View External Url" at bounding box center [872, 157] width 89 height 16
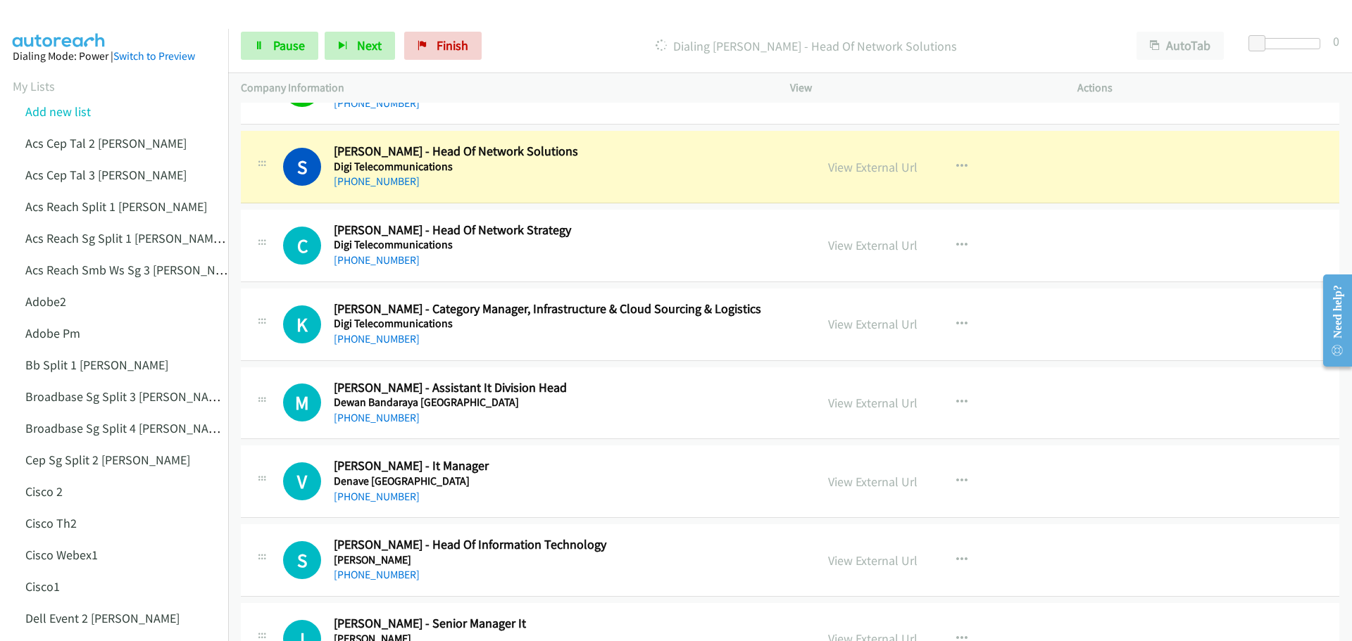
scroll to position [6478, 0]
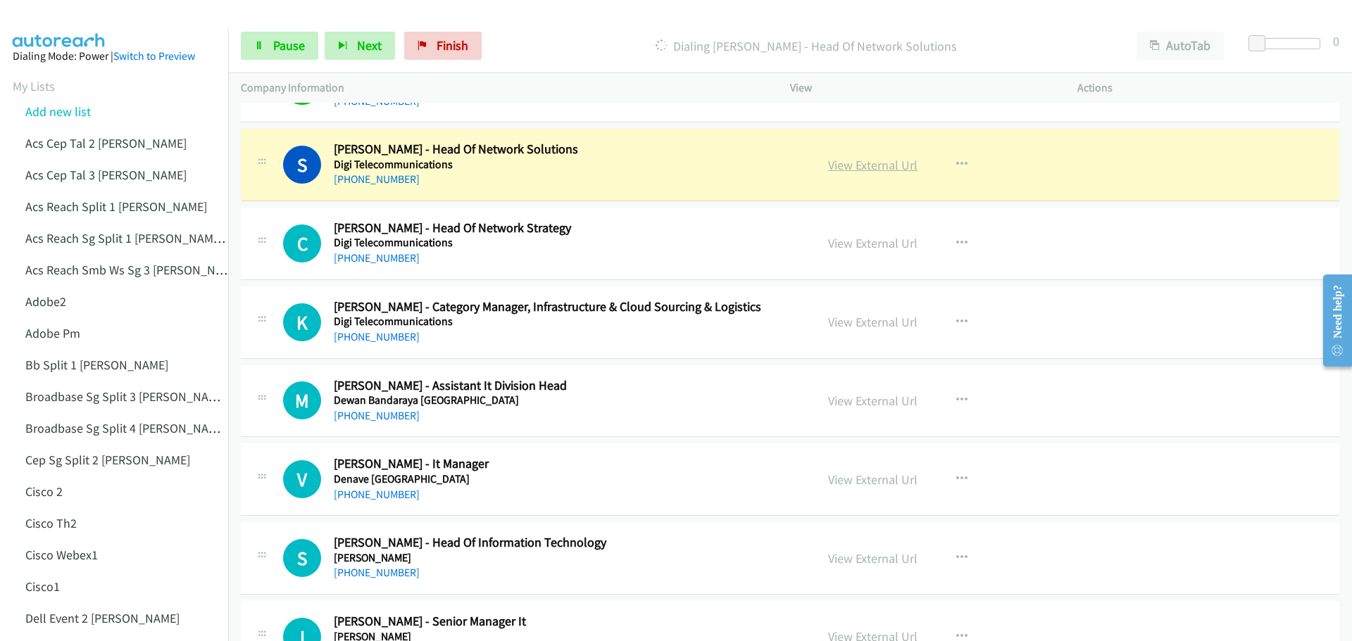
click at [878, 167] on link "View External Url" at bounding box center [872, 165] width 89 height 16
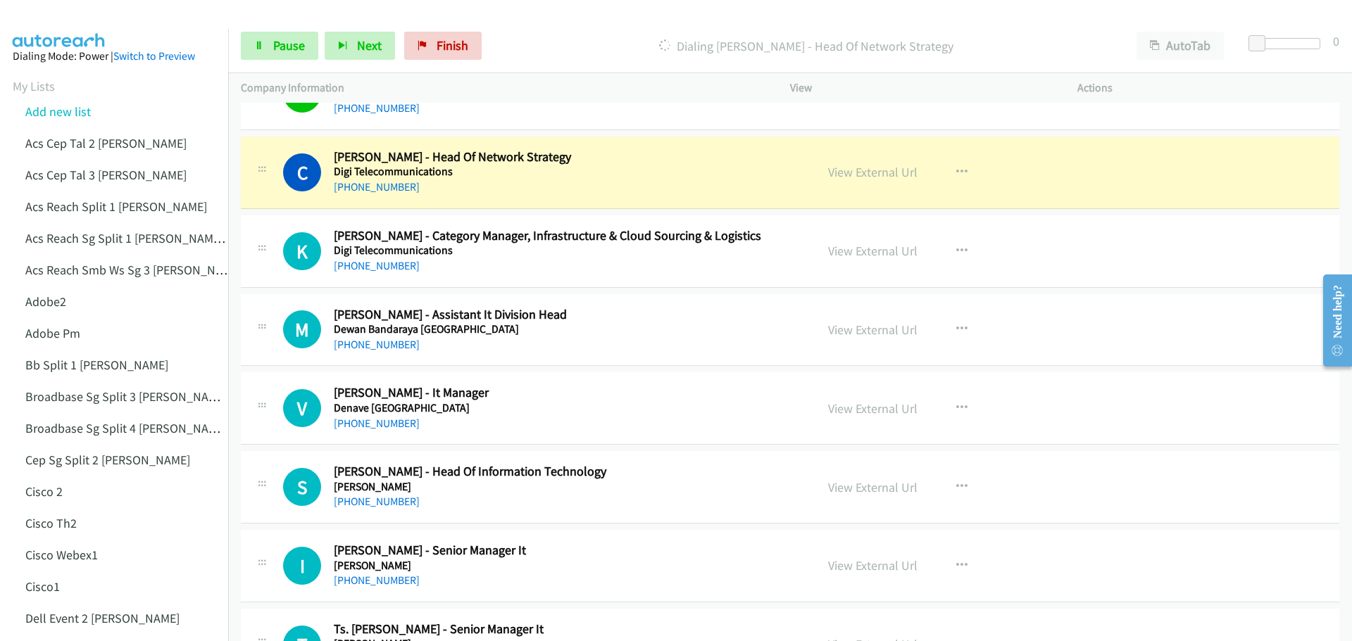
scroll to position [6548, 0]
click at [863, 172] on link "View External Url" at bounding box center [872, 173] width 89 height 16
click at [296, 46] on span "Pause" at bounding box center [289, 45] width 32 height 16
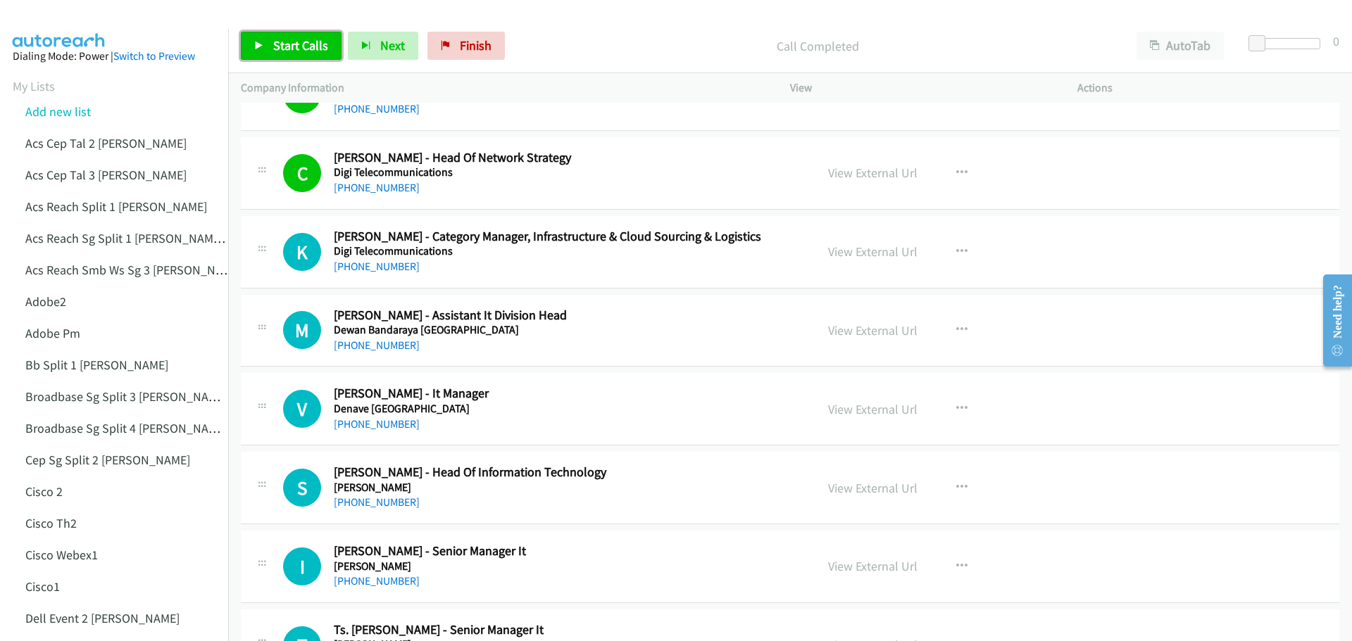
click at [293, 42] on span "Start Calls" at bounding box center [300, 45] width 55 height 16
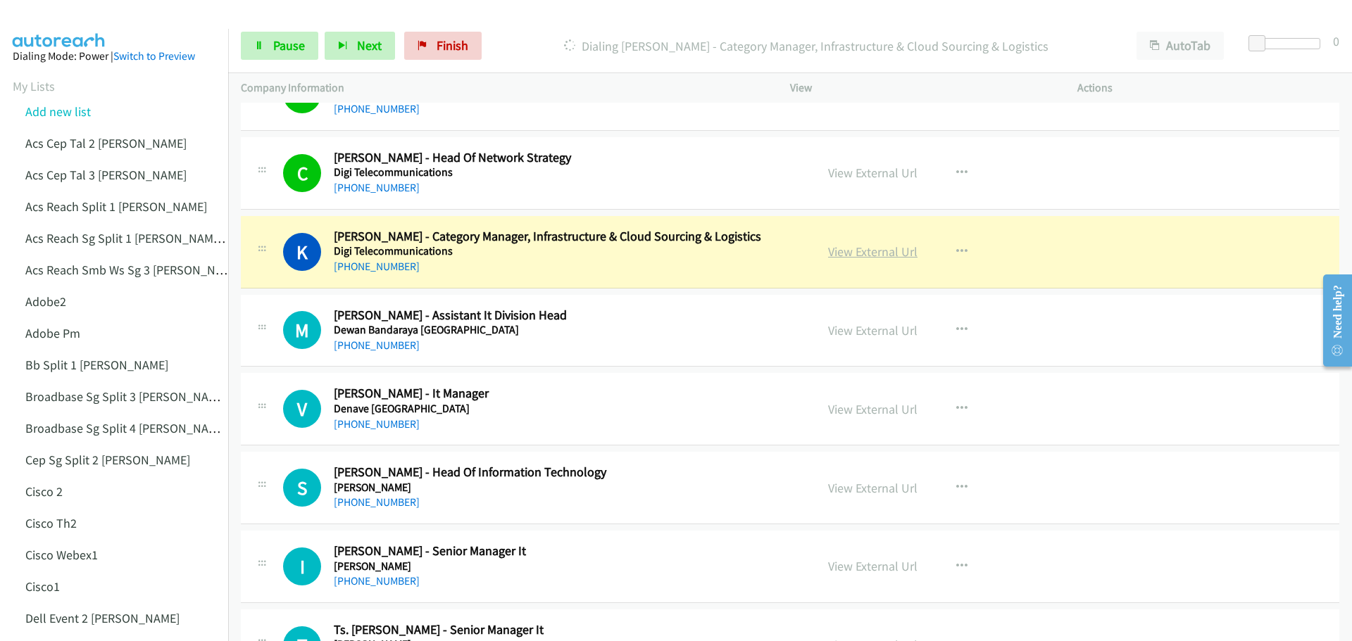
click at [889, 257] on link "View External Url" at bounding box center [872, 252] width 89 height 16
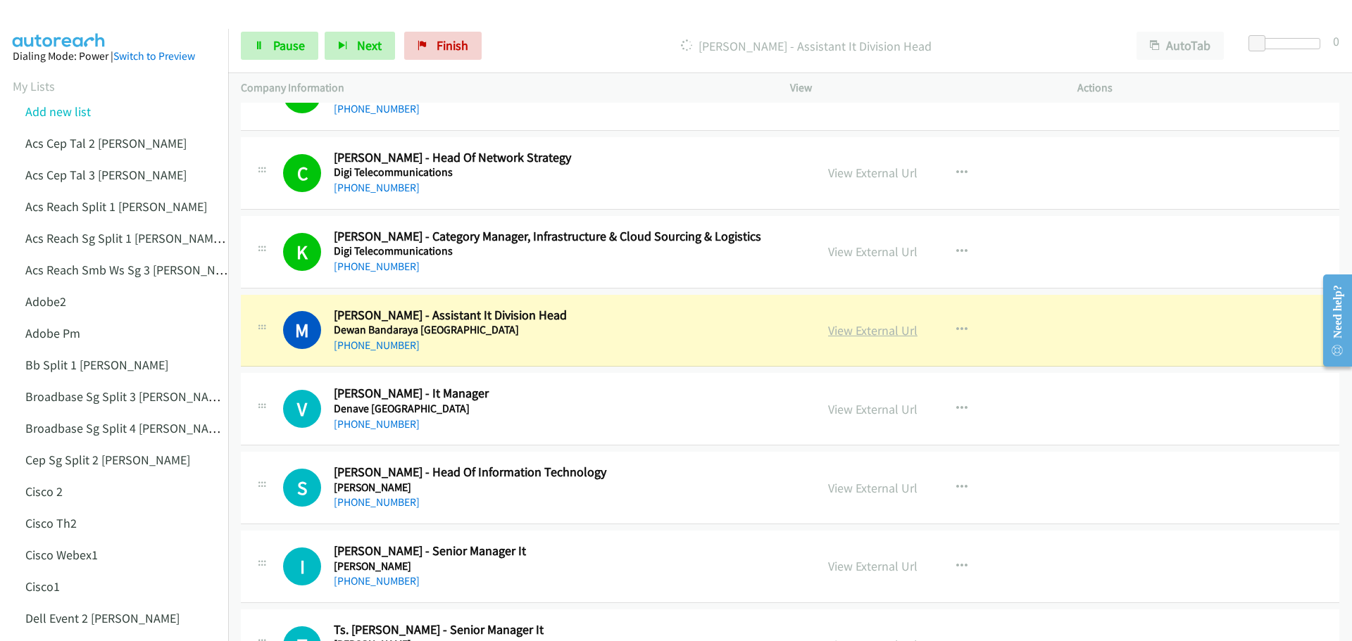
click at [864, 326] on link "View External Url" at bounding box center [872, 330] width 89 height 16
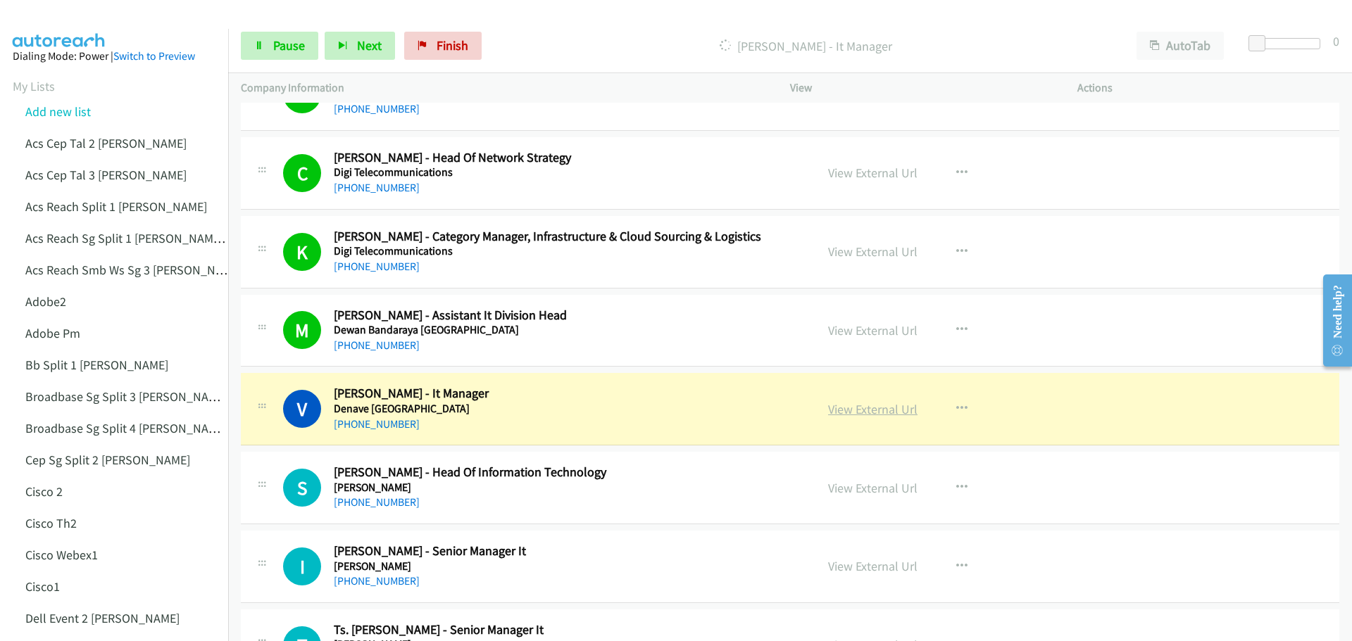
click at [853, 415] on link "View External Url" at bounding box center [872, 409] width 89 height 16
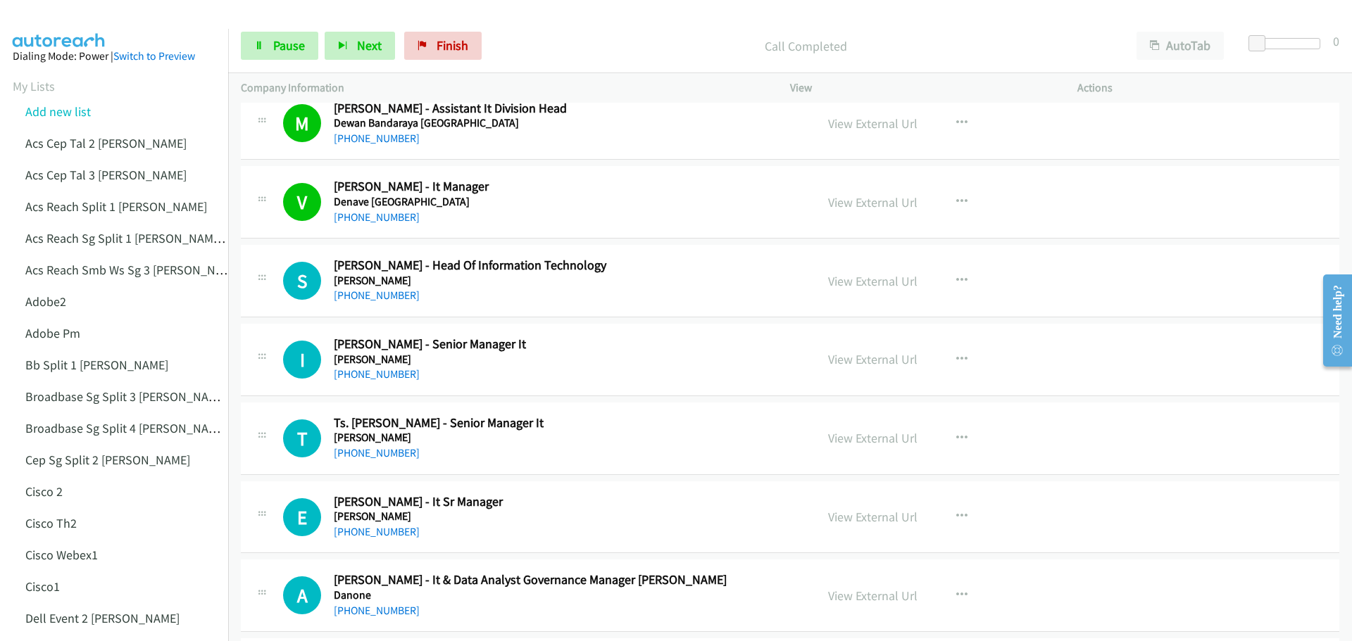
scroll to position [6830, 0]
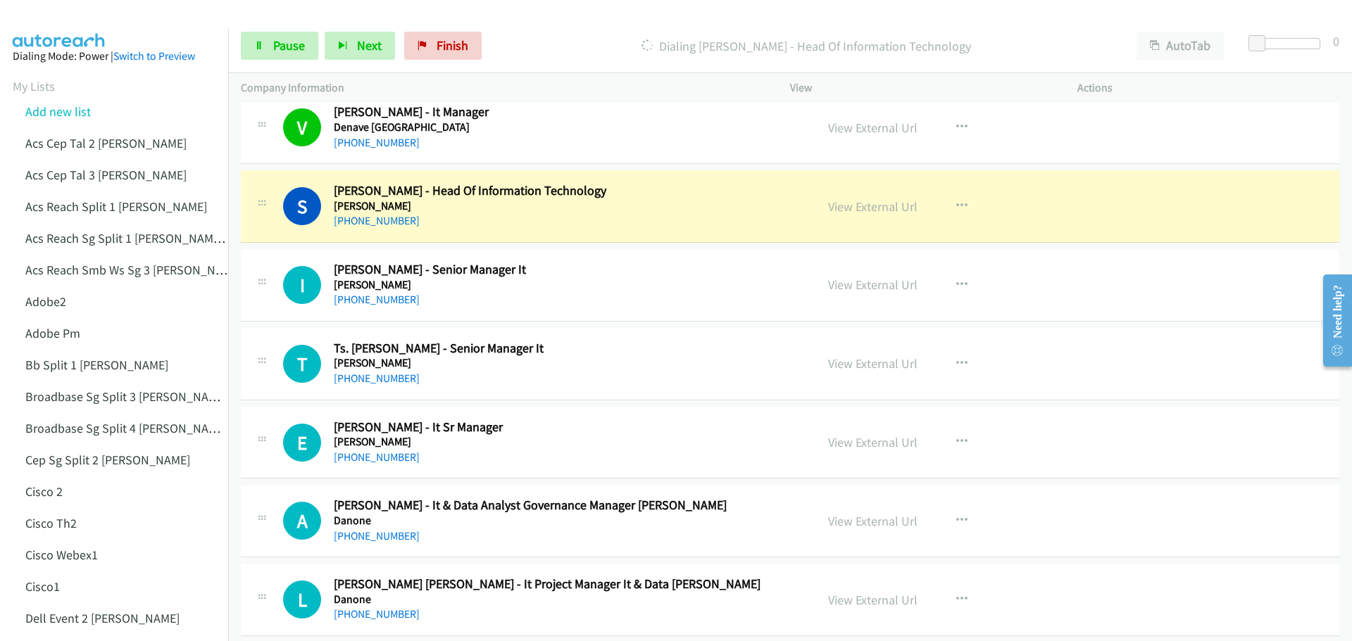
click at [864, 197] on div "View External Url" at bounding box center [872, 206] width 89 height 19
click at [865, 207] on link "View External Url" at bounding box center [872, 207] width 89 height 16
click at [277, 51] on span "Pause" at bounding box center [289, 45] width 32 height 16
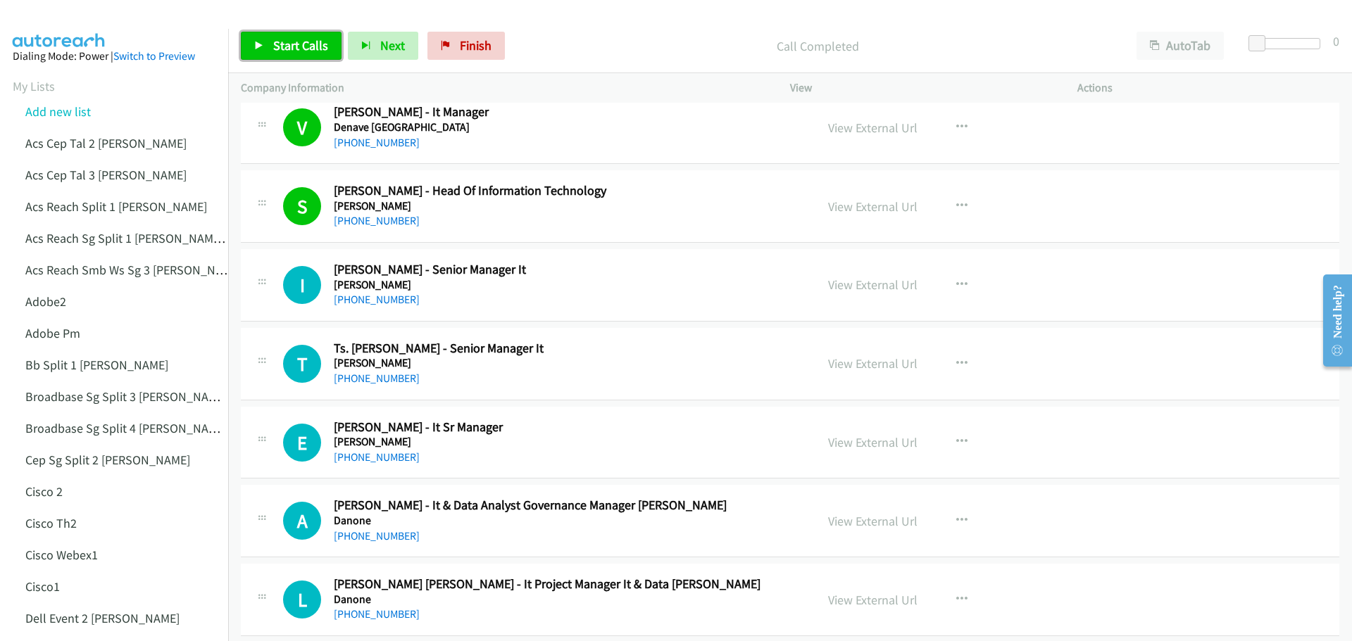
click at [296, 35] on link "Start Calls" at bounding box center [291, 46] width 101 height 28
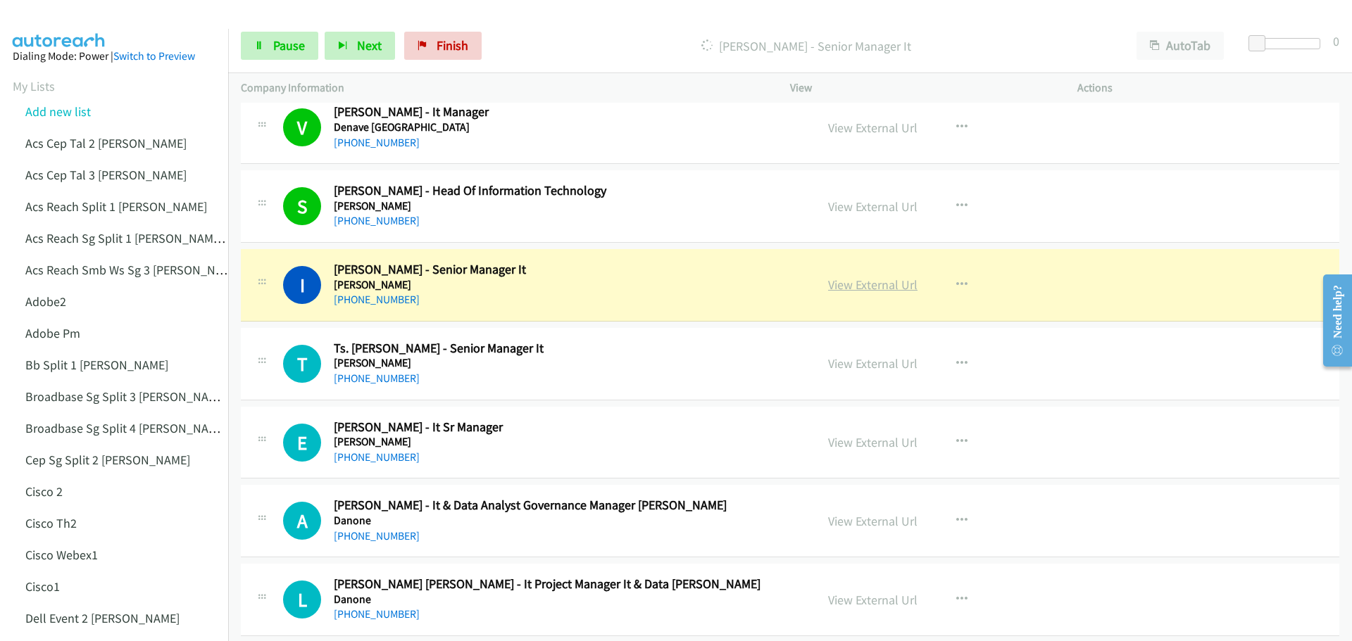
click at [870, 286] on link "View External Url" at bounding box center [872, 285] width 89 height 16
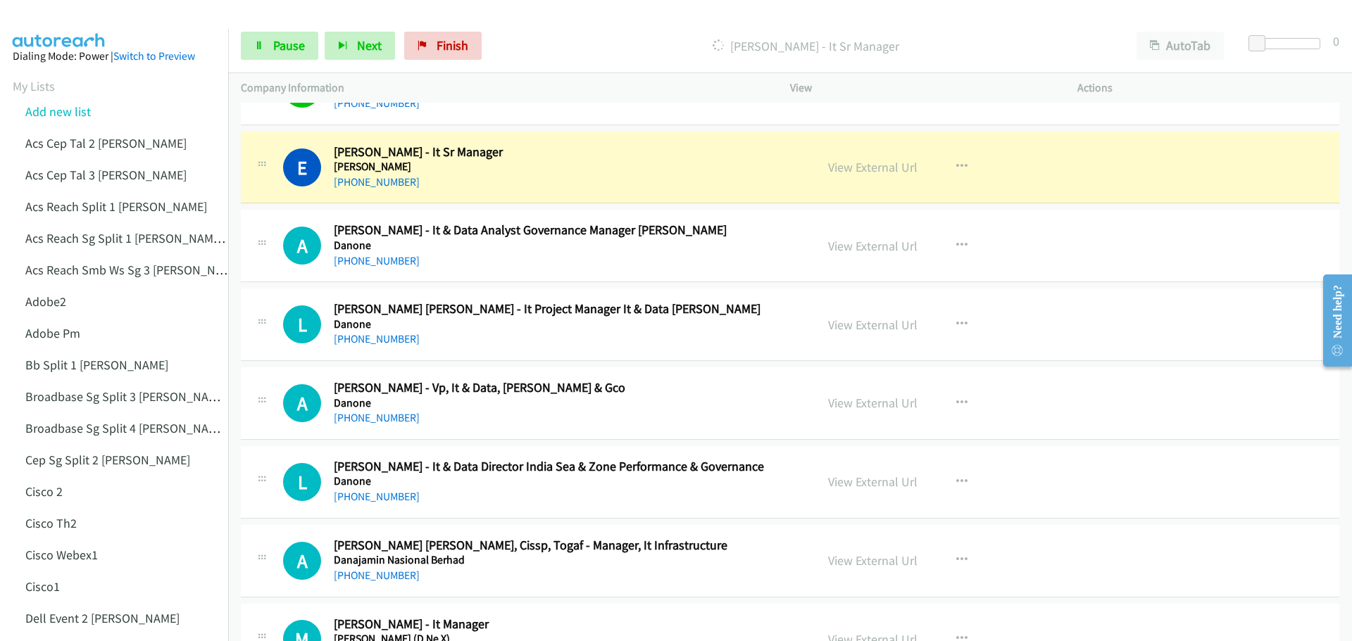
scroll to position [7112, 0]
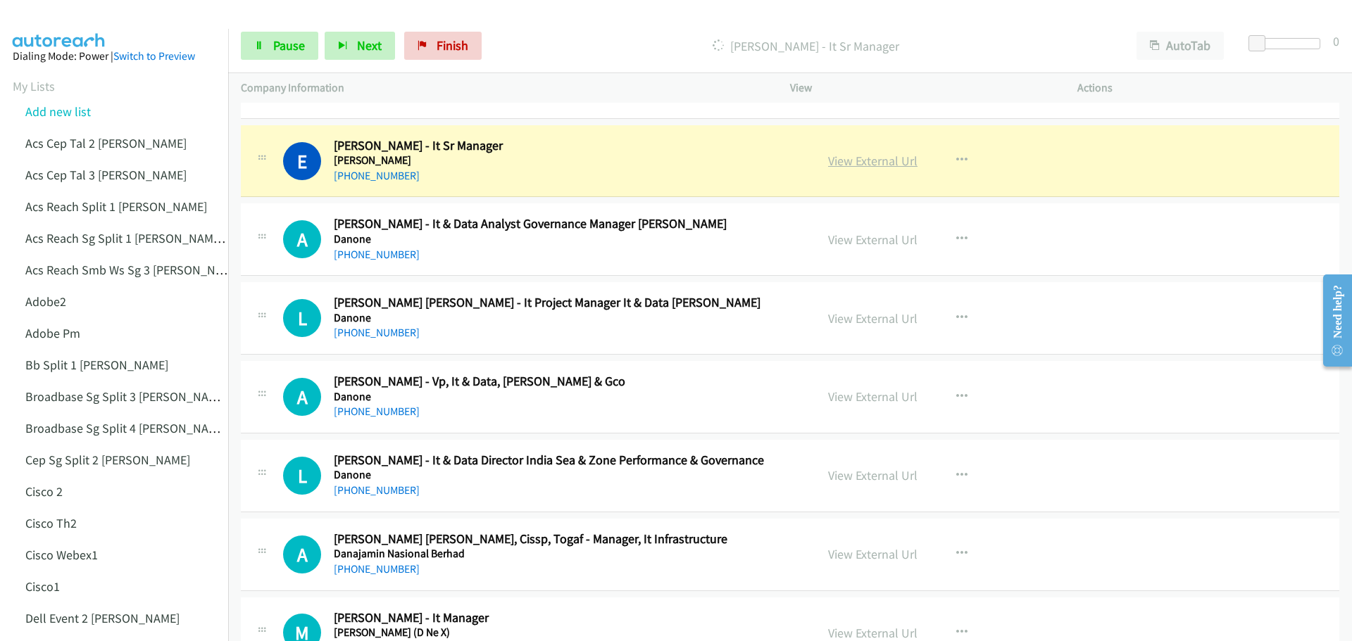
click at [863, 169] on link "View External Url" at bounding box center [872, 161] width 89 height 16
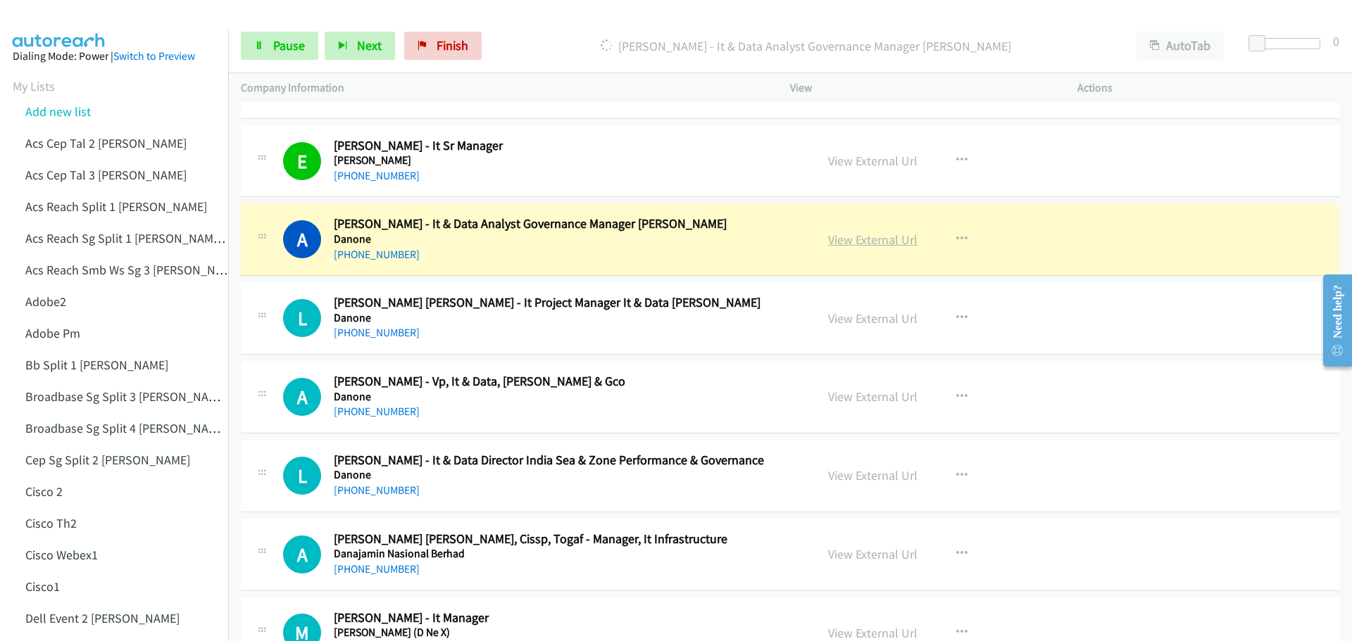
click at [875, 236] on link "View External Url" at bounding box center [872, 240] width 89 height 16
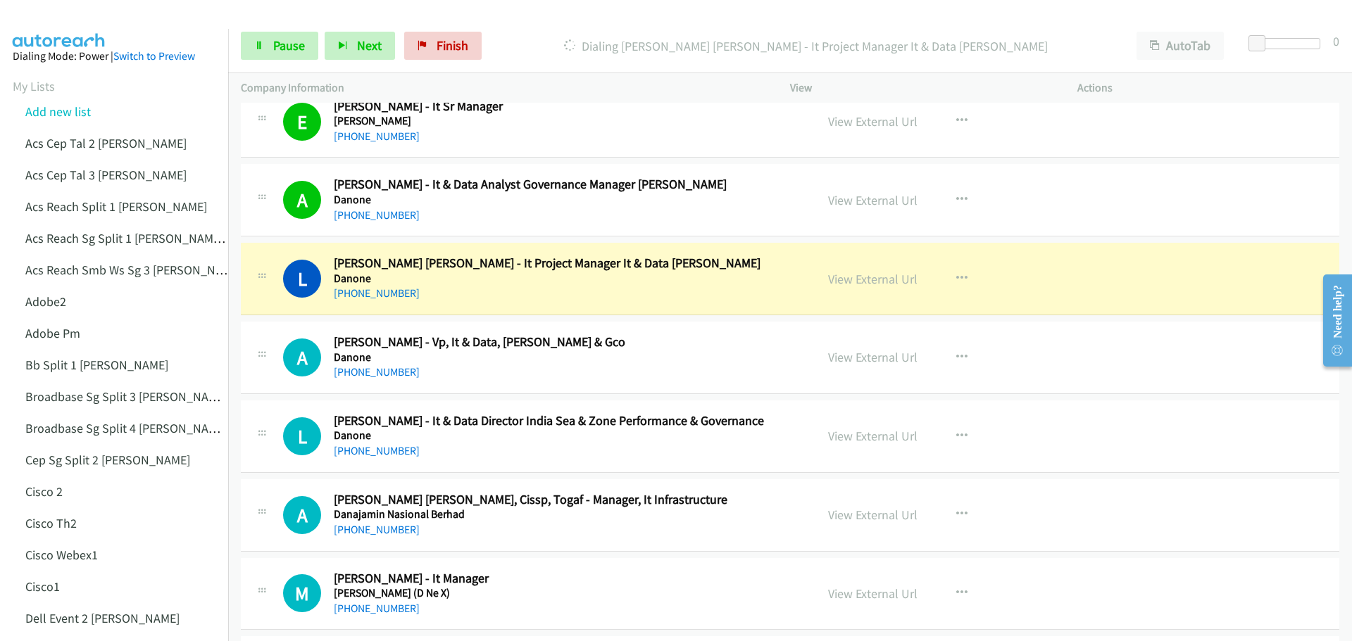
scroll to position [7252, 0]
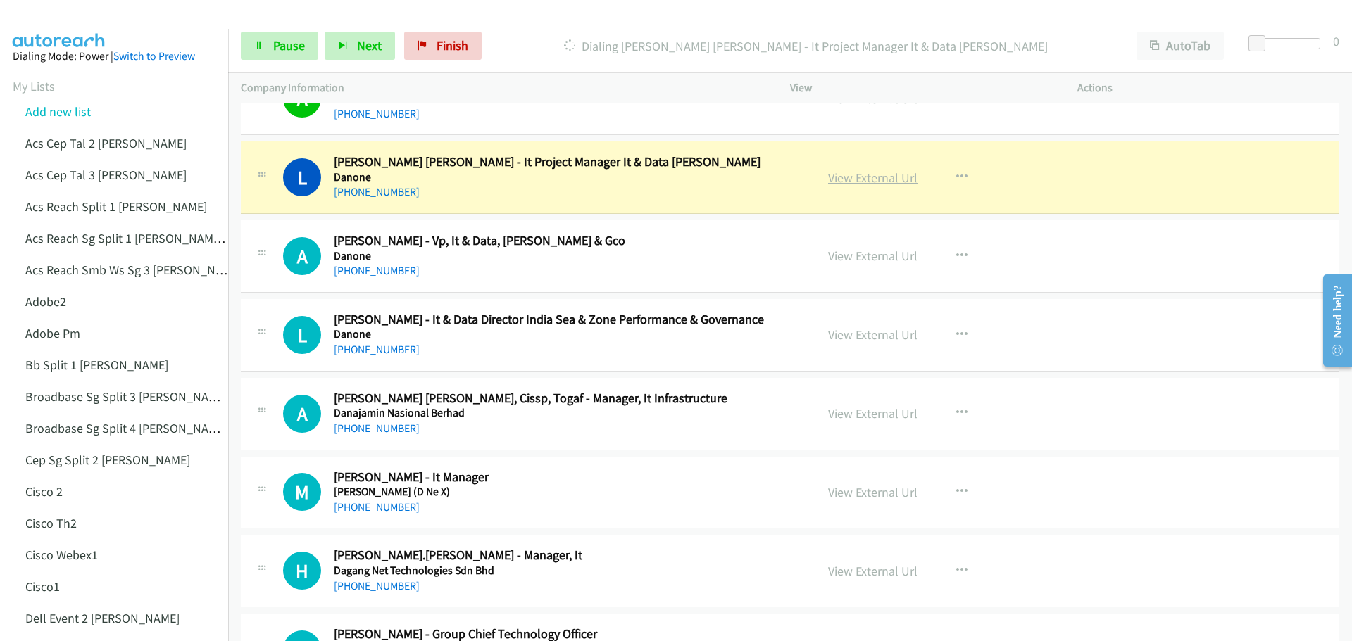
click at [892, 180] on link "View External Url" at bounding box center [872, 178] width 89 height 16
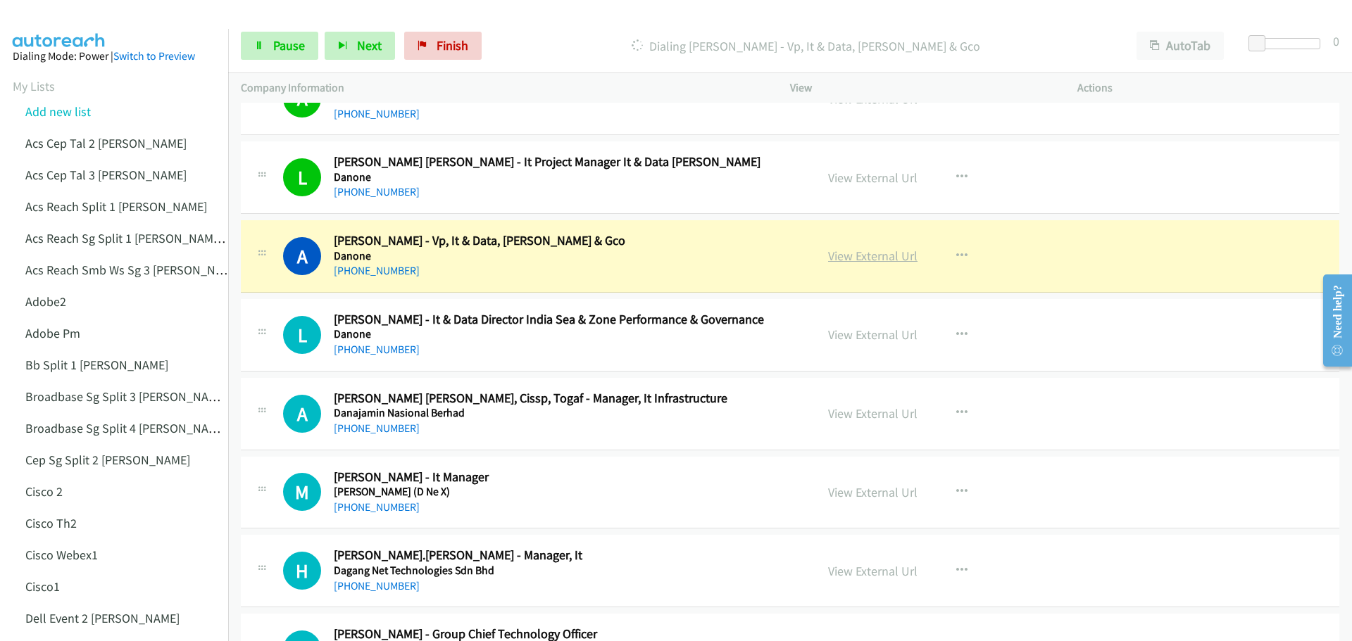
click at [862, 263] on link "View External Url" at bounding box center [872, 256] width 89 height 16
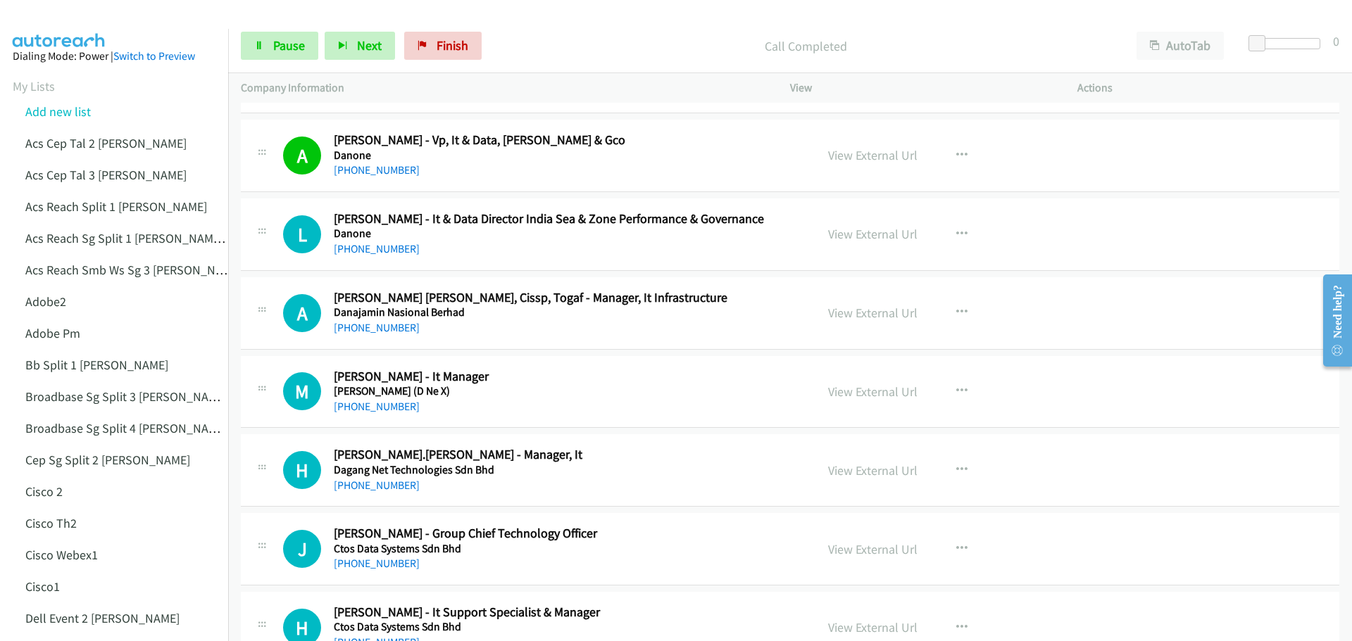
scroll to position [7393, 0]
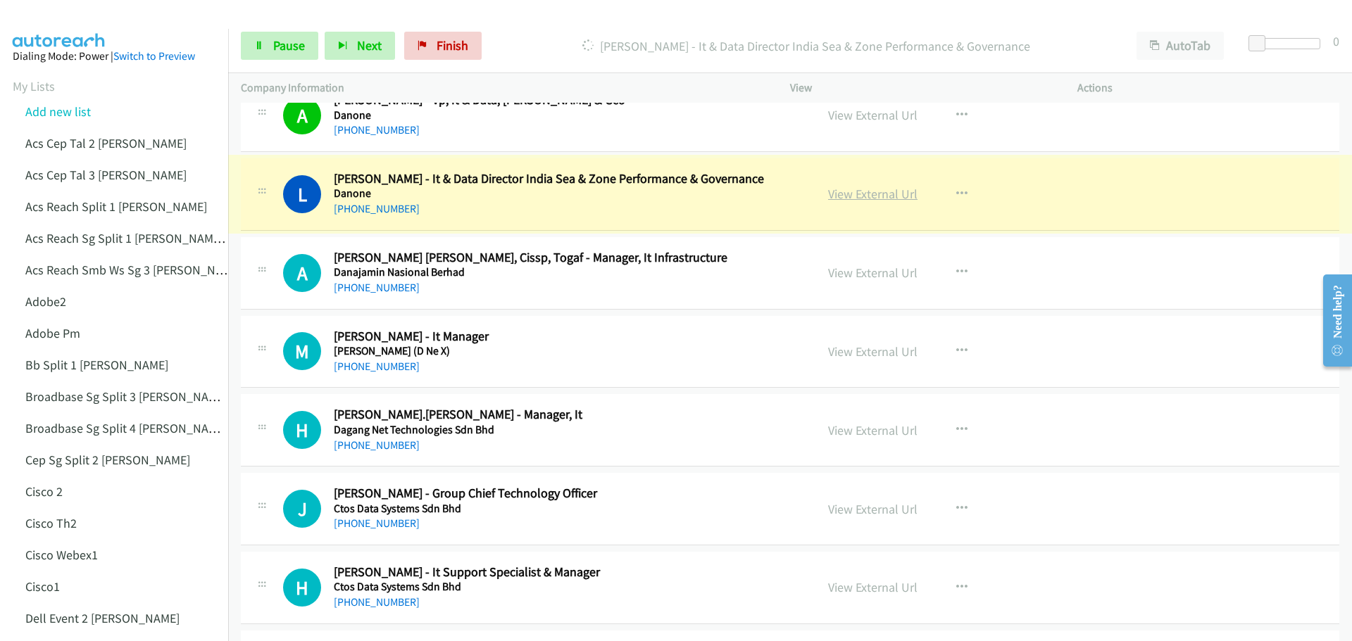
click at [863, 196] on link "View External Url" at bounding box center [872, 194] width 89 height 16
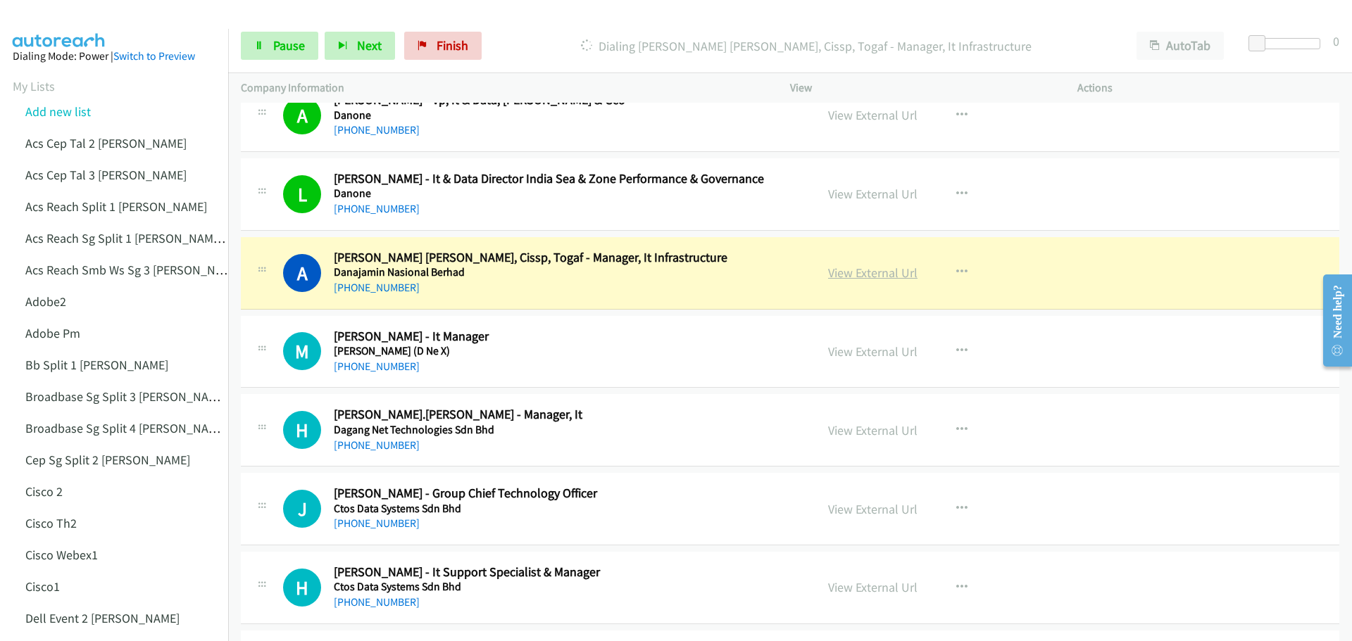
click at [865, 277] on link "View External Url" at bounding box center [872, 273] width 89 height 16
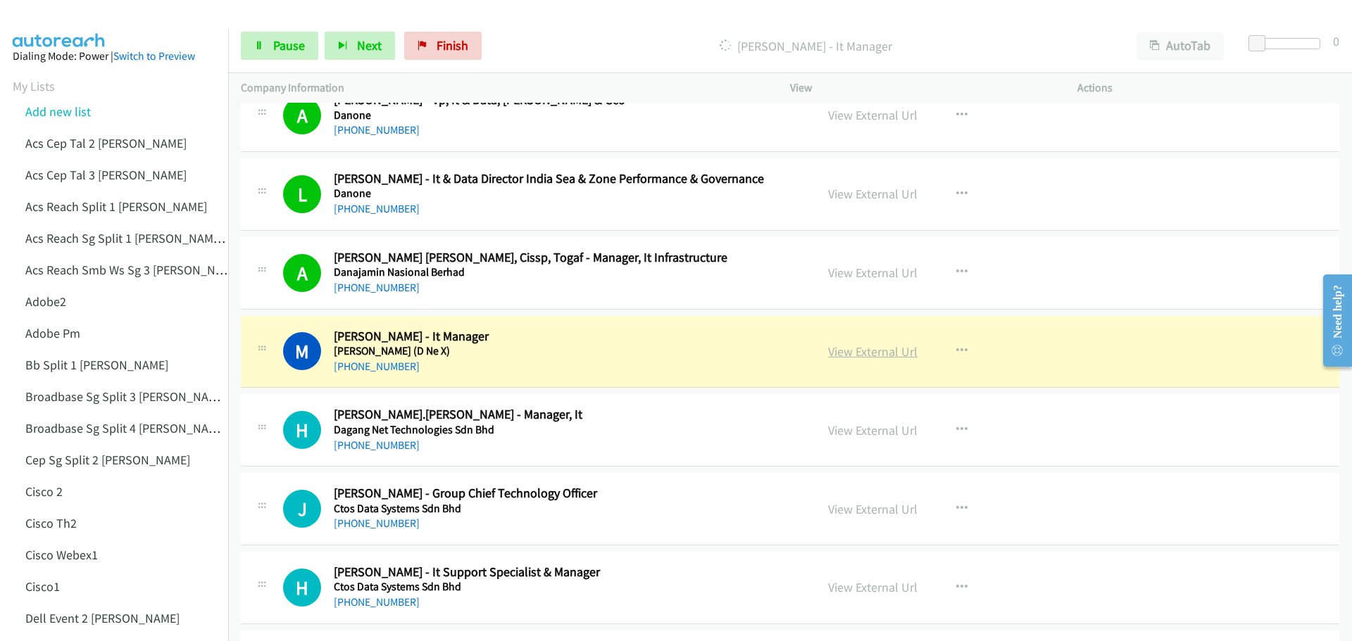
click at [851, 356] on link "View External Url" at bounding box center [872, 352] width 89 height 16
click at [306, 46] on link "Pause" at bounding box center [279, 46] width 77 height 28
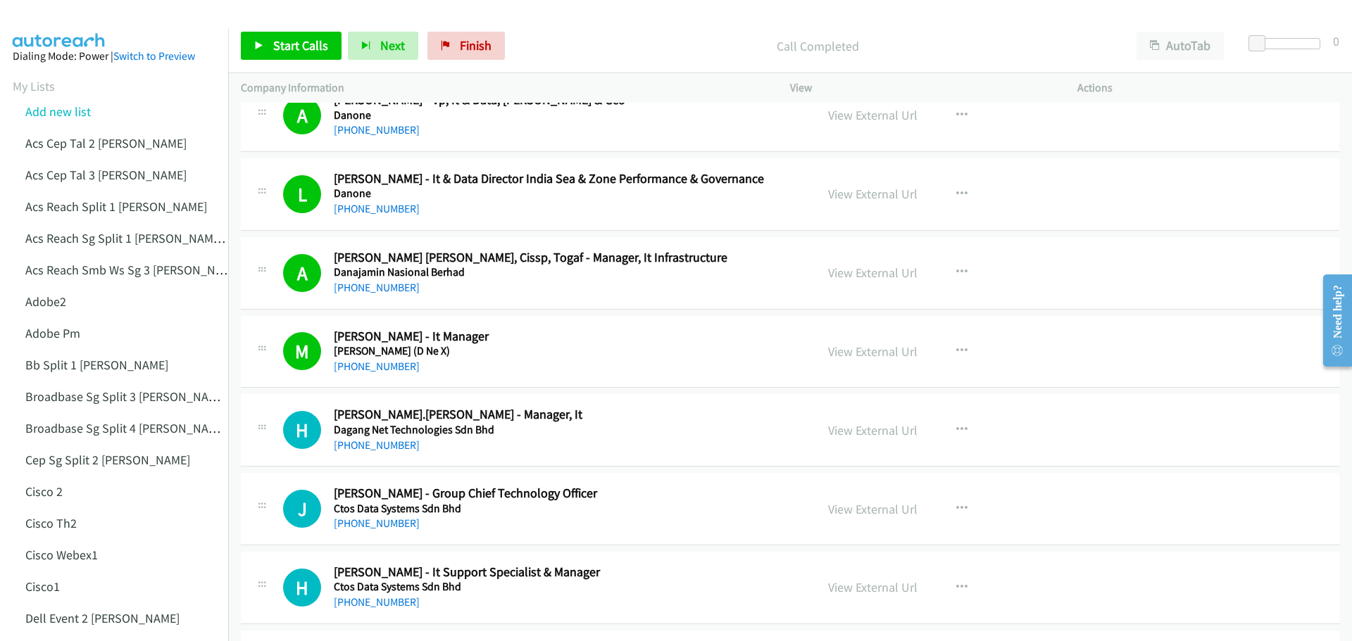
click at [295, 30] on div "Start Calls Pause Next Finish Call Completed AutoTab AutoTab 0" at bounding box center [790, 46] width 1124 height 54
click at [293, 49] on span "Start Calls" at bounding box center [300, 45] width 55 height 16
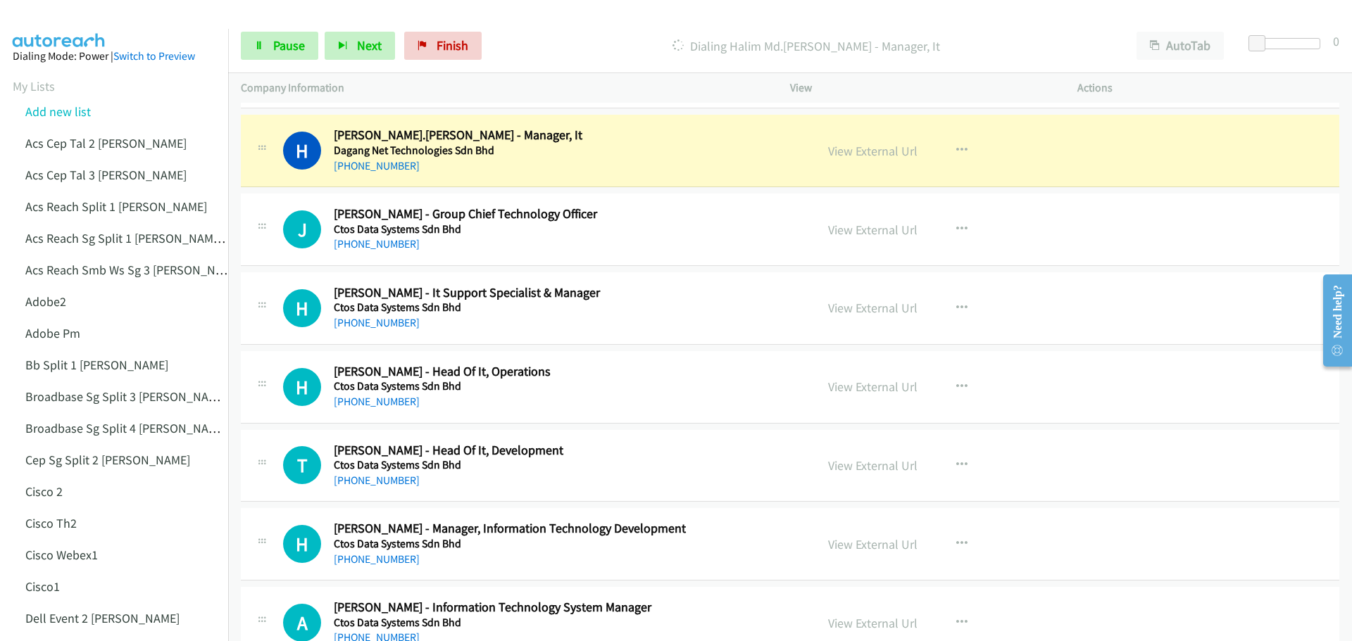
scroll to position [7675, 0]
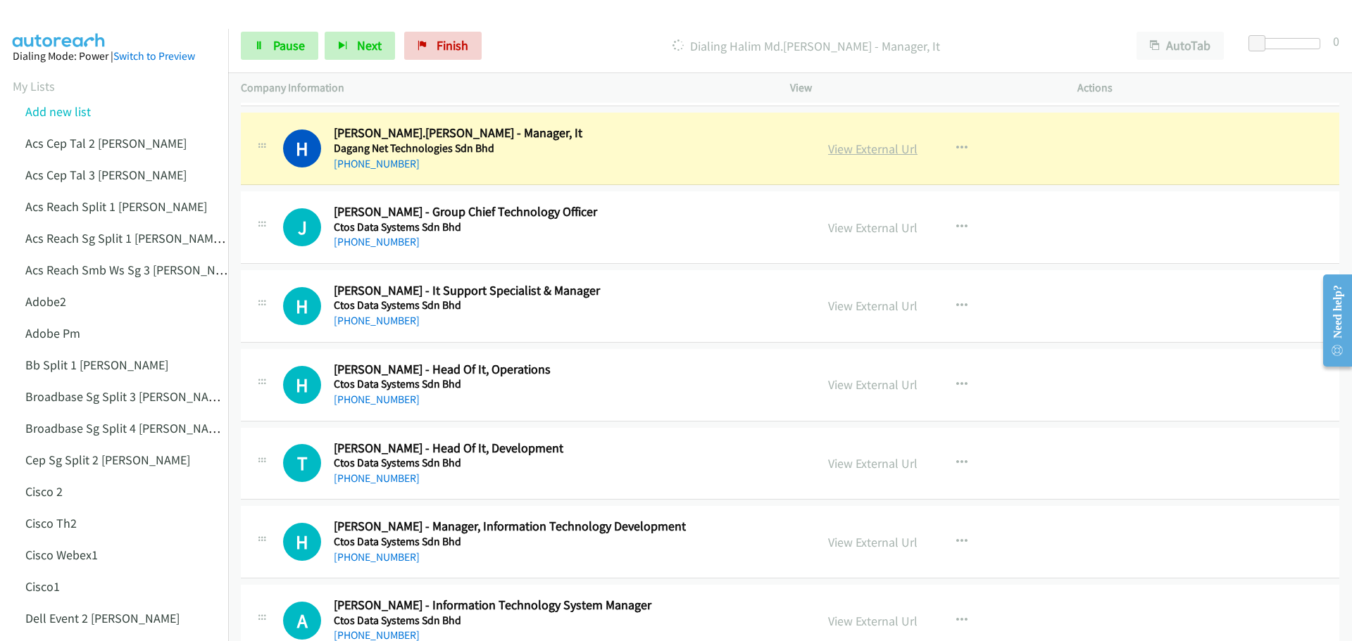
click at [863, 146] on link "View External Url" at bounding box center [872, 149] width 89 height 16
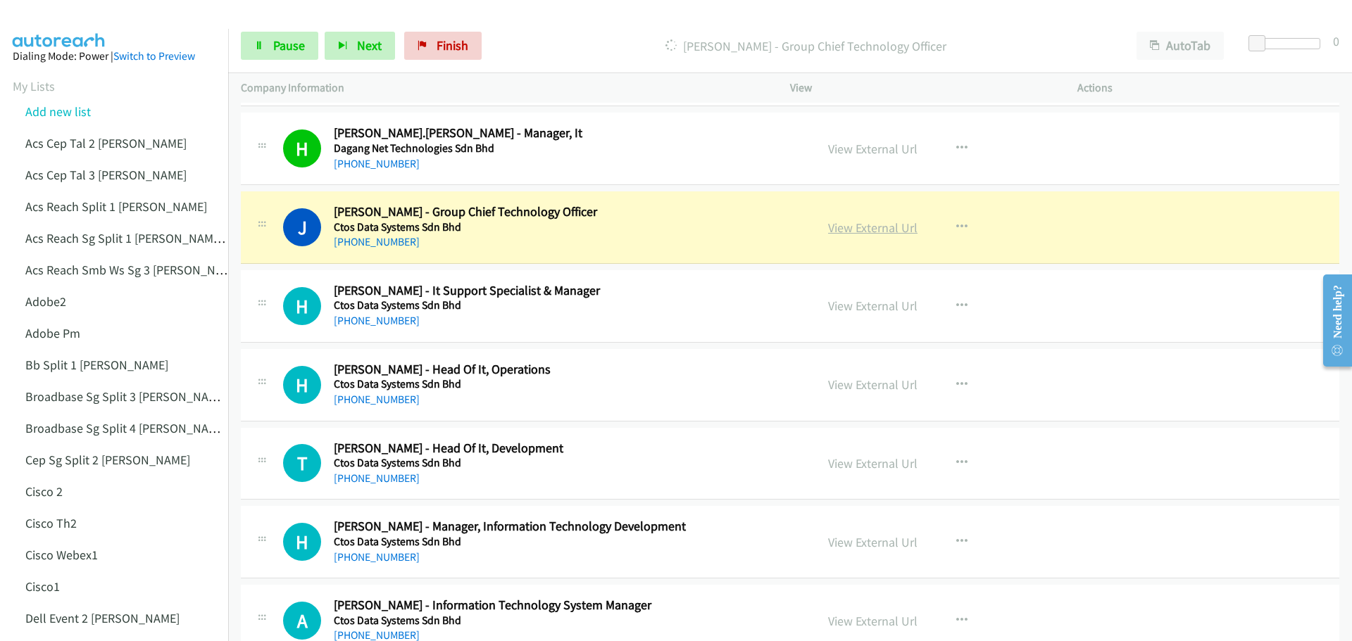
click at [904, 230] on link "View External Url" at bounding box center [872, 228] width 89 height 16
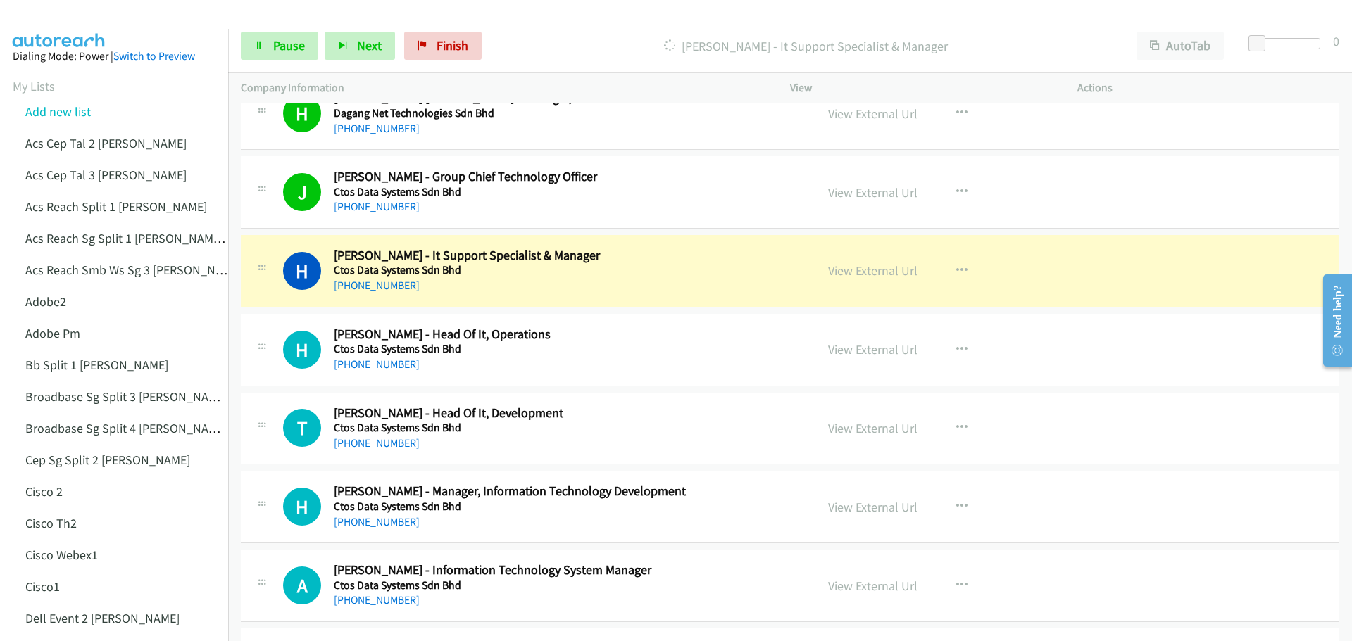
scroll to position [7745, 0]
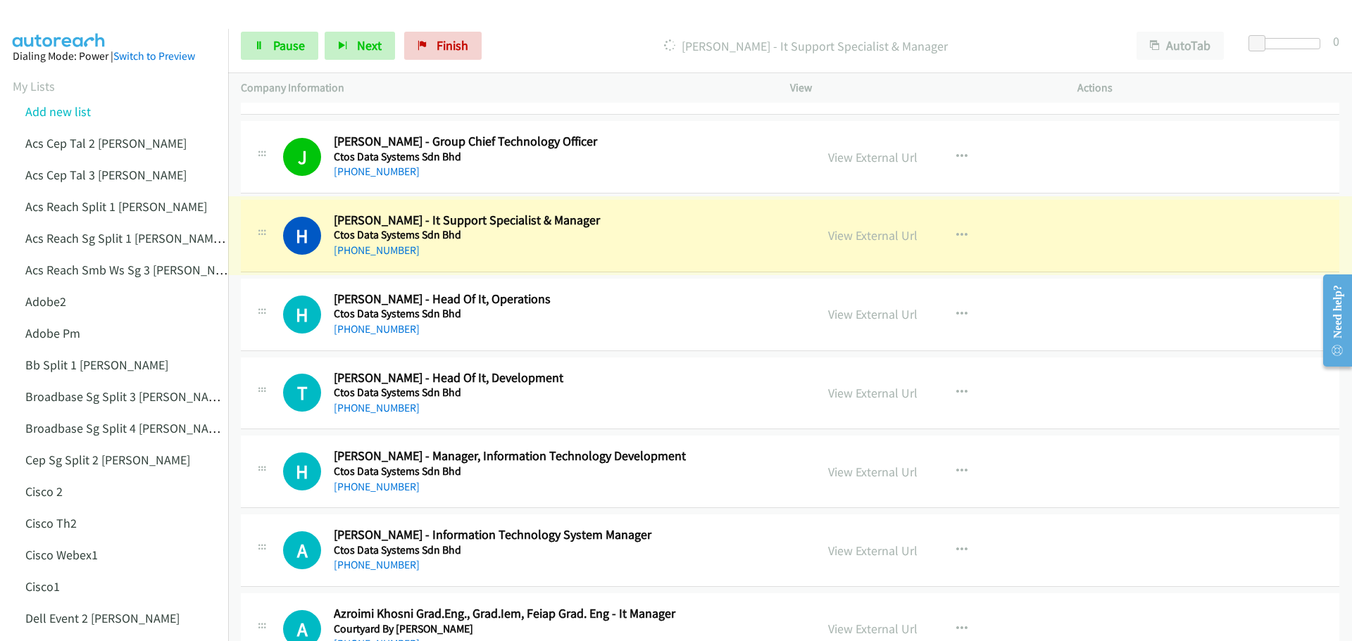
click at [852, 238] on link "View External Url" at bounding box center [872, 235] width 89 height 16
click at [295, 44] on span "Pause" at bounding box center [289, 45] width 32 height 16
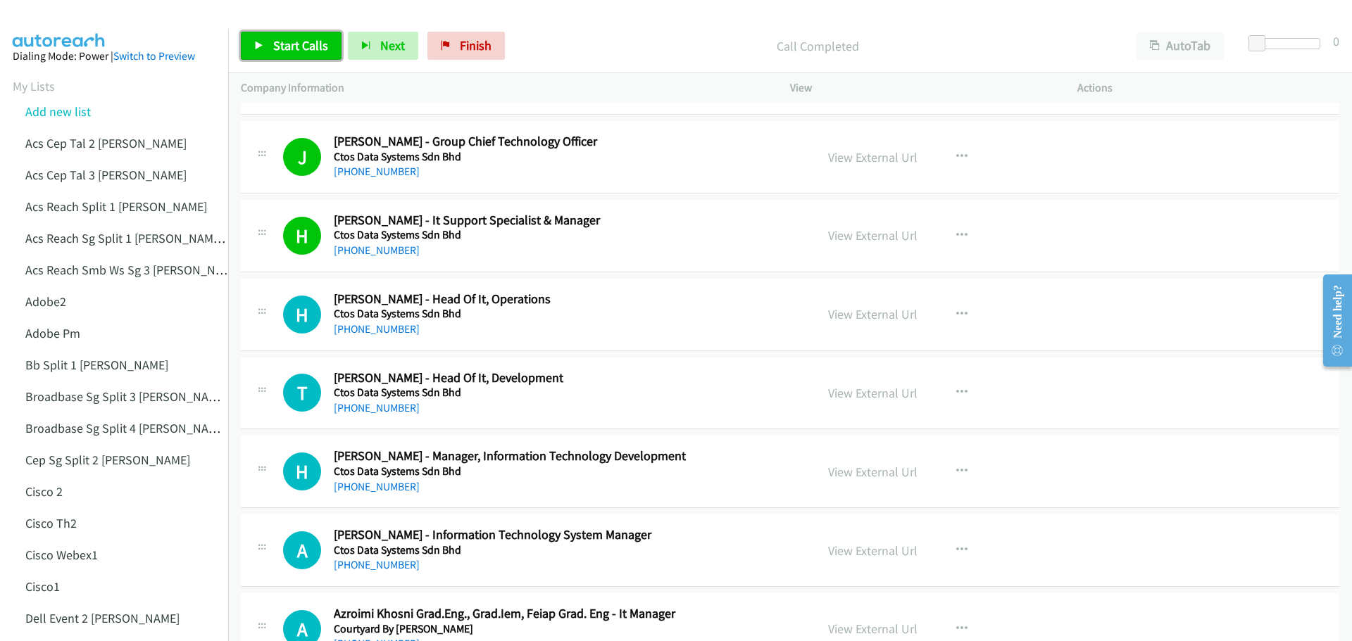
click at [285, 32] on link "Start Calls" at bounding box center [291, 46] width 101 height 28
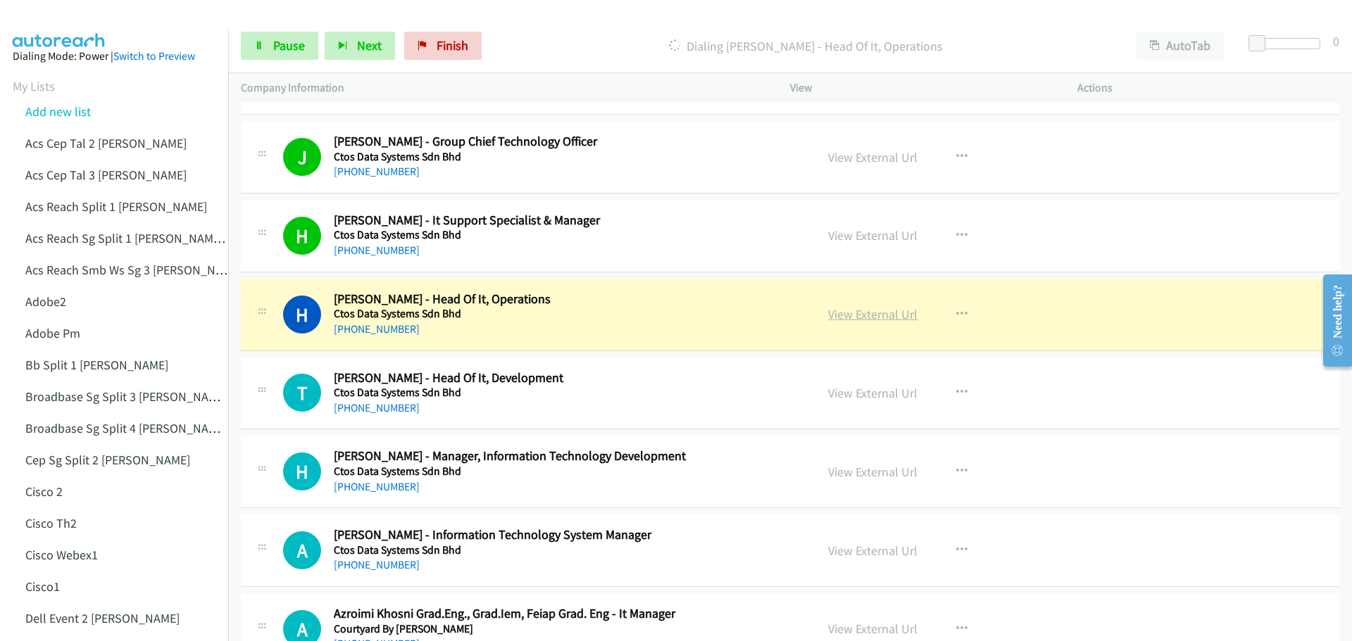
click at [858, 320] on link "View External Url" at bounding box center [872, 314] width 89 height 16
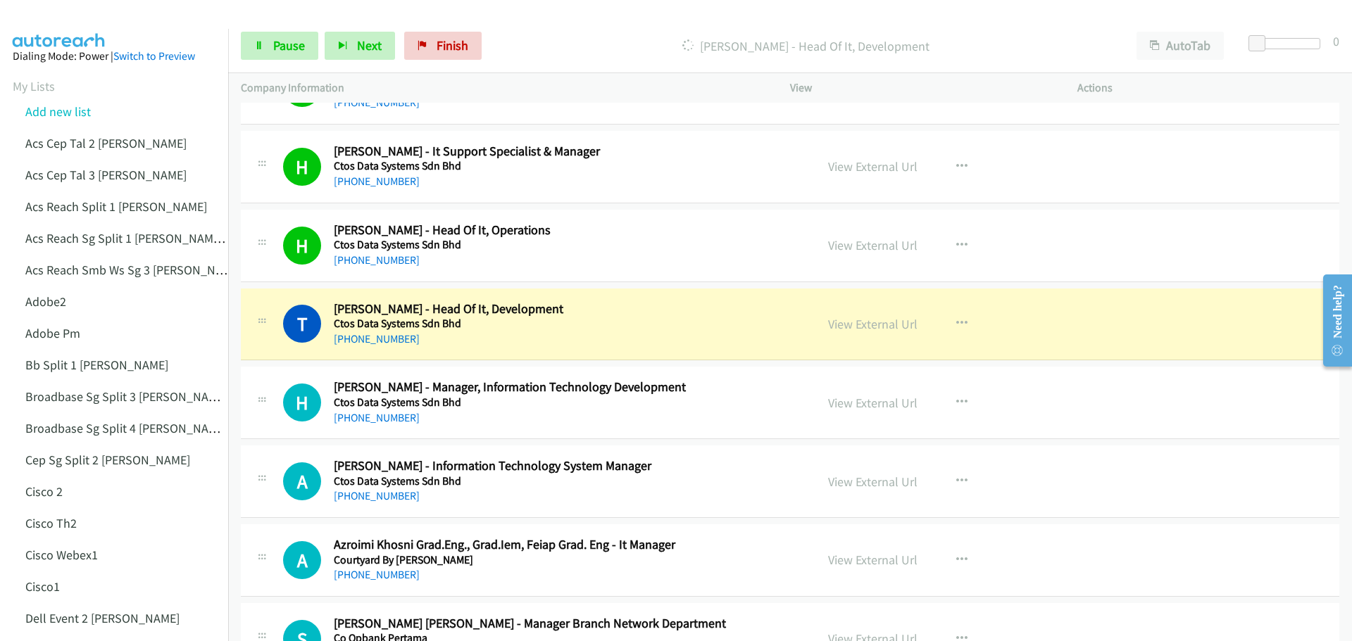
scroll to position [7816, 0]
click at [848, 327] on link "View External Url" at bounding box center [872, 323] width 89 height 16
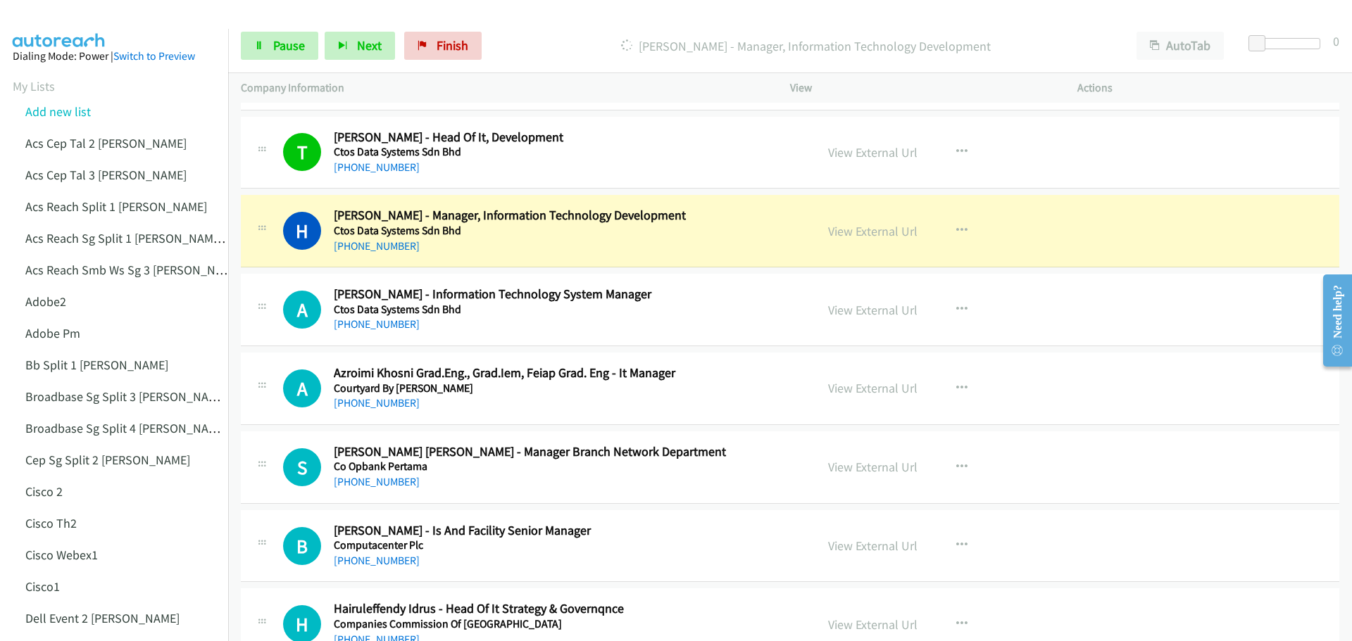
scroll to position [8027, 0]
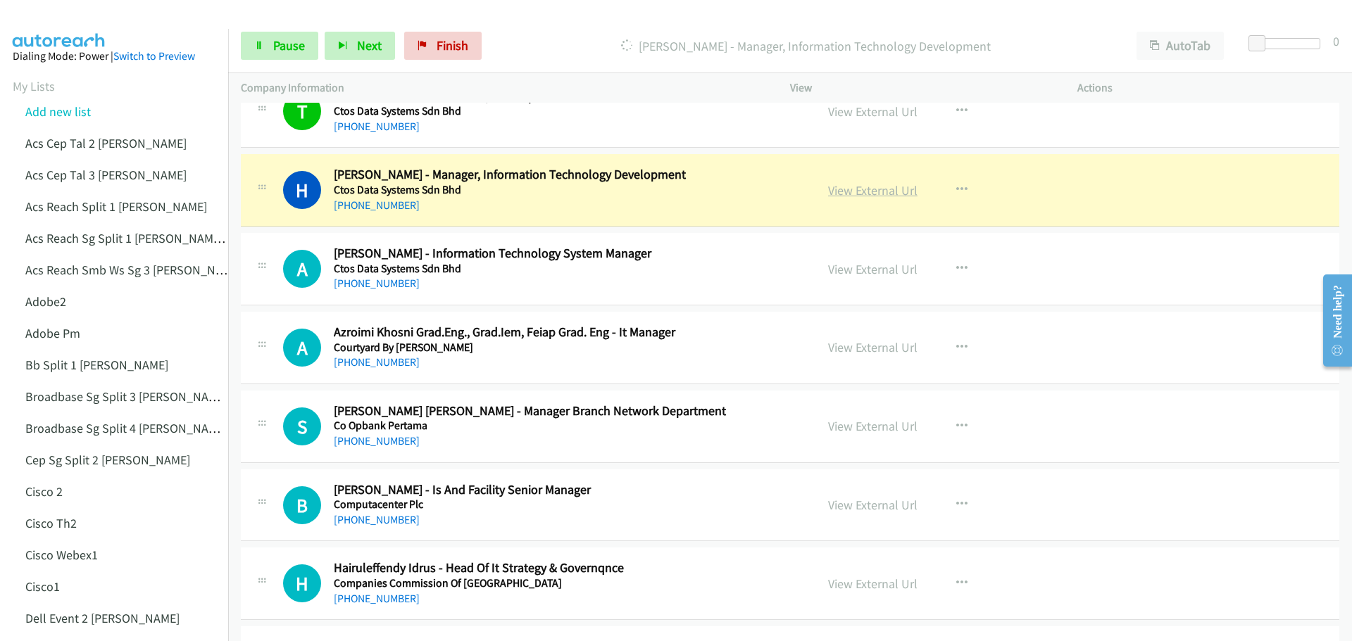
click at [874, 187] on link "View External Url" at bounding box center [872, 190] width 89 height 16
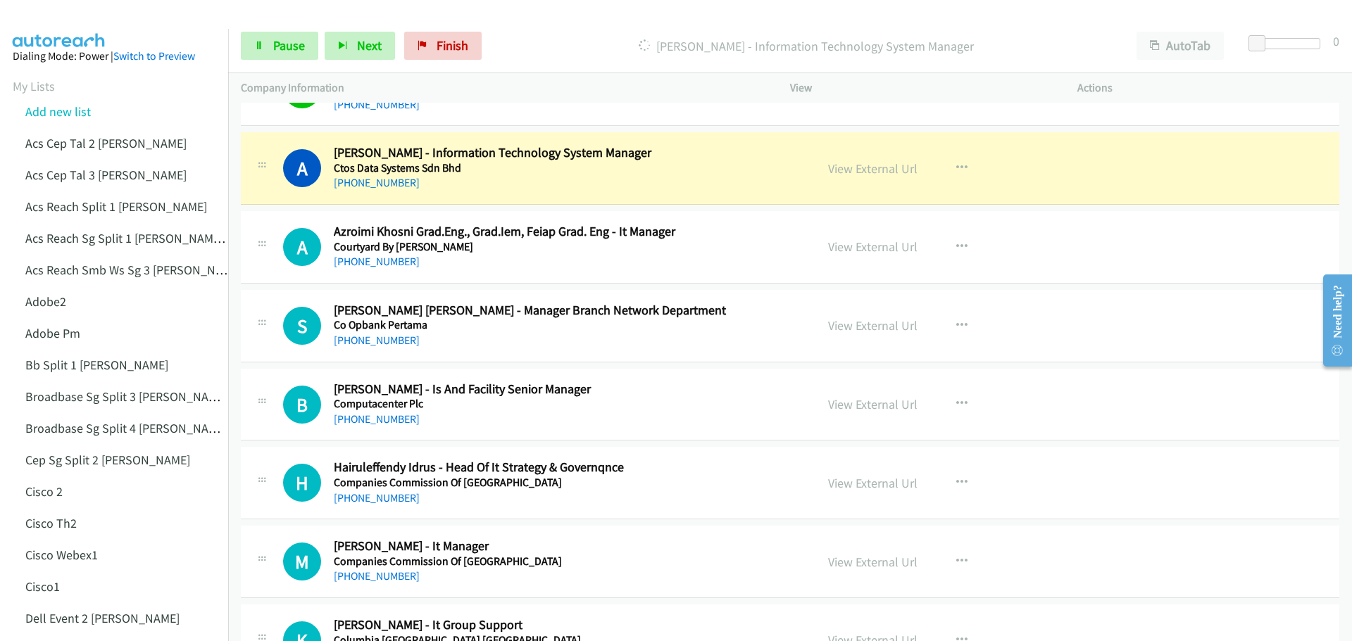
scroll to position [8168, 0]
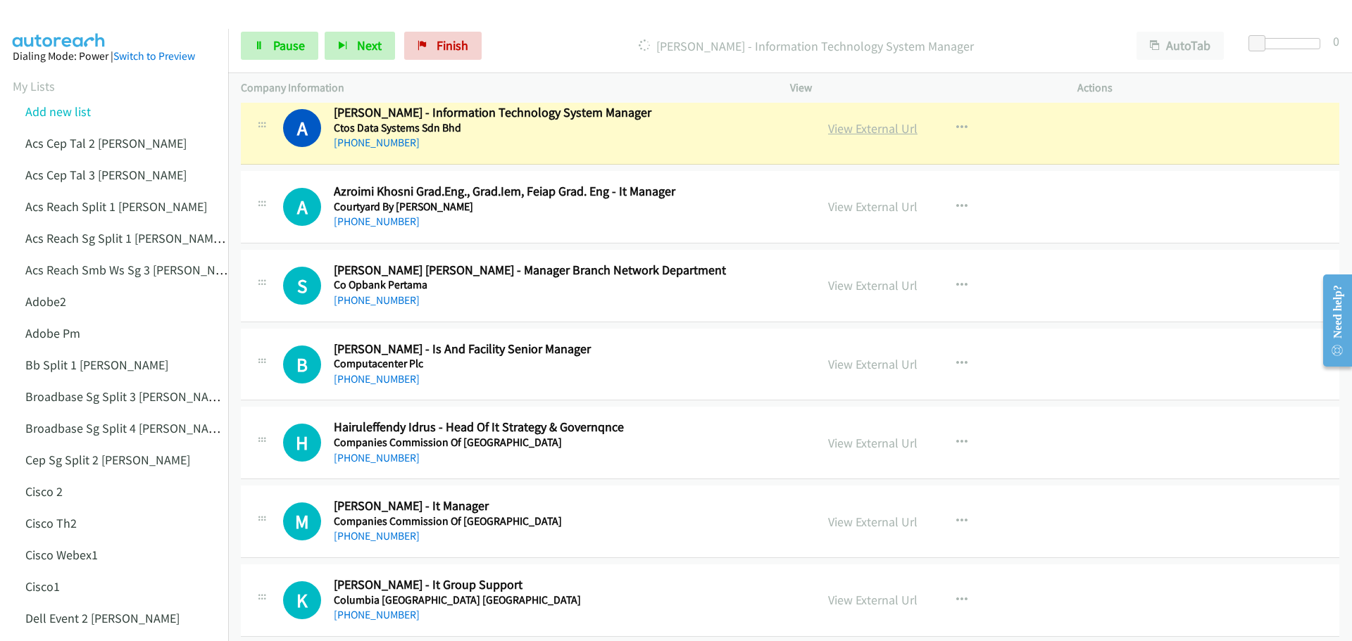
click at [848, 129] on link "View External Url" at bounding box center [872, 128] width 89 height 16
click at [258, 49] on icon at bounding box center [259, 47] width 10 height 10
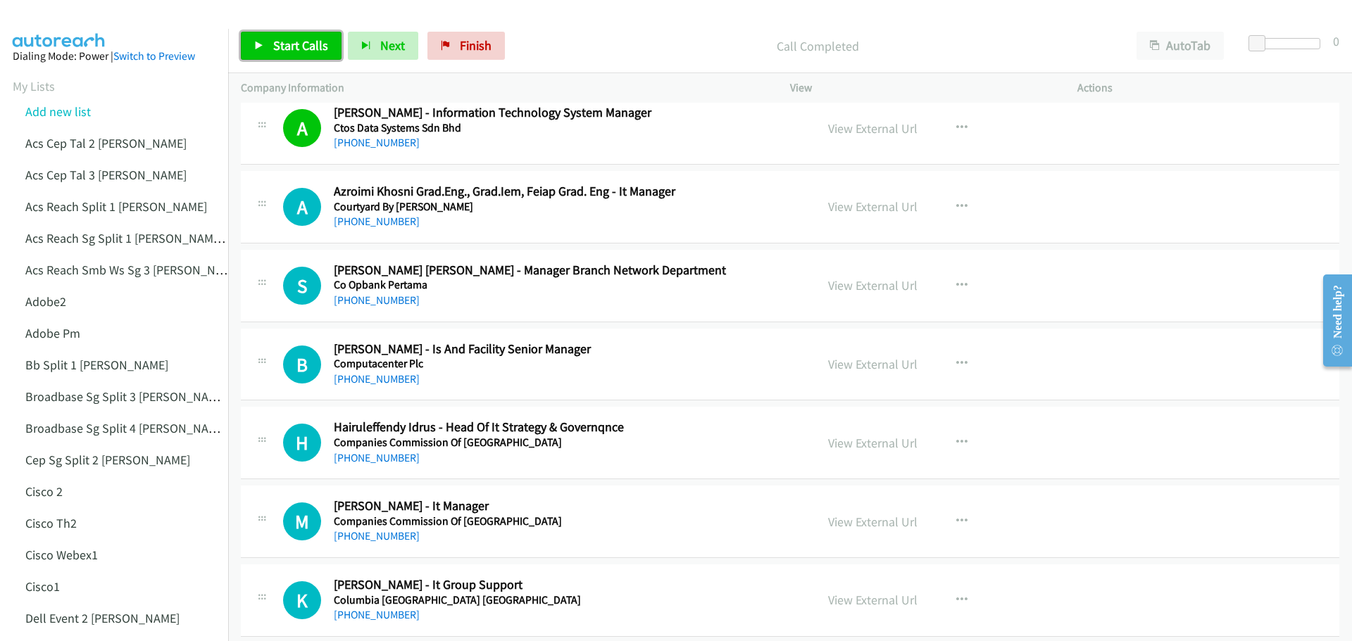
click at [305, 50] on span "Start Calls" at bounding box center [300, 45] width 55 height 16
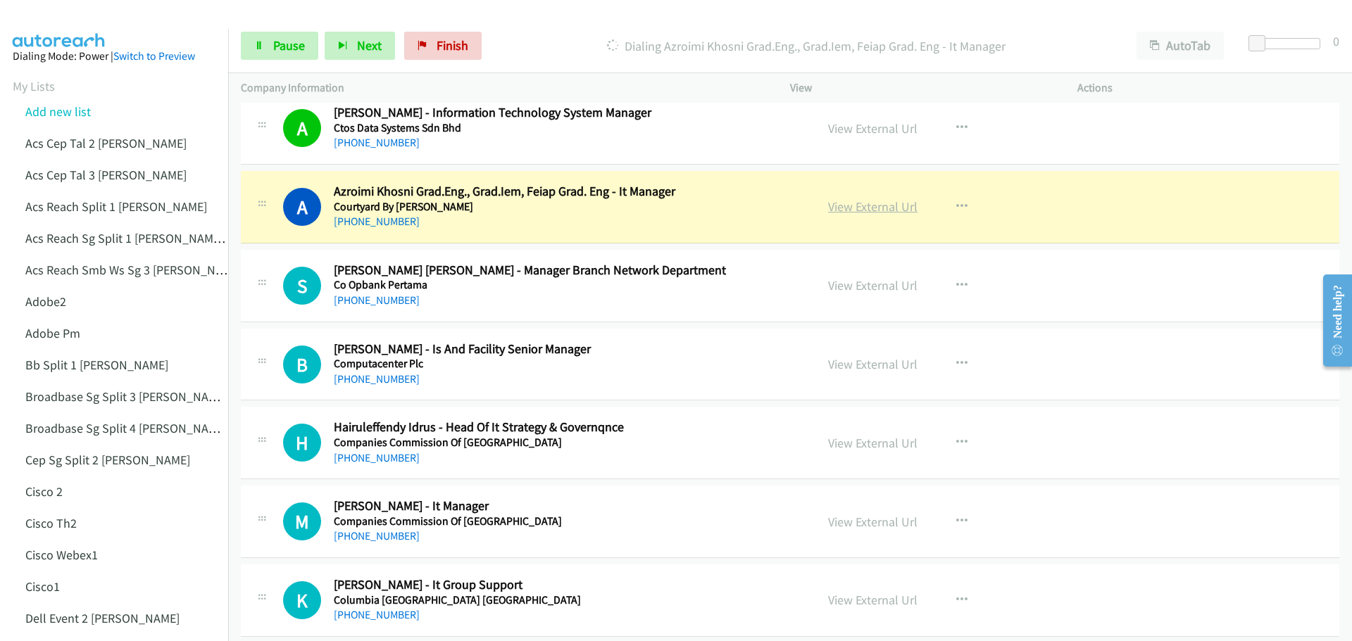
click at [869, 206] on link "View External Url" at bounding box center [872, 207] width 89 height 16
click at [286, 48] on span "Pause" at bounding box center [289, 45] width 32 height 16
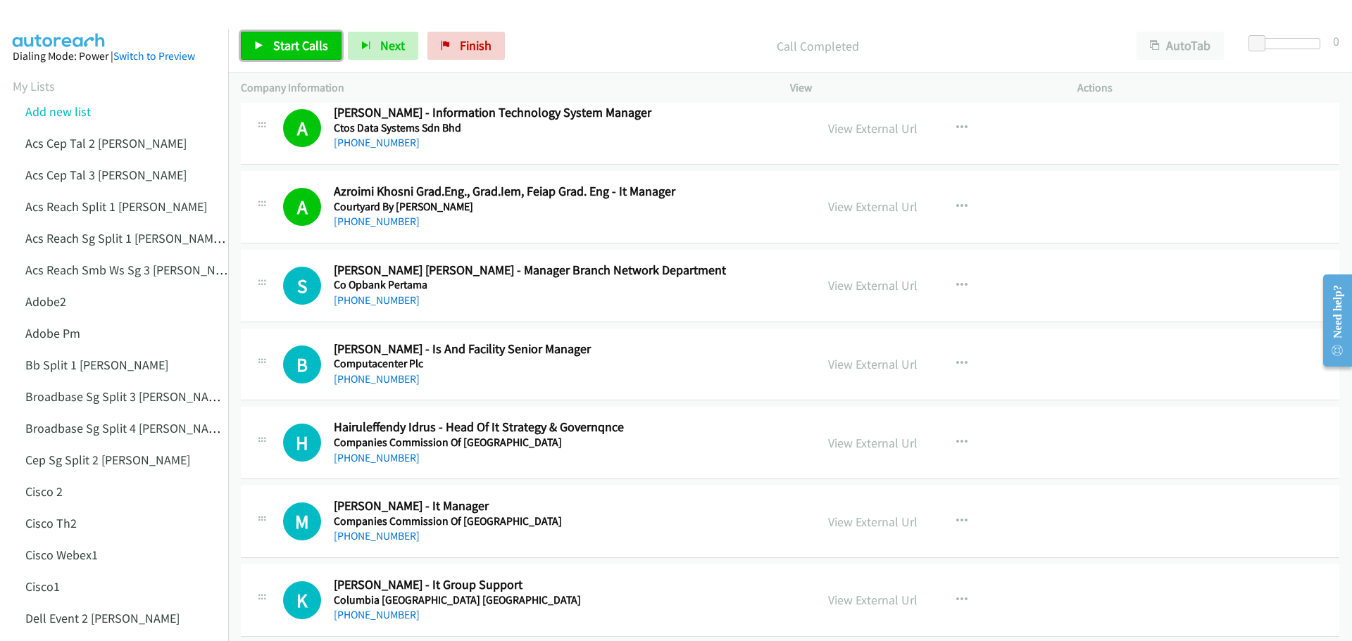
click at [280, 42] on span "Start Calls" at bounding box center [300, 45] width 55 height 16
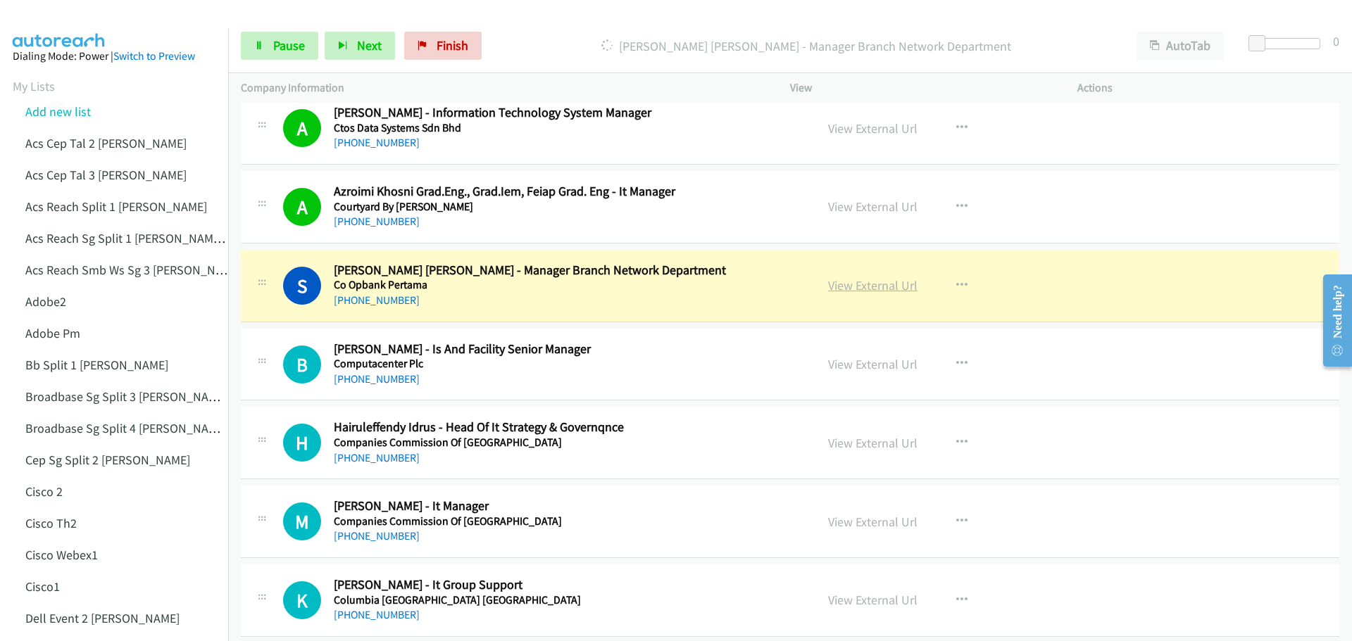
click at [878, 284] on link "View External Url" at bounding box center [872, 285] width 89 height 16
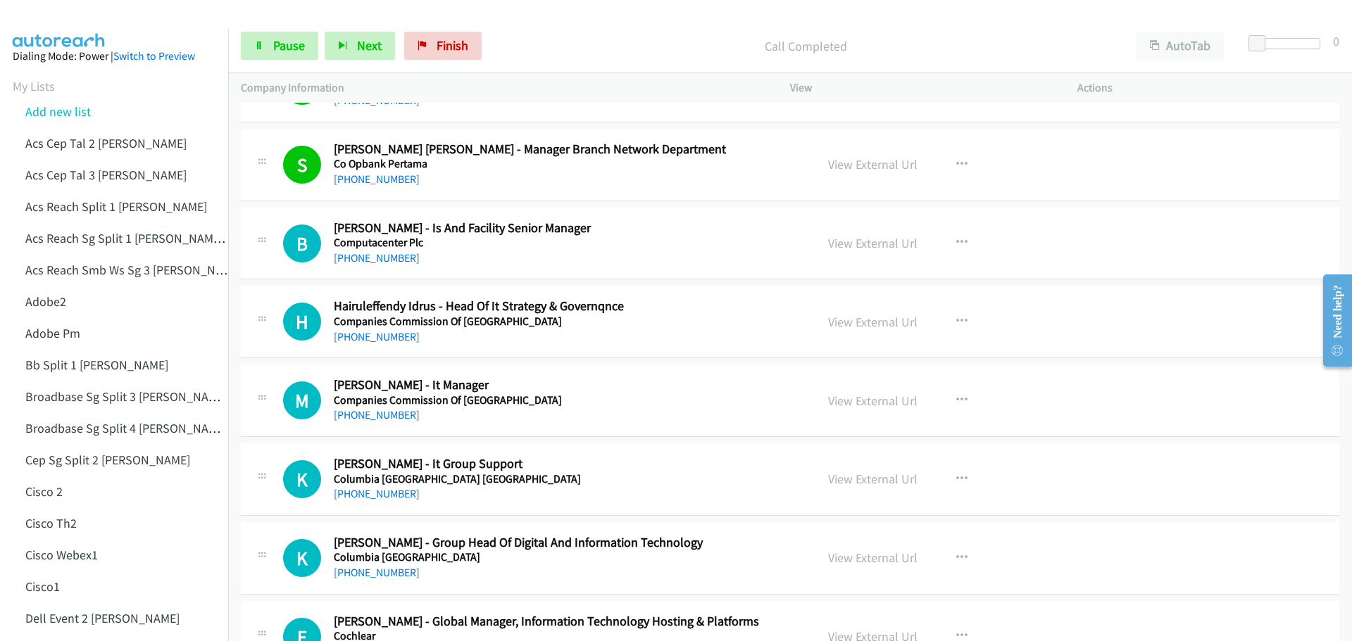
scroll to position [8309, 0]
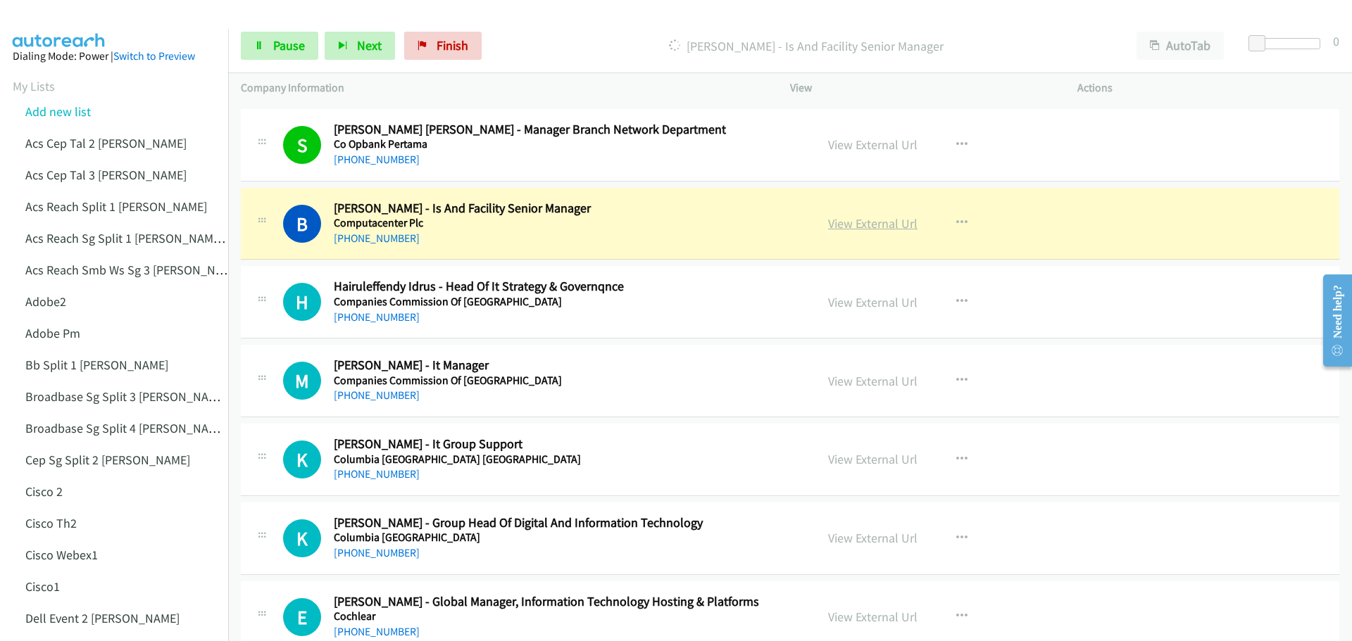
click at [867, 227] on link "View External Url" at bounding box center [872, 223] width 89 height 16
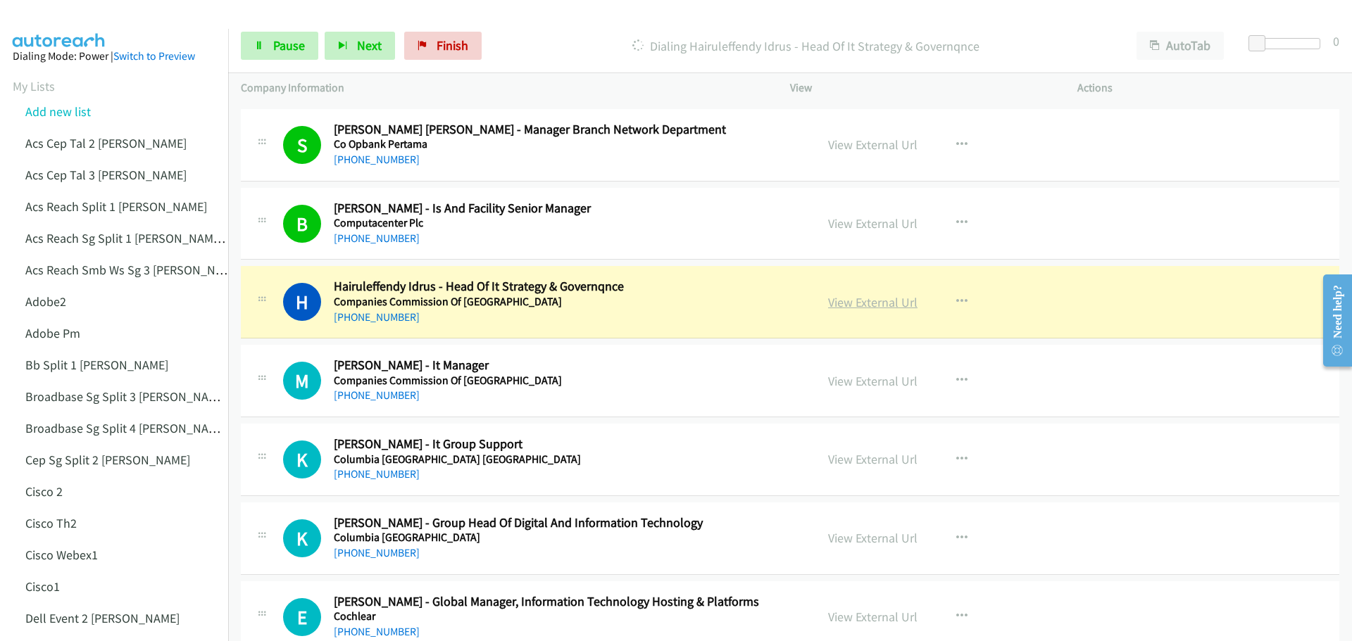
click at [885, 301] on link "View External Url" at bounding box center [872, 302] width 89 height 16
click at [287, 38] on span "Pause" at bounding box center [289, 45] width 32 height 16
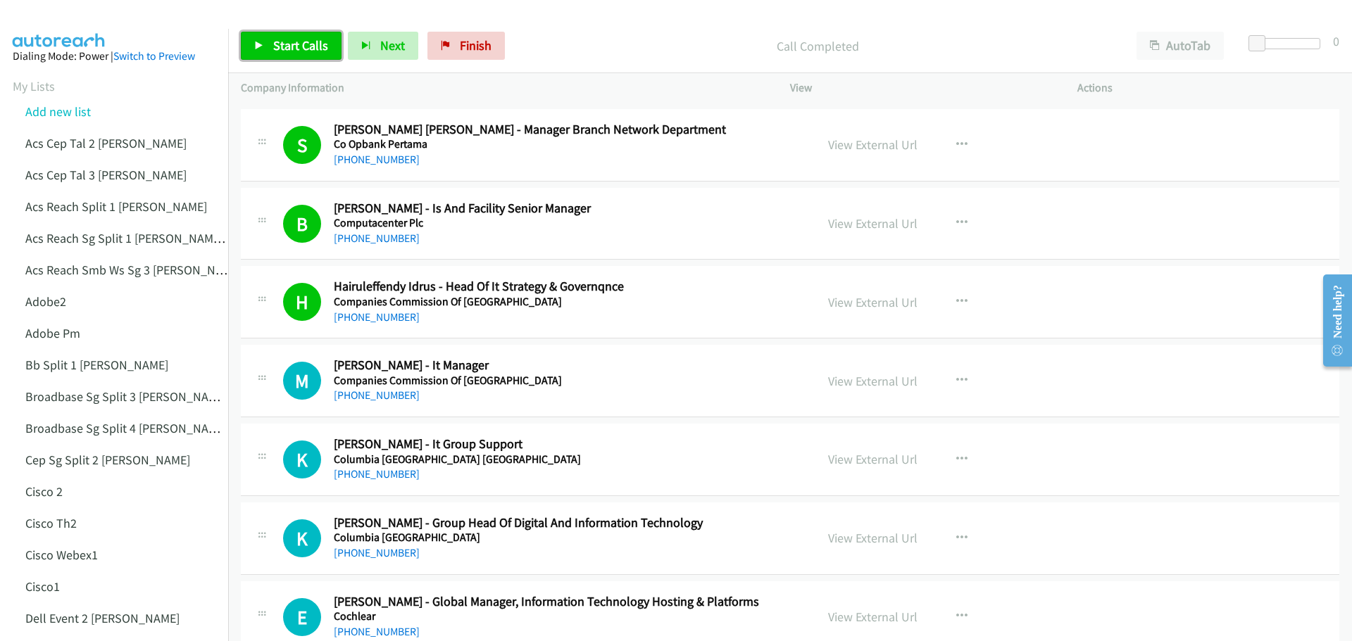
click at [311, 32] on link "Start Calls" at bounding box center [291, 46] width 101 height 28
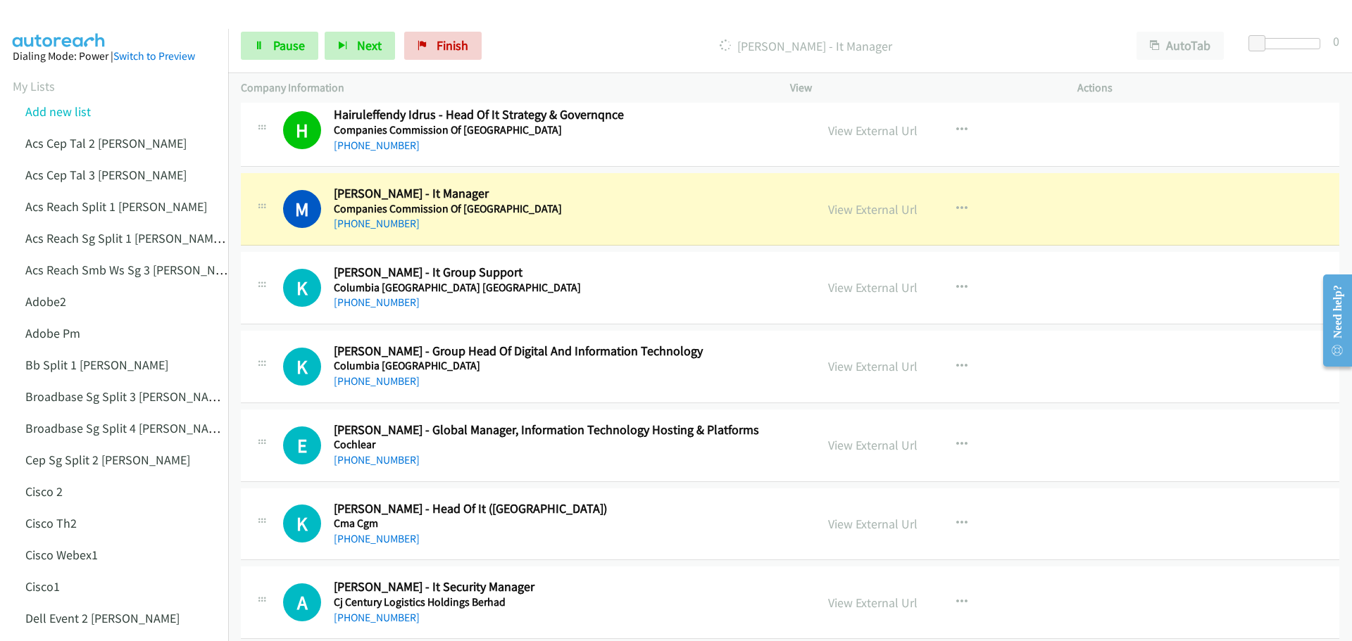
scroll to position [8449, 0]
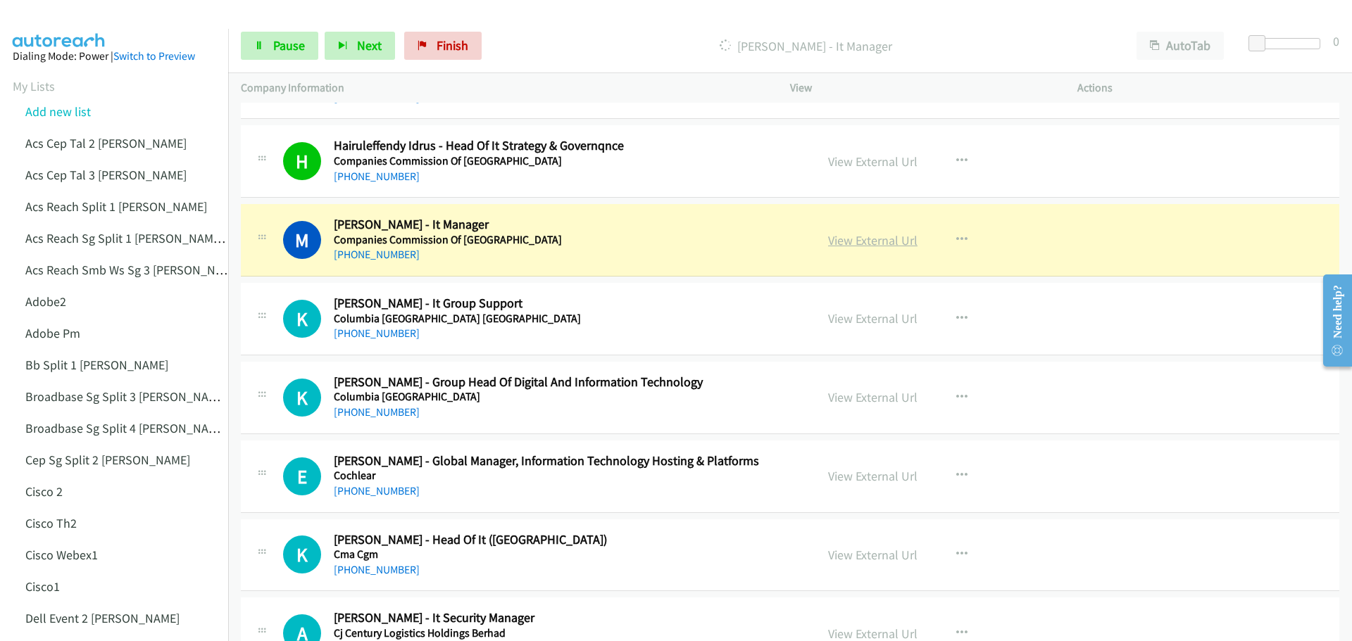
click at [862, 234] on link "View External Url" at bounding box center [872, 240] width 89 height 16
click at [289, 39] on span "Pause" at bounding box center [289, 45] width 32 height 16
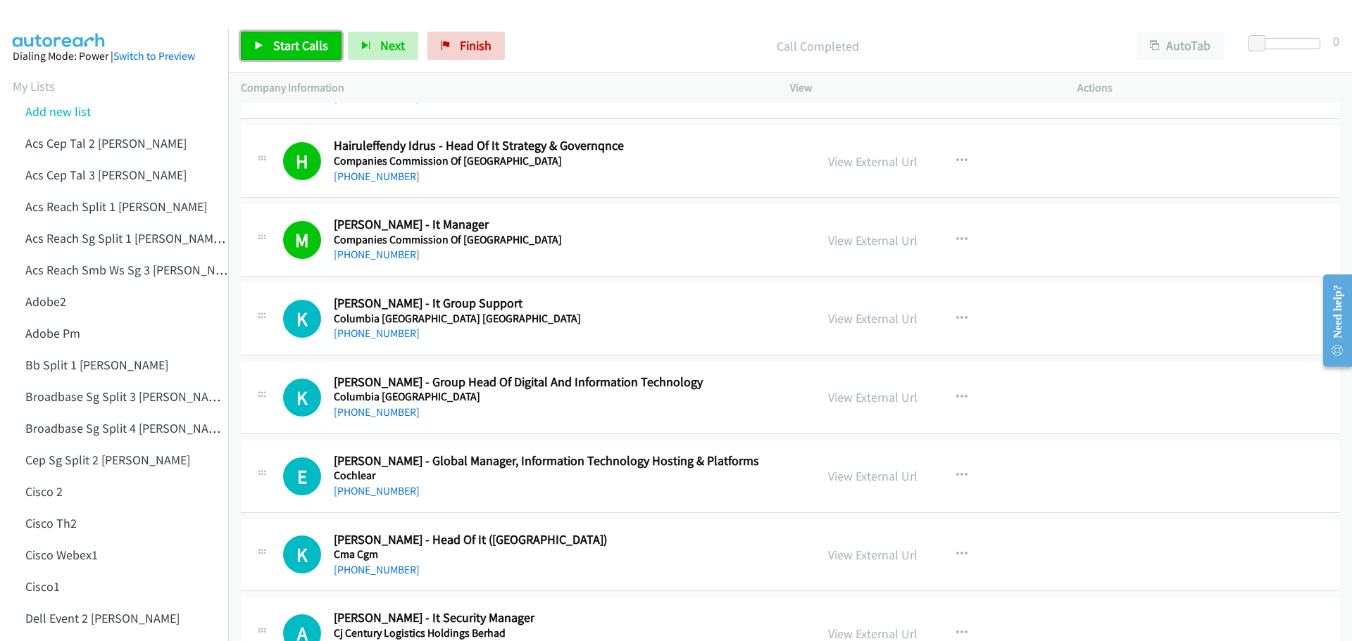
click at [294, 51] on span "Start Calls" at bounding box center [300, 45] width 55 height 16
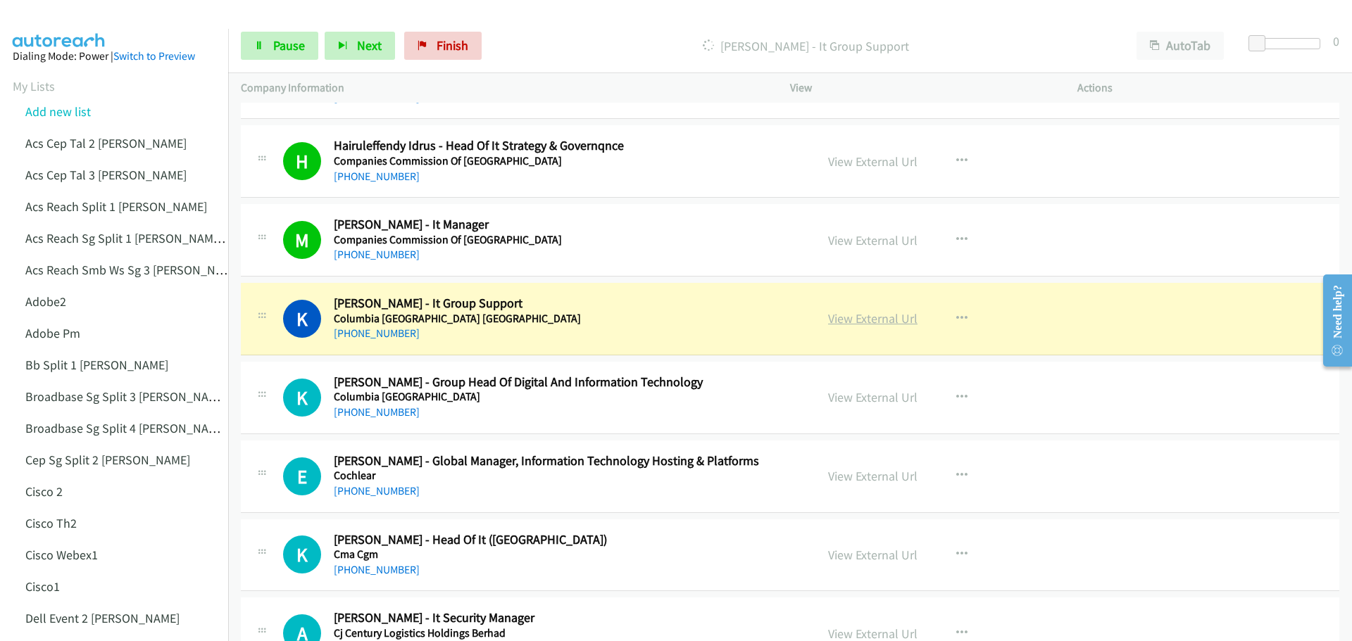
click at [864, 322] on link "View External Url" at bounding box center [872, 319] width 89 height 16
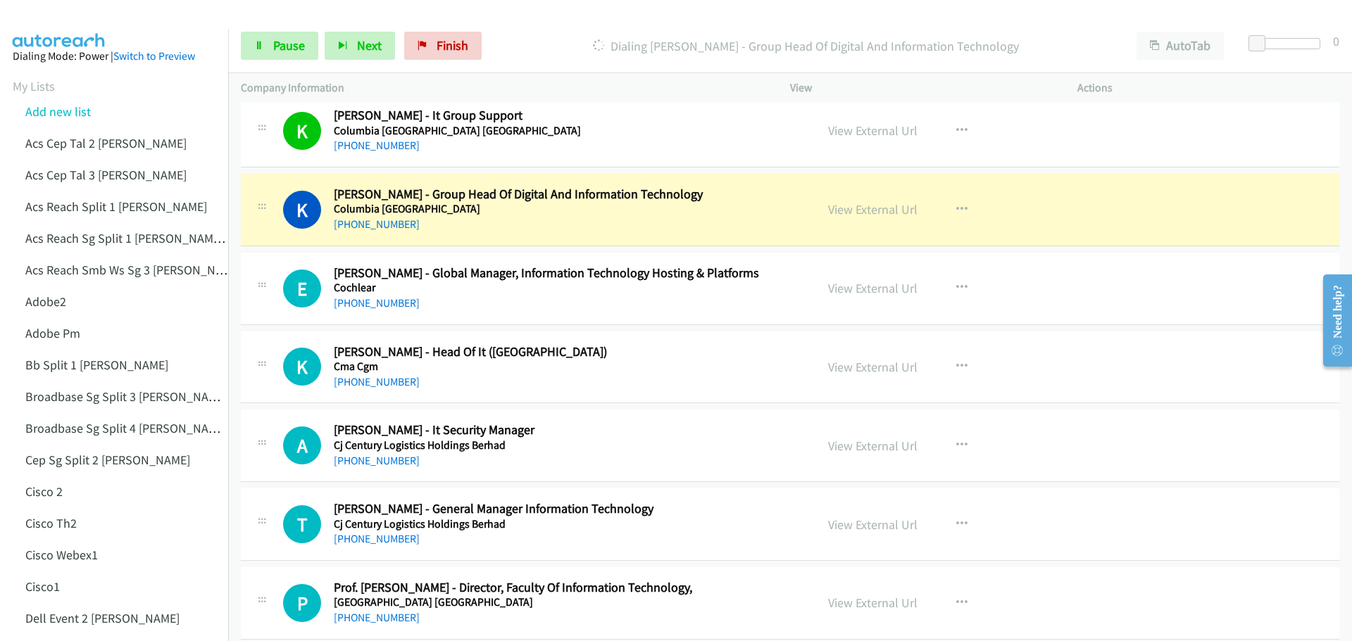
scroll to position [8661, 0]
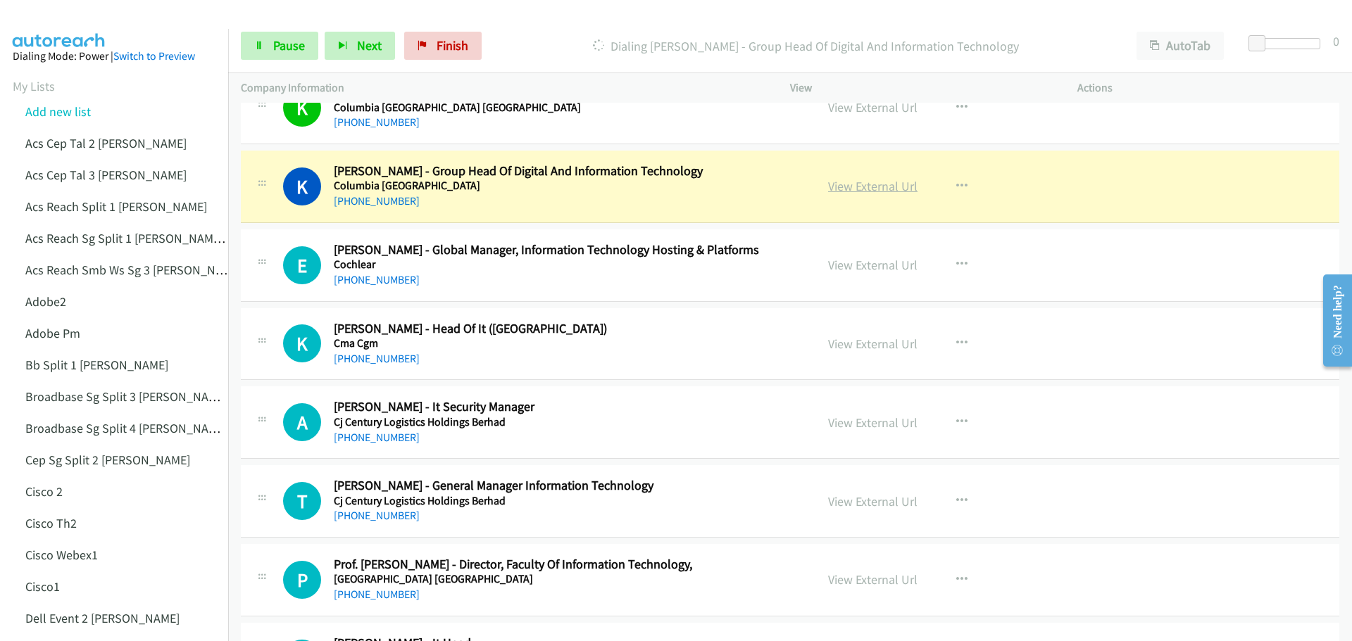
click at [854, 192] on link "View External Url" at bounding box center [872, 186] width 89 height 16
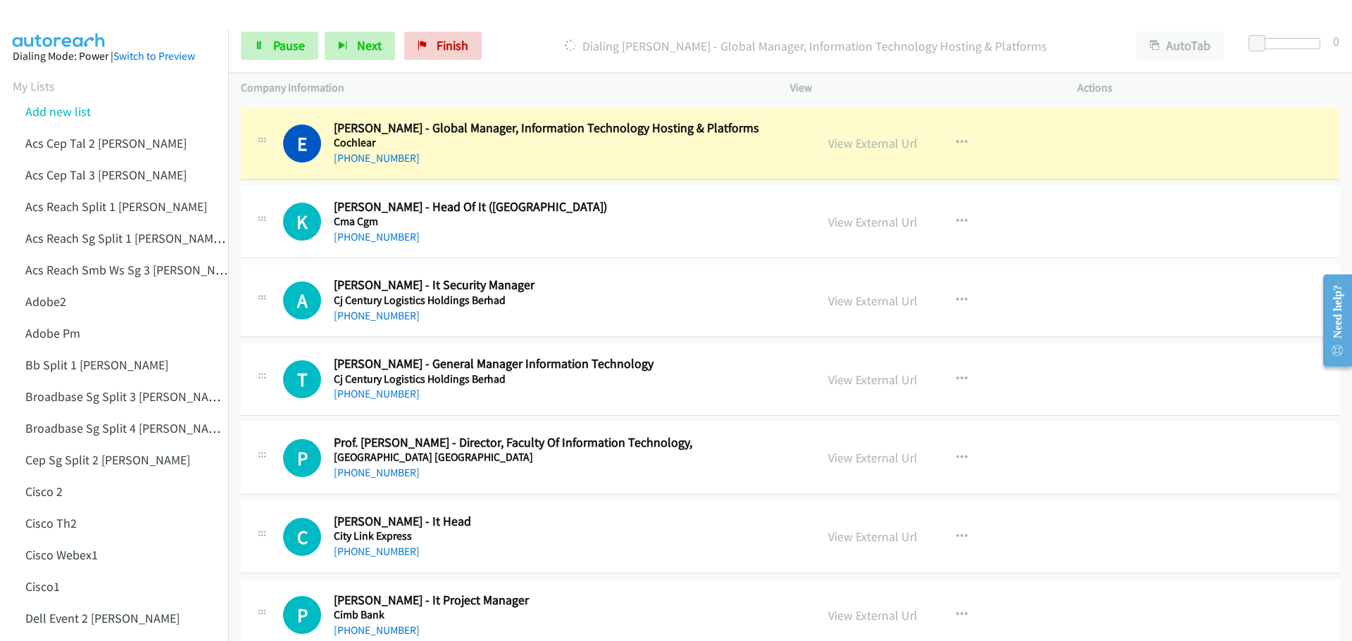
scroll to position [8801, 0]
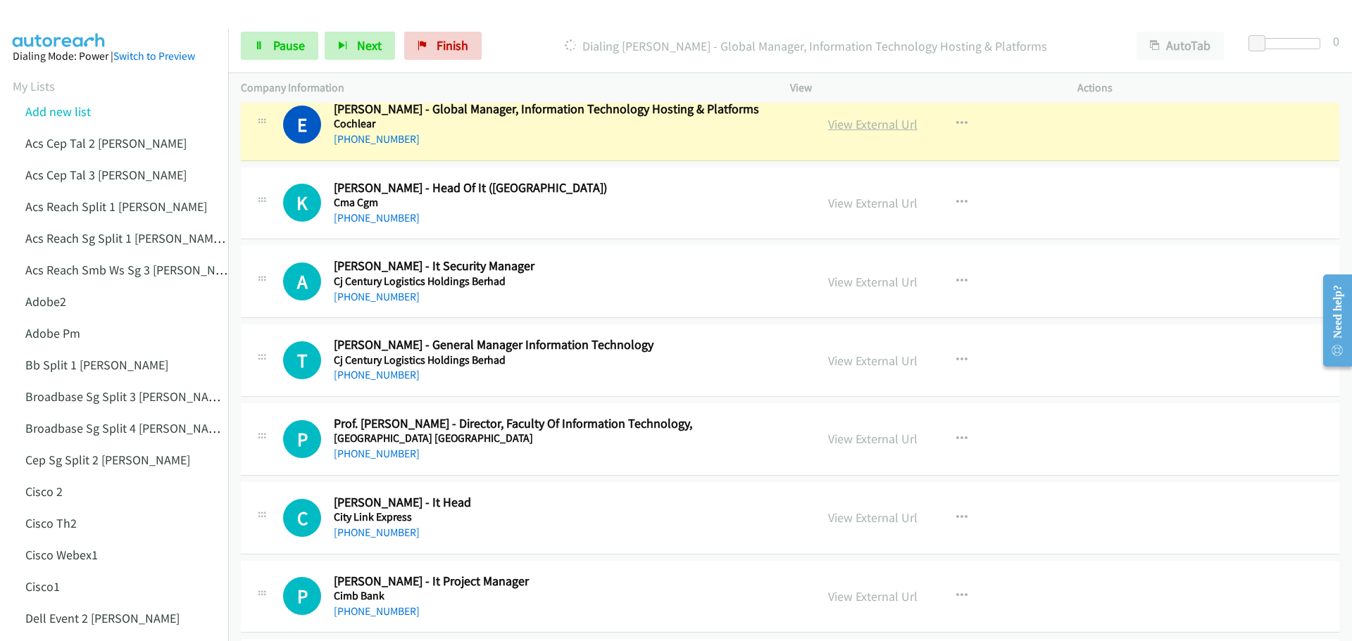
click at [859, 127] on link "View External Url" at bounding box center [872, 124] width 89 height 16
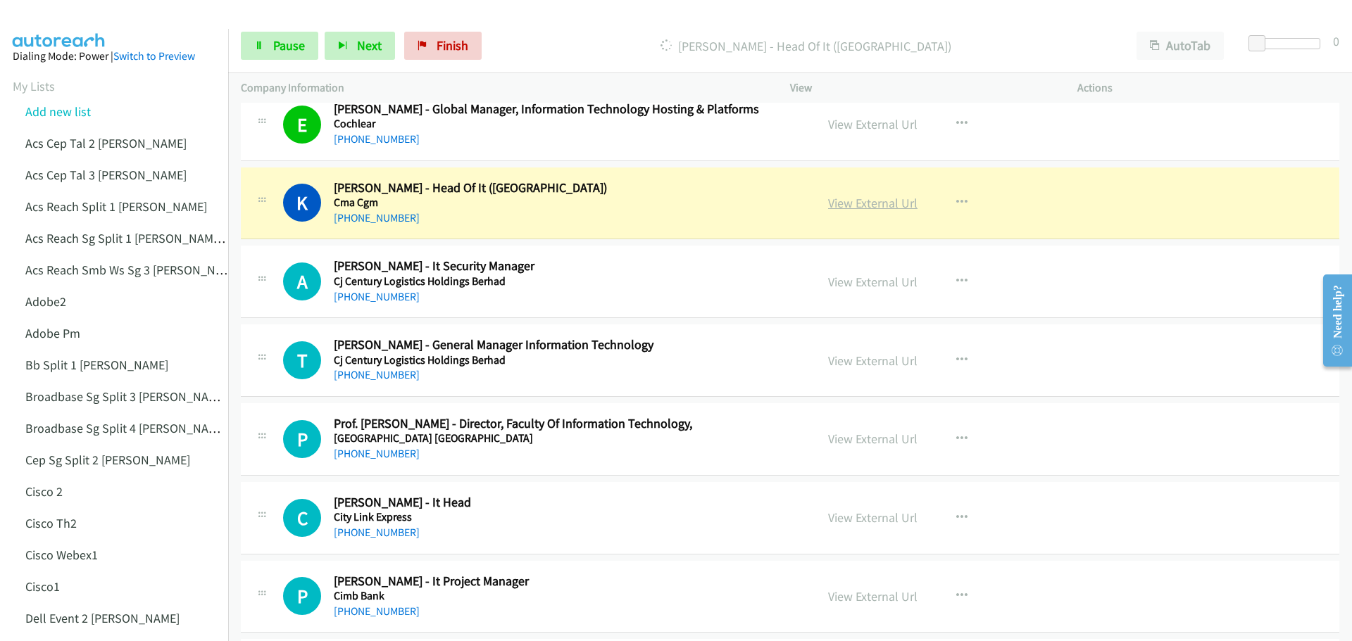
click at [862, 206] on link "View External Url" at bounding box center [872, 203] width 89 height 16
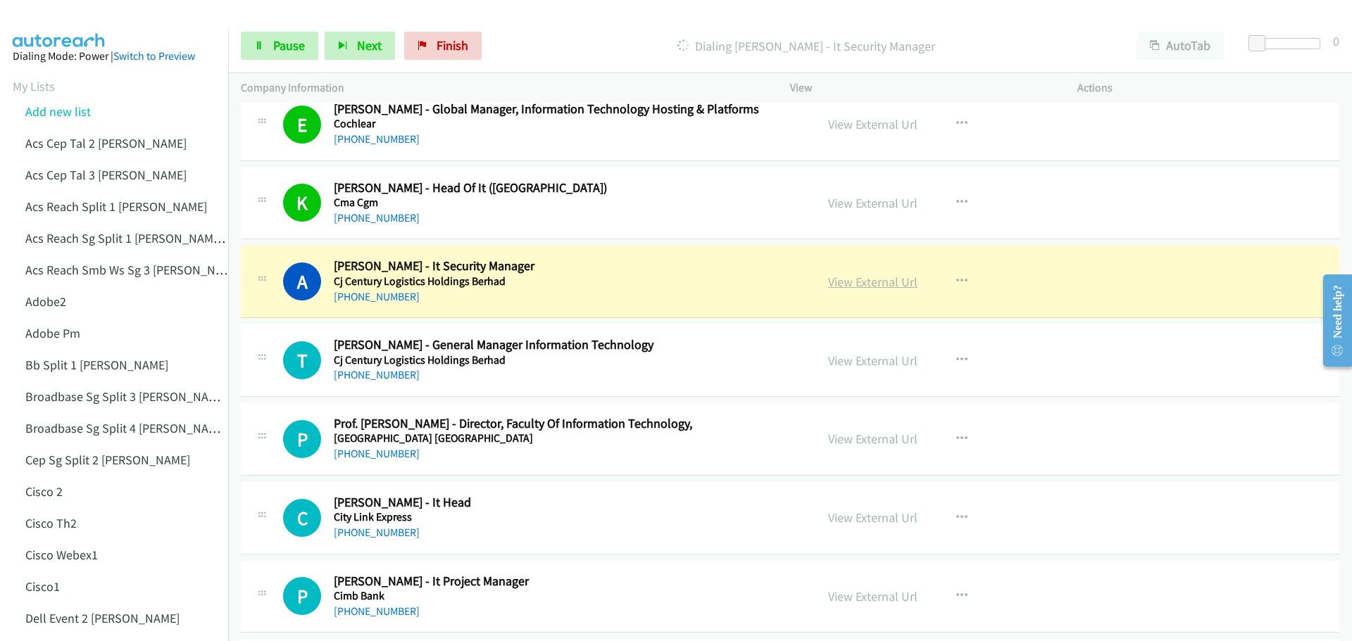
click at [853, 289] on link "View External Url" at bounding box center [872, 282] width 89 height 16
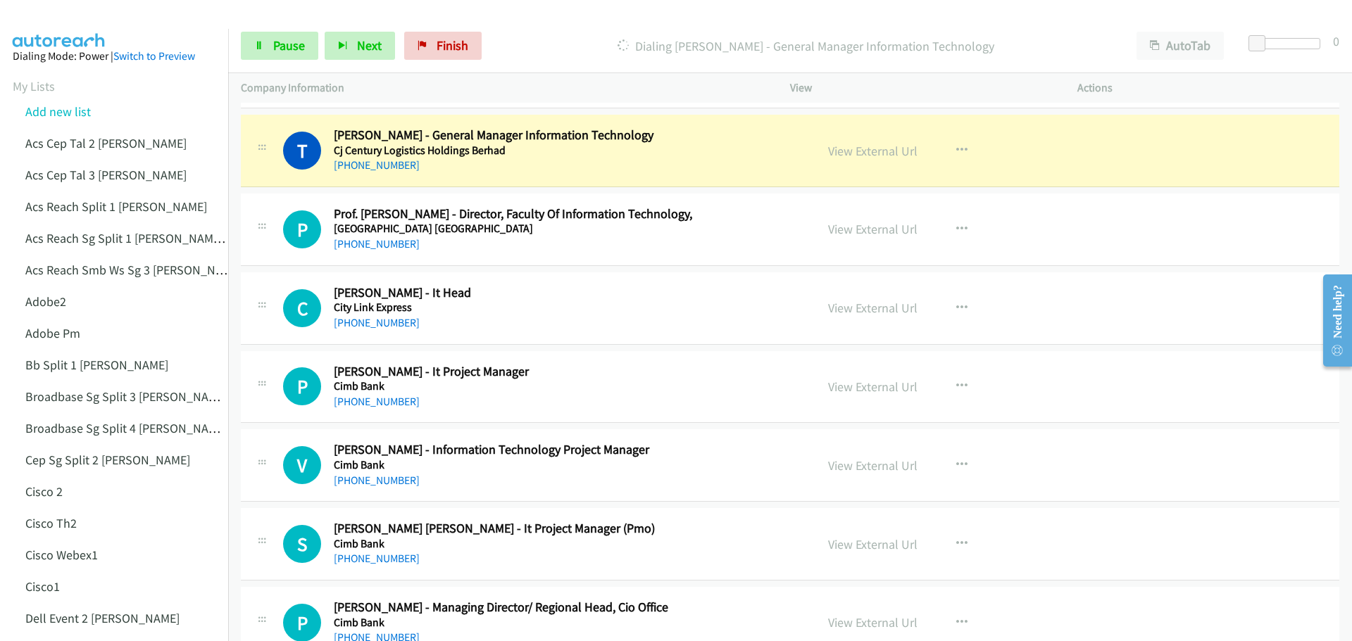
scroll to position [9013, 0]
click at [868, 153] on link "View External Url" at bounding box center [872, 150] width 89 height 16
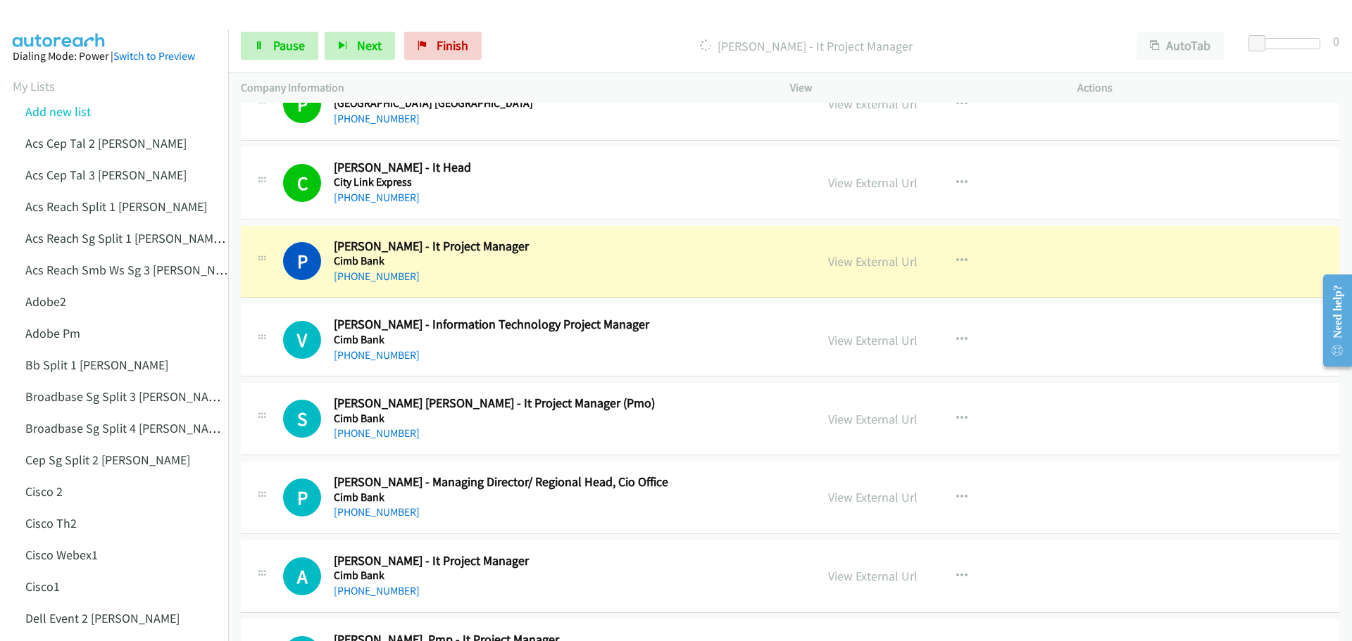
scroll to position [9224, 0]
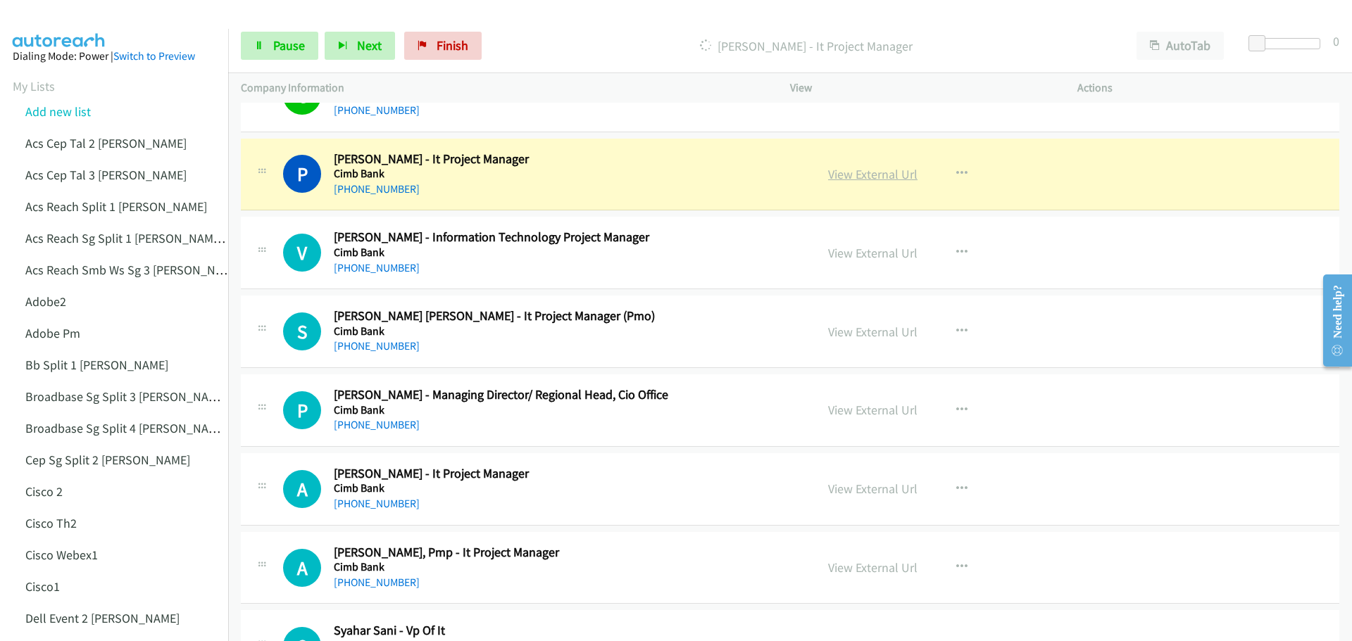
click at [861, 179] on link "View External Url" at bounding box center [872, 174] width 89 height 16
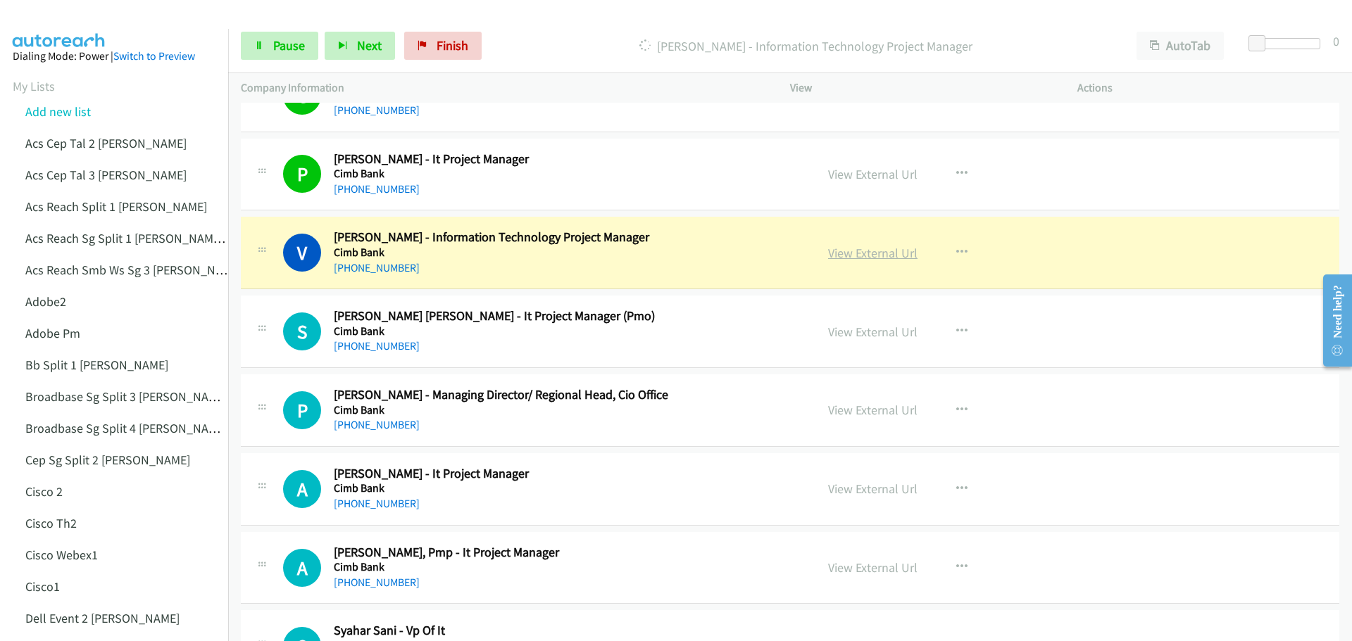
click at [846, 254] on link "View External Url" at bounding box center [872, 253] width 89 height 16
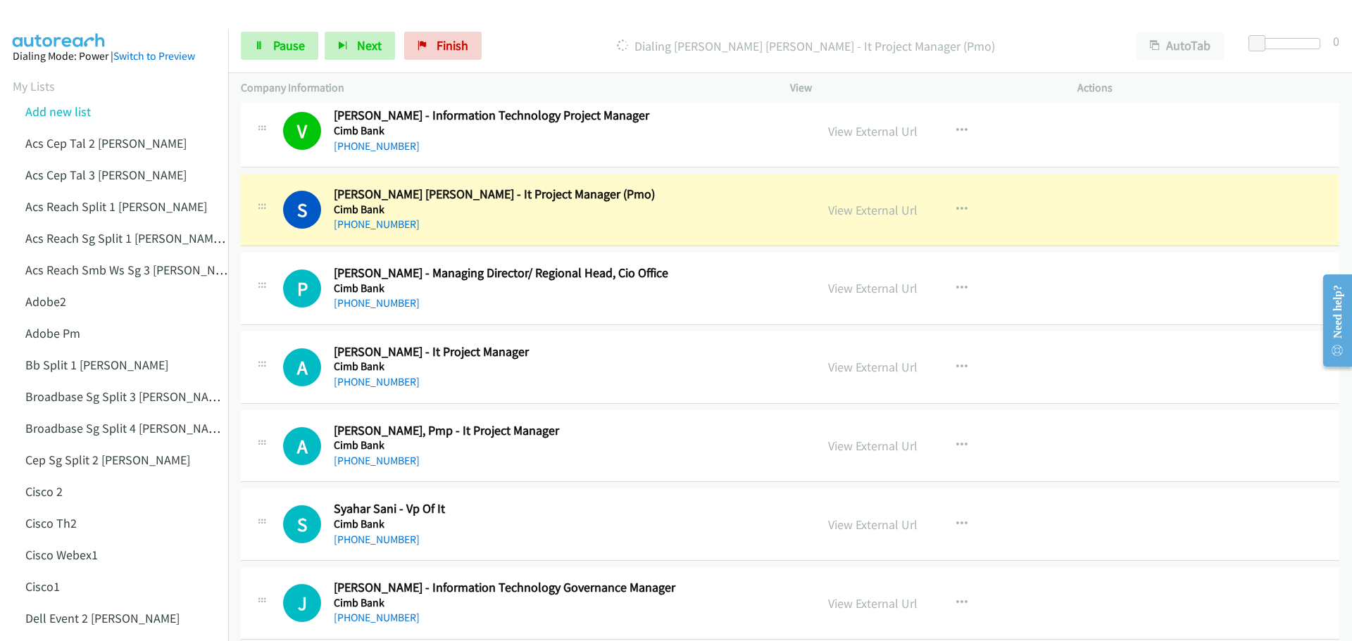
scroll to position [9365, 0]
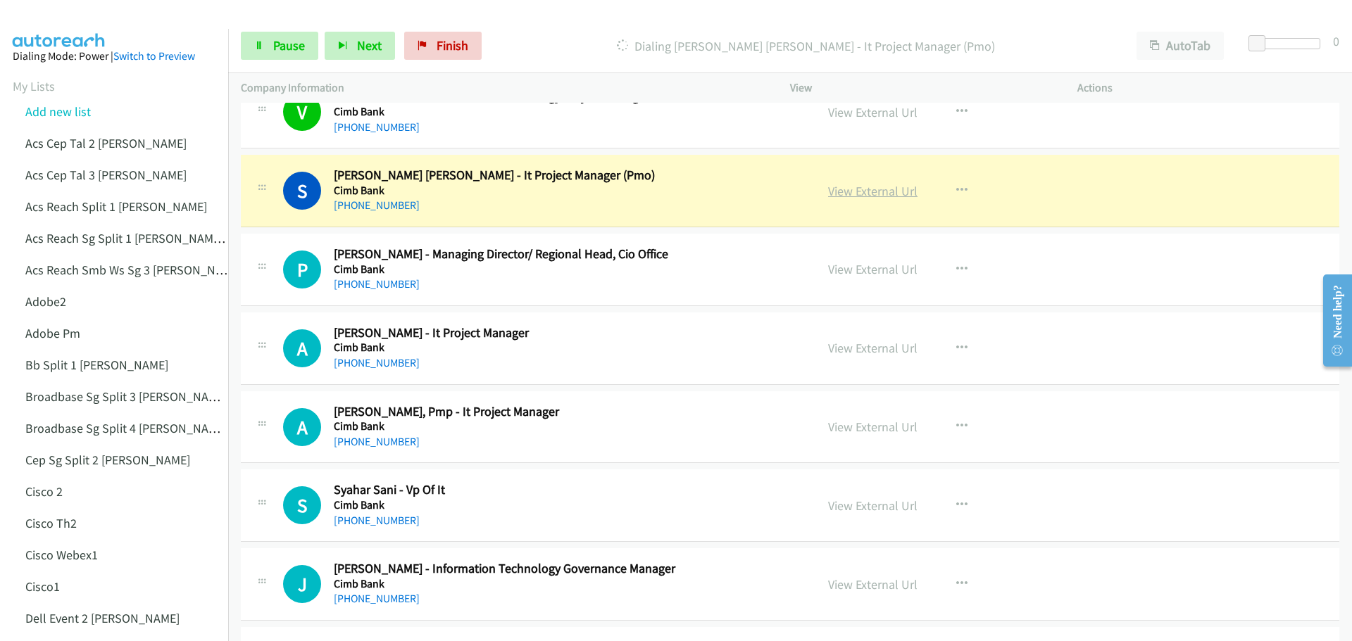
click at [846, 189] on link "View External Url" at bounding box center [872, 191] width 89 height 16
click at [300, 40] on span "Pause" at bounding box center [289, 45] width 32 height 16
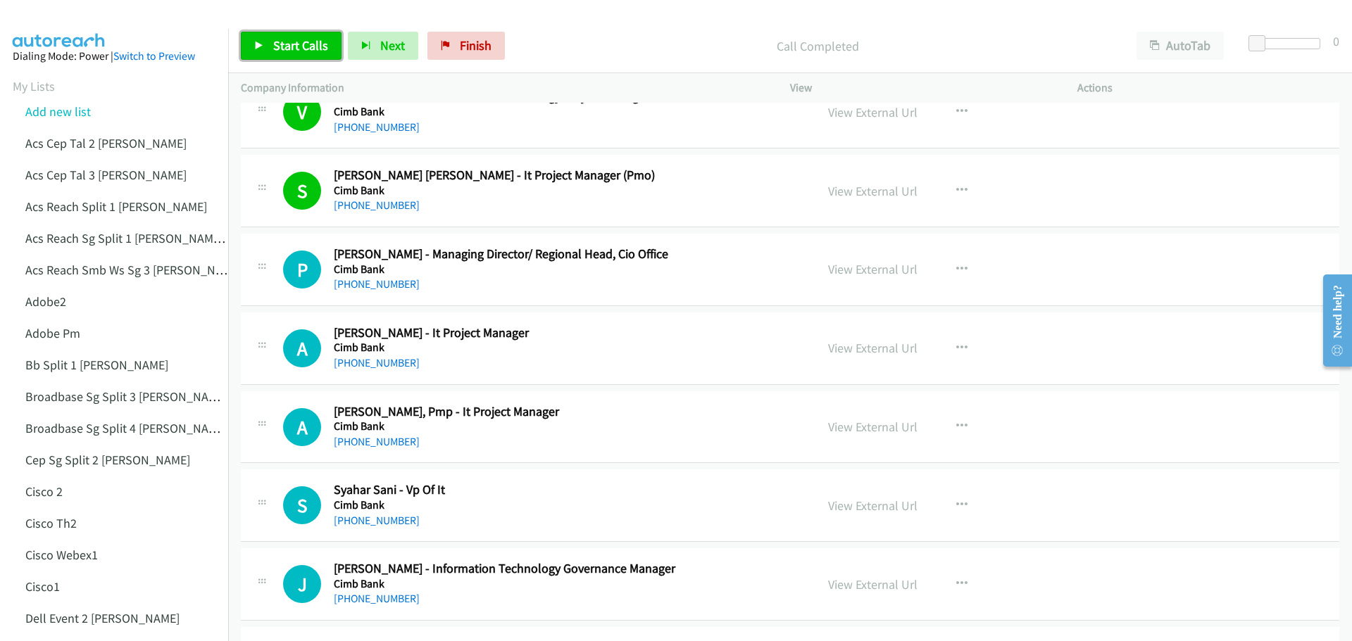
click at [292, 46] on span "Start Calls" at bounding box center [300, 45] width 55 height 16
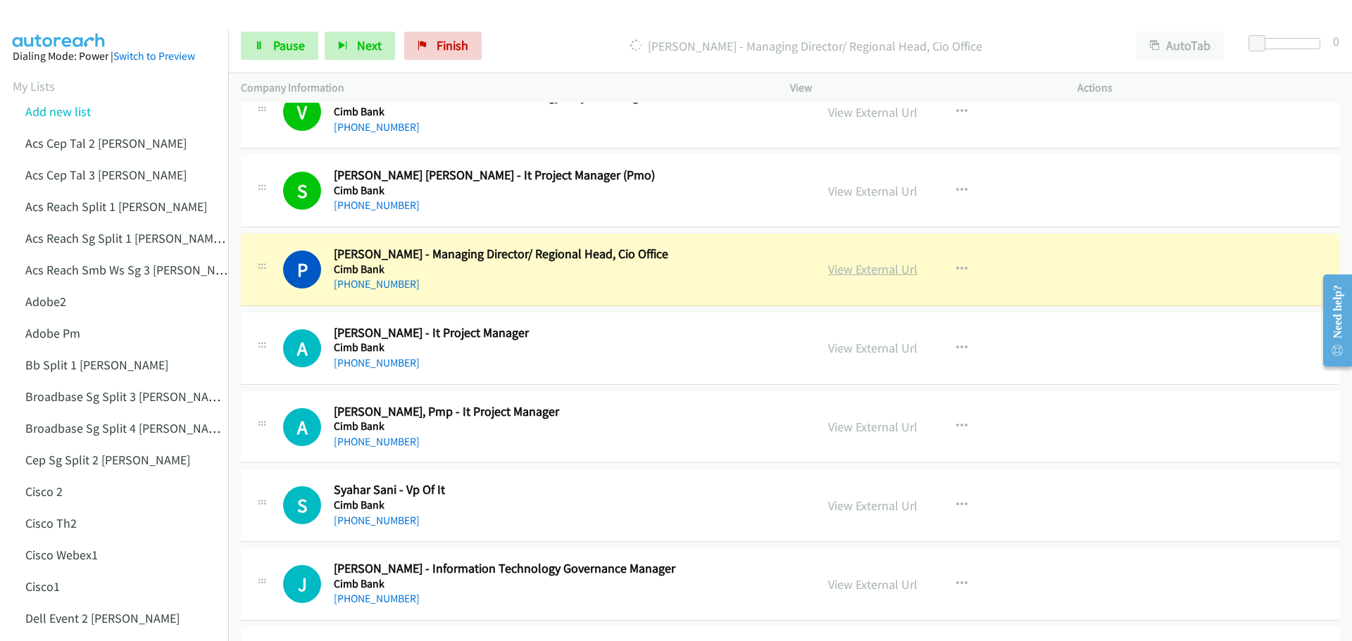
click at [874, 275] on link "View External Url" at bounding box center [872, 269] width 89 height 16
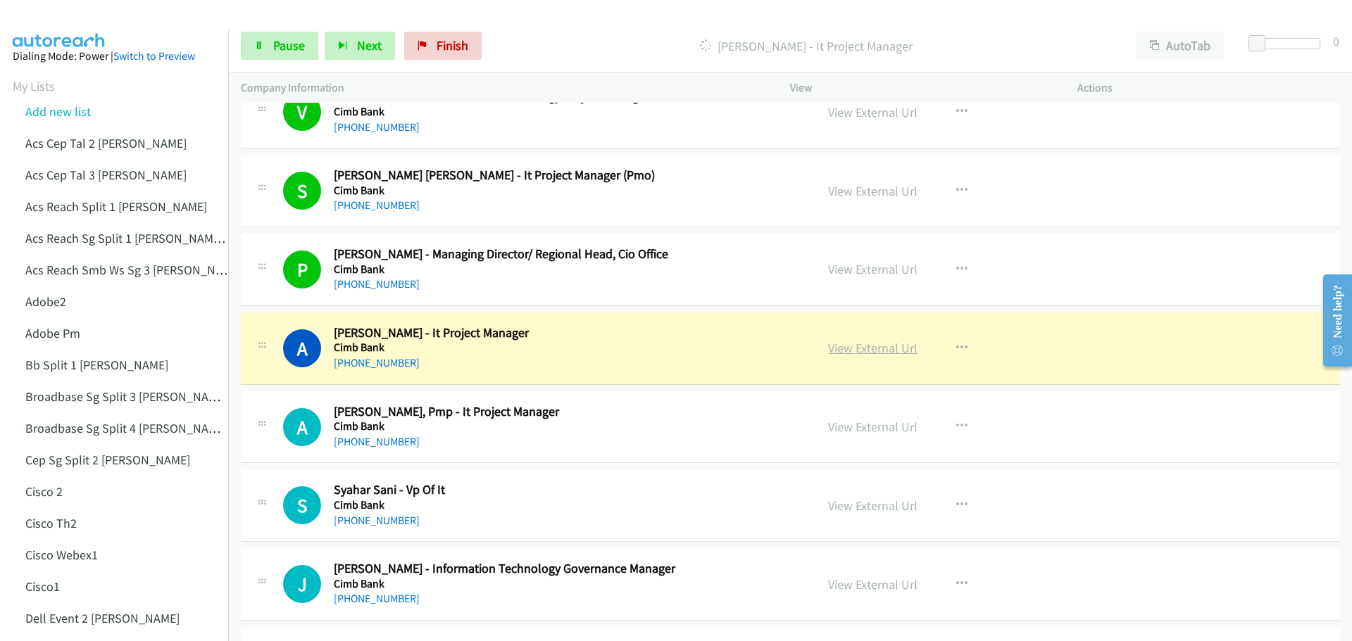
click at [877, 356] on link "View External Url" at bounding box center [872, 348] width 89 height 16
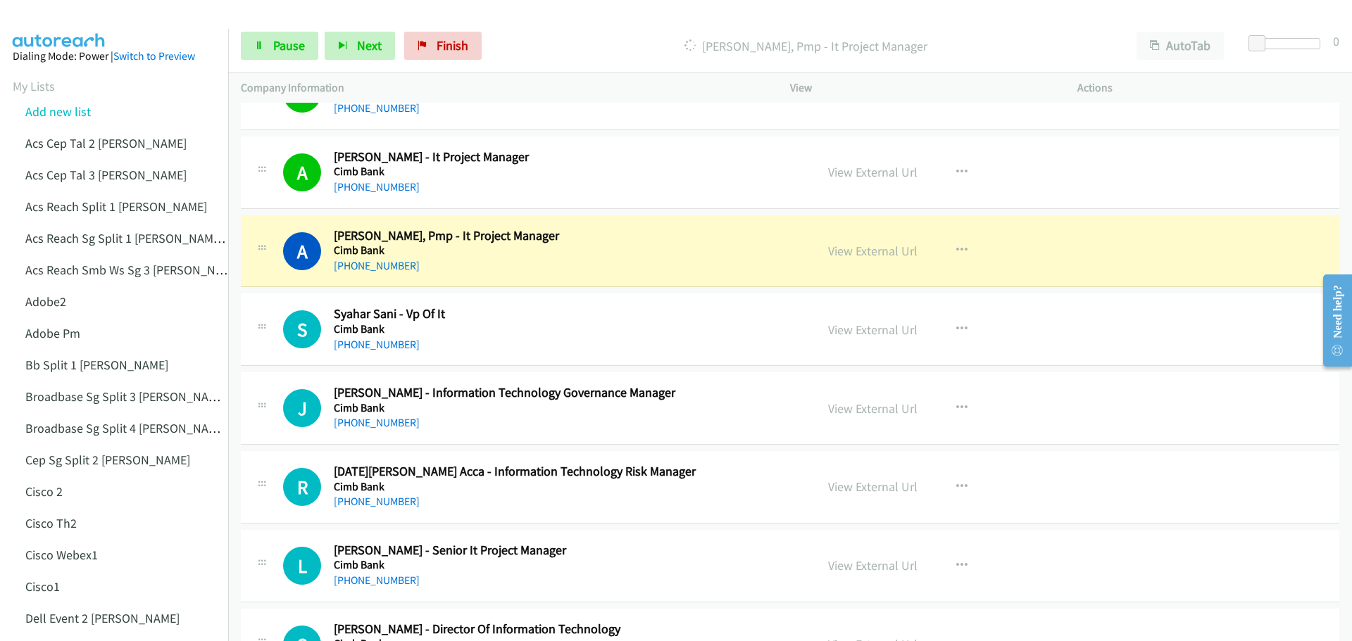
scroll to position [9576, 0]
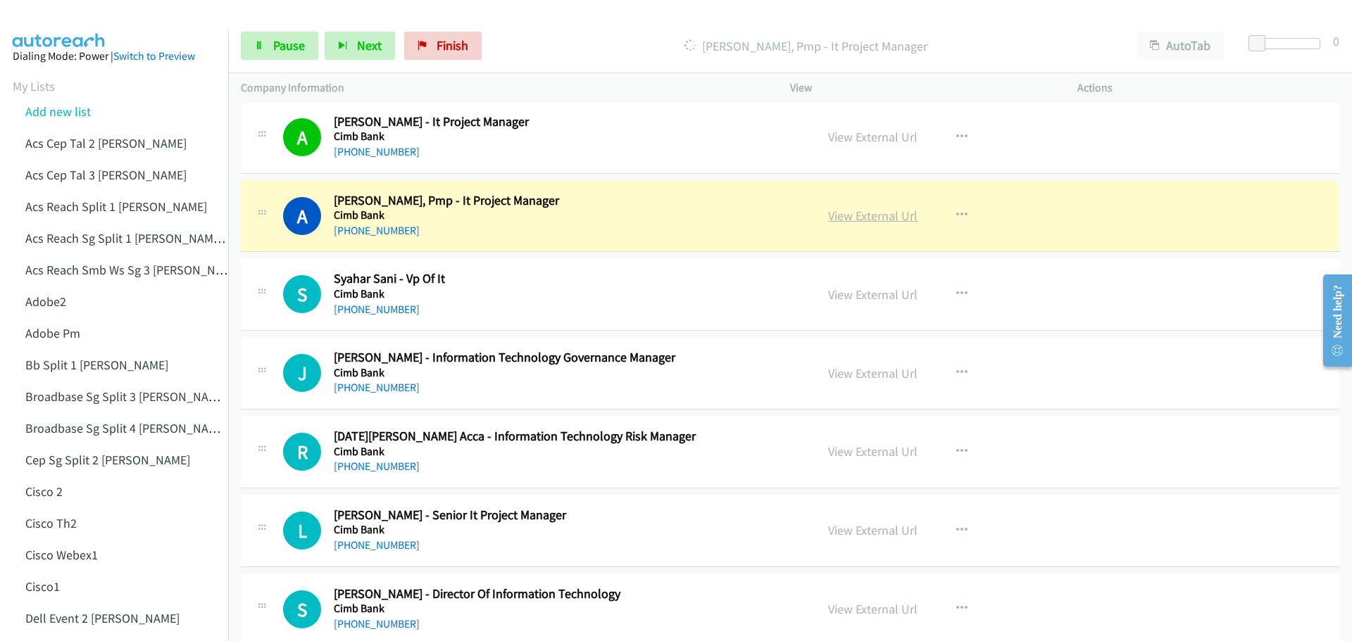
click at [872, 218] on link "View External Url" at bounding box center [872, 216] width 89 height 16
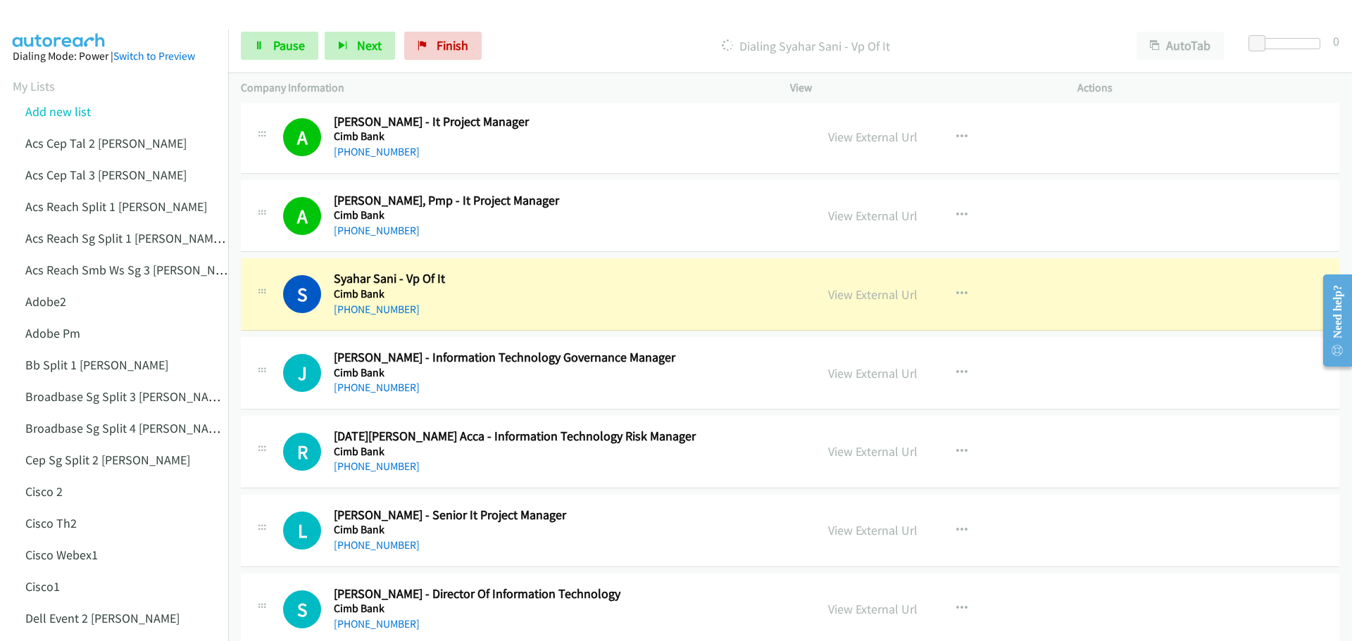
click at [882, 303] on div "View External Url" at bounding box center [872, 294] width 89 height 19
click at [879, 287] on link "View External Url" at bounding box center [872, 295] width 89 height 16
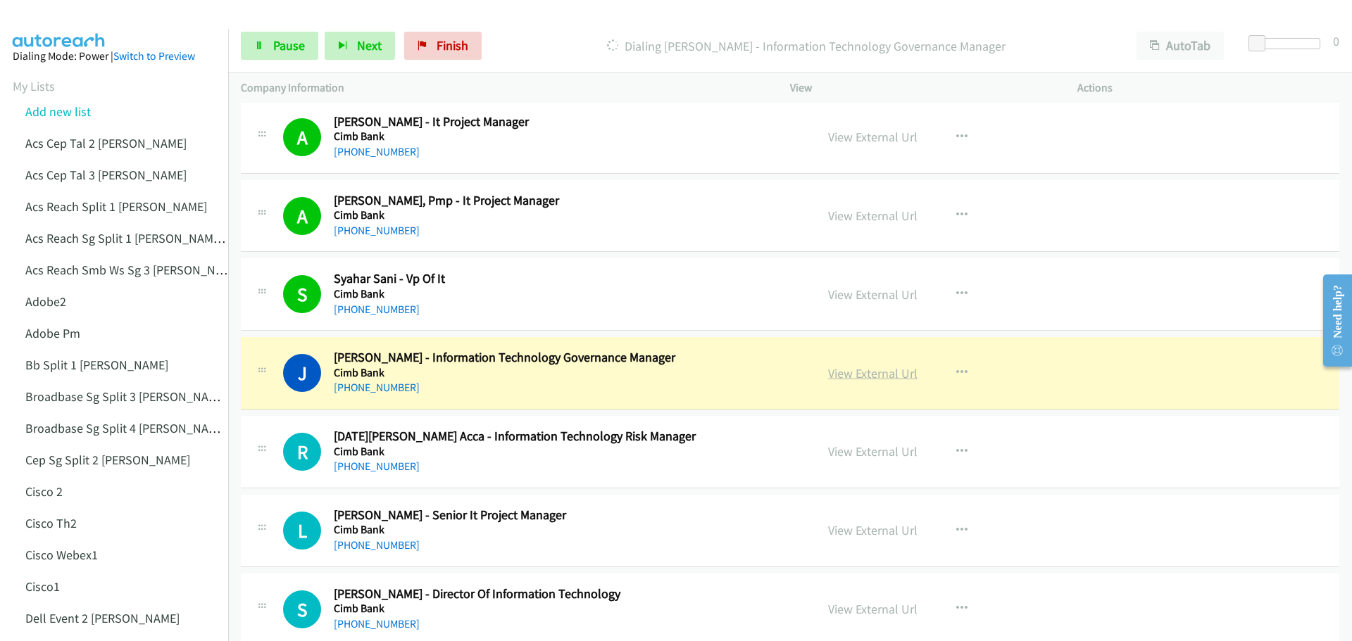
click at [846, 370] on link "View External Url" at bounding box center [872, 373] width 89 height 16
click at [268, 51] on link "Pause" at bounding box center [279, 46] width 77 height 28
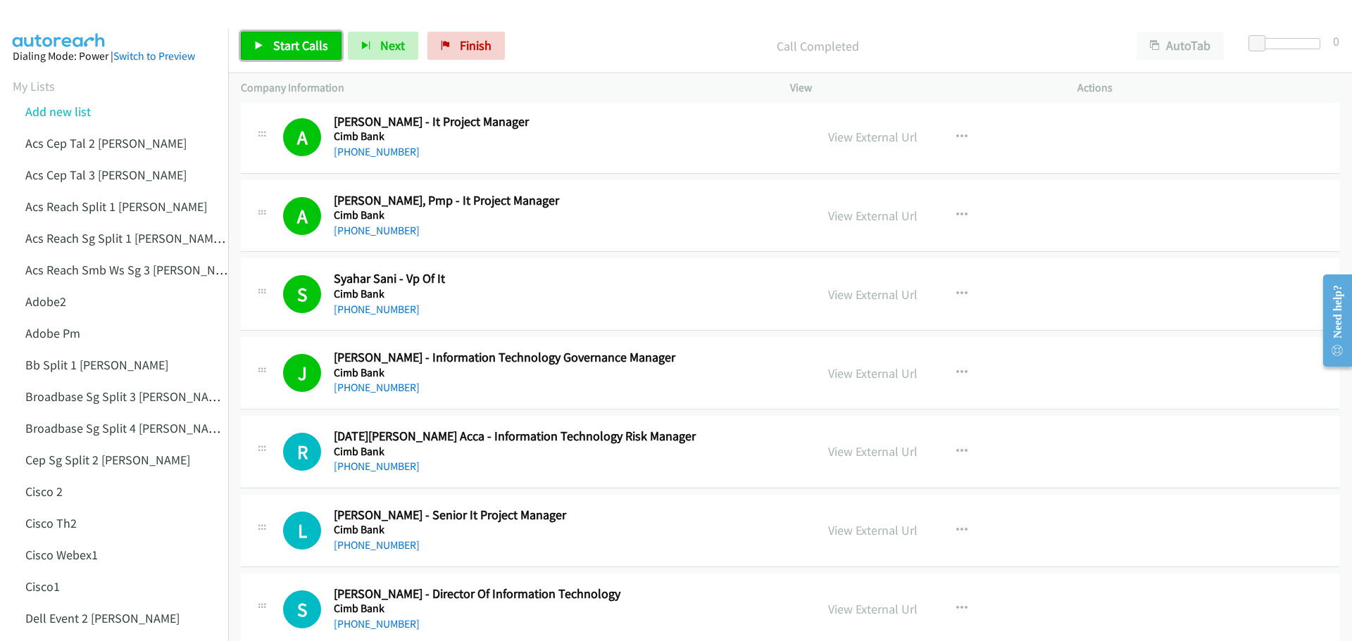
click at [296, 44] on span "Start Calls" at bounding box center [300, 45] width 55 height 16
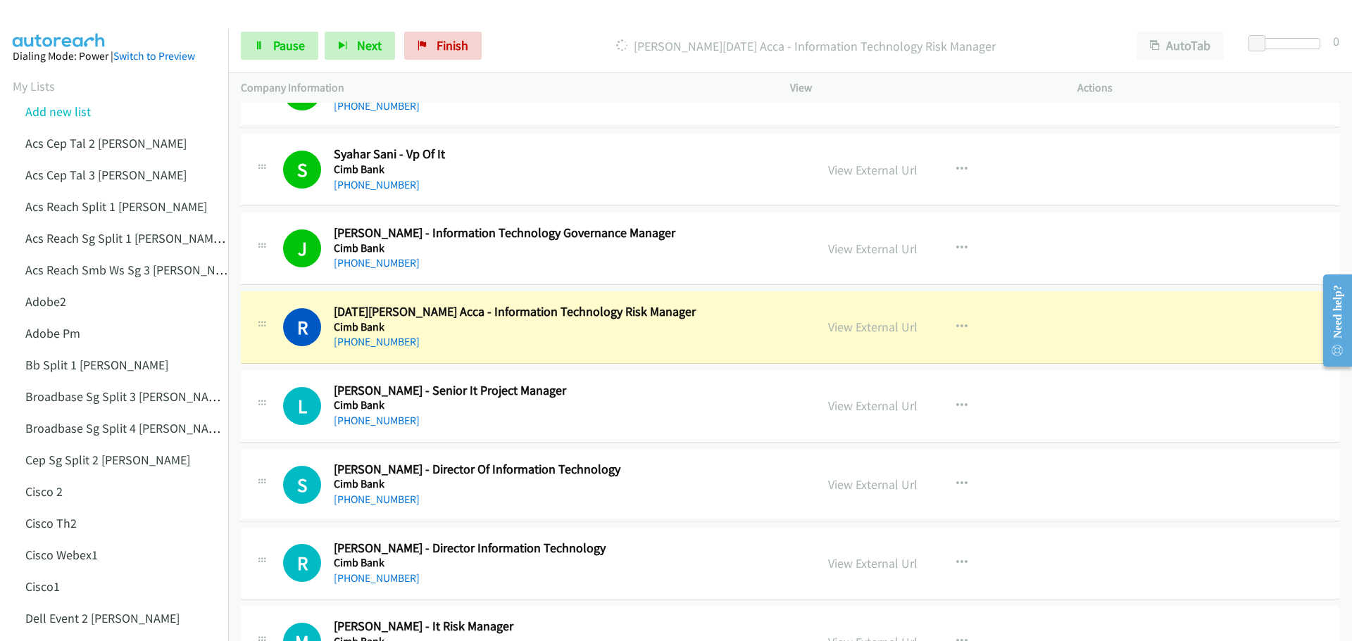
scroll to position [9787, 0]
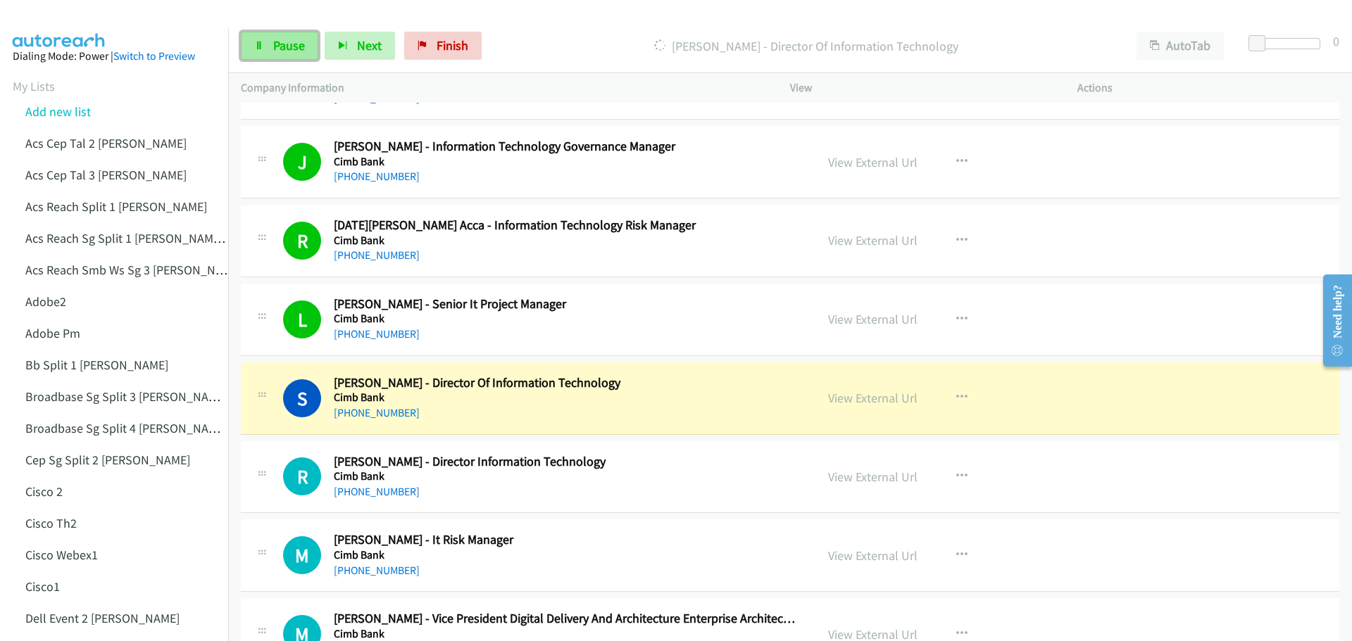
click at [296, 54] on link "Pause" at bounding box center [279, 46] width 77 height 28
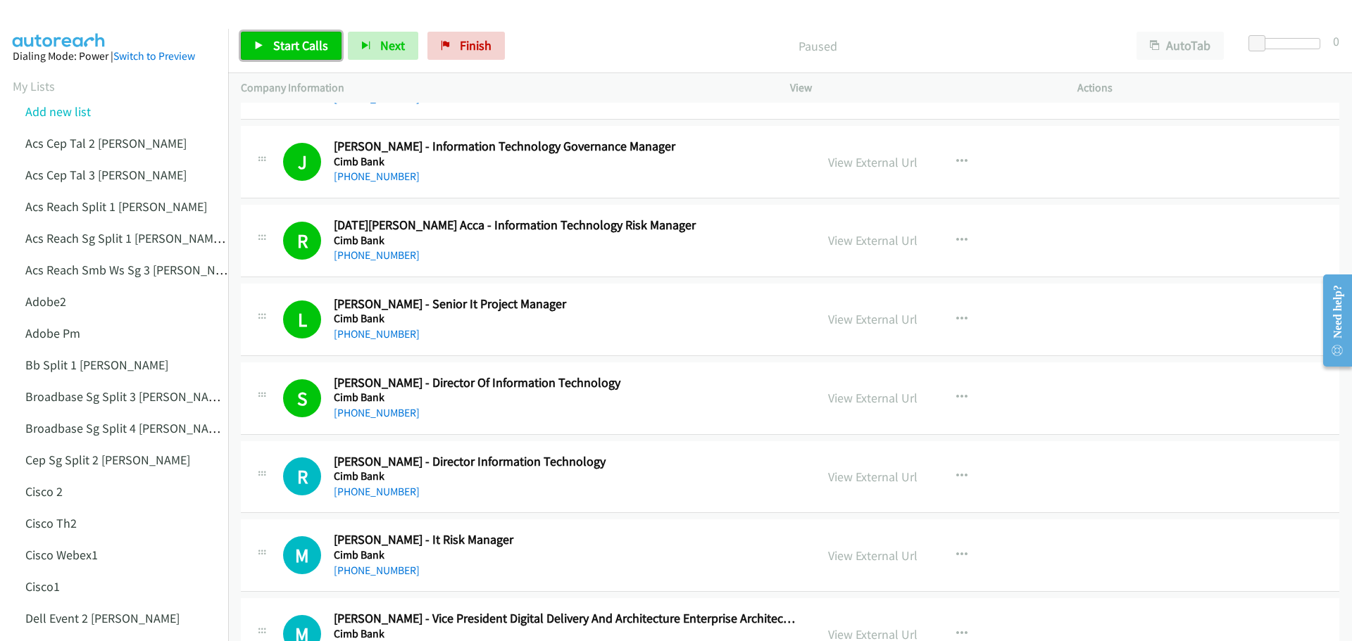
click at [306, 39] on span "Start Calls" at bounding box center [300, 45] width 55 height 16
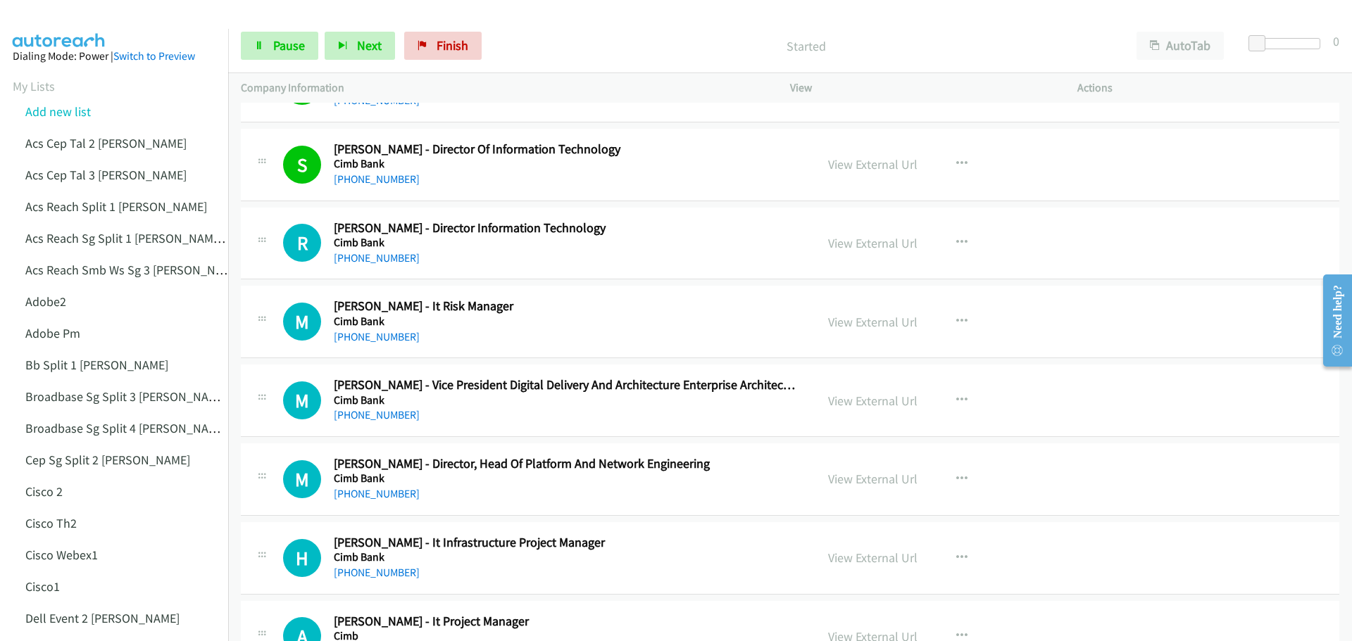
scroll to position [10069, 0]
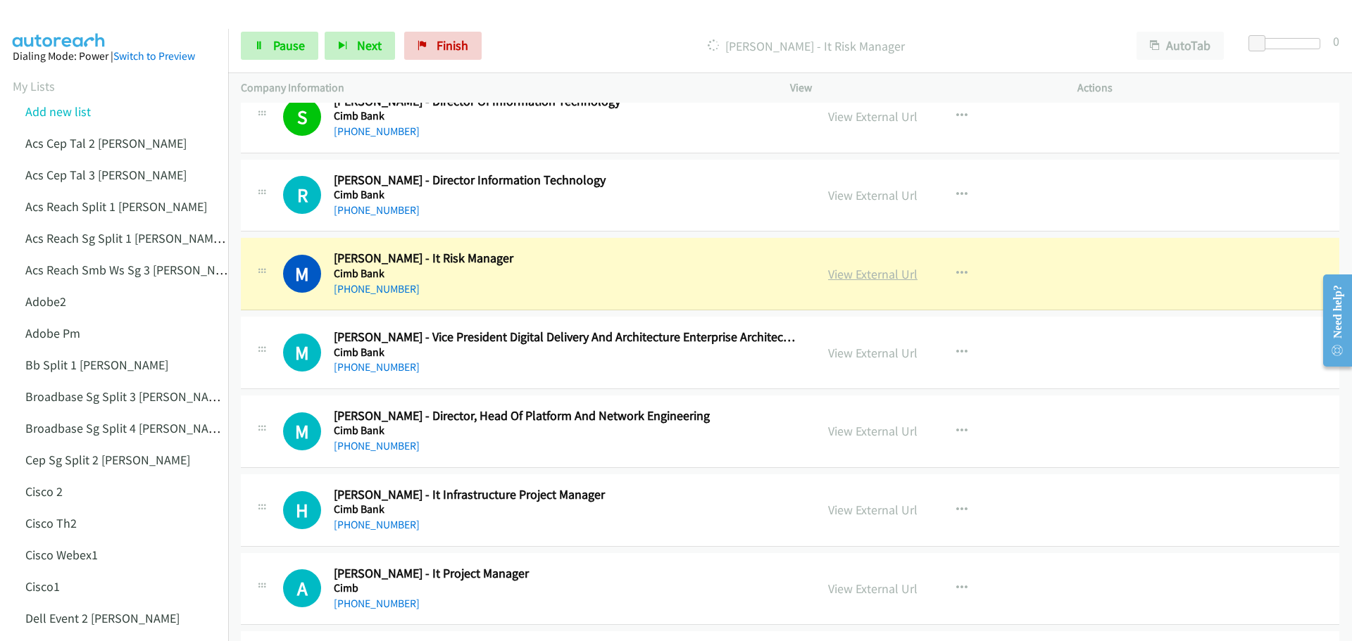
click at [841, 273] on link "View External Url" at bounding box center [872, 274] width 89 height 16
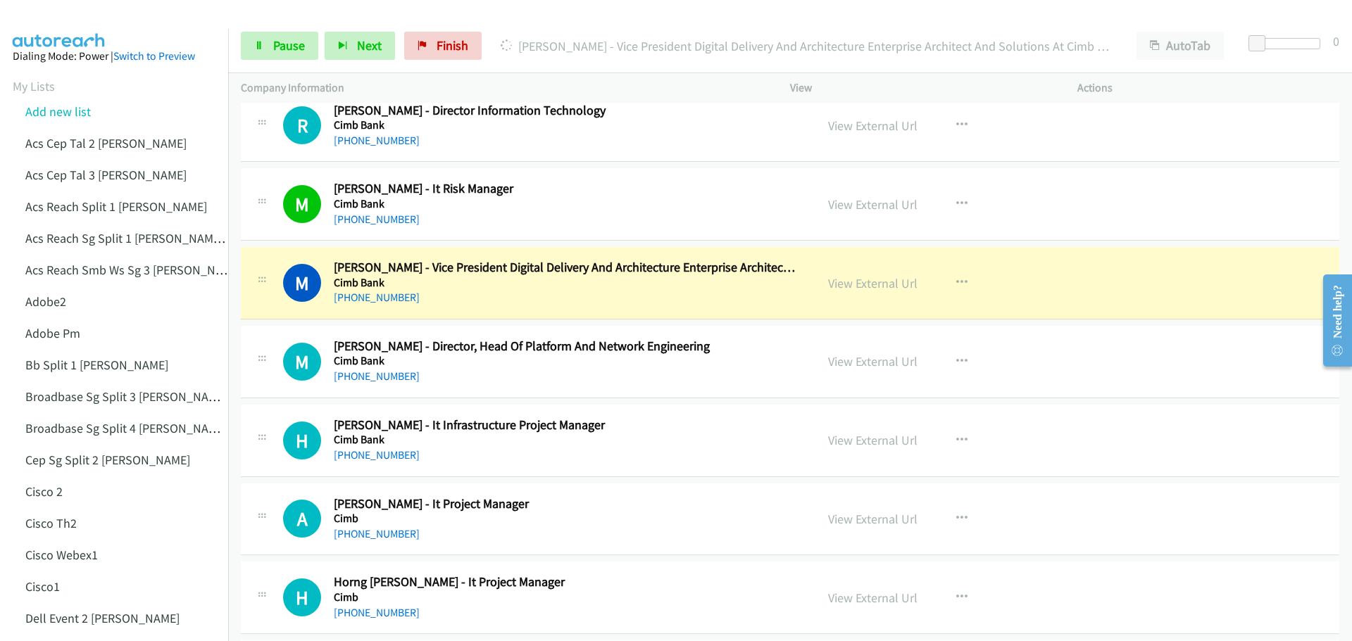
scroll to position [10139, 0]
click at [864, 285] on link "View External Url" at bounding box center [872, 283] width 89 height 16
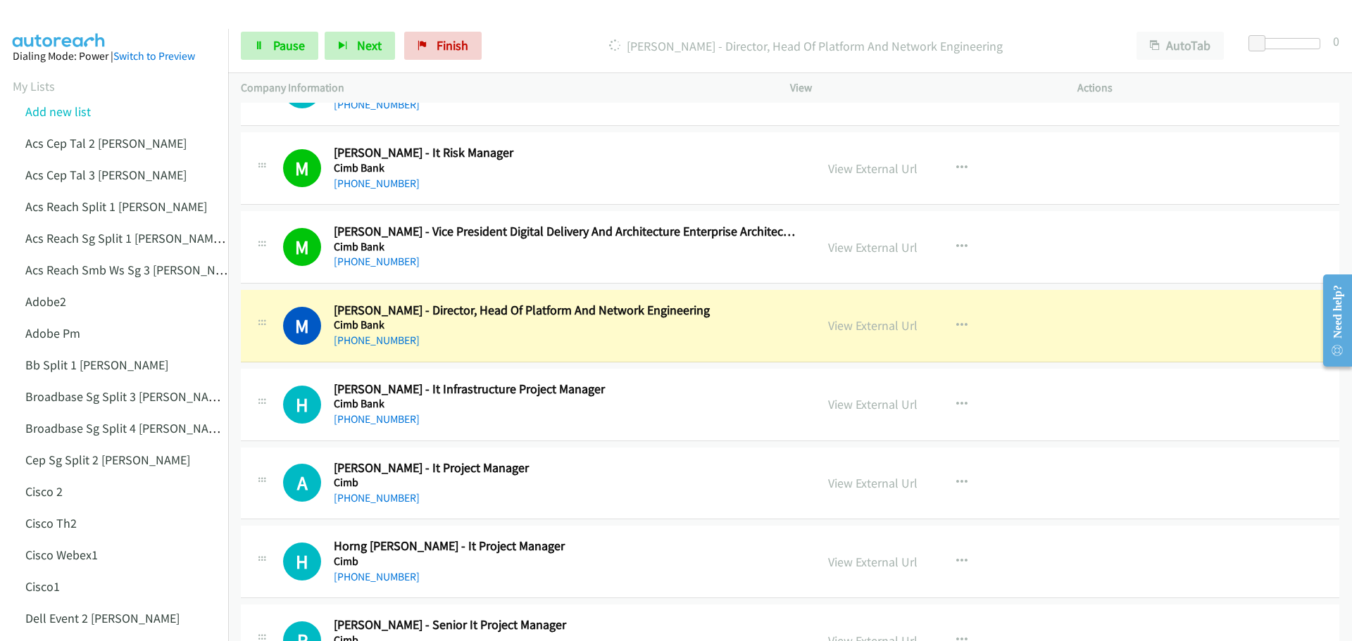
scroll to position [10210, 0]
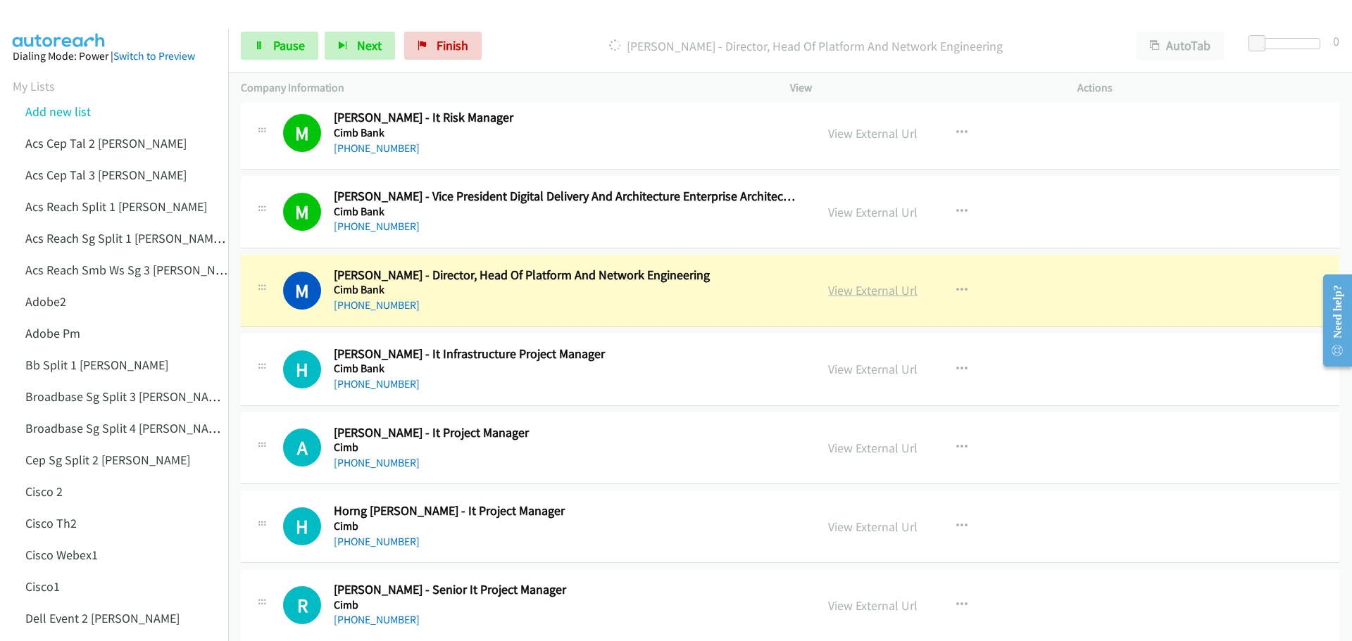
click at [853, 286] on link "View External Url" at bounding box center [872, 290] width 89 height 16
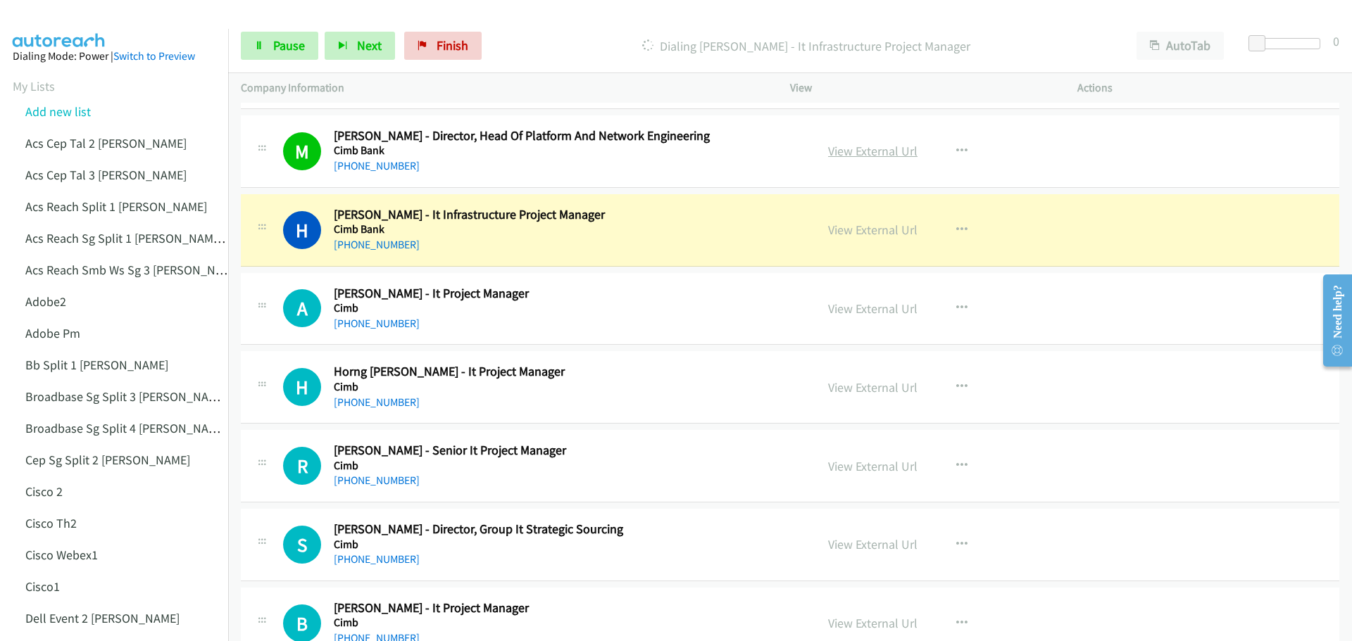
scroll to position [10350, 0]
click at [845, 223] on link "View External Url" at bounding box center [872, 228] width 89 height 16
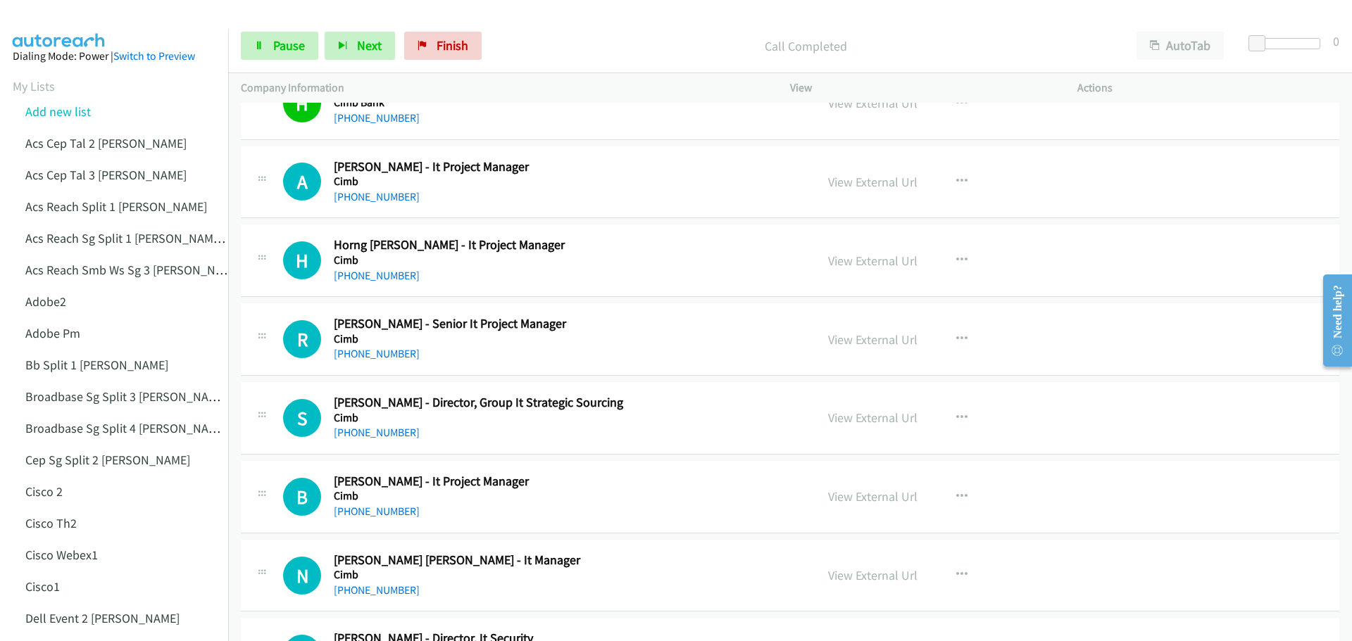
scroll to position [10491, 0]
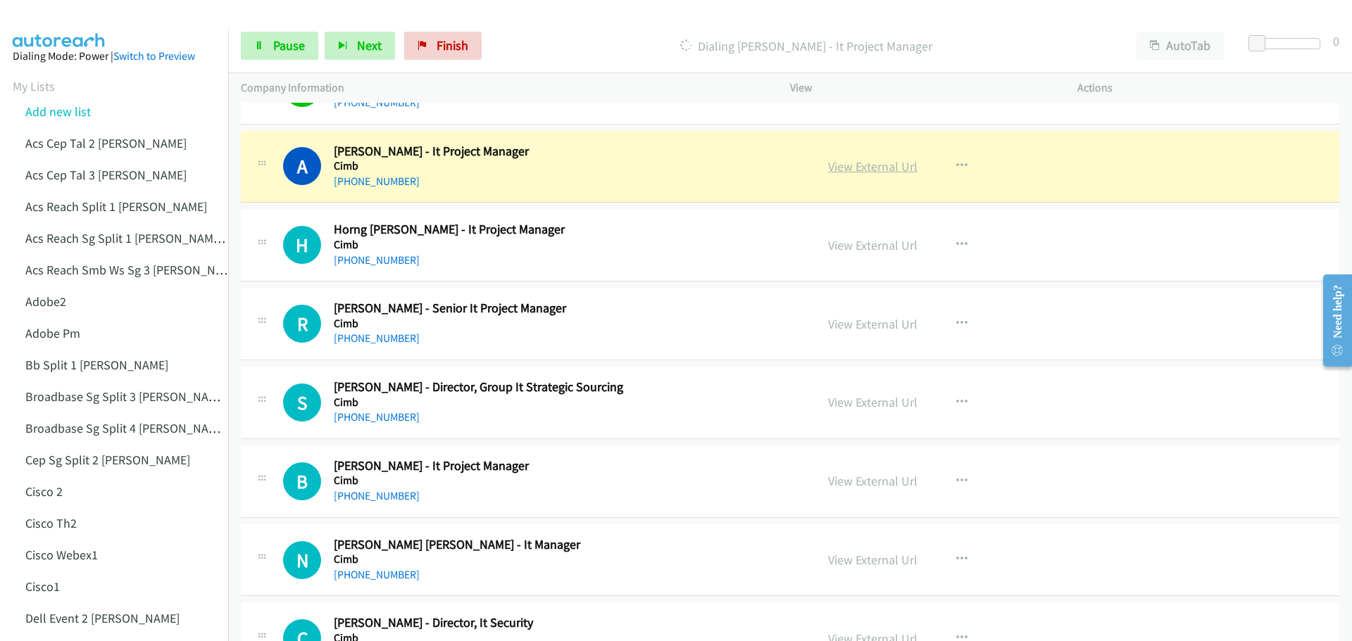
click at [874, 164] on link "View External Url" at bounding box center [872, 166] width 89 height 16
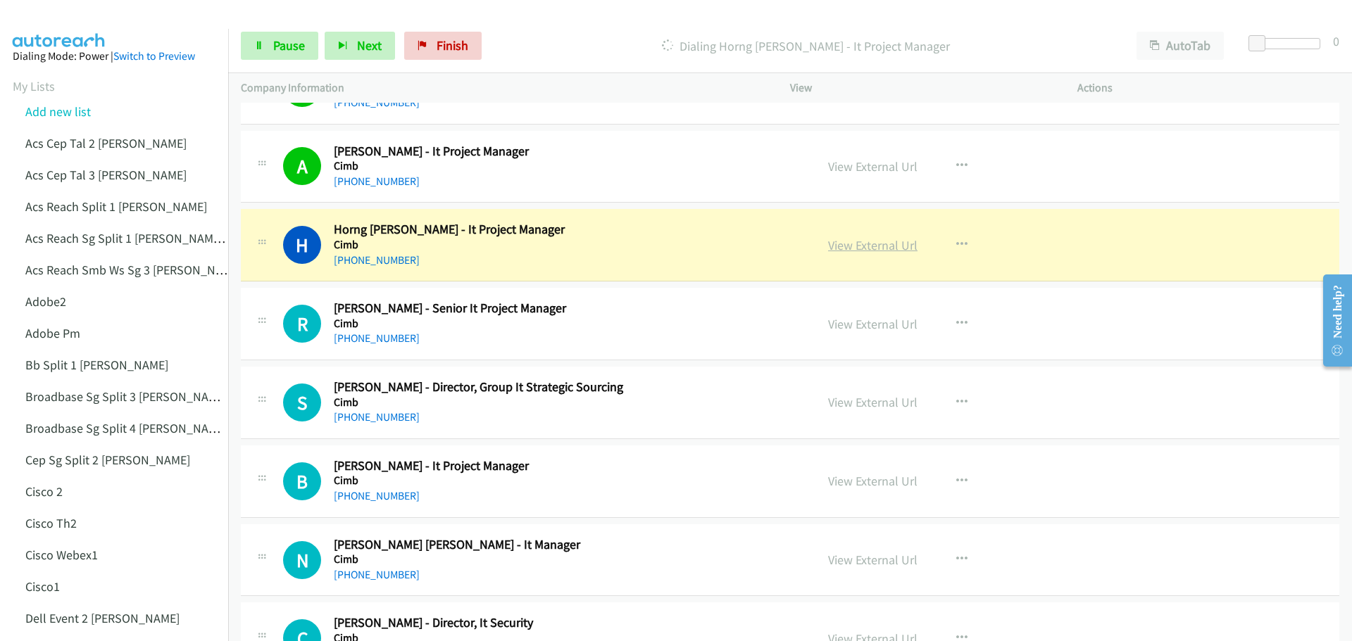
click at [868, 245] on link "View External Url" at bounding box center [872, 245] width 89 height 16
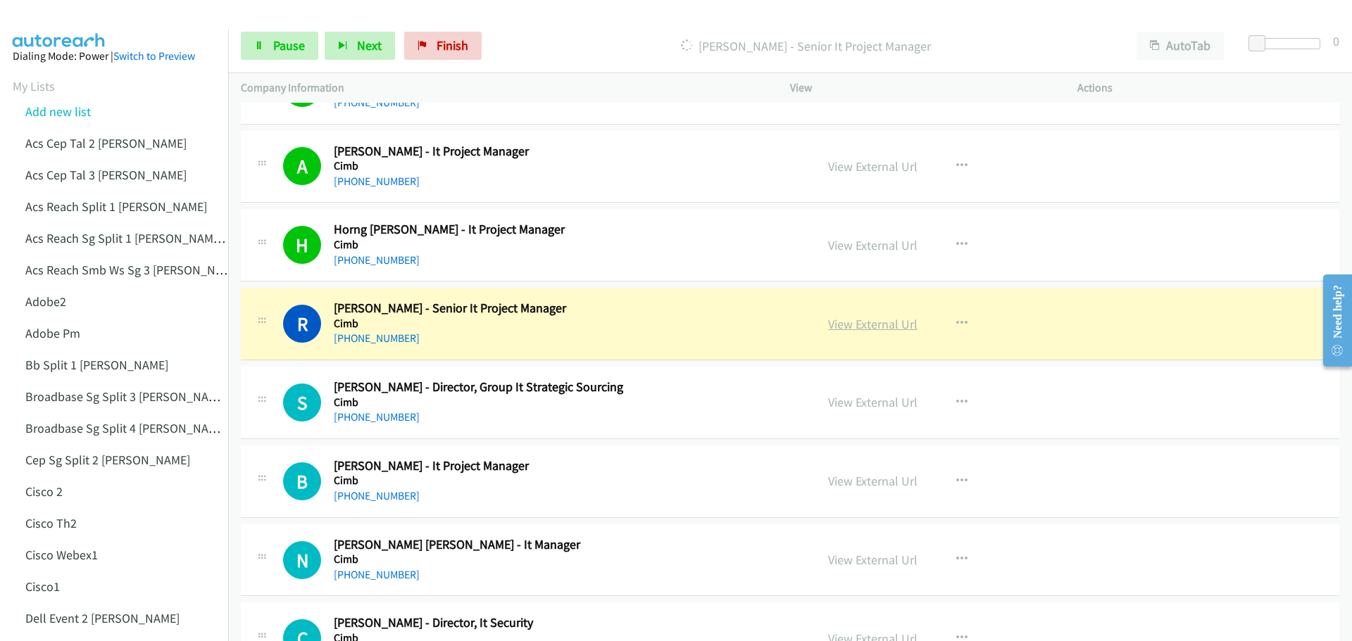
click at [872, 329] on link "View External Url" at bounding box center [872, 324] width 89 height 16
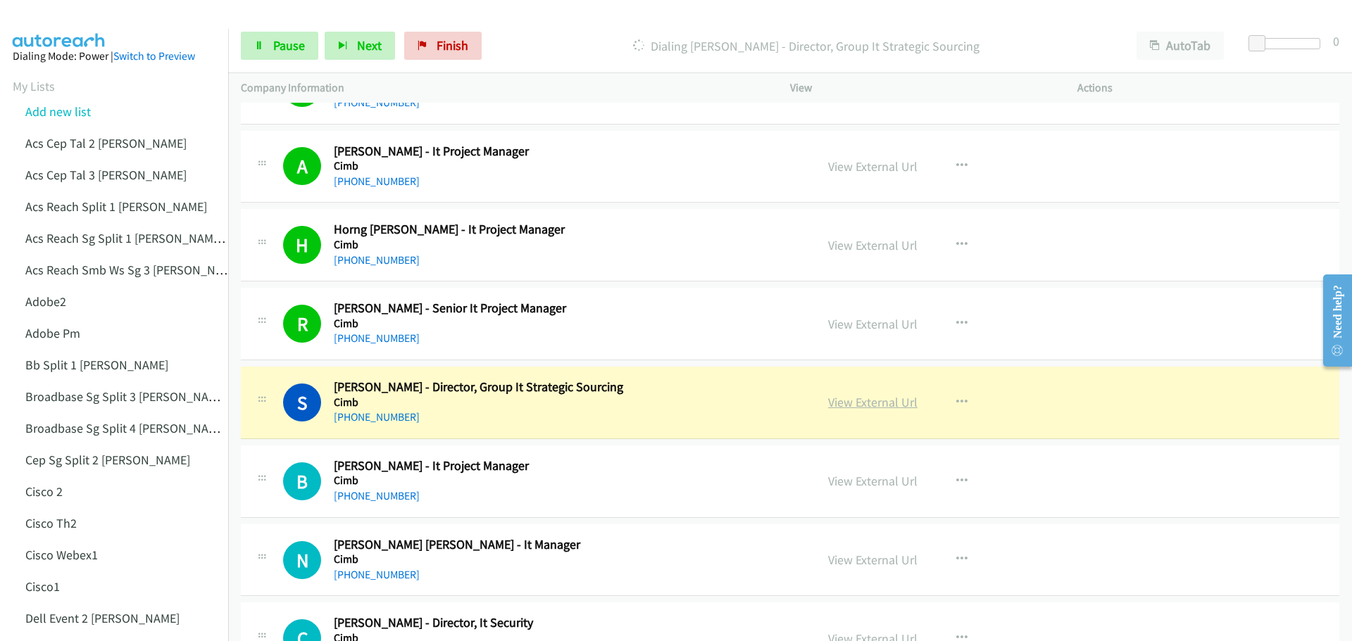
click at [895, 402] on link "View External Url" at bounding box center [872, 402] width 89 height 16
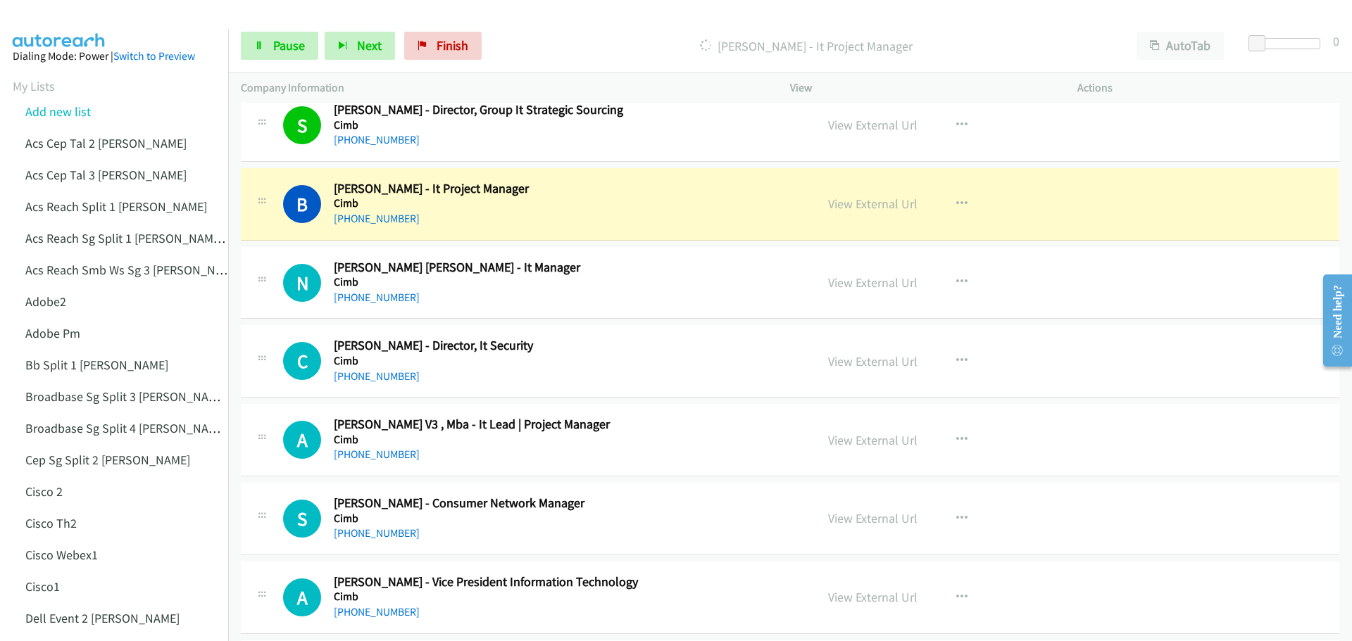
scroll to position [10773, 0]
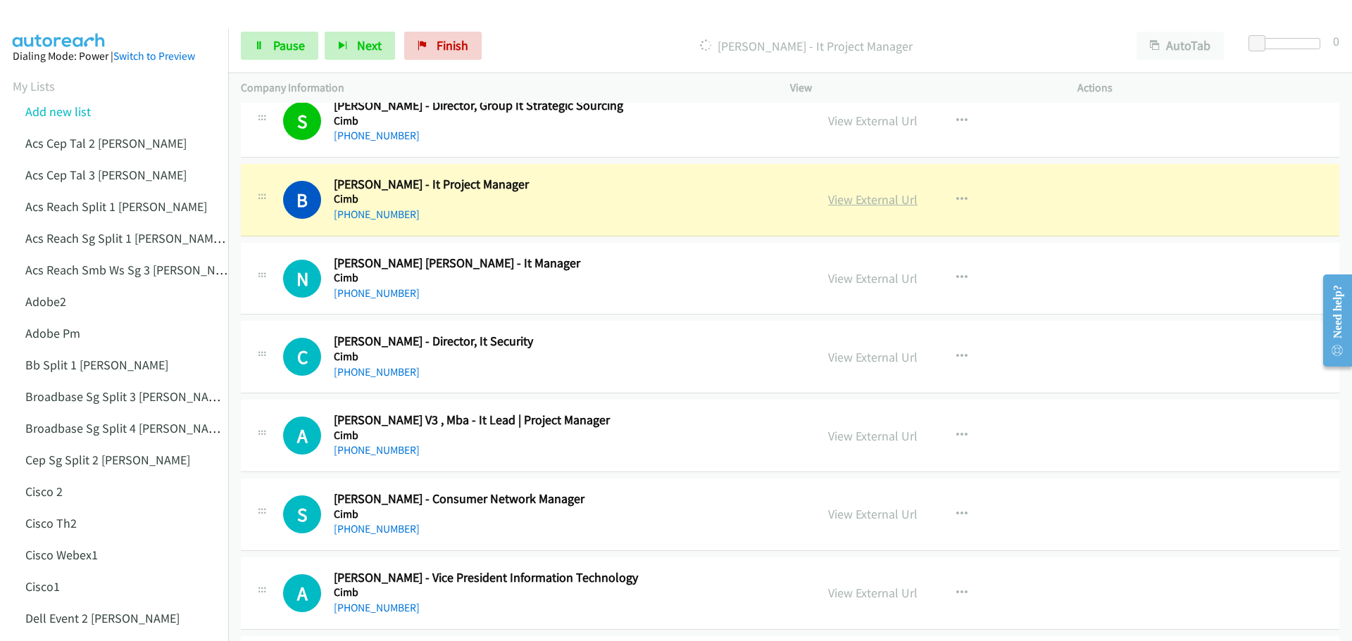
click at [853, 203] on link "View External Url" at bounding box center [872, 200] width 89 height 16
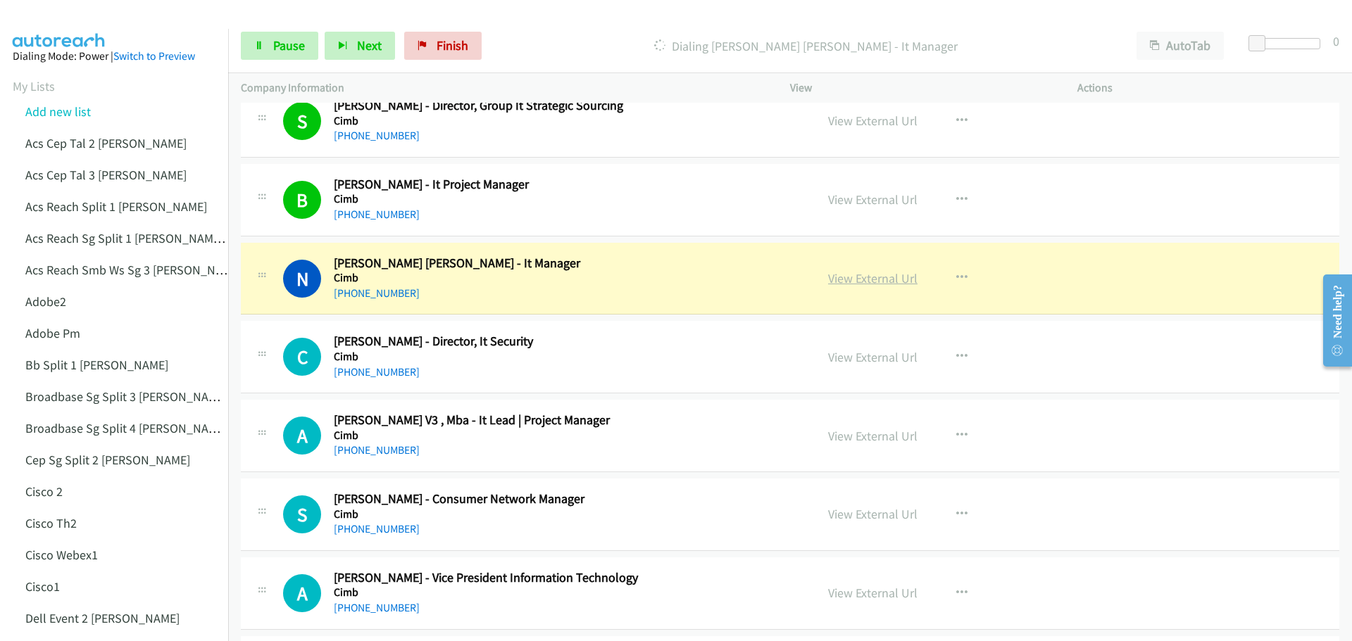
click at [879, 282] on link "View External Url" at bounding box center [872, 278] width 89 height 16
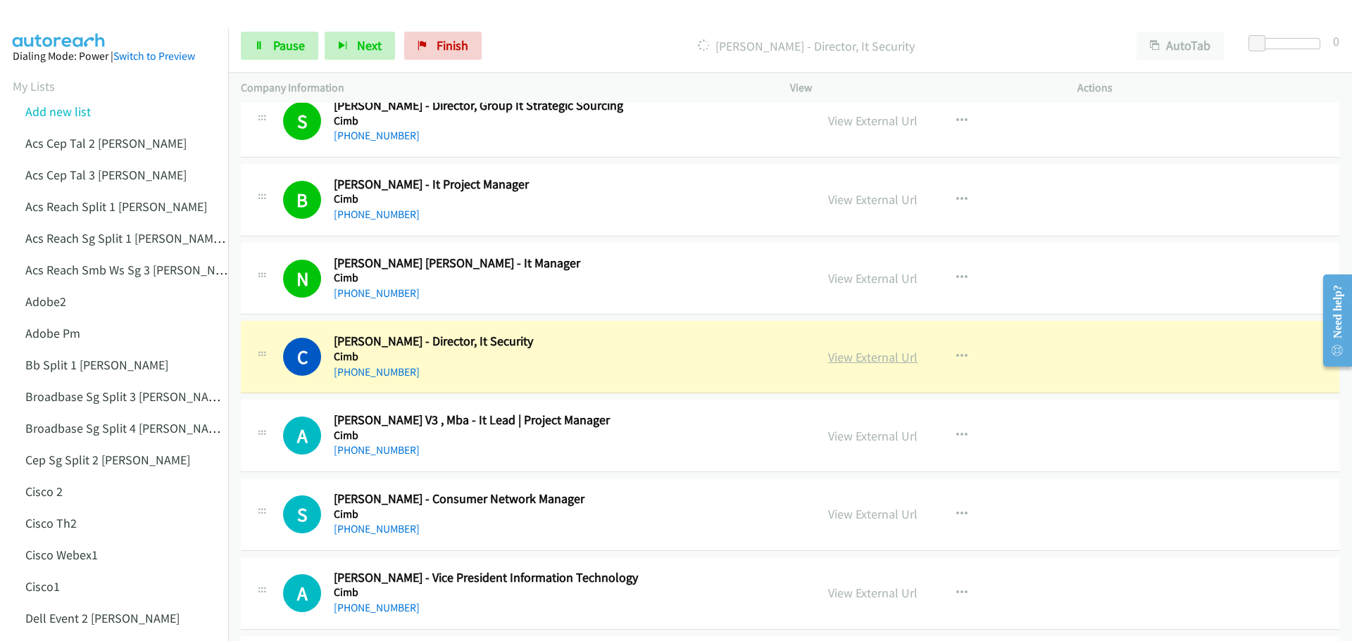
click at [859, 358] on link "View External Url" at bounding box center [872, 357] width 89 height 16
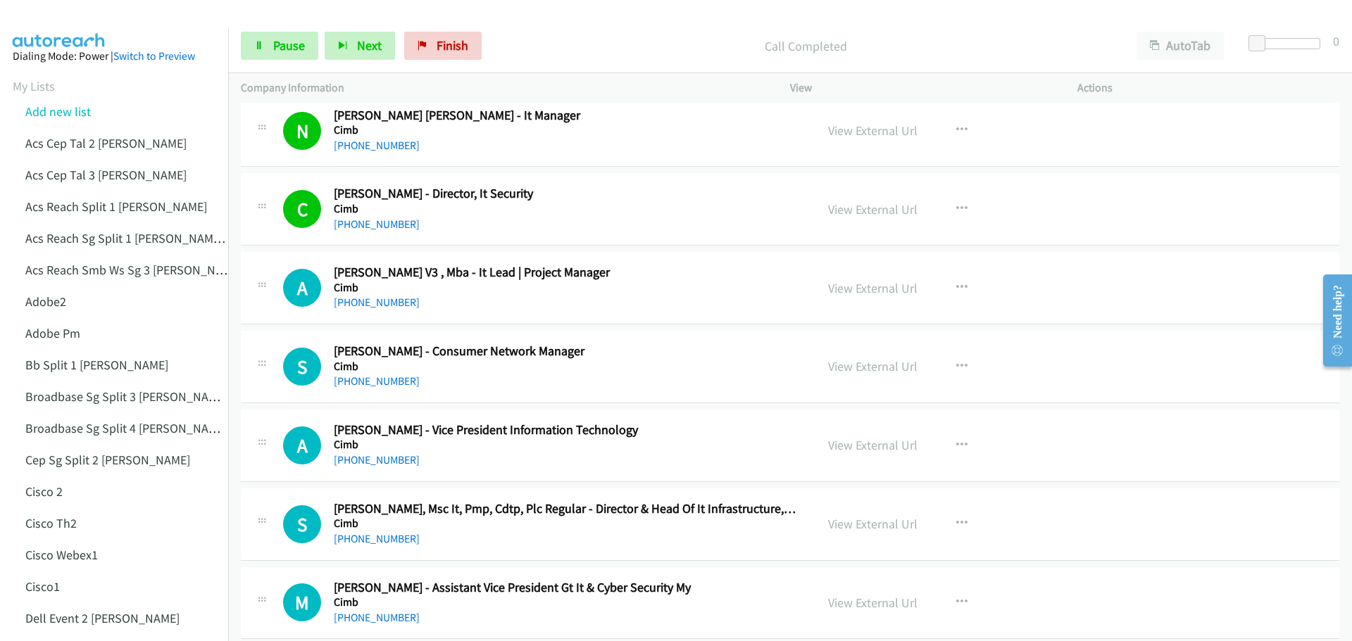
scroll to position [10984, 0]
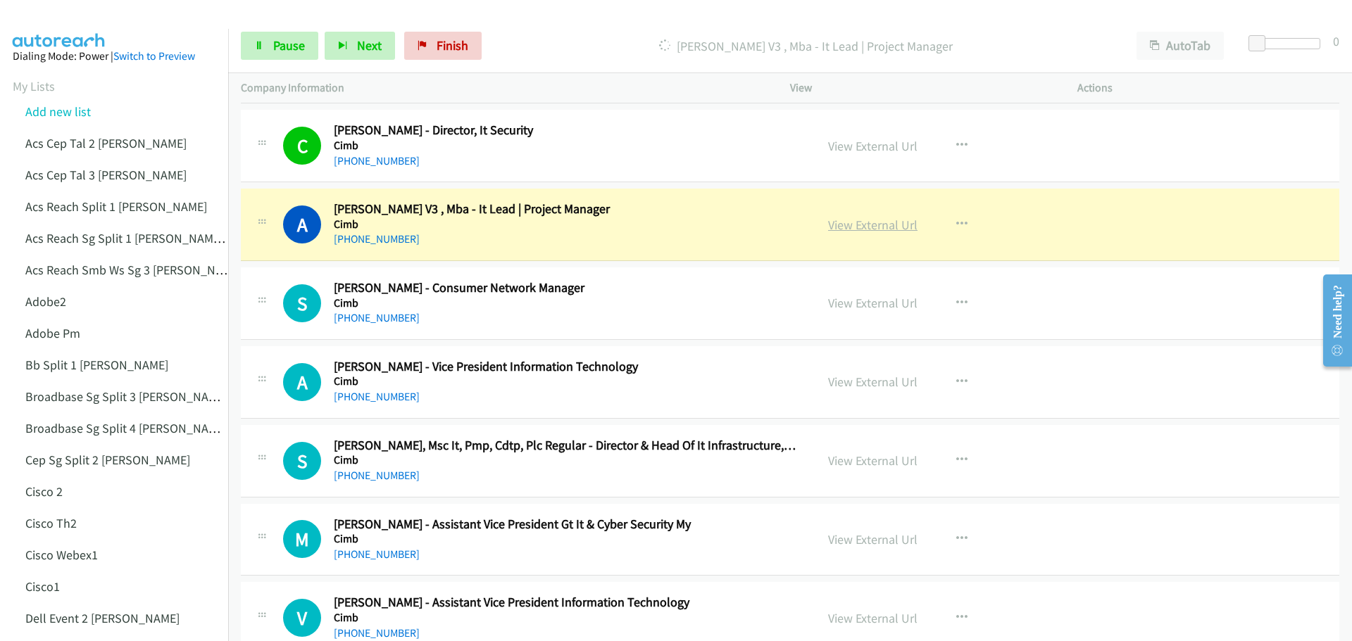
click at [852, 220] on link "View External Url" at bounding box center [872, 225] width 89 height 16
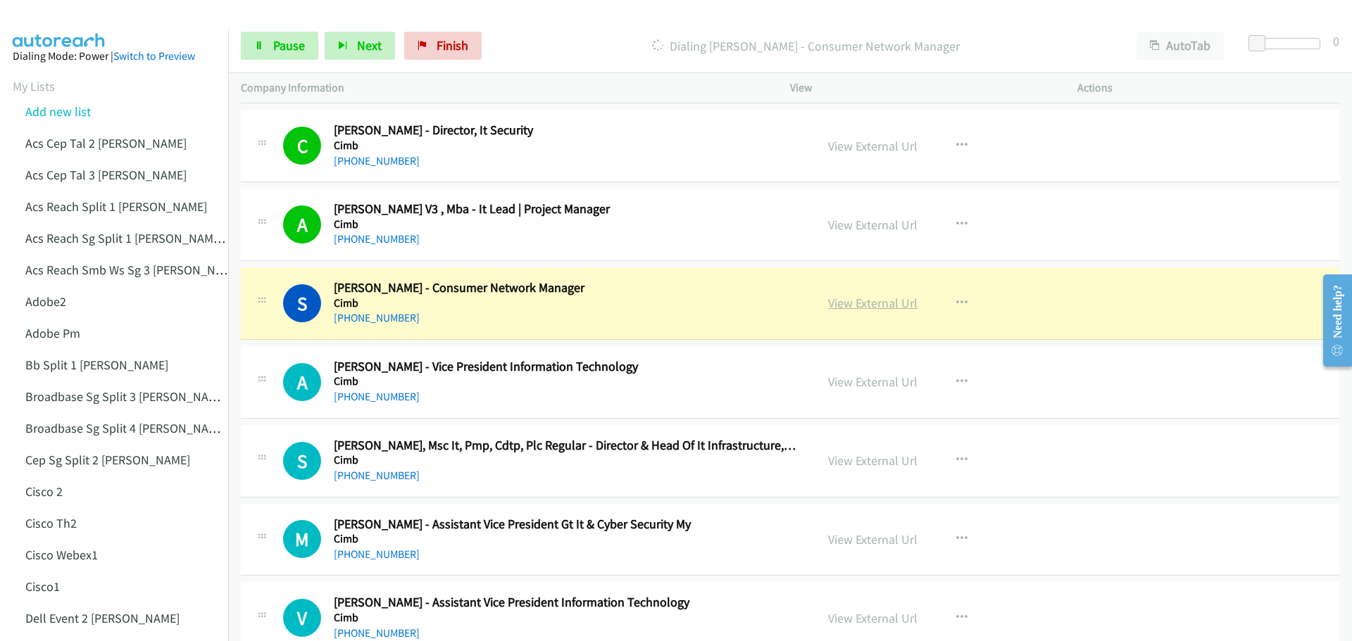
click at [859, 301] on link "View External Url" at bounding box center [872, 303] width 89 height 16
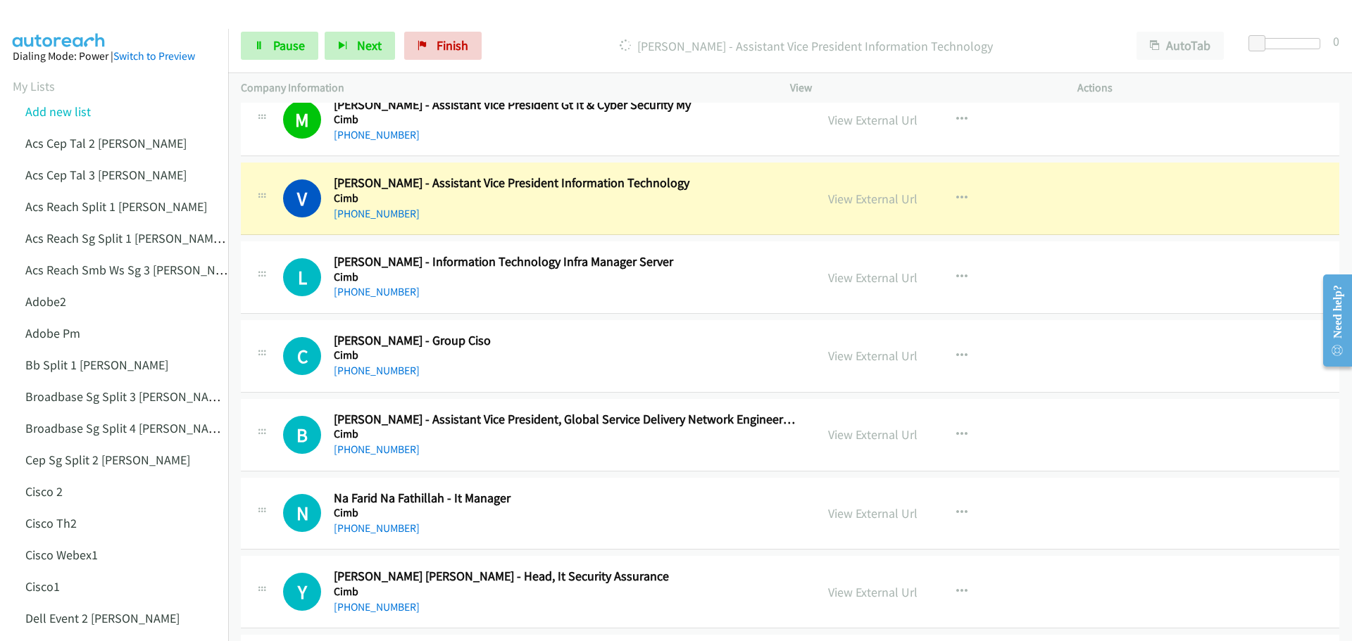
scroll to position [11407, 0]
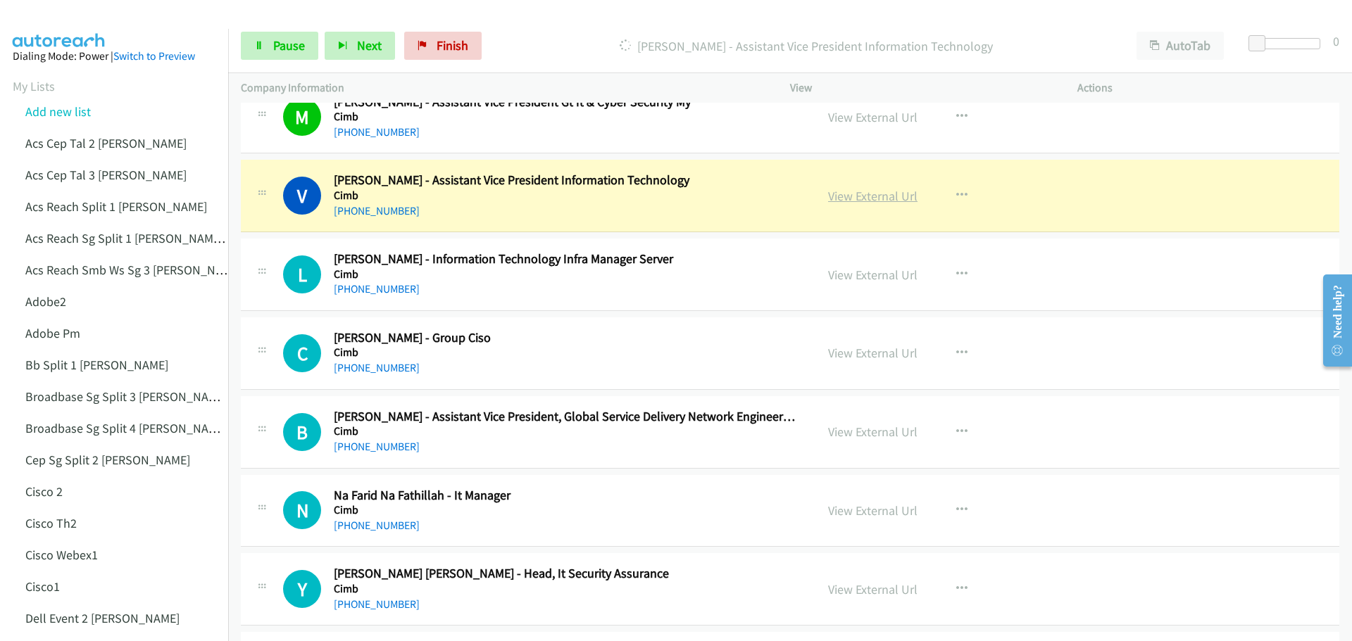
click at [870, 201] on link "View External Url" at bounding box center [872, 196] width 89 height 16
click at [277, 53] on span "Pause" at bounding box center [289, 45] width 32 height 16
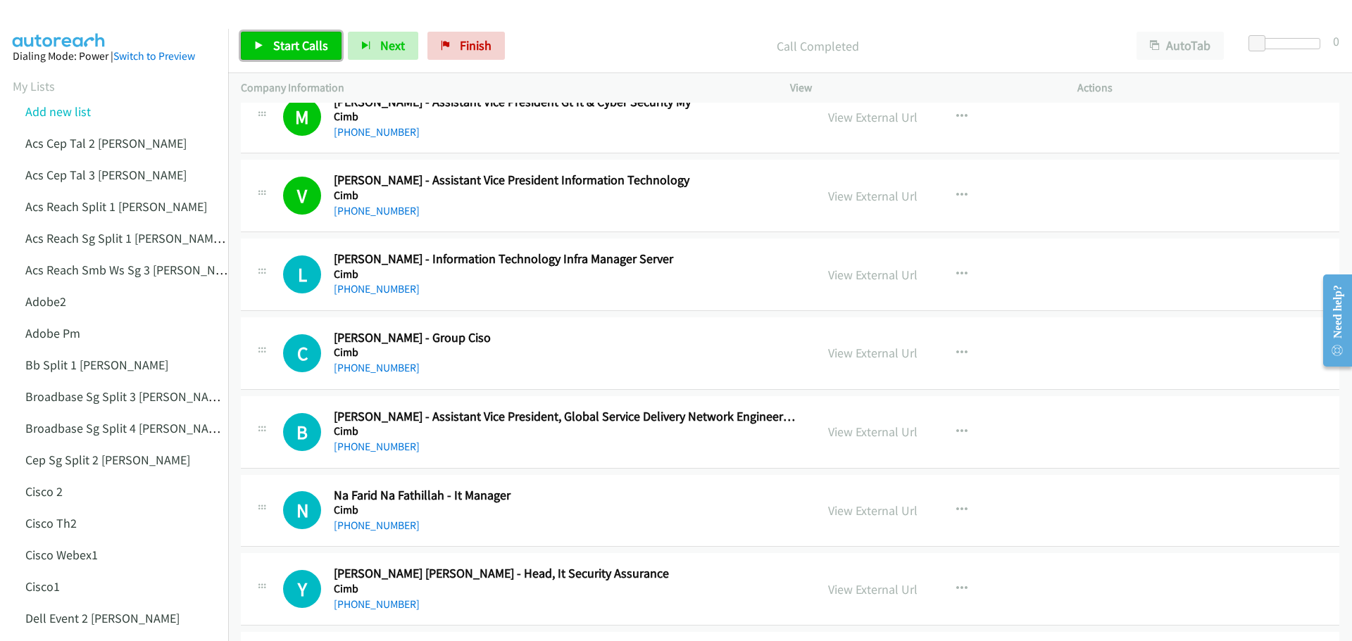
click at [313, 42] on span "Start Calls" at bounding box center [300, 45] width 55 height 16
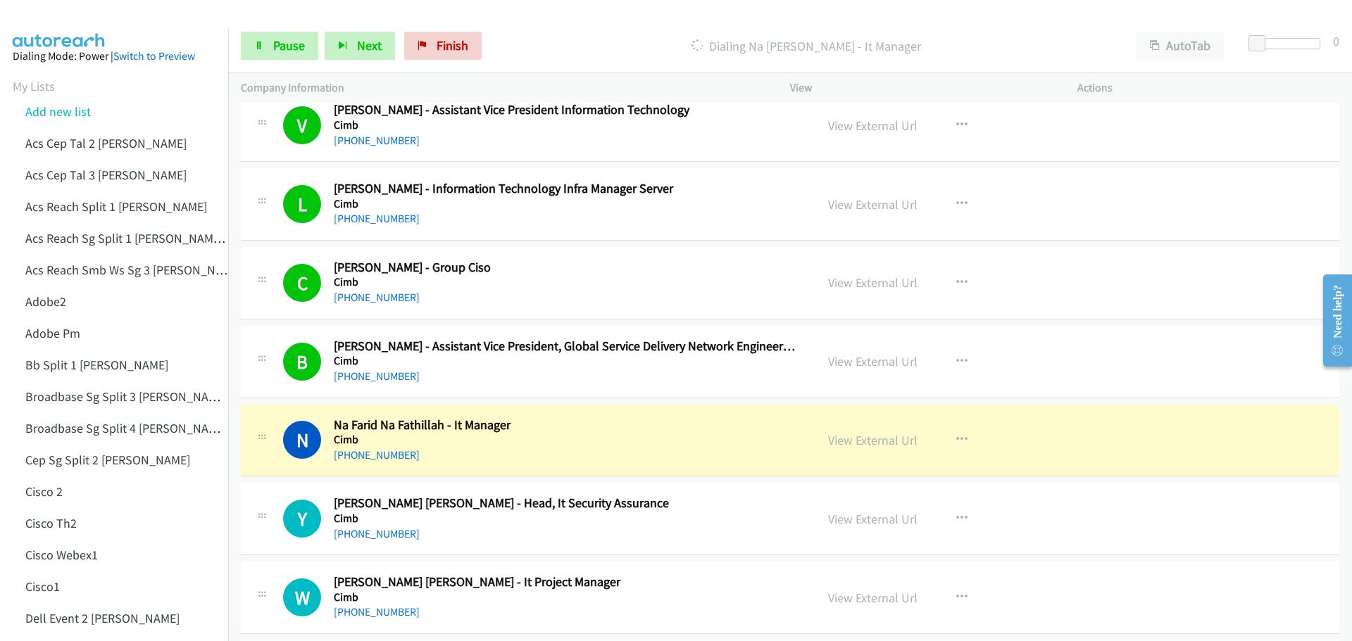
scroll to position [11547, 0]
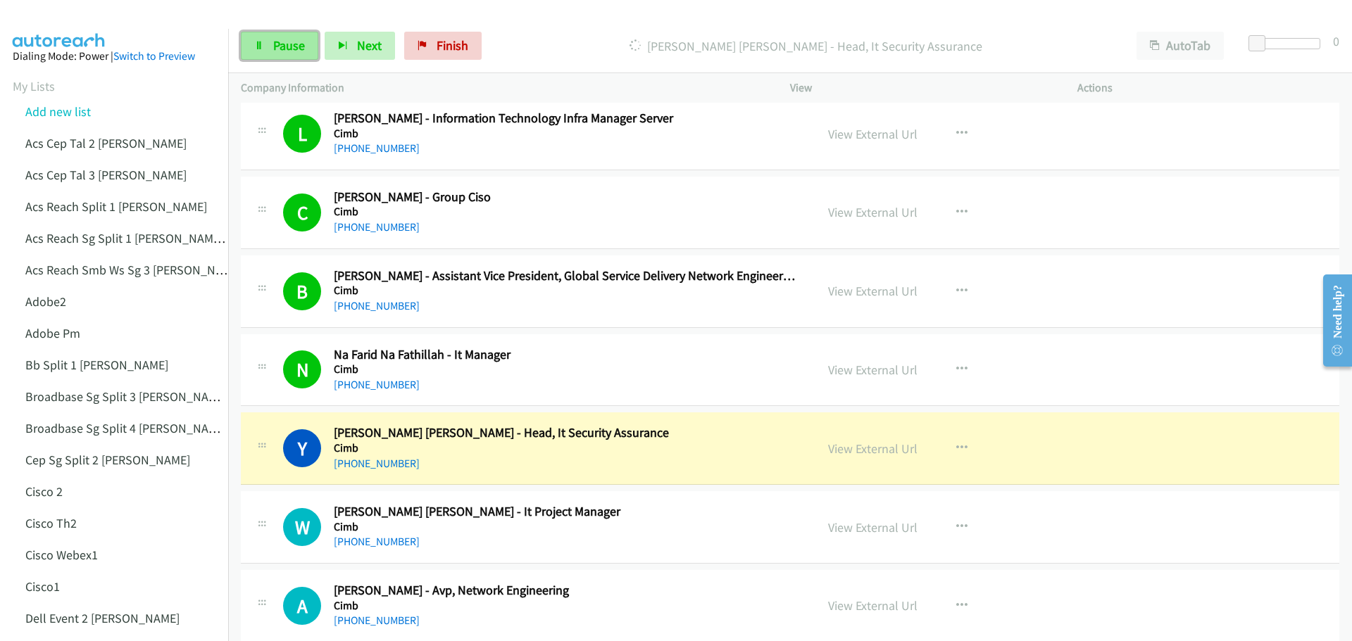
click at [294, 42] on span "Pause" at bounding box center [289, 45] width 32 height 16
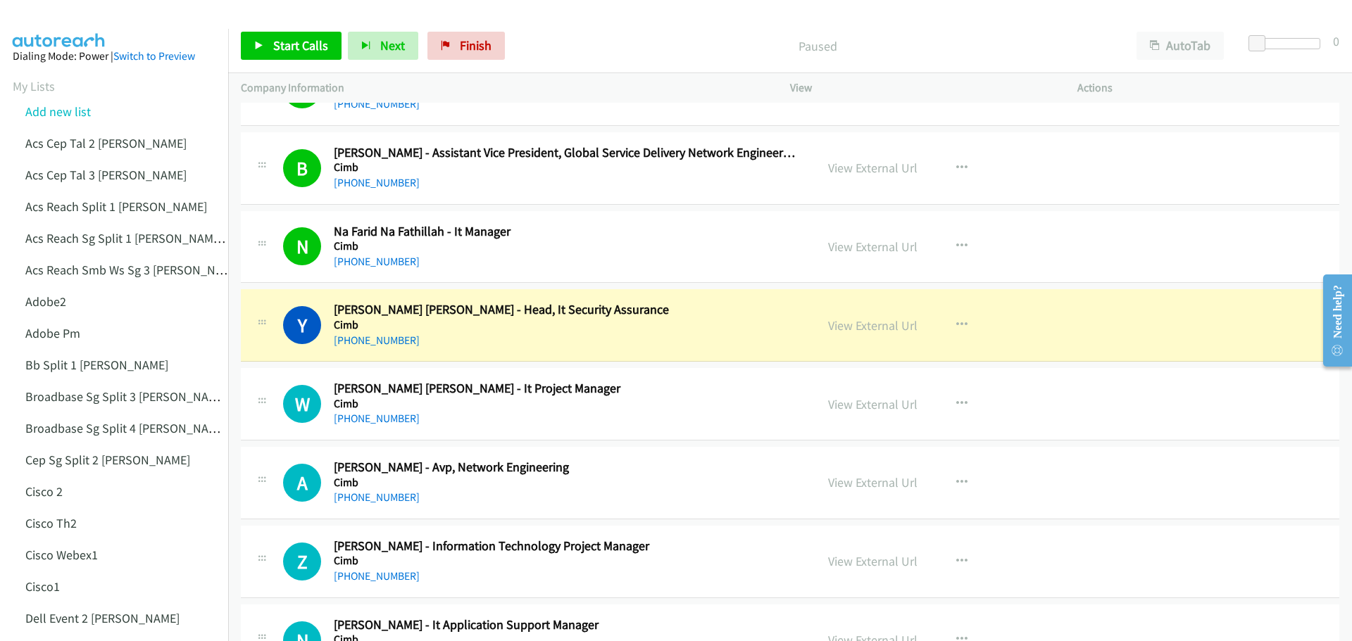
scroll to position [11688, 0]
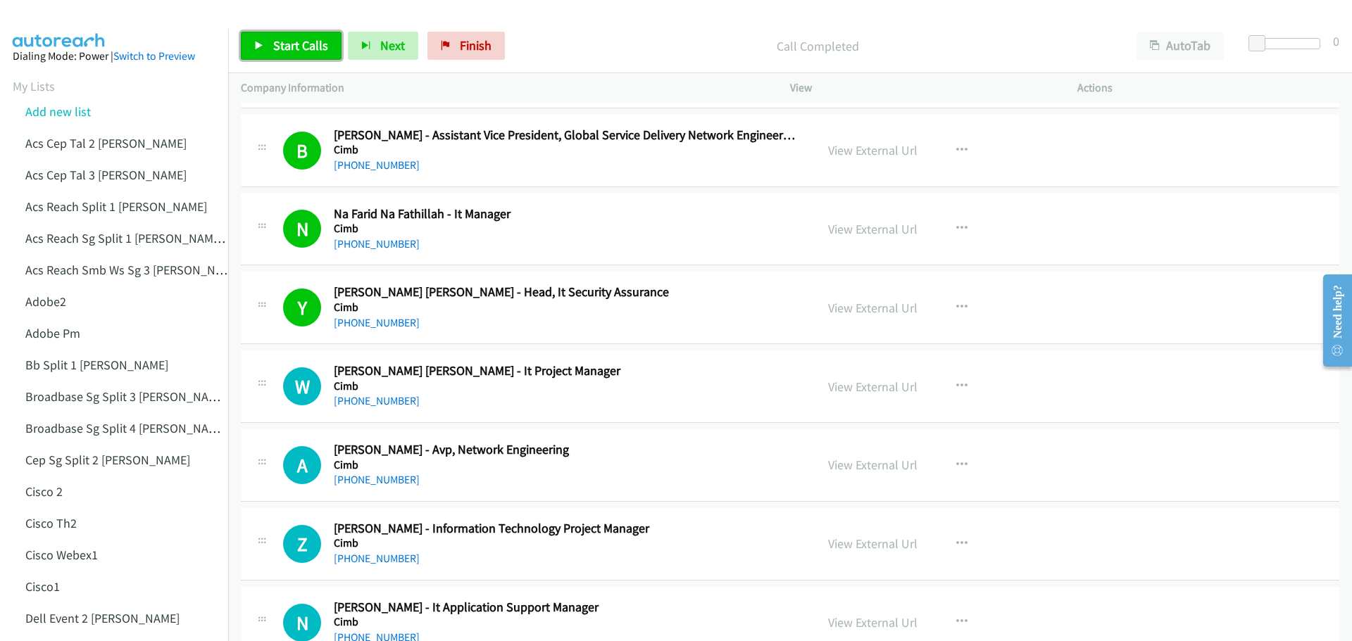
click at [299, 44] on span "Start Calls" at bounding box center [300, 45] width 55 height 16
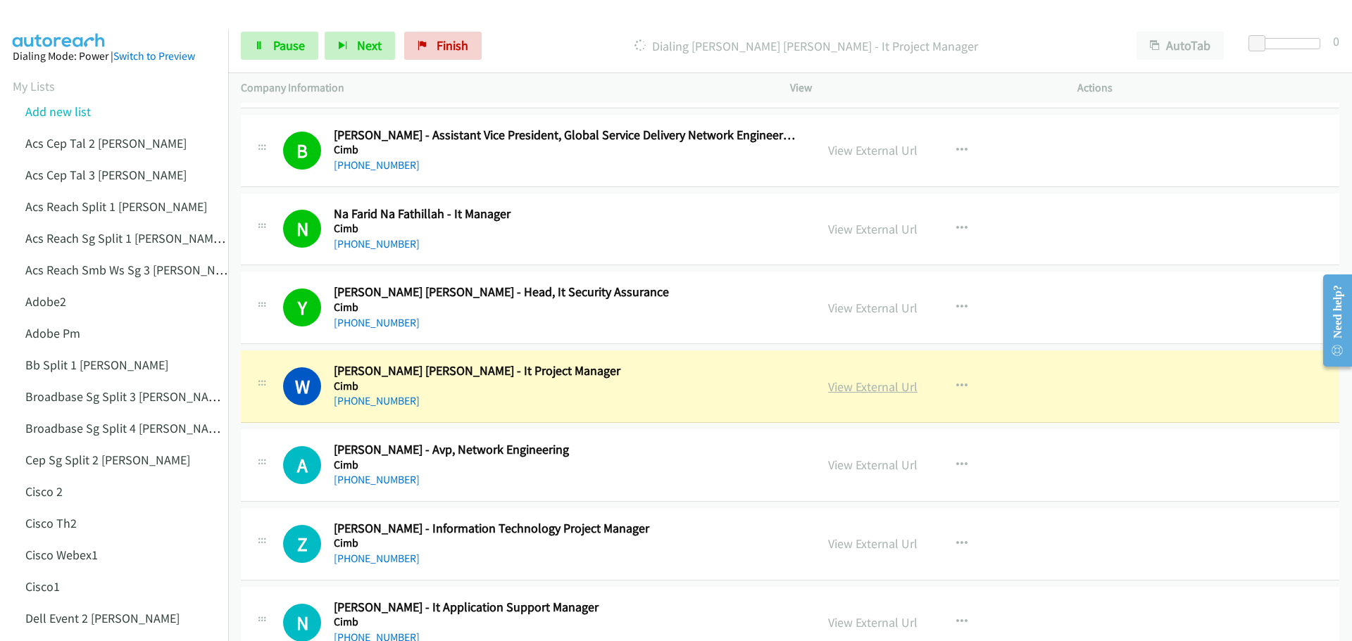
click at [853, 385] on link "View External Url" at bounding box center [872, 387] width 89 height 16
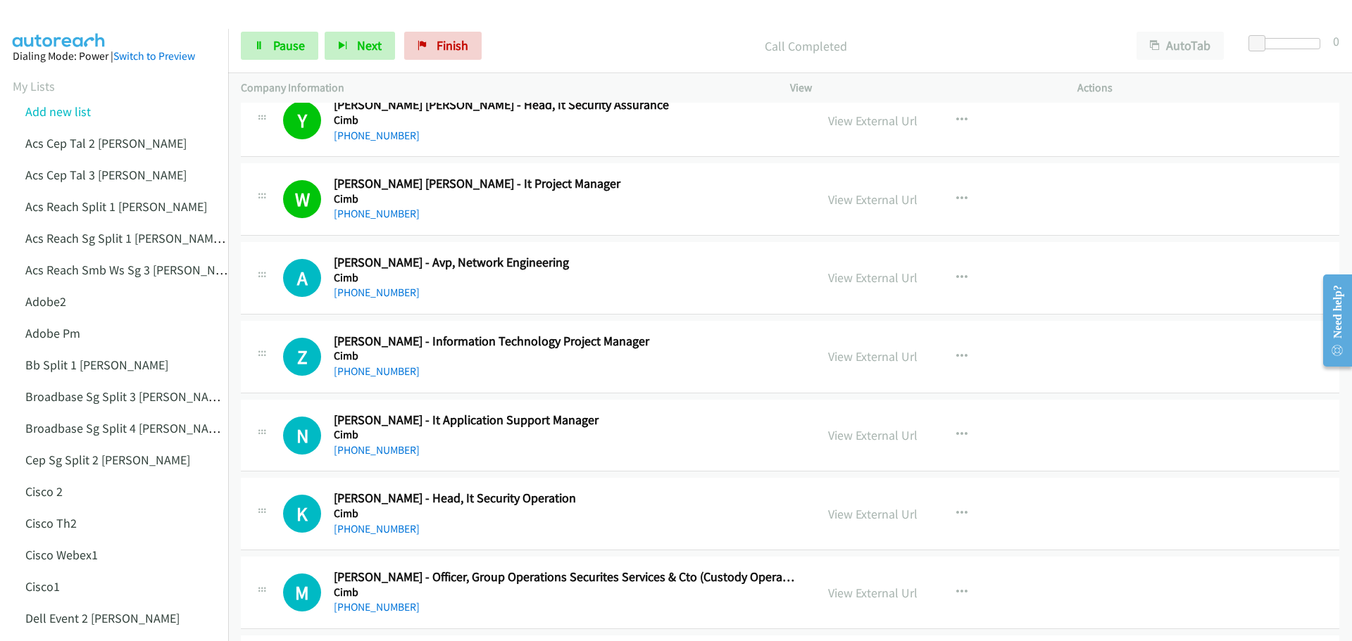
scroll to position [11900, 0]
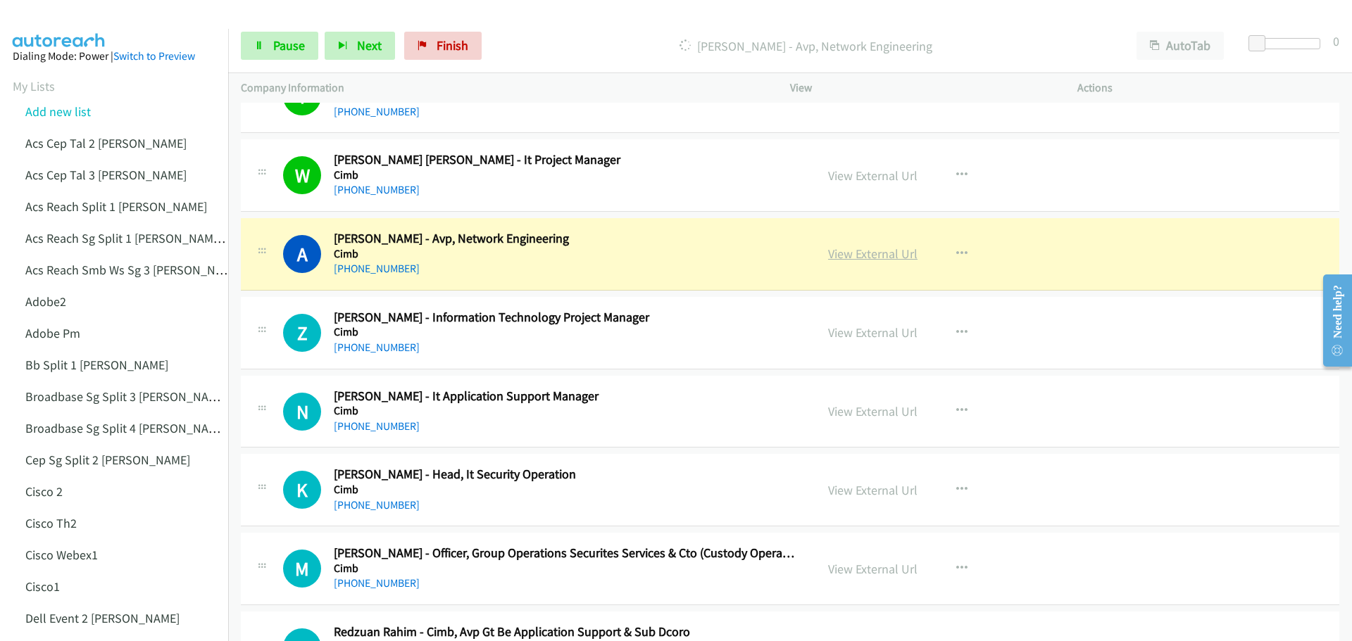
click at [846, 256] on link "View External Url" at bounding box center [872, 254] width 89 height 16
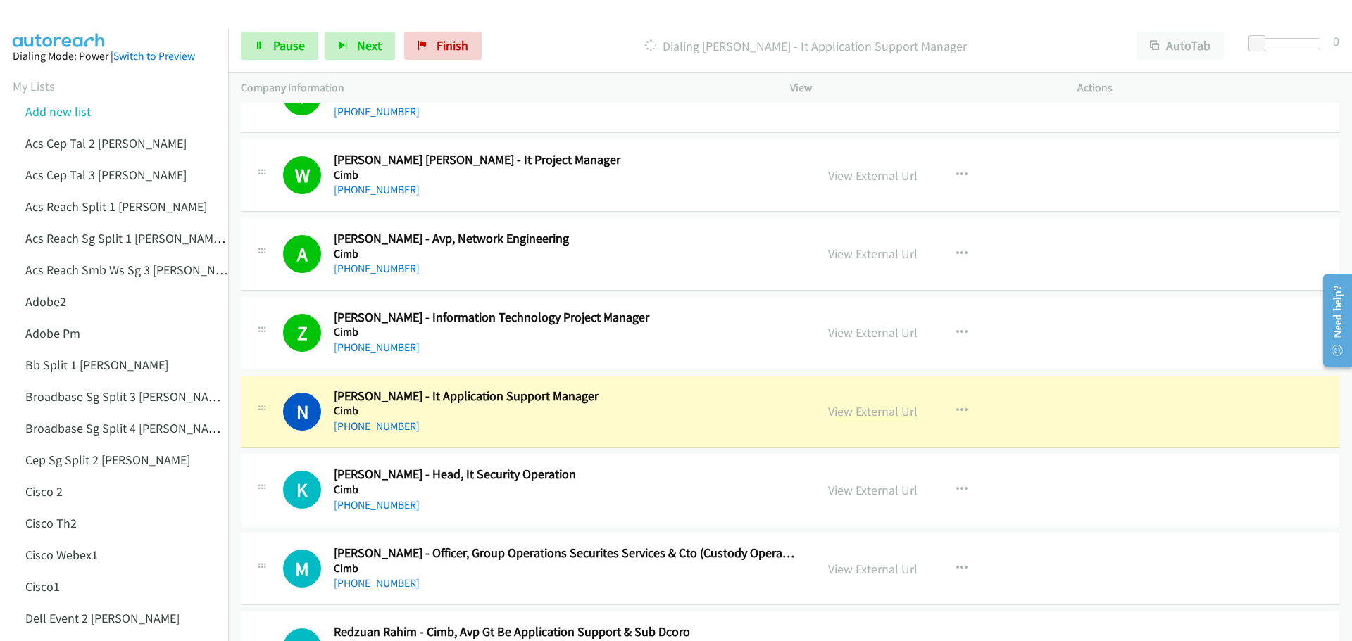
click at [856, 413] on link "View External Url" at bounding box center [872, 411] width 89 height 16
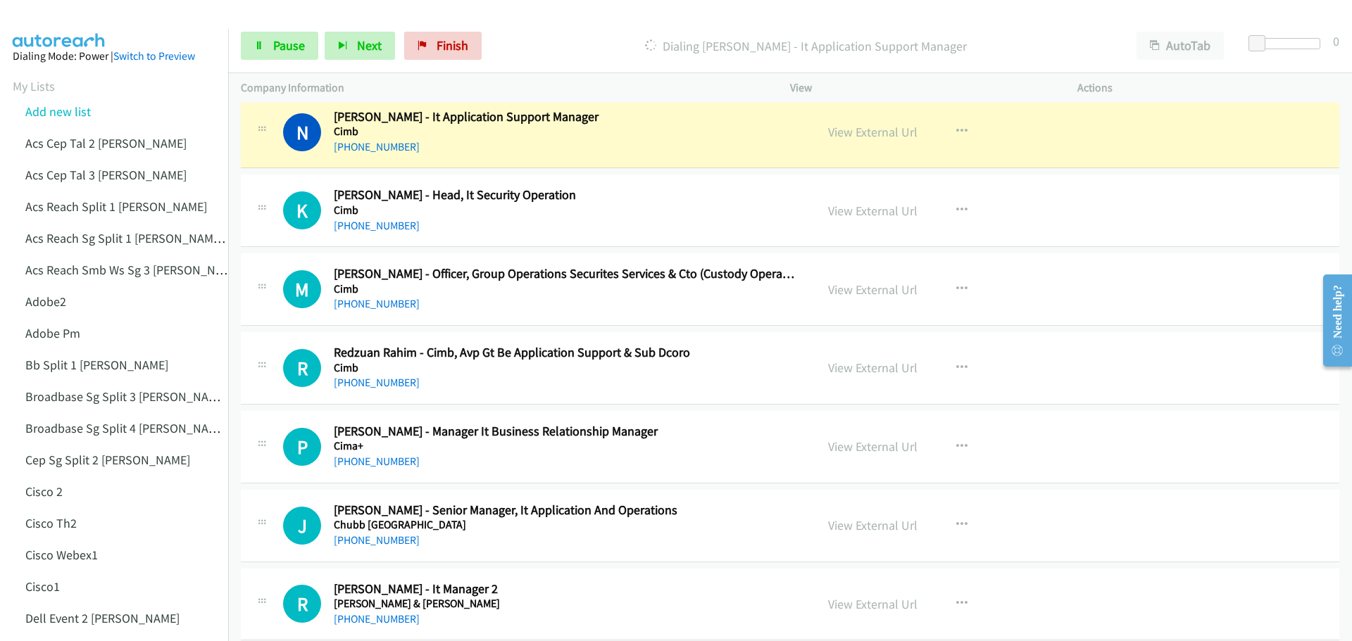
scroll to position [12181, 0]
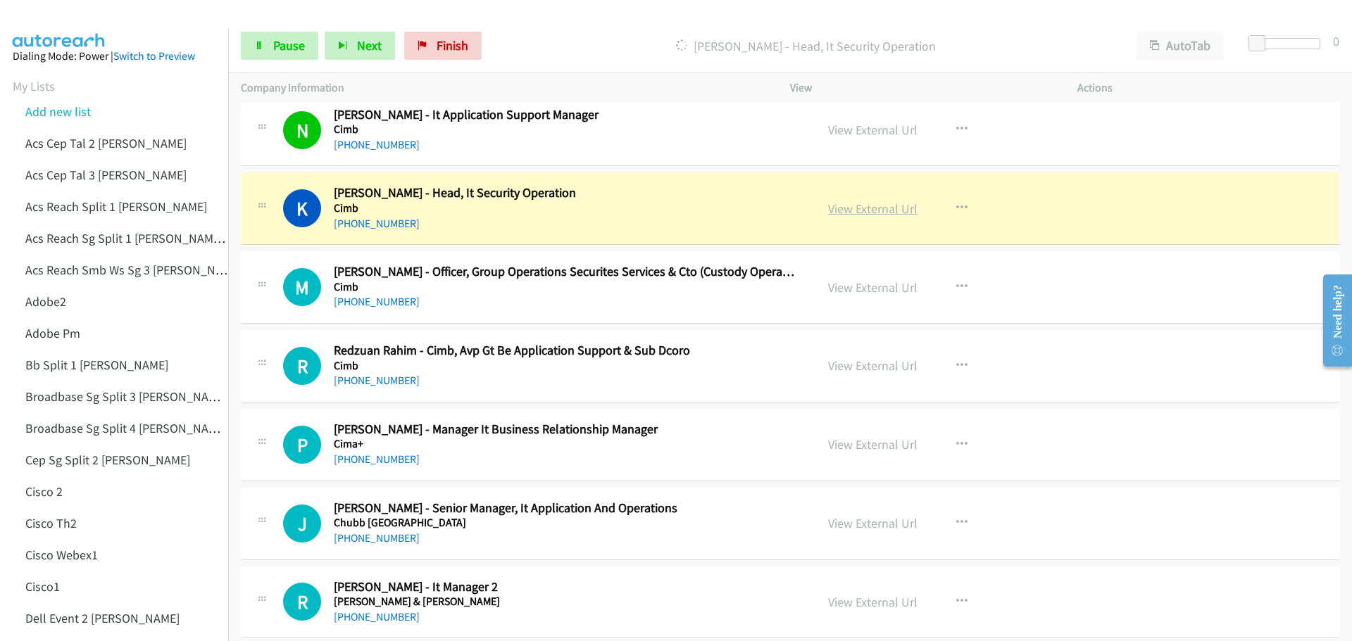
click at [865, 212] on link "View External Url" at bounding box center [872, 209] width 89 height 16
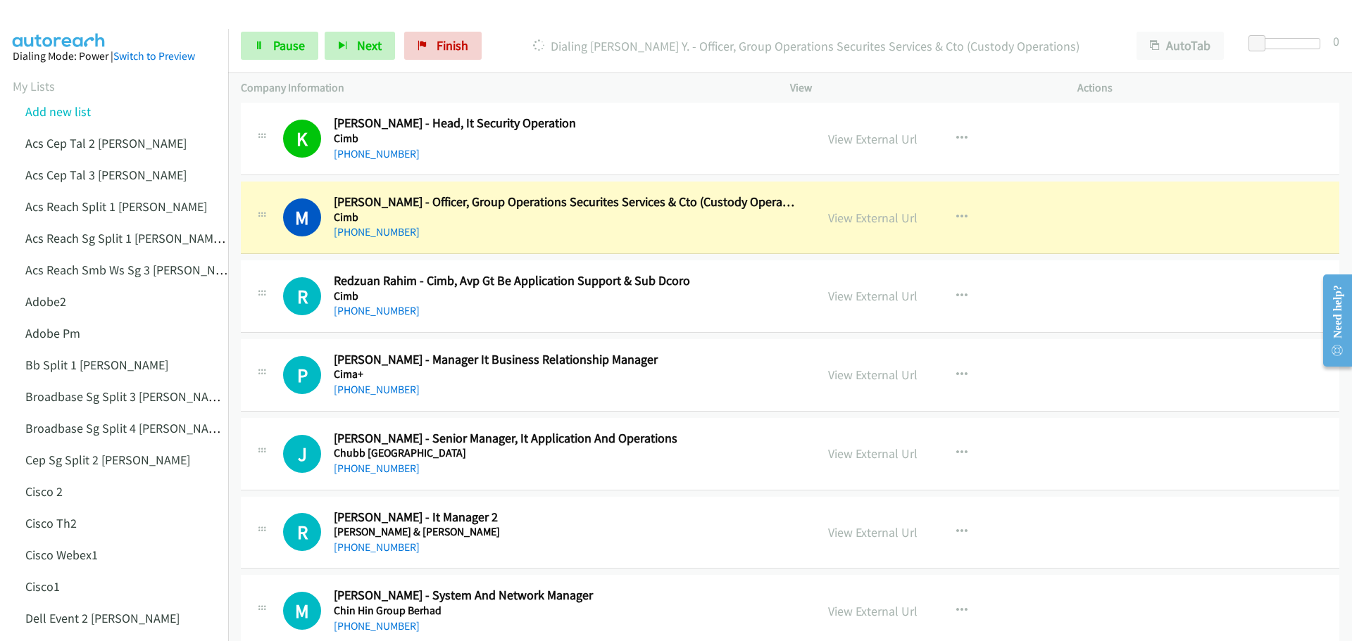
scroll to position [12252, 0]
click at [860, 219] on link "View External Url" at bounding box center [872, 217] width 89 height 16
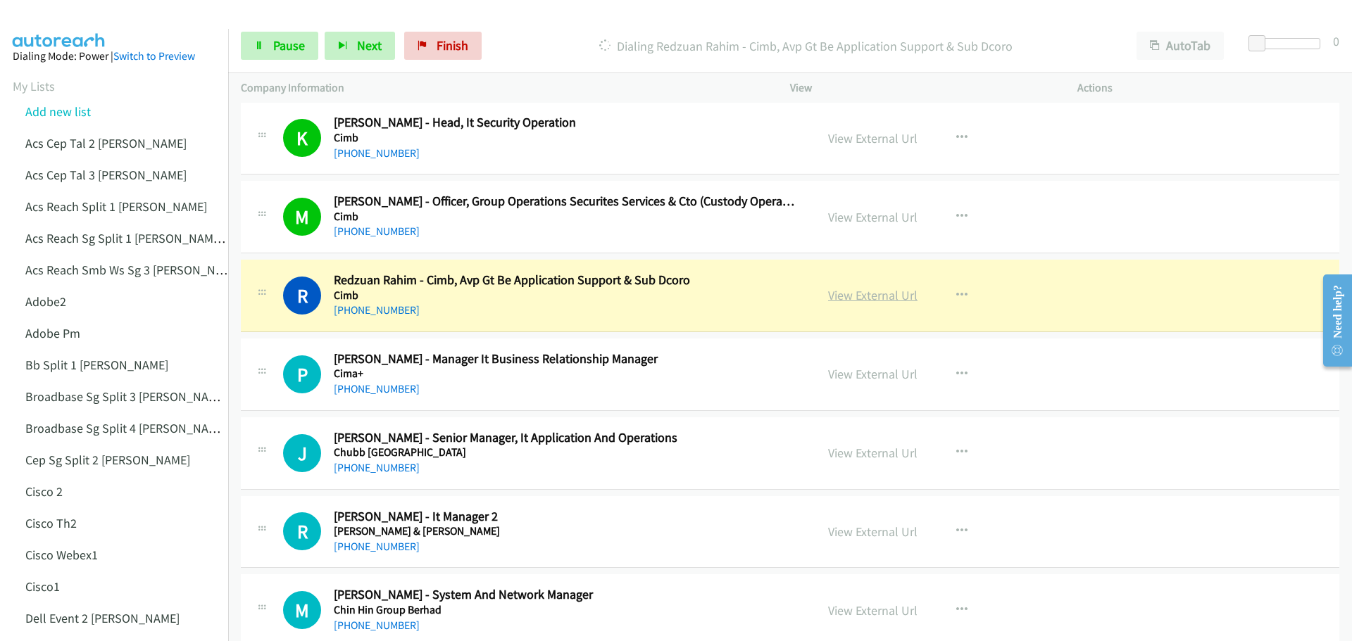
click at [875, 296] on link "View External Url" at bounding box center [872, 295] width 89 height 16
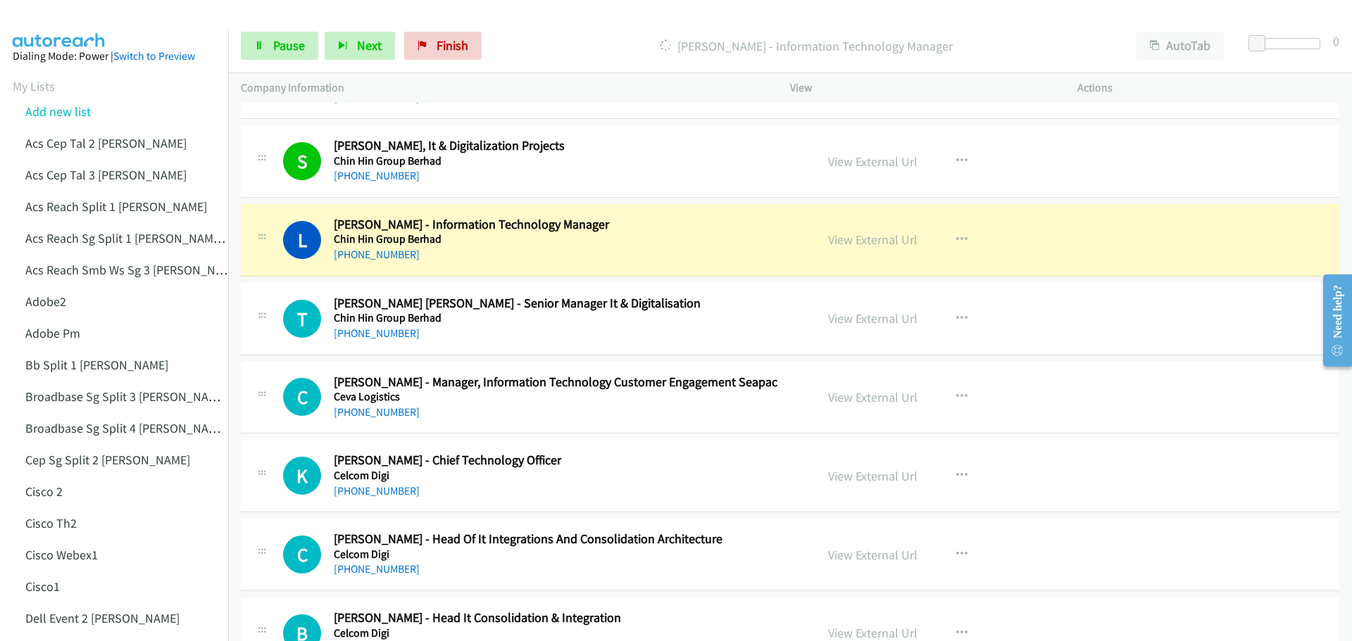
scroll to position [12815, 0]
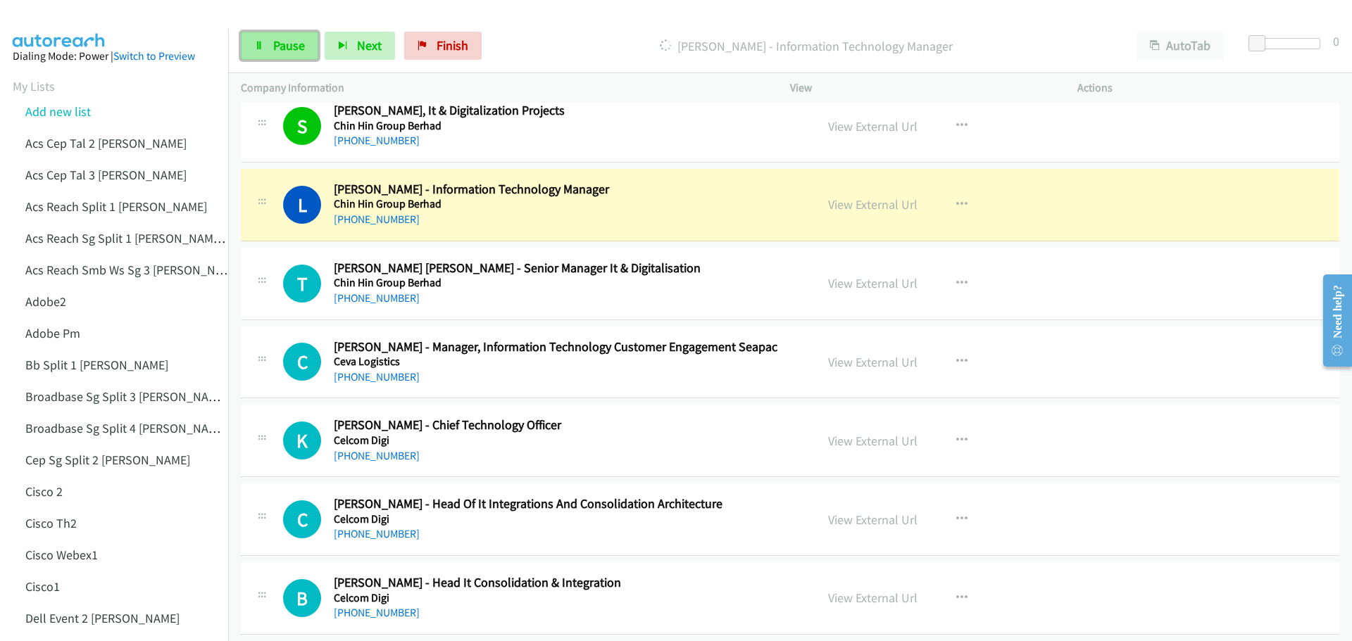
click at [295, 40] on span "Pause" at bounding box center [289, 45] width 32 height 16
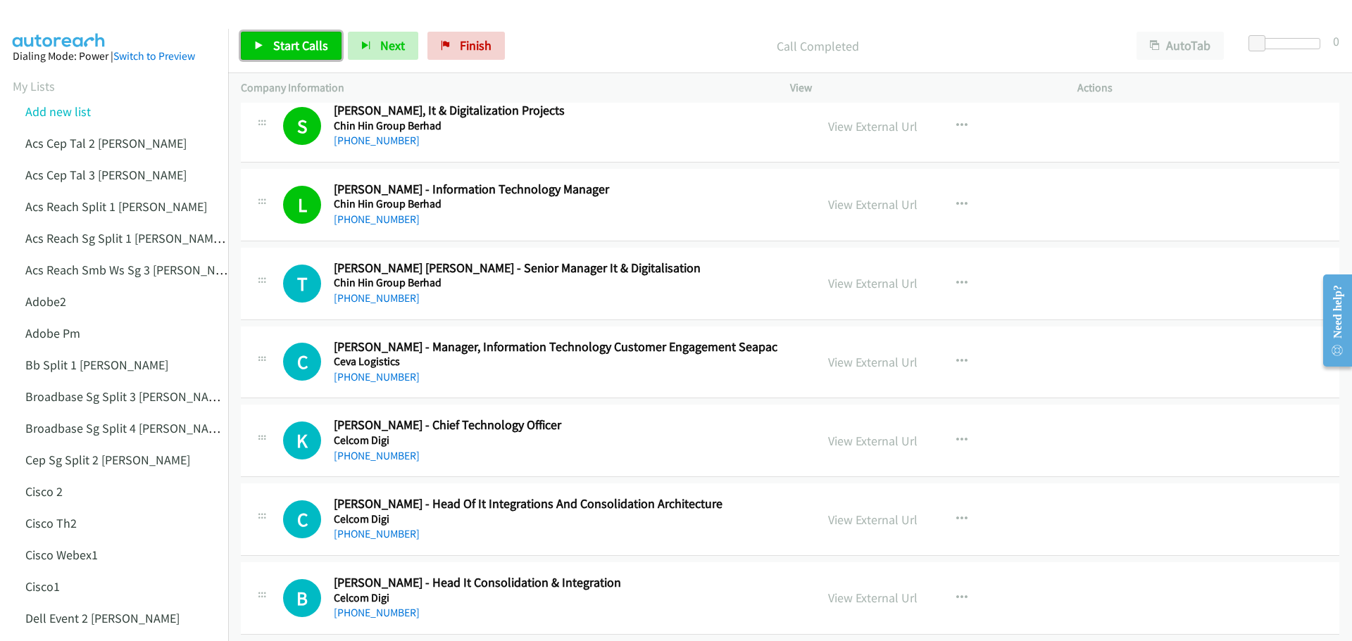
click at [308, 43] on span "Start Calls" at bounding box center [300, 45] width 55 height 16
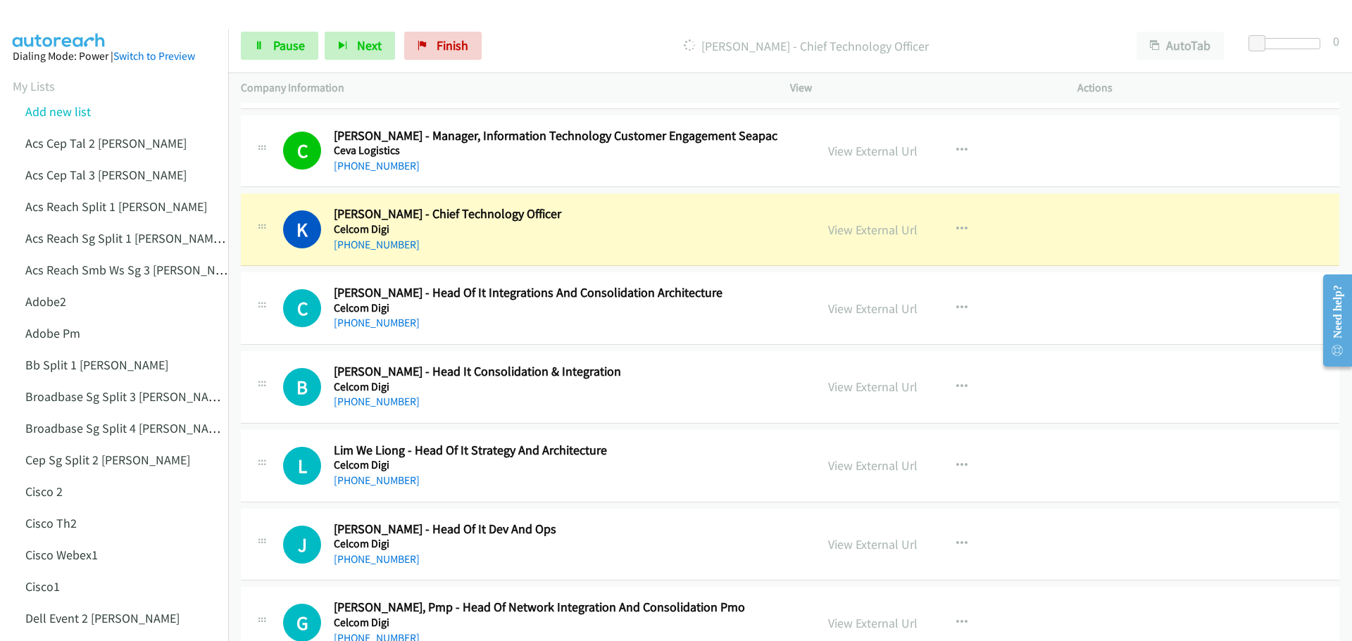
scroll to position [12956, 0]
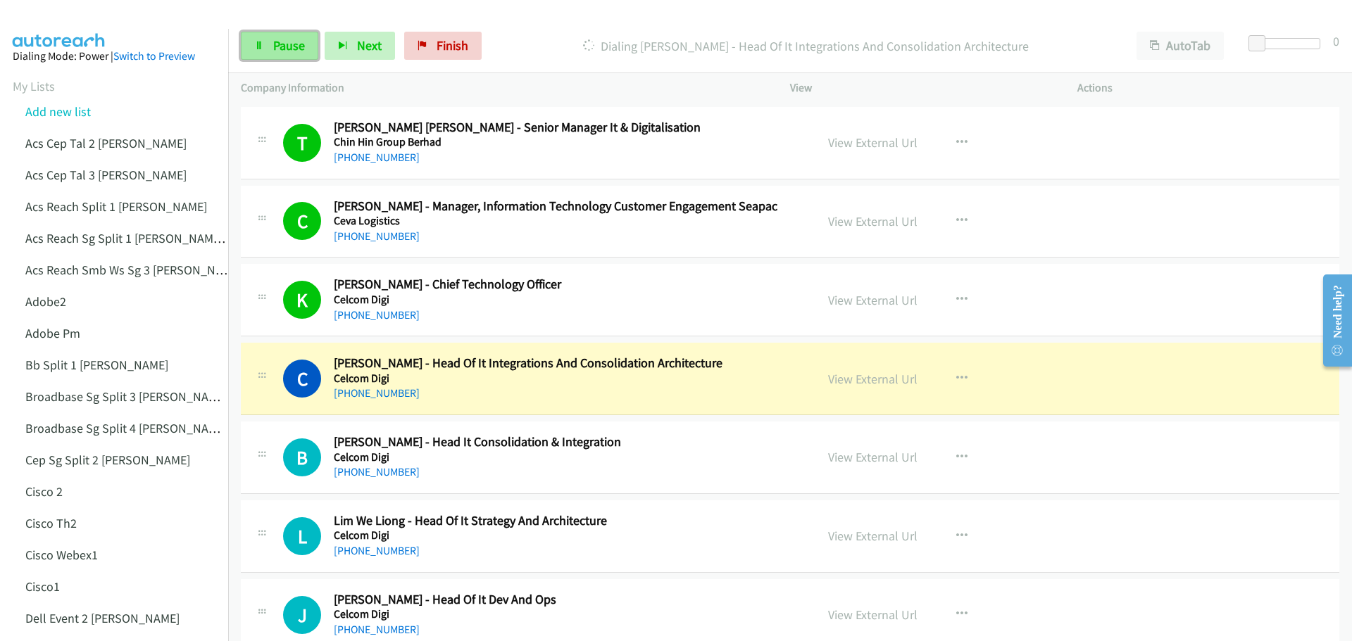
click at [293, 46] on span "Pause" at bounding box center [289, 45] width 32 height 16
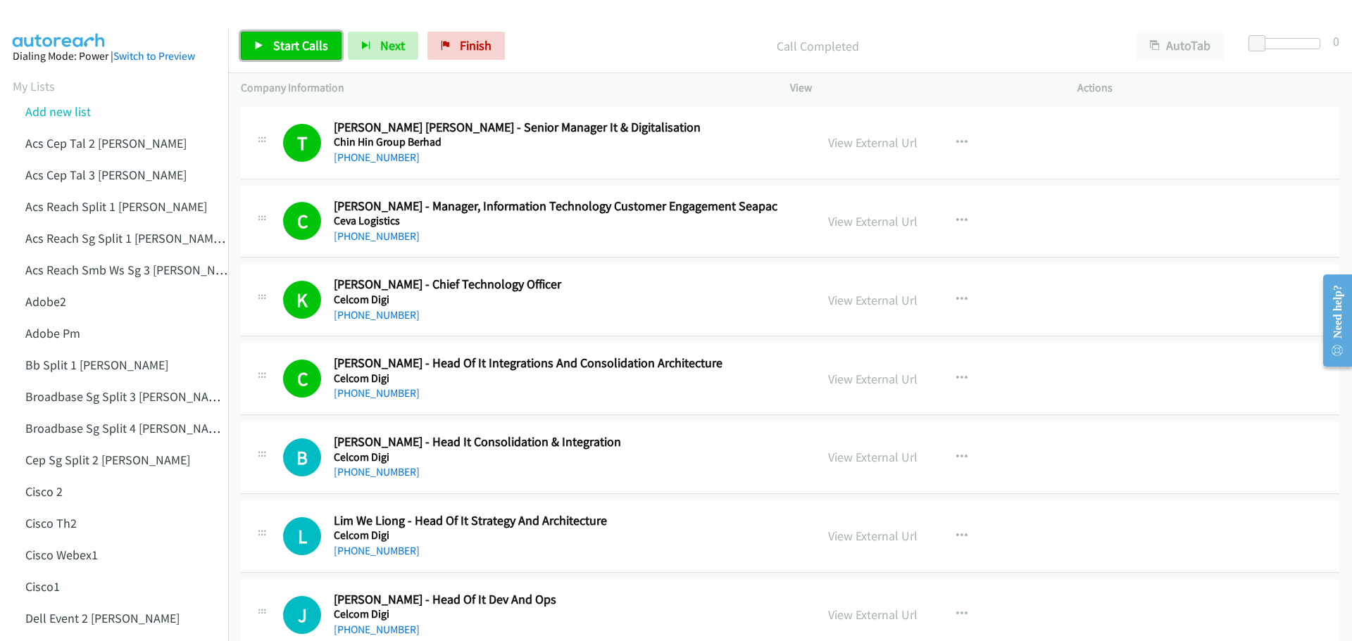
click at [273, 45] on span "Start Calls" at bounding box center [300, 45] width 55 height 16
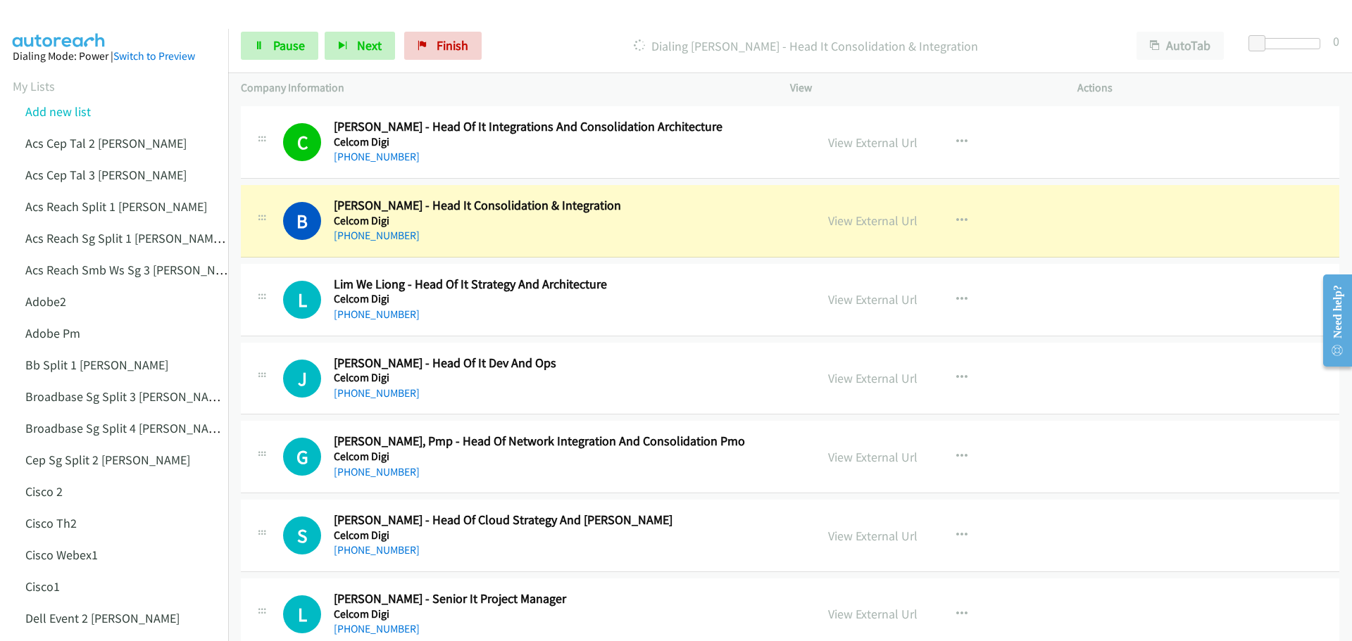
scroll to position [13237, 0]
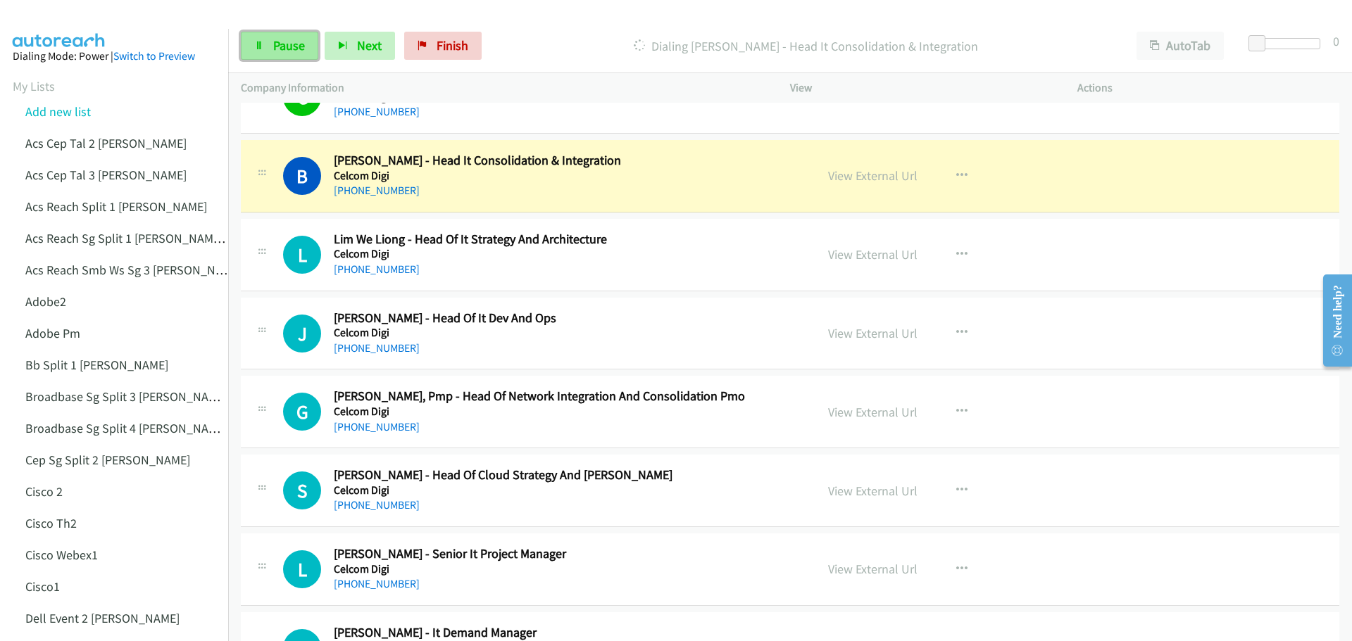
click at [258, 32] on link "Pause" at bounding box center [279, 46] width 77 height 28
